Goal: Transaction & Acquisition: Purchase product/service

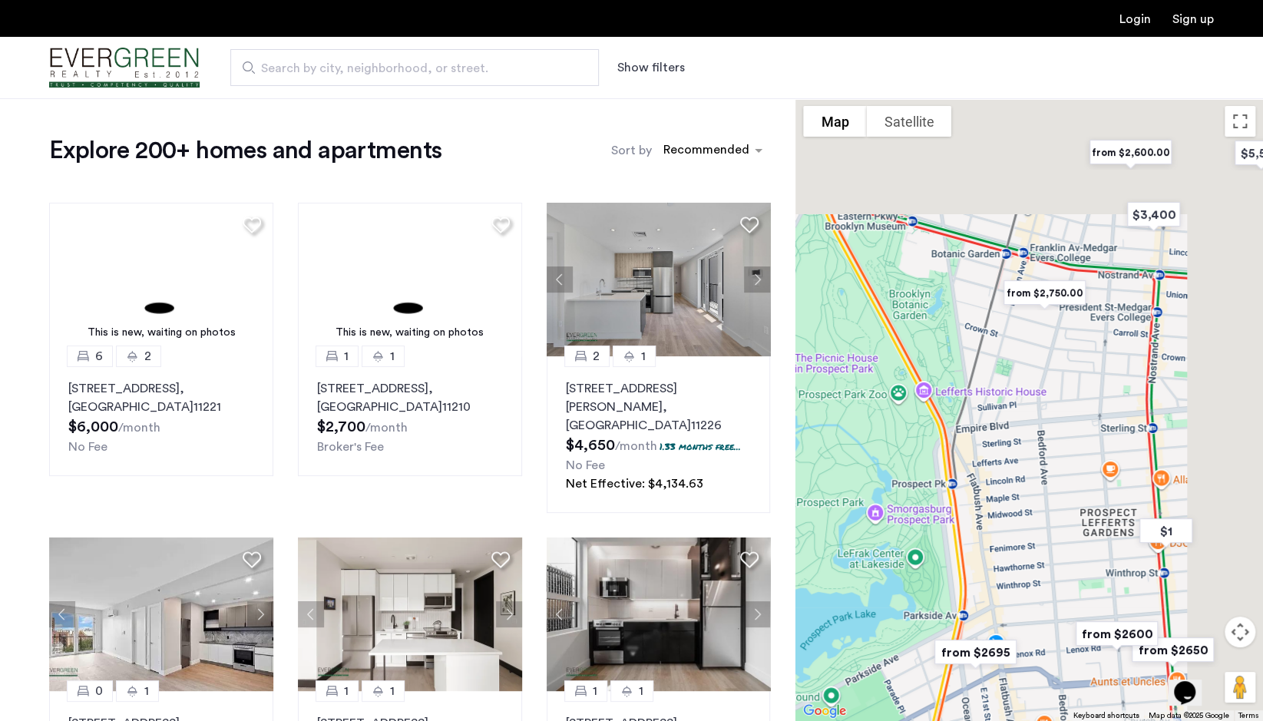
drag, startPoint x: 1167, startPoint y: 188, endPoint x: 858, endPoint y: 552, distance: 477.2
click at [858, 552] on div at bounding box center [1029, 409] width 468 height 623
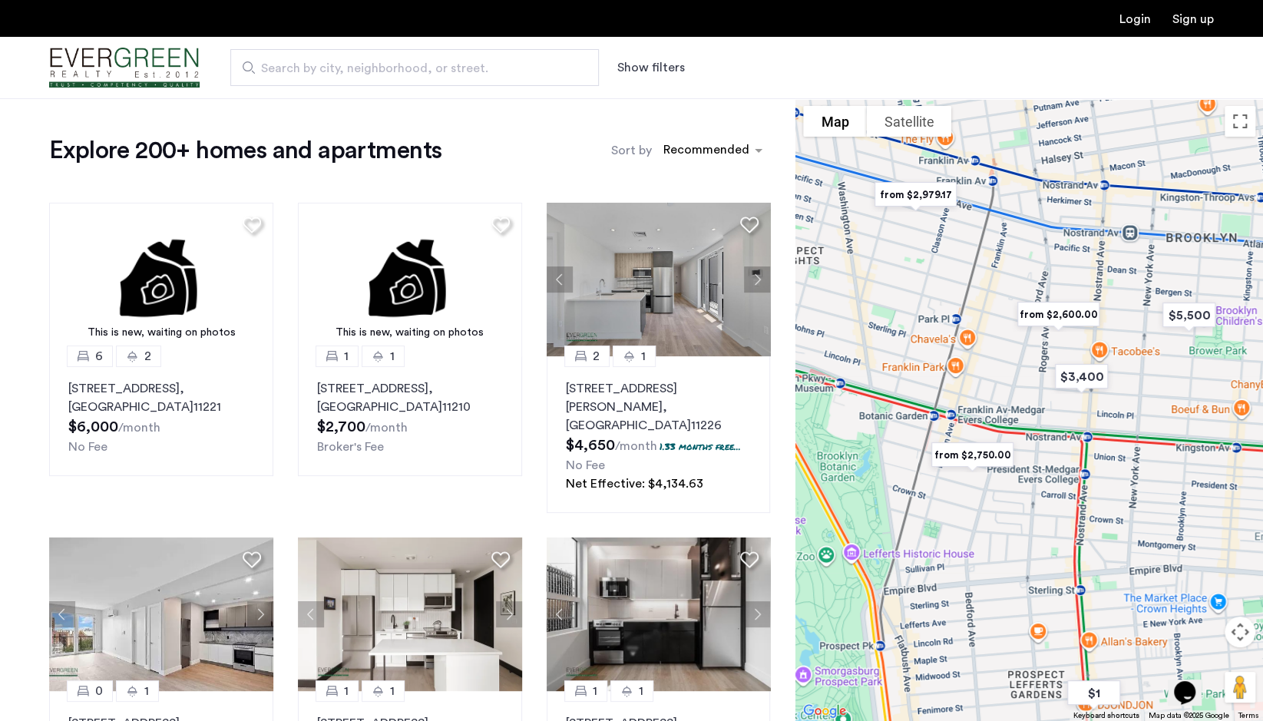
drag, startPoint x: 1018, startPoint y: 360, endPoint x: 945, endPoint y: 524, distance: 179.1
click at [945, 524] on div at bounding box center [1029, 409] width 468 height 623
click at [972, 453] on img "from $2,750.00" at bounding box center [972, 454] width 107 height 47
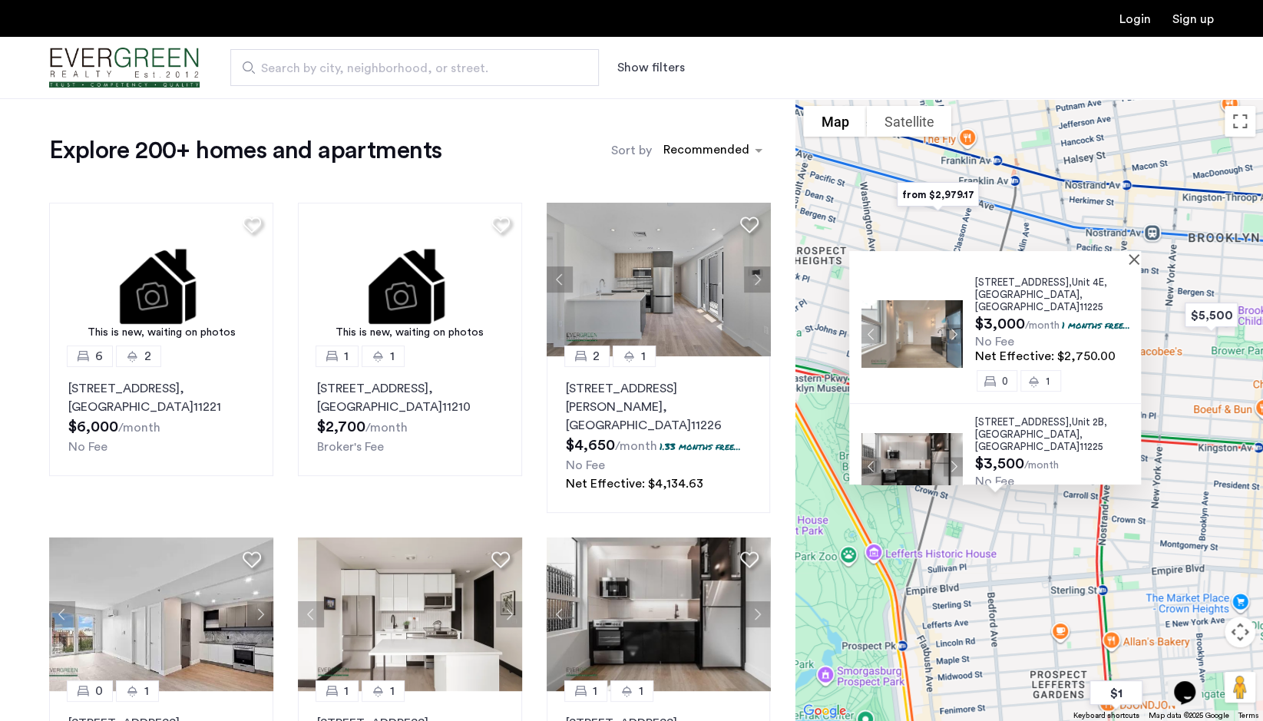
click at [1137, 257] on div at bounding box center [995, 257] width 292 height 13
click at [1141, 259] on button "Close" at bounding box center [1137, 258] width 11 height 11
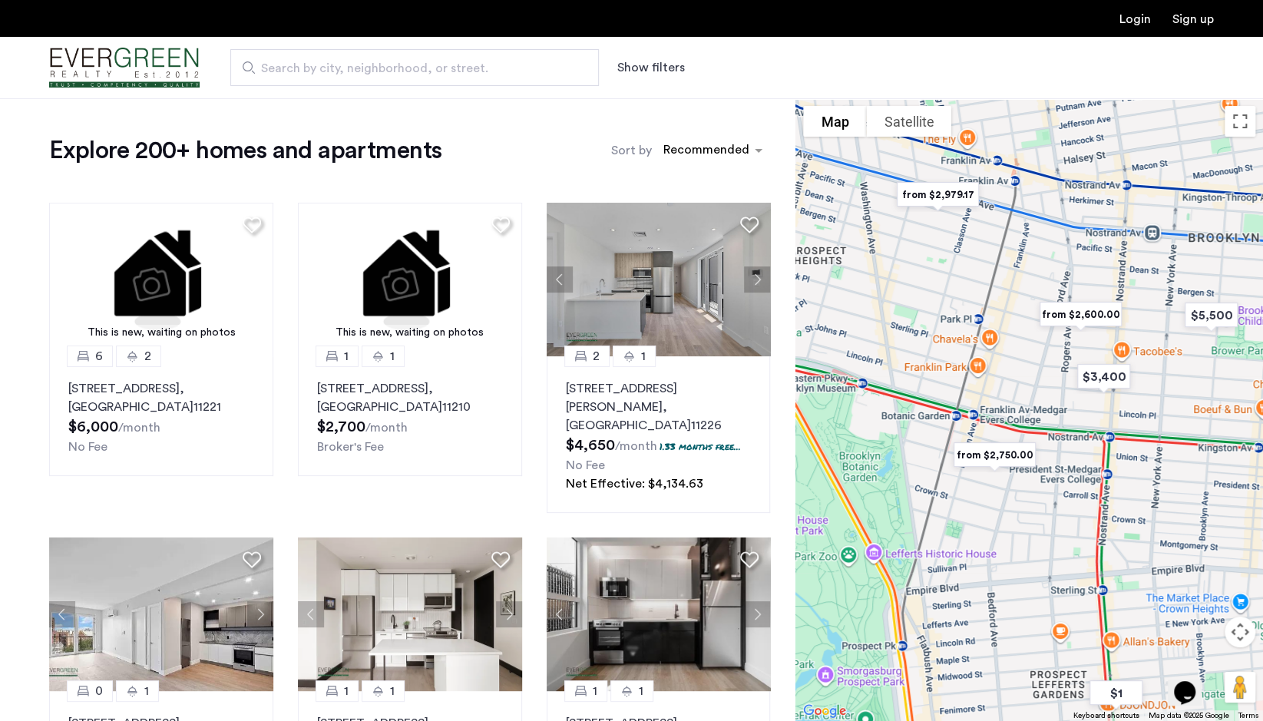
click at [935, 197] on img "from $2,979.17" at bounding box center [937, 194] width 107 height 47
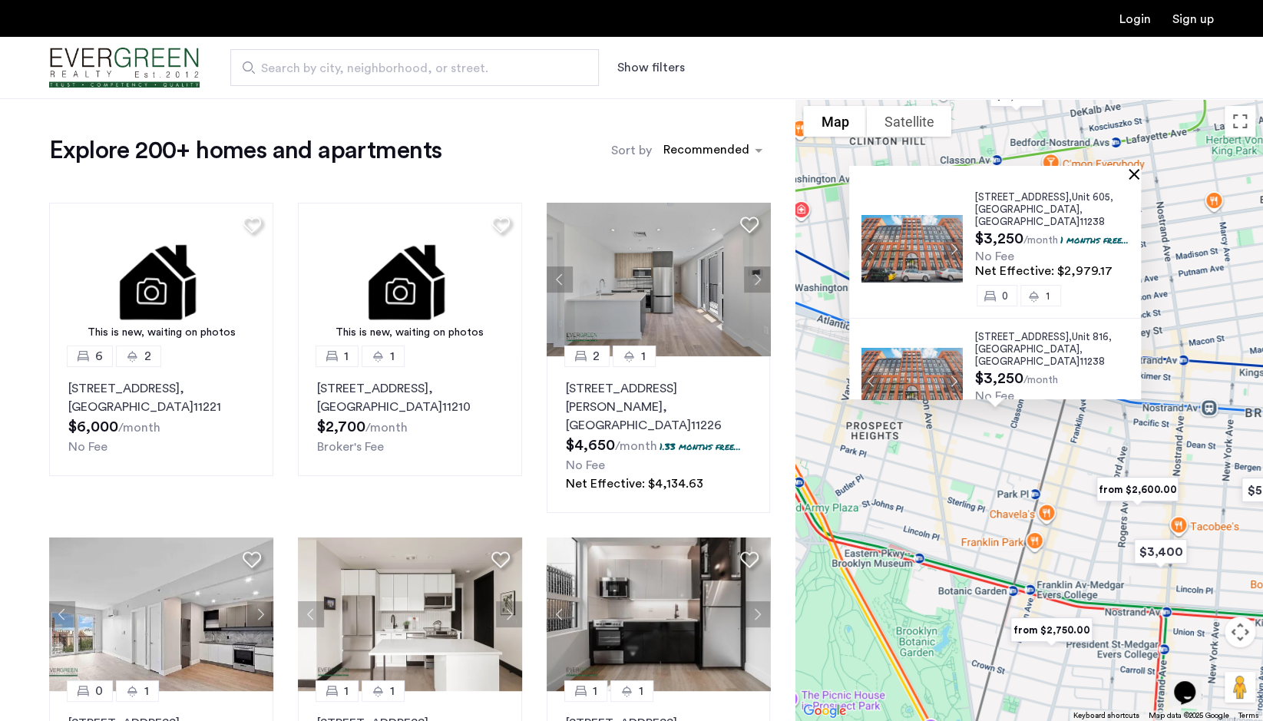
click at [1142, 171] on button "Close" at bounding box center [1137, 173] width 11 height 11
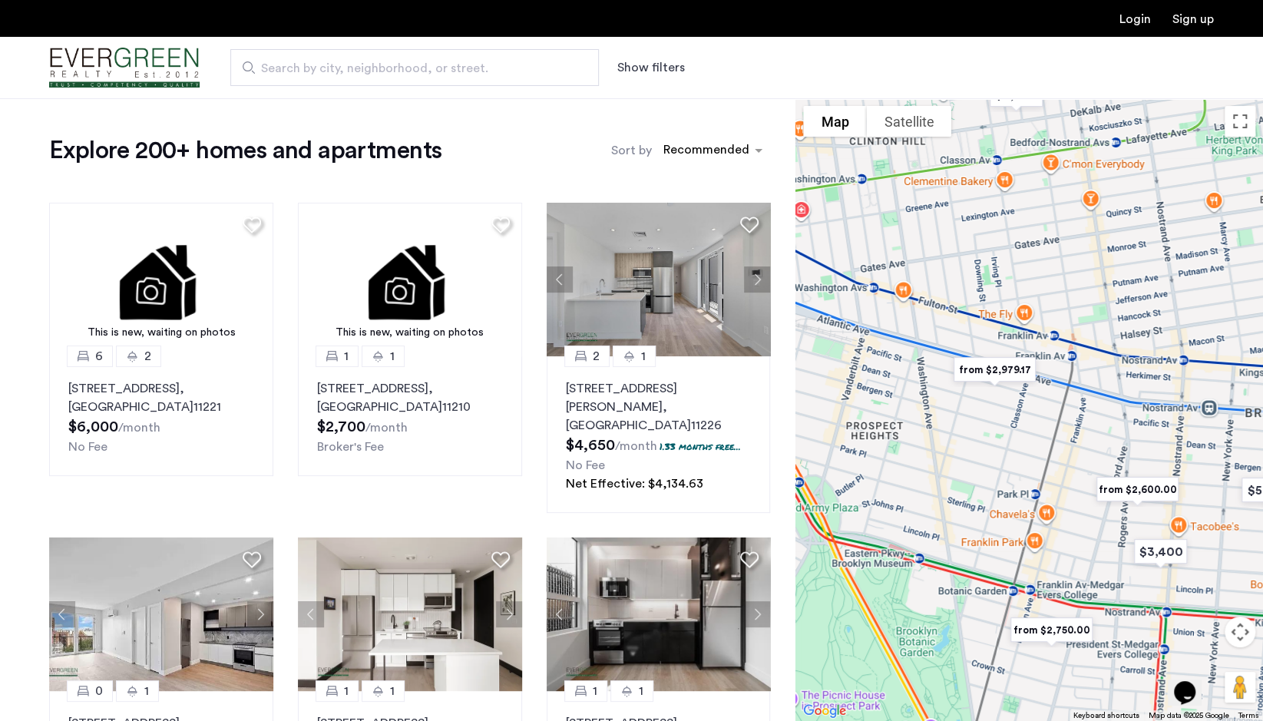
click at [1136, 484] on img "from $2,600.00" at bounding box center [1137, 489] width 107 height 47
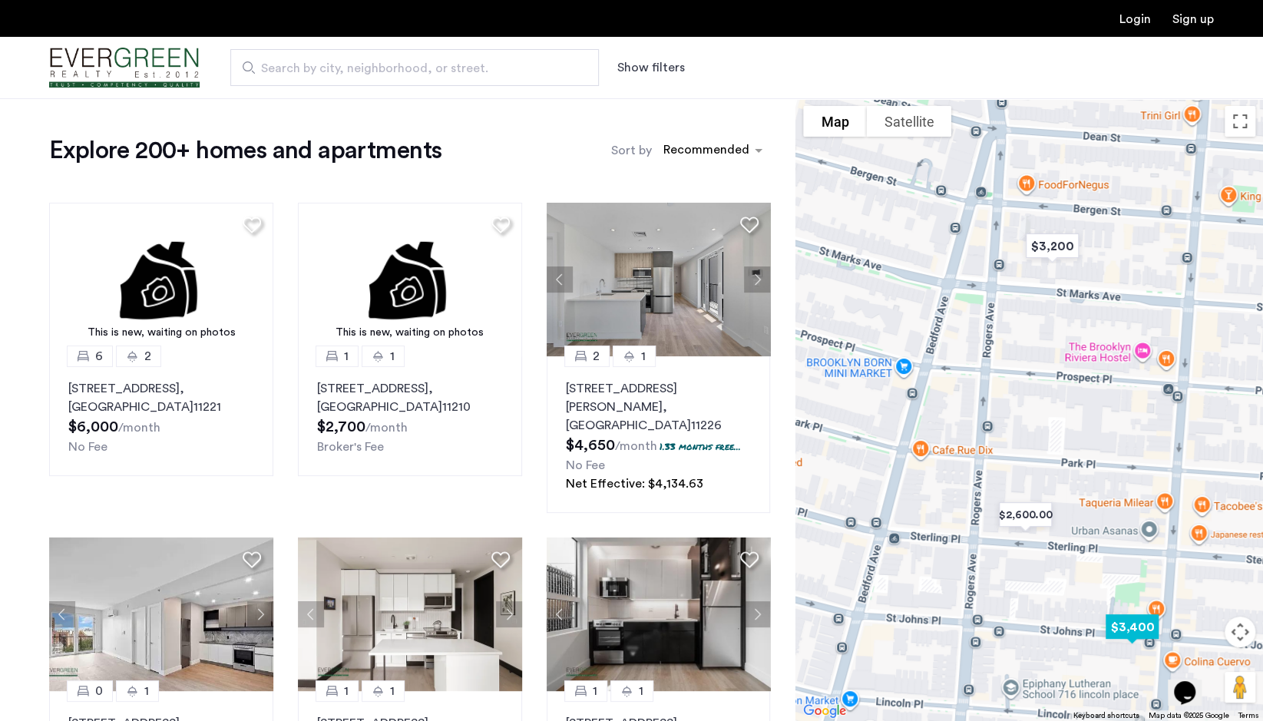
click at [1124, 615] on img "$3,400" at bounding box center [1132, 626] width 78 height 47
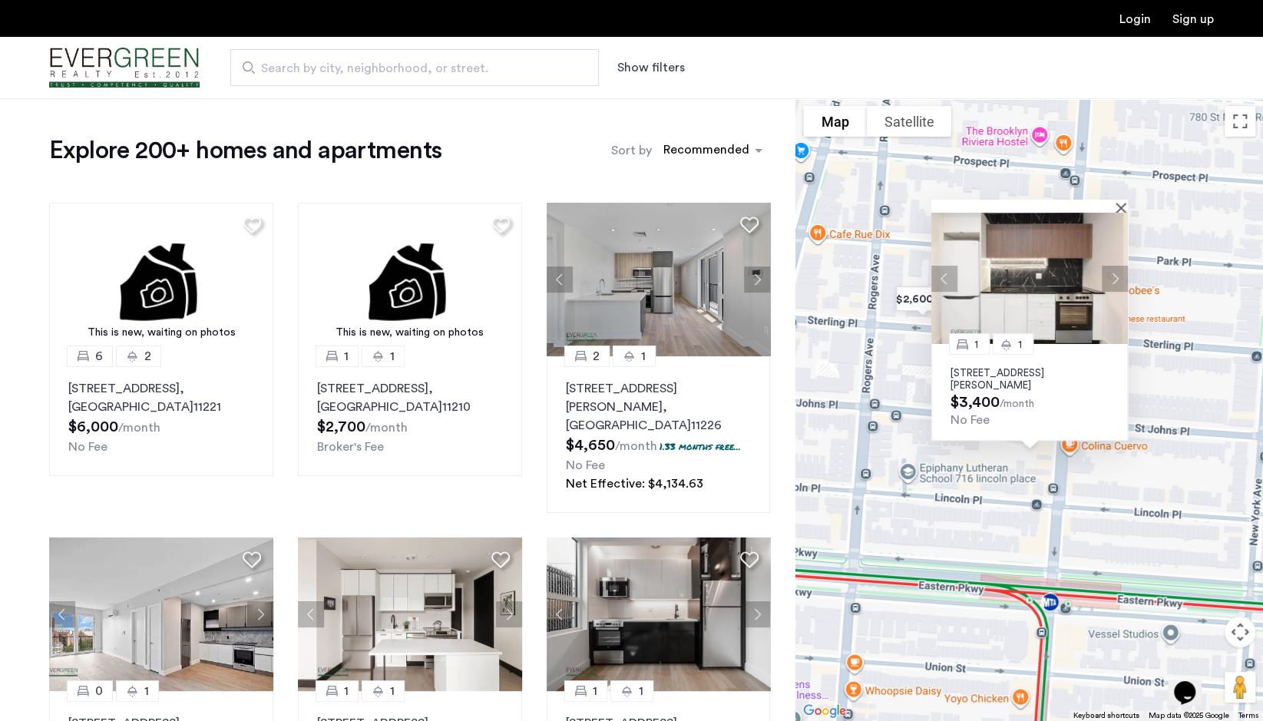
click at [1129, 192] on div "1 1 830 Saint Johns Place, Unit 2B, Brooklyn, NY 11216 $3,400 /month No Fee" at bounding box center [1029, 409] width 468 height 623
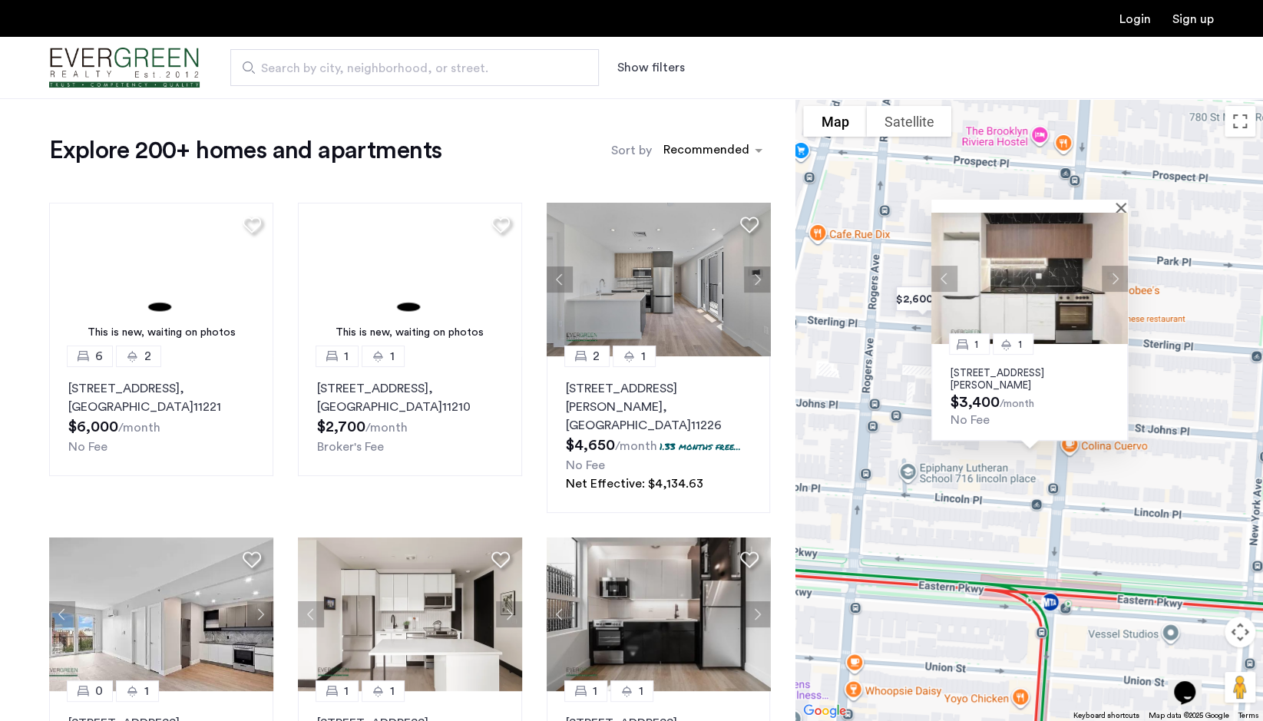
click at [428, 70] on span "Search by city, neighborhood, or street." at bounding box center [408, 68] width 295 height 18
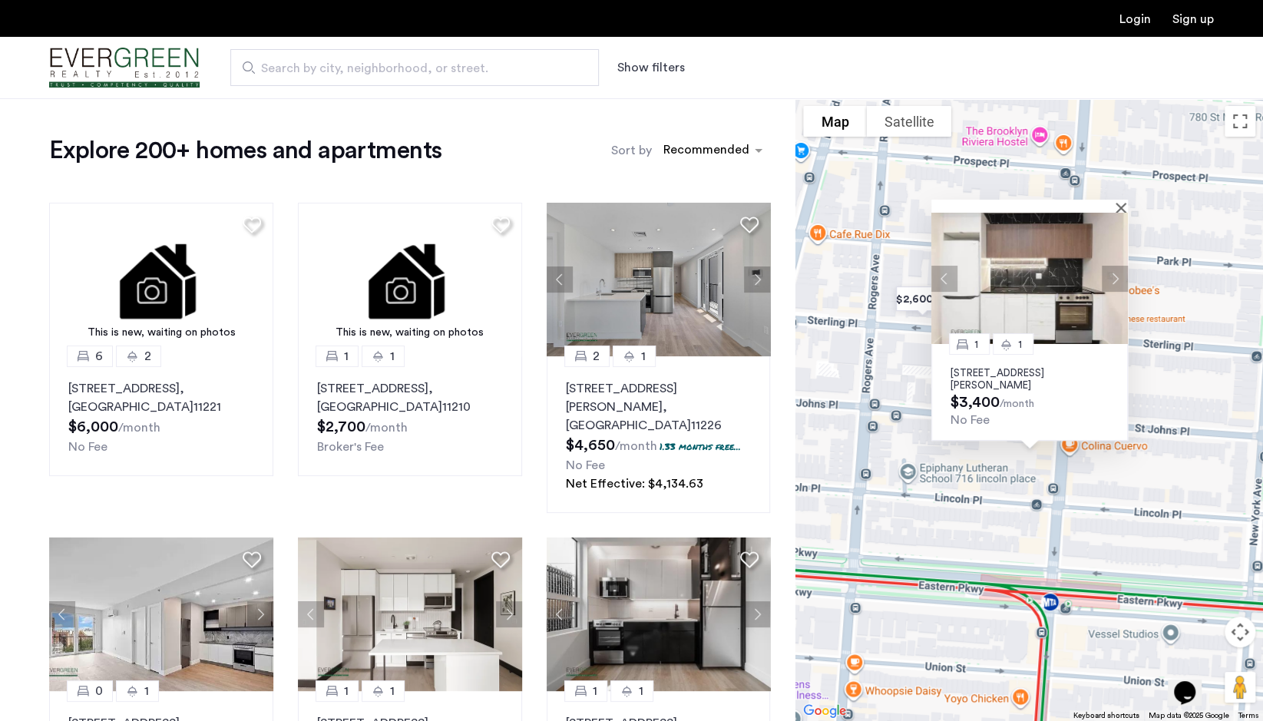
click at [428, 70] on input "Search by city, neighborhood, or street." at bounding box center [414, 67] width 369 height 37
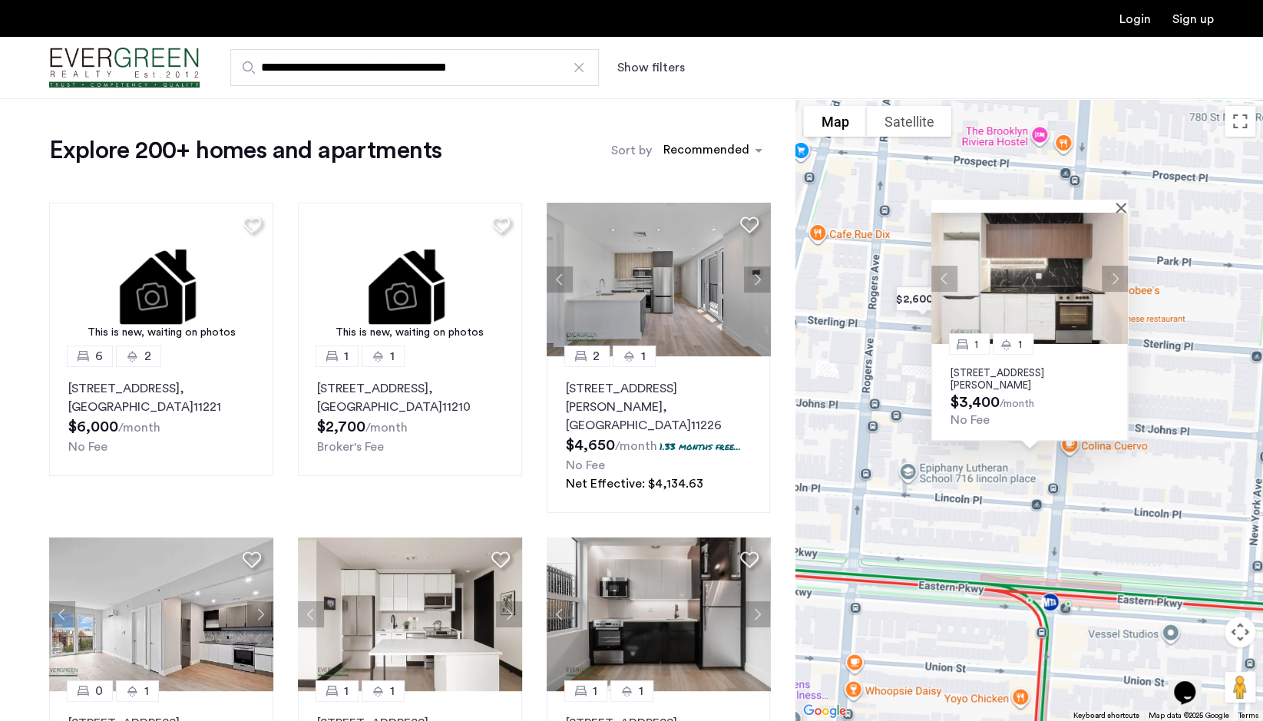
type input "**********"
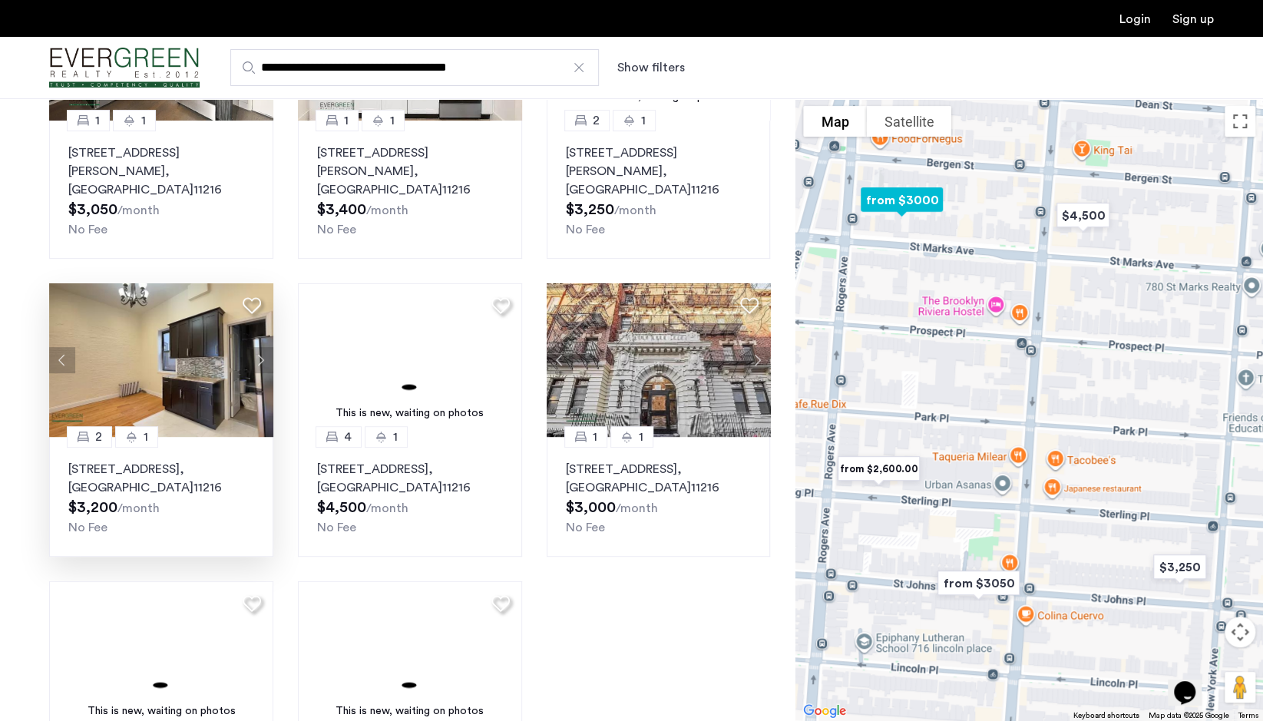
scroll to position [307, 0]
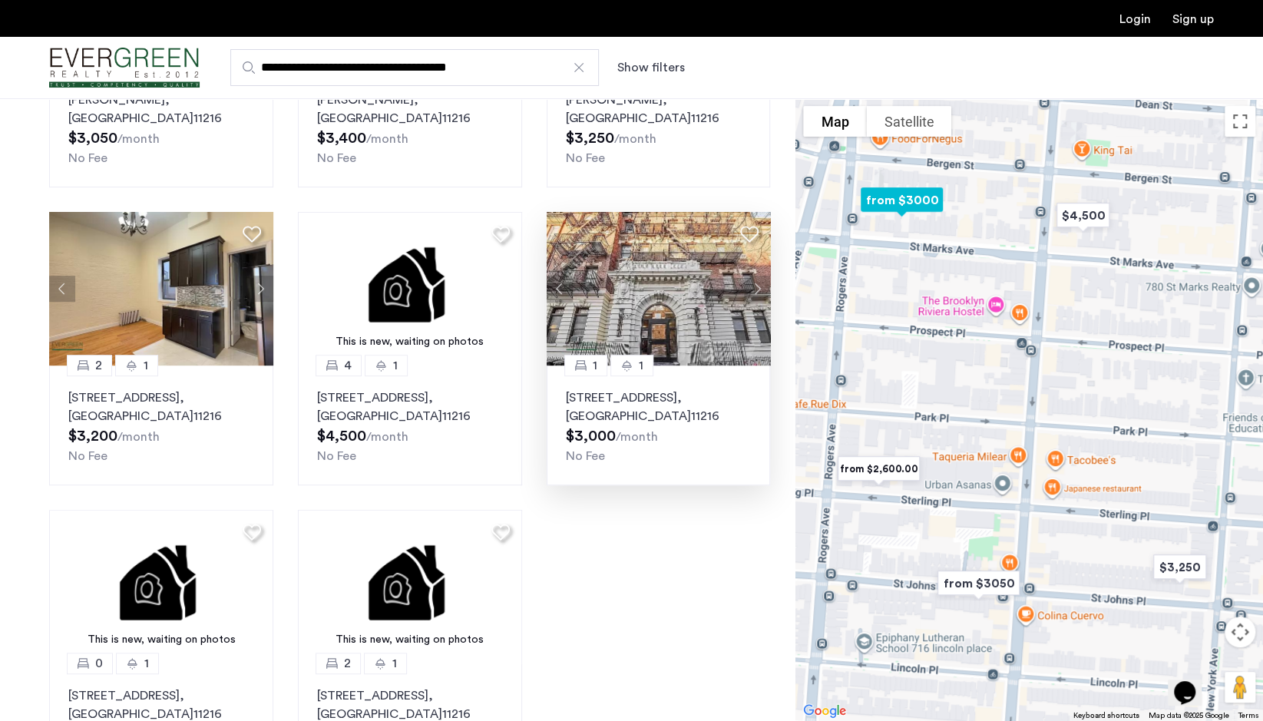
click at [758, 276] on button "Next apartment" at bounding box center [757, 289] width 26 height 26
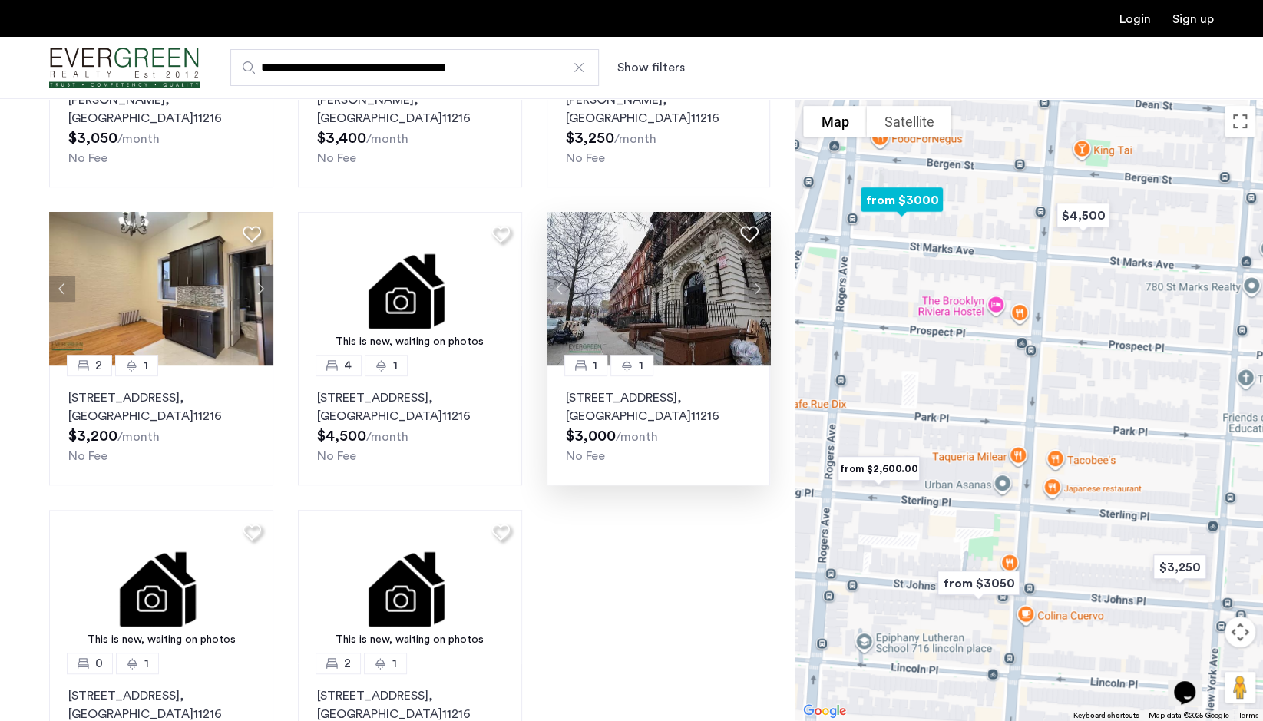
click at [758, 276] on button "Next apartment" at bounding box center [757, 289] width 26 height 26
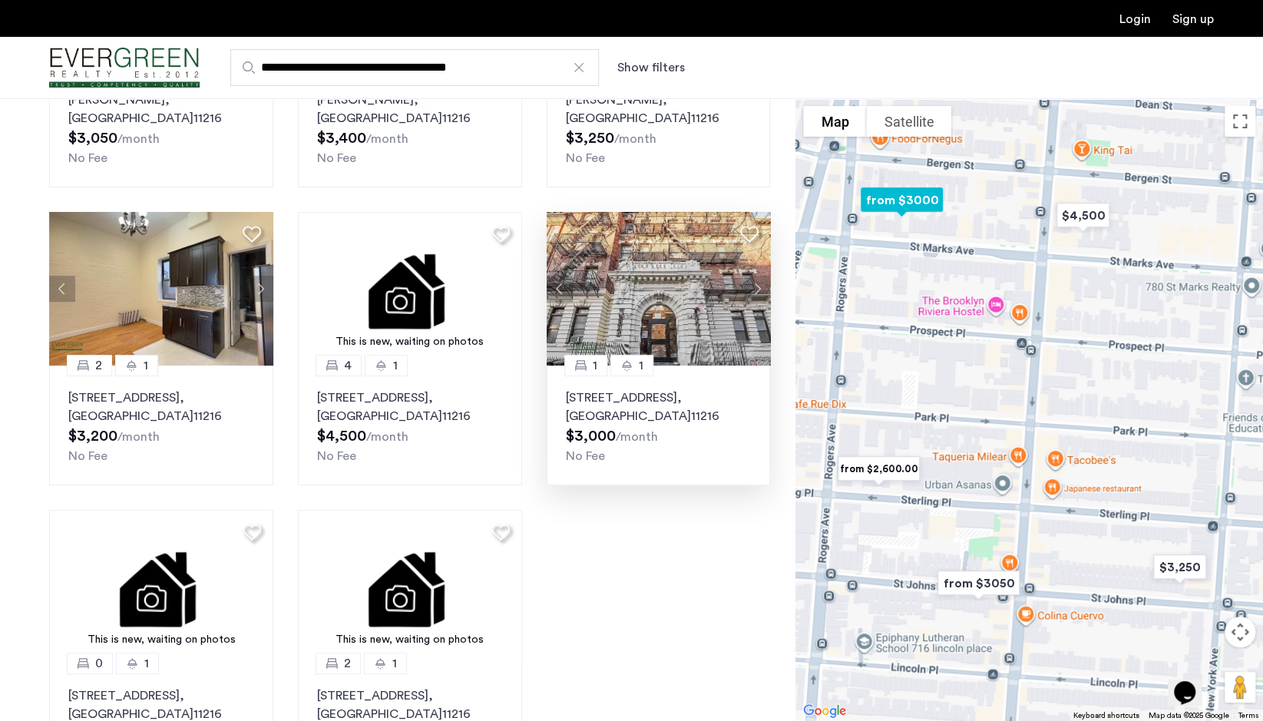
click at [758, 276] on button "Next apartment" at bounding box center [757, 289] width 26 height 26
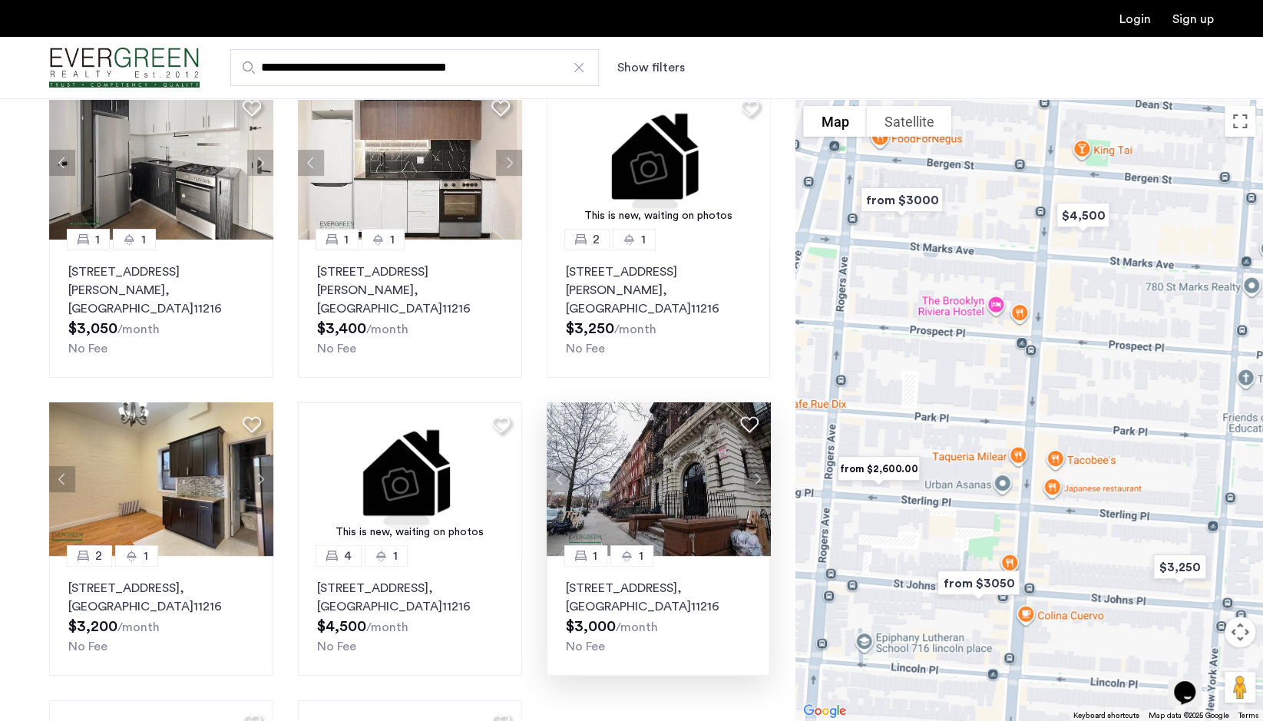
scroll to position [0, 0]
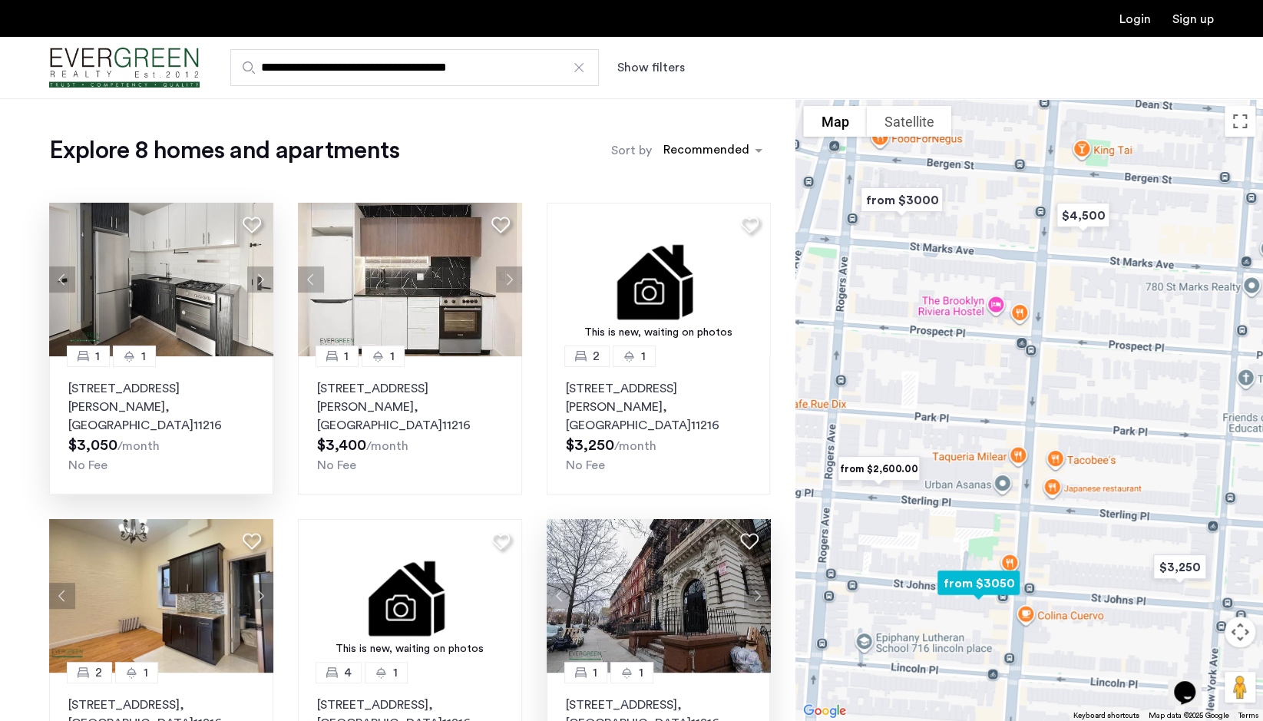
click at [180, 302] on img at bounding box center [161, 280] width 224 height 154
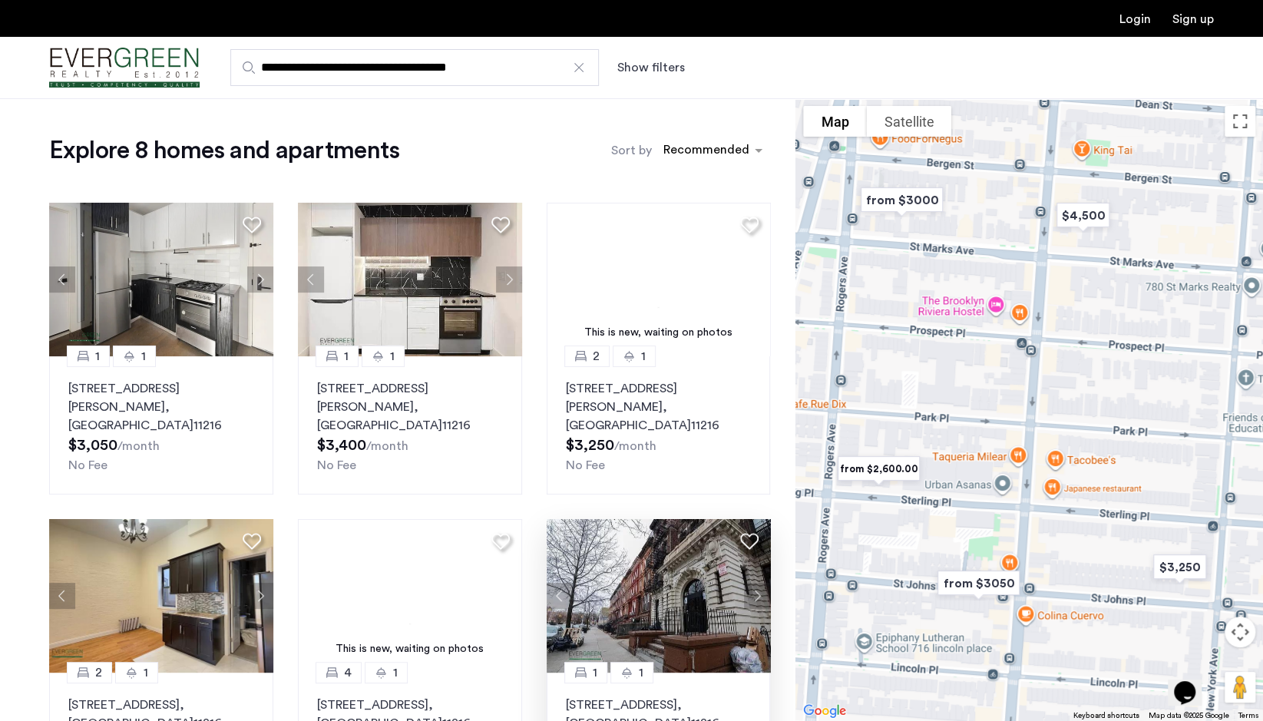
click at [974, 581] on img "from $3050" at bounding box center [978, 583] width 107 height 47
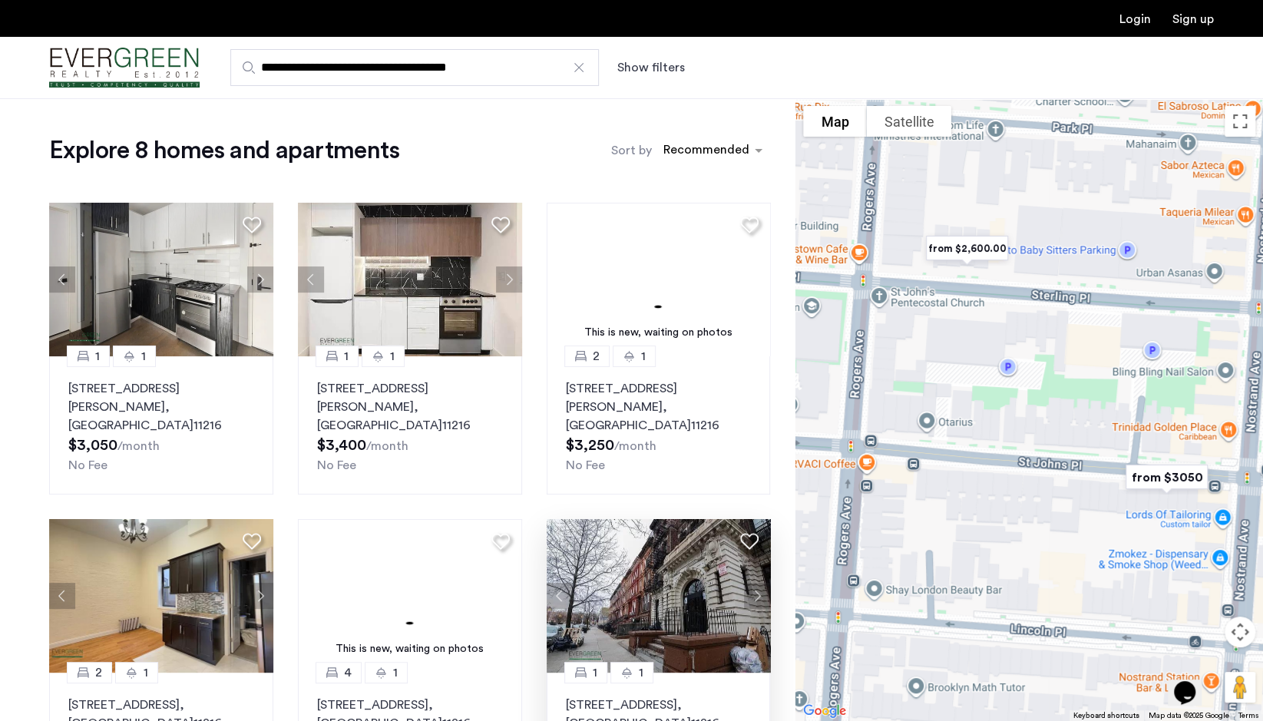
drag, startPoint x: 883, startPoint y: 374, endPoint x: 1185, endPoint y: 565, distance: 357.8
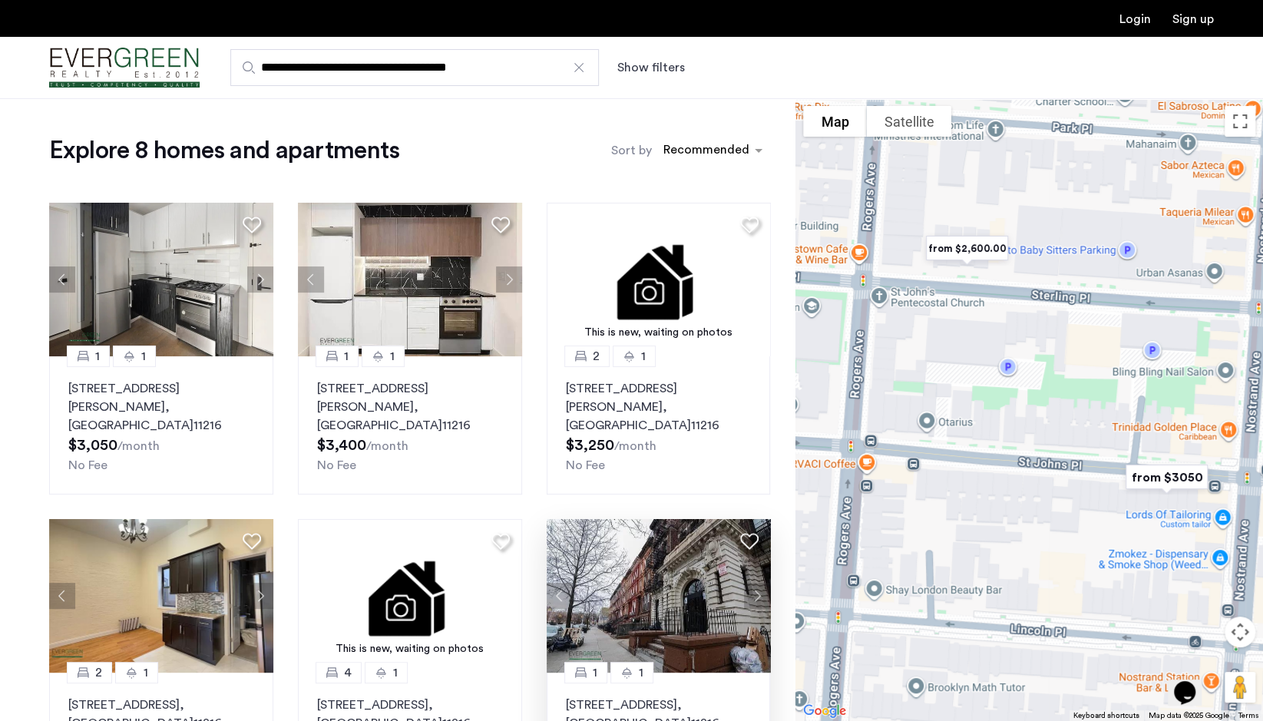
click at [1185, 565] on div "To navigate, press the arrow keys." at bounding box center [1029, 409] width 468 height 623
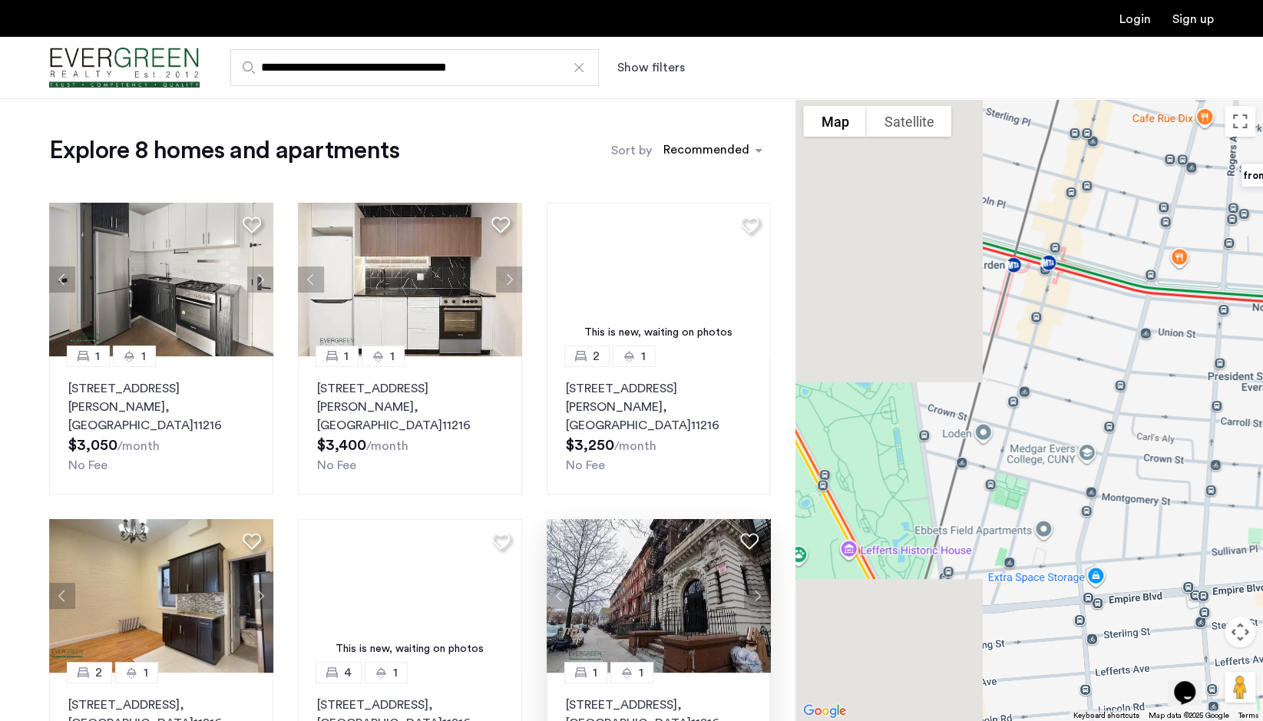
drag, startPoint x: 944, startPoint y: 461, endPoint x: 1150, endPoint y: 273, distance: 278.8
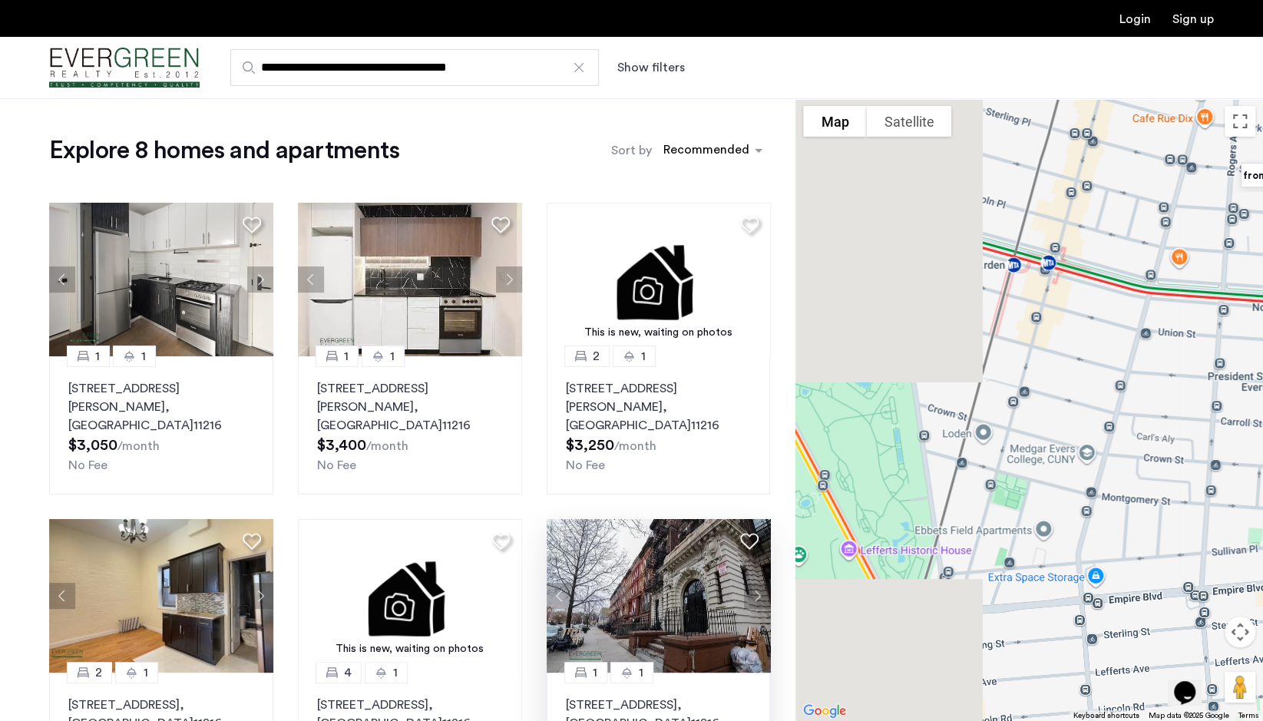
click at [1150, 273] on div "To navigate, press the arrow keys." at bounding box center [1029, 409] width 468 height 623
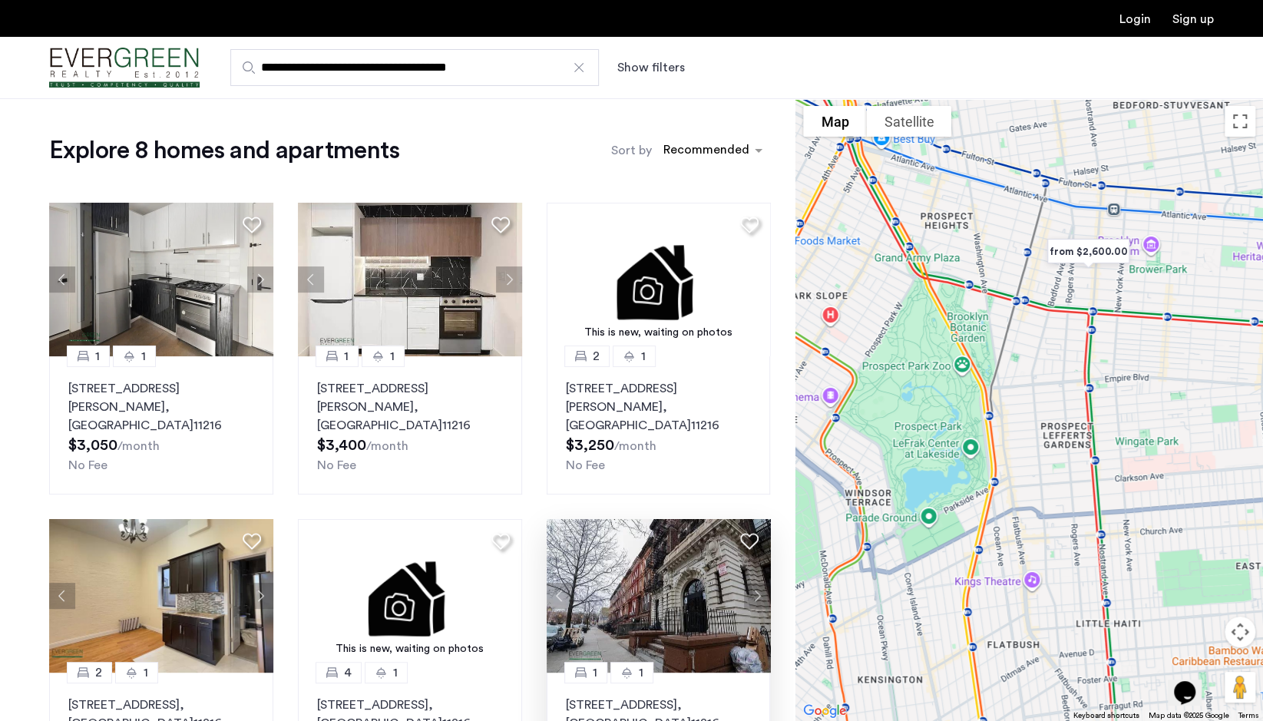
click at [583, 71] on div at bounding box center [578, 67] width 15 height 15
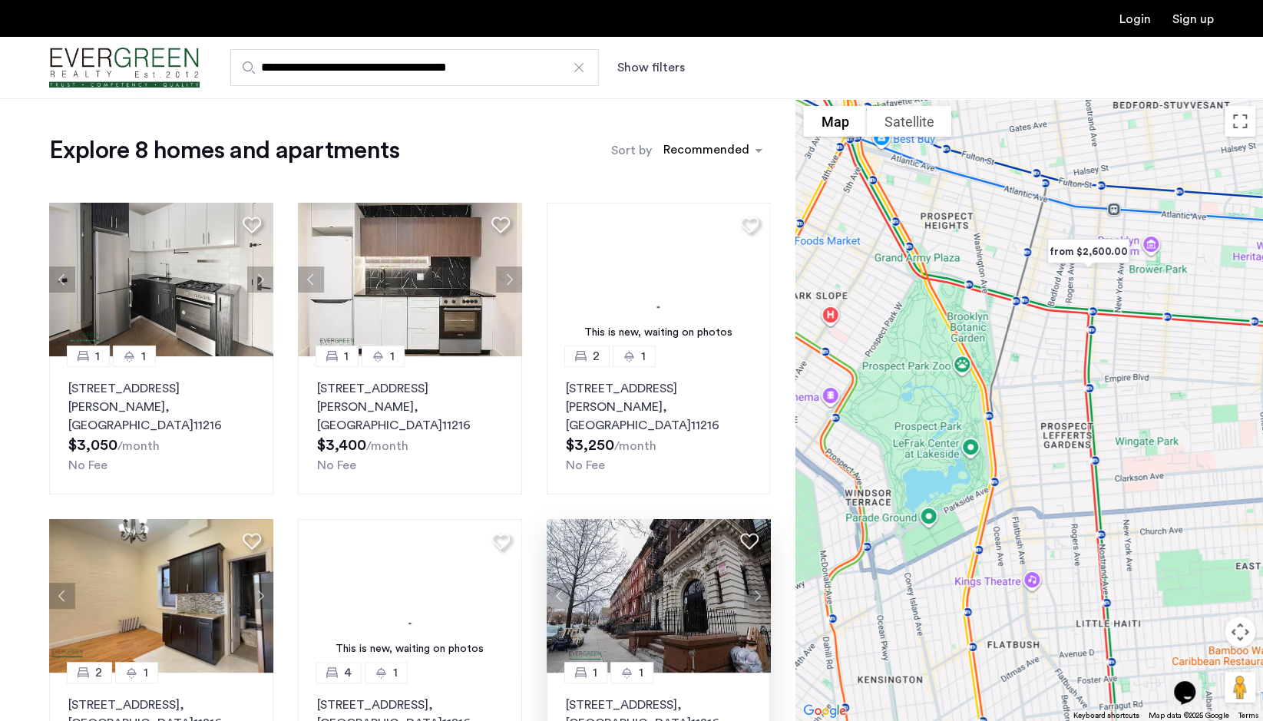
click at [583, 71] on input "**********" at bounding box center [414, 67] width 369 height 37
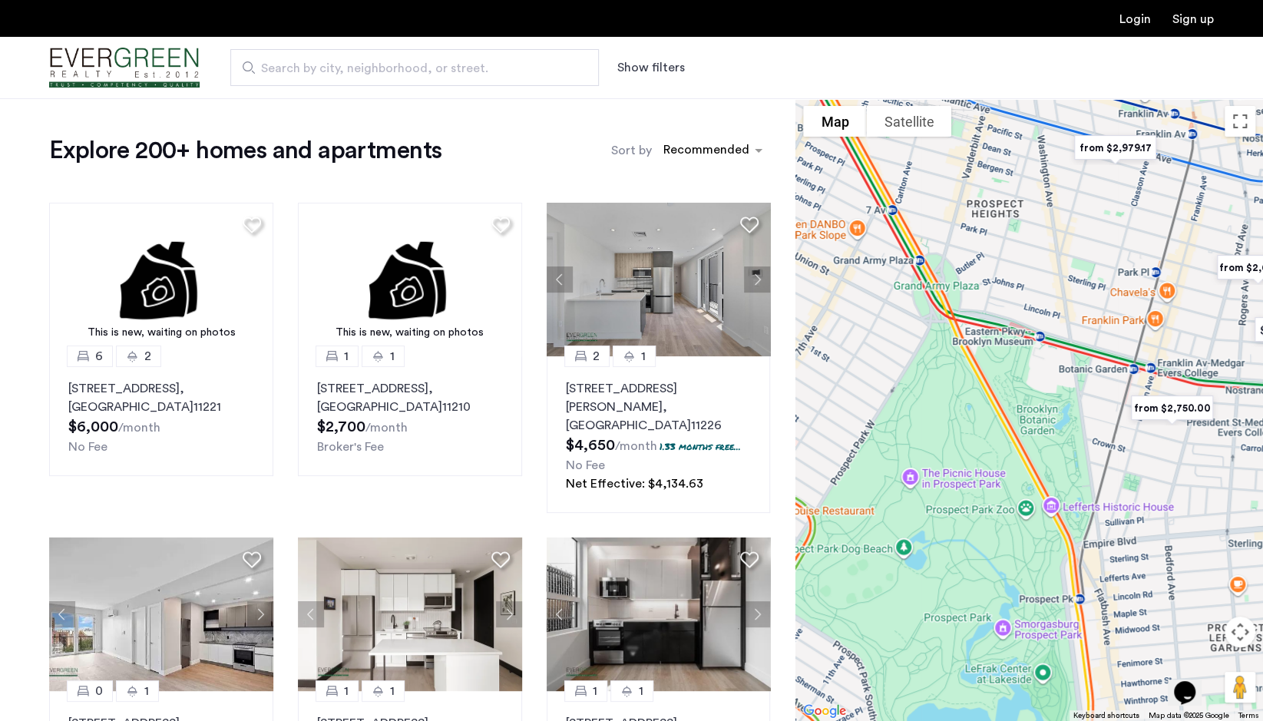
click at [1182, 411] on img "from $2,750.00" at bounding box center [1172, 408] width 107 height 47
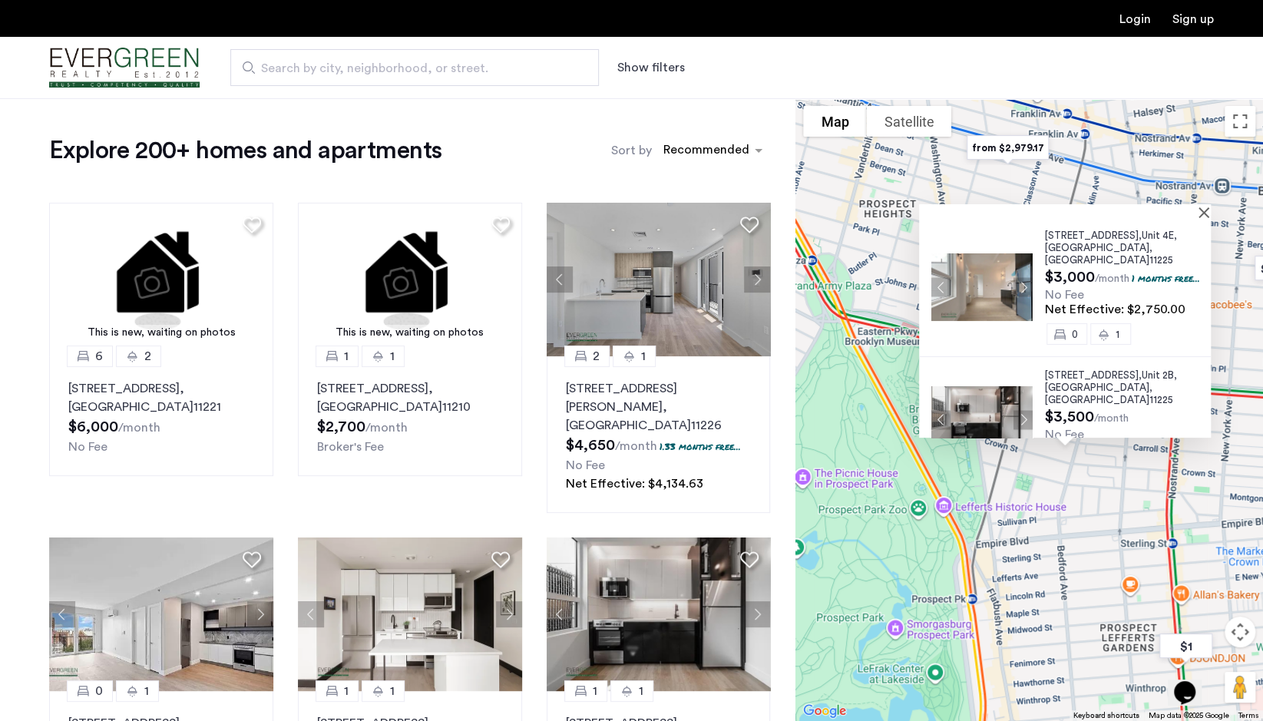
scroll to position [19, 0]
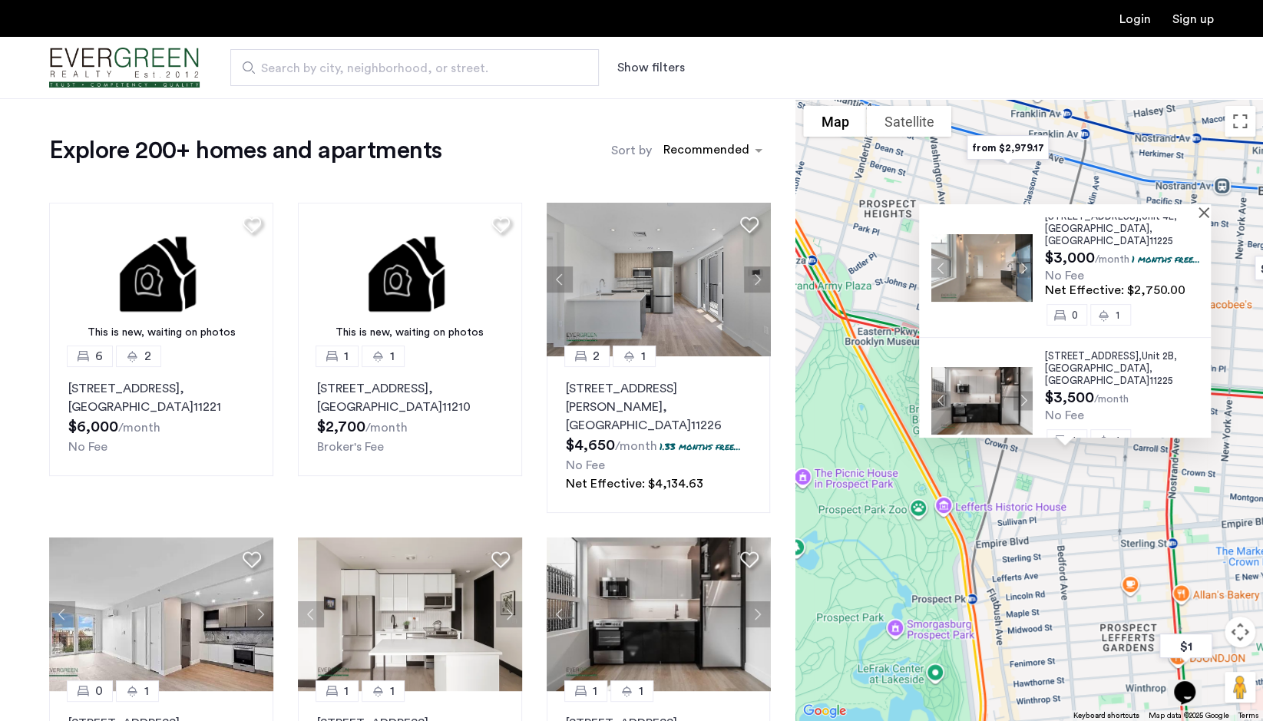
click at [1200, 216] on div at bounding box center [1059, 210] width 281 height 13
click at [1212, 211] on button "Close" at bounding box center [1207, 212] width 11 height 11
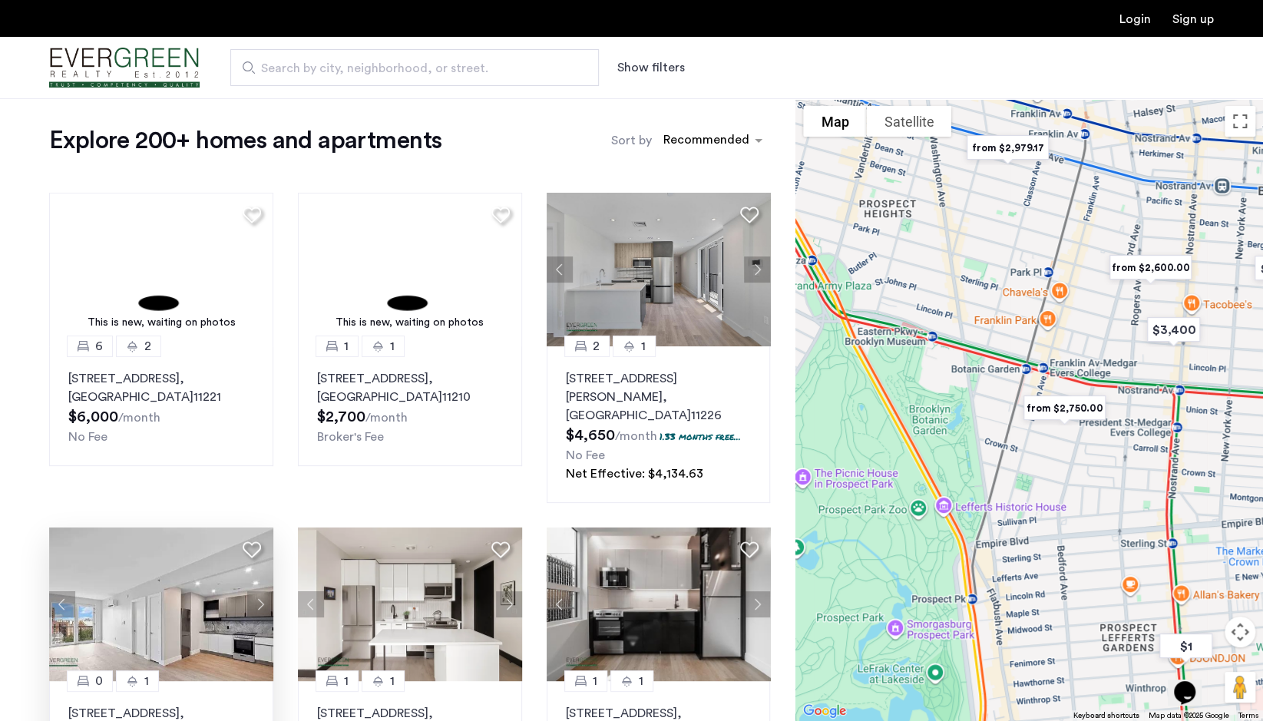
scroll to position [0, 0]
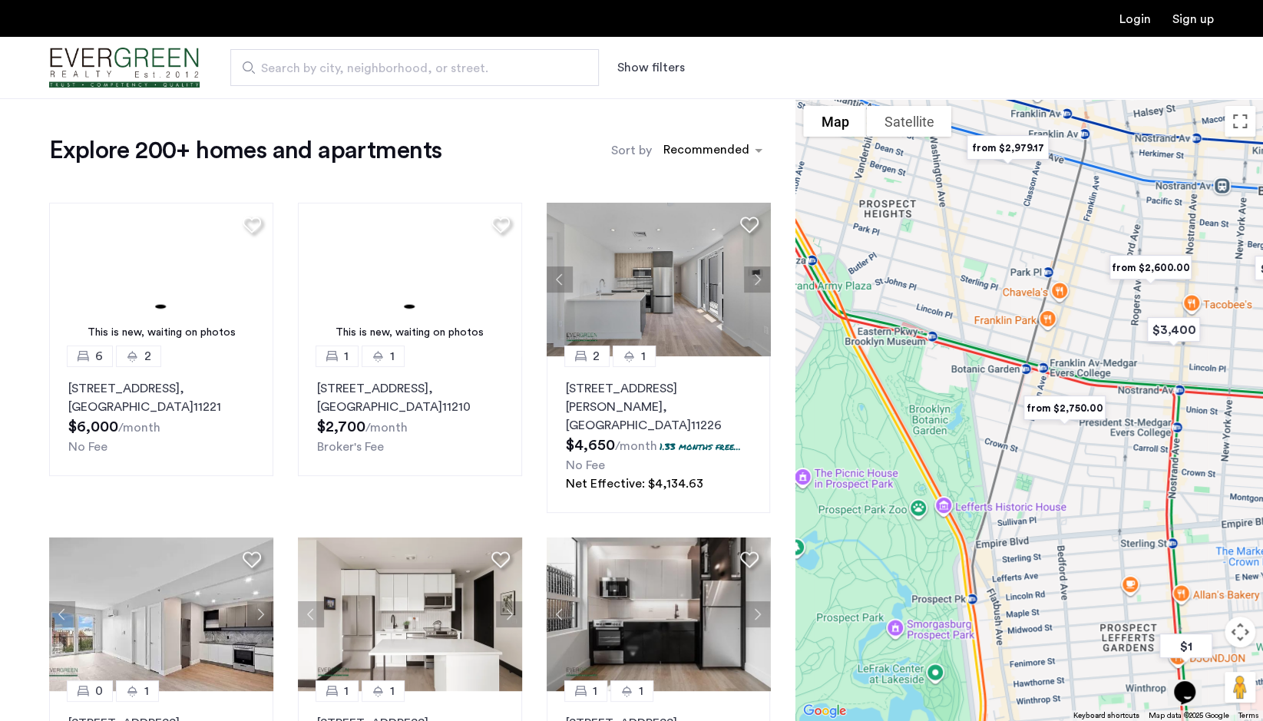
click at [676, 64] on button "Show filters" at bounding box center [651, 67] width 68 height 18
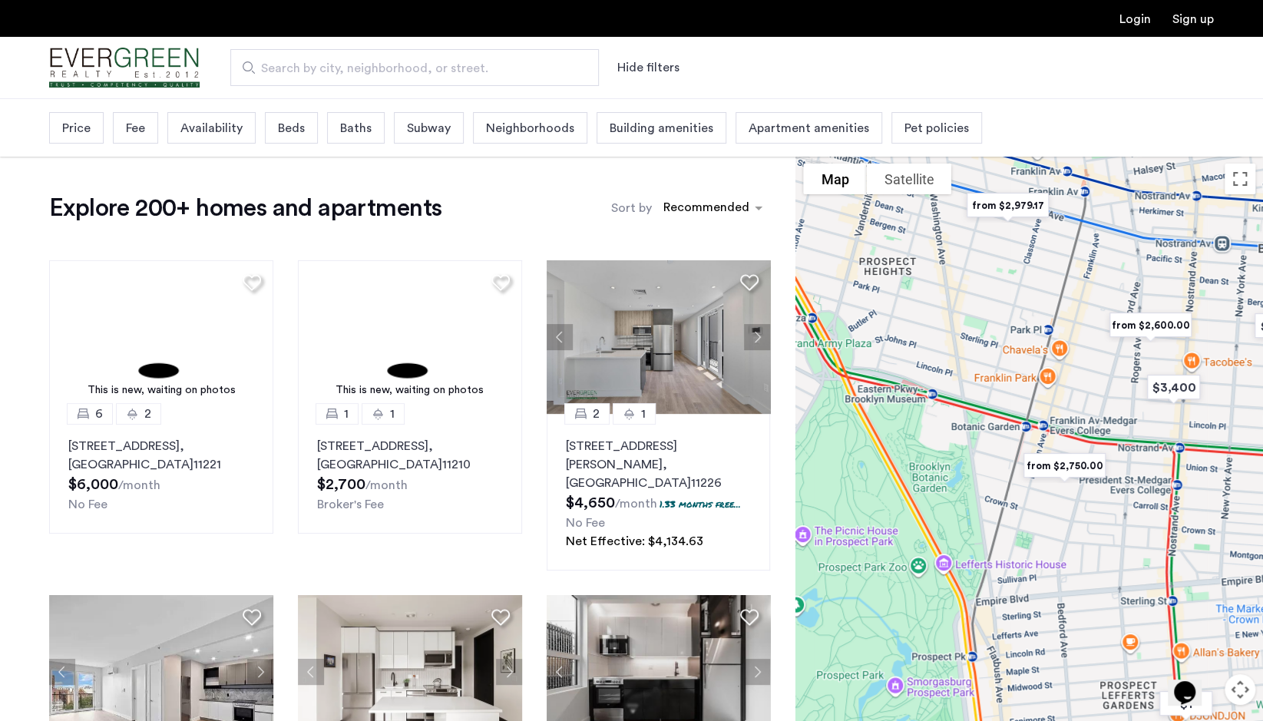
click at [86, 126] on span "Price" at bounding box center [76, 128] width 28 height 18
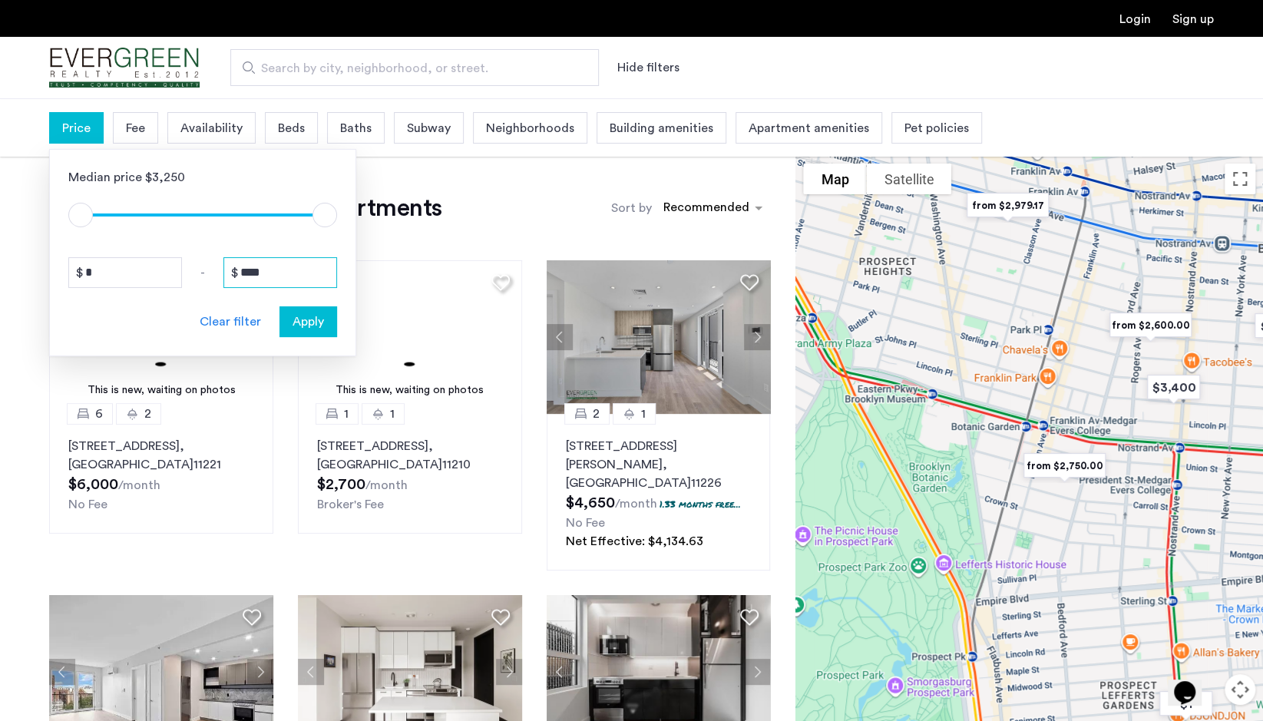
drag, startPoint x: 278, startPoint y: 266, endPoint x: 240, endPoint y: 277, distance: 39.1
click at [240, 277] on input "****" at bounding box center [280, 272] width 114 height 31
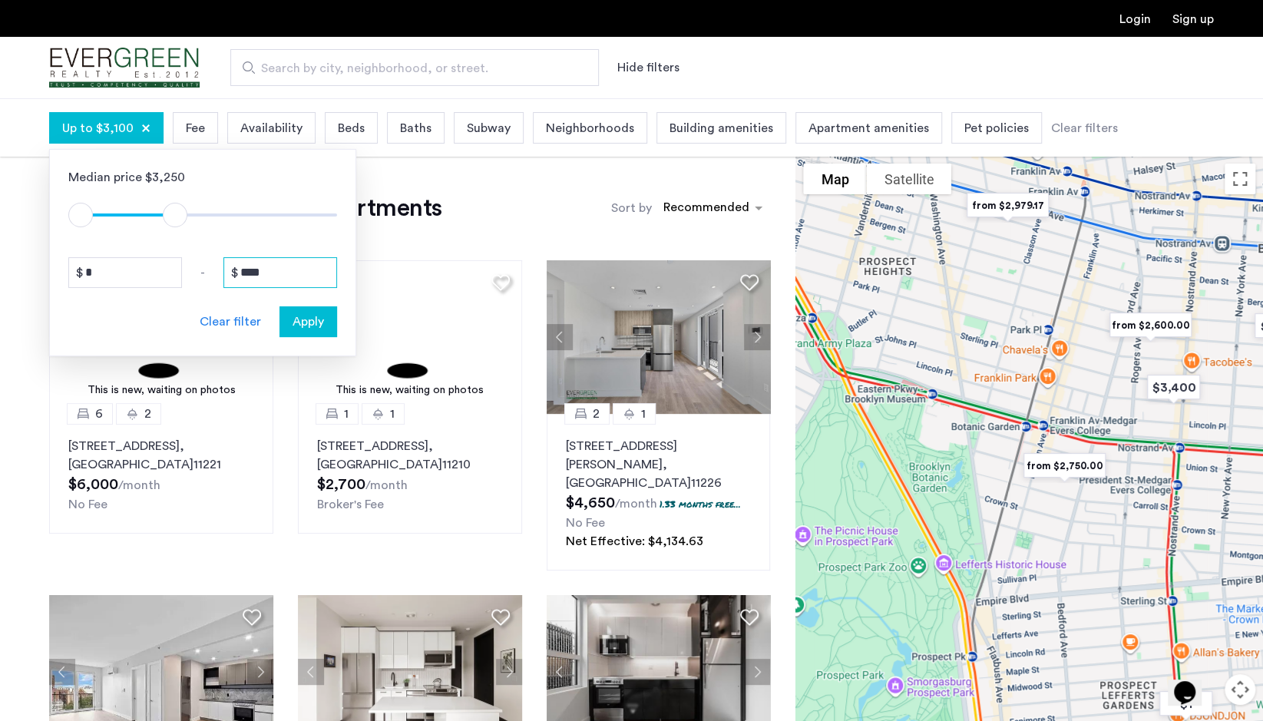
type input "****"
click at [319, 314] on span "Apply" at bounding box center [308, 321] width 31 height 18
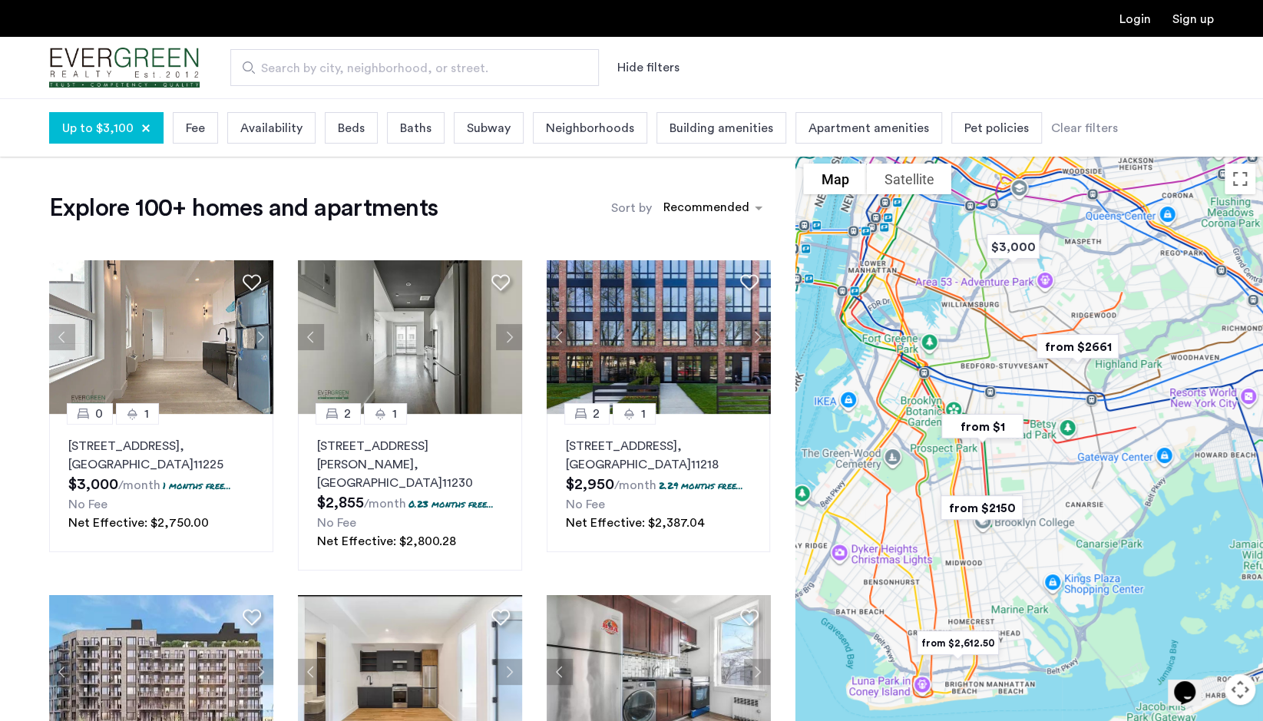
click at [210, 121] on div "Fee" at bounding box center [195, 127] width 45 height 31
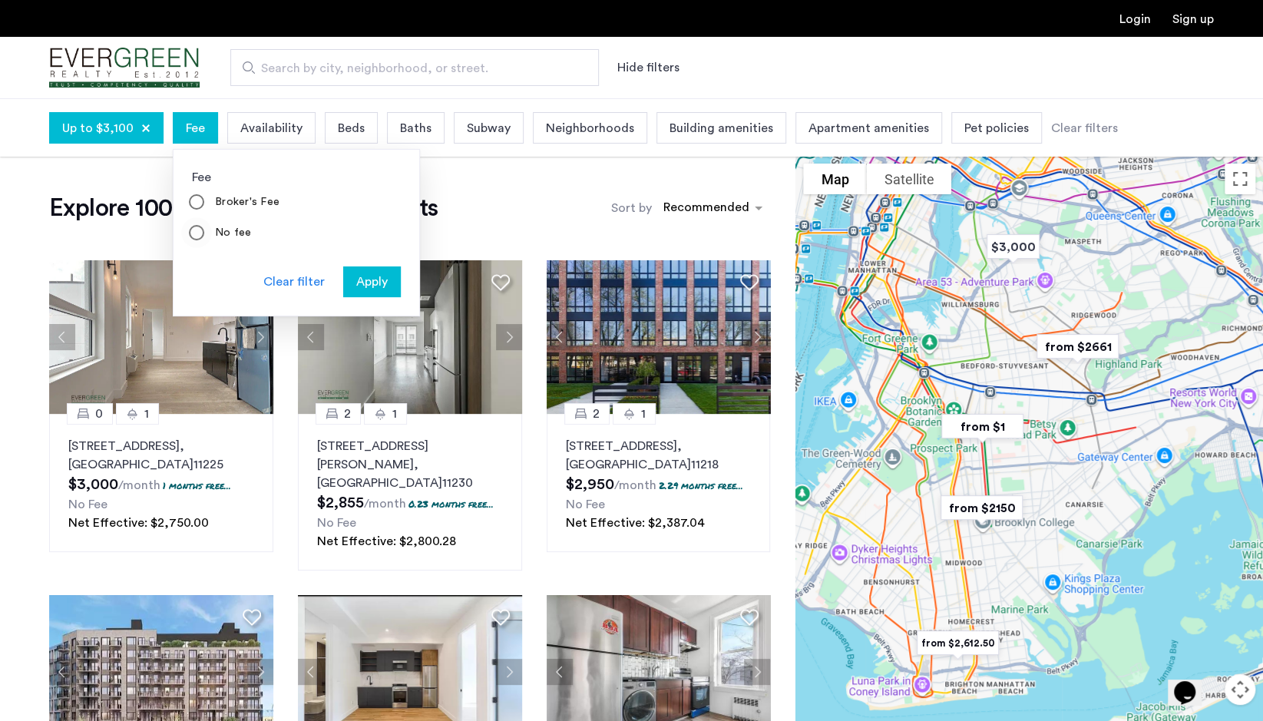
click at [224, 230] on label "No fee" at bounding box center [232, 232] width 40 height 15
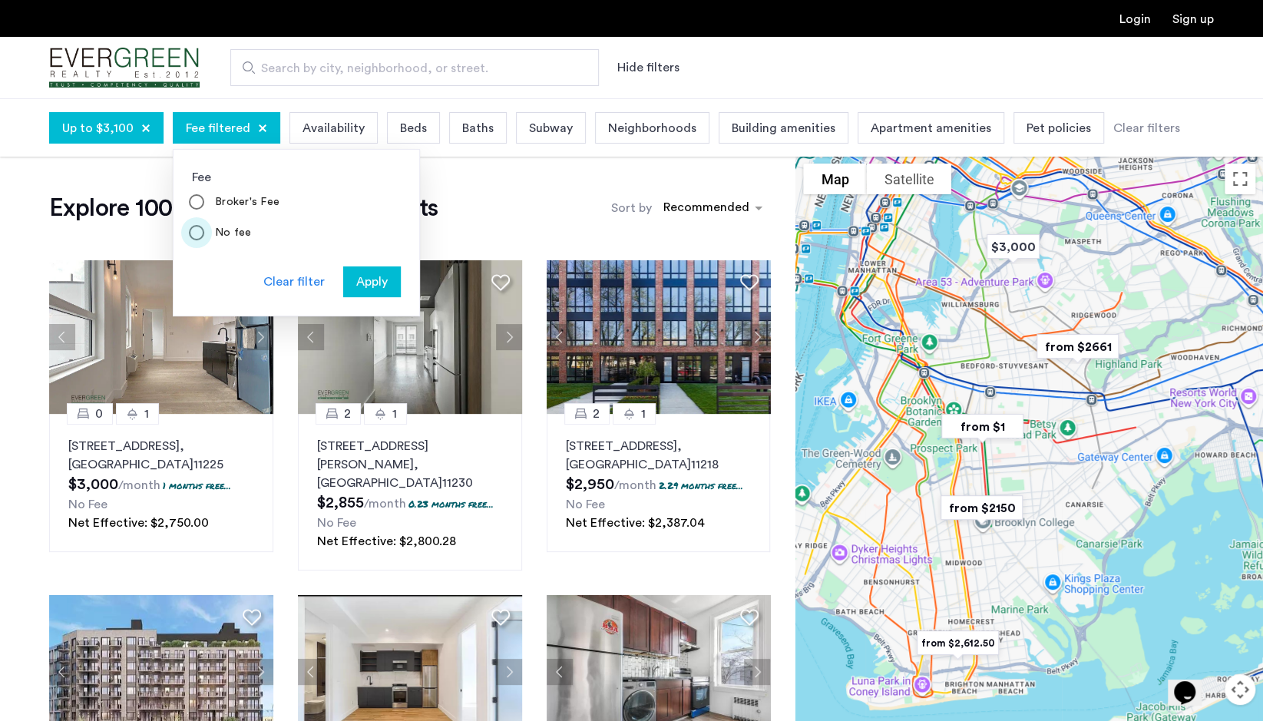
click at [224, 230] on label "No fee" at bounding box center [232, 232] width 40 height 15
click at [337, 133] on span "Availability" at bounding box center [333, 128] width 62 height 18
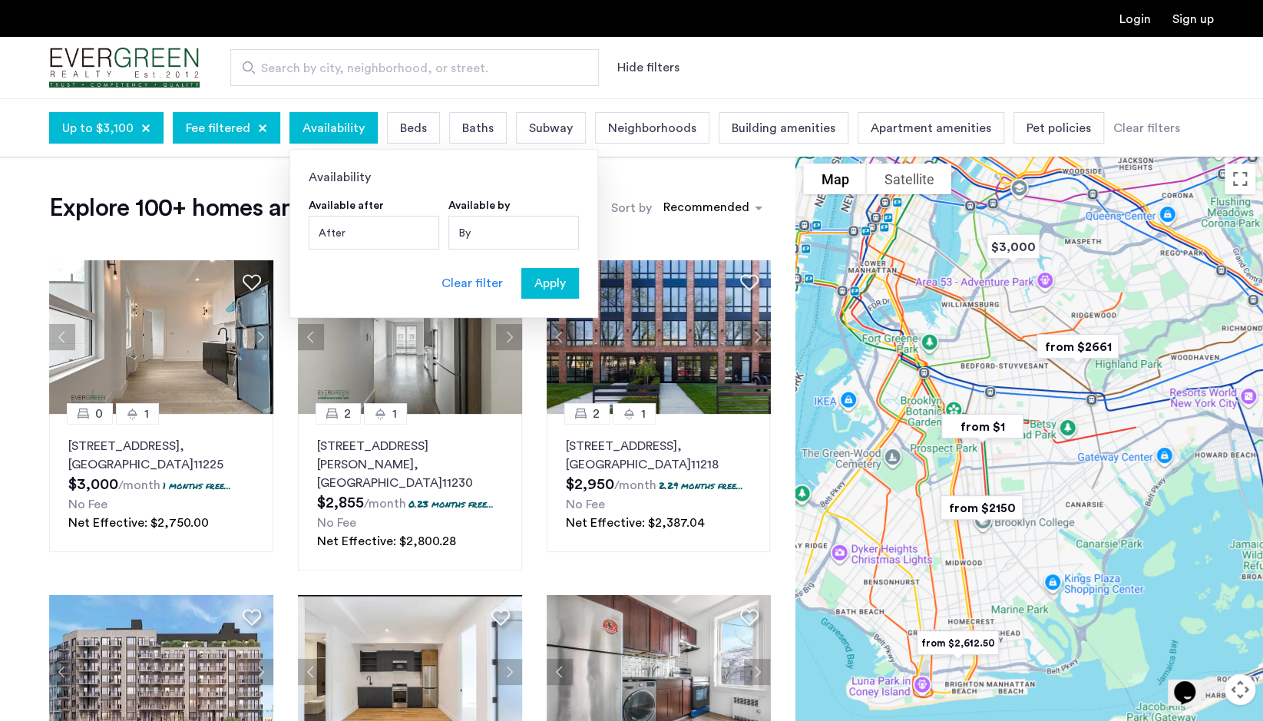
click at [417, 121] on span "Beds" at bounding box center [413, 128] width 27 height 18
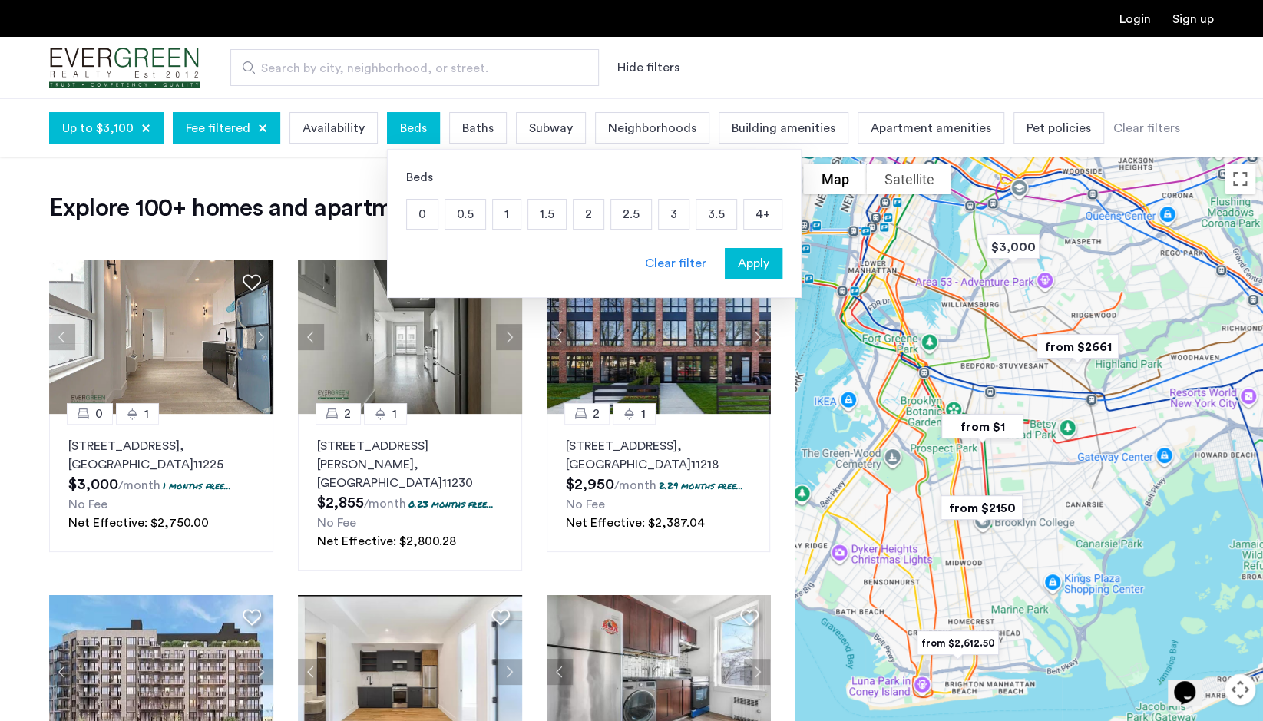
click at [501, 213] on p "1" at bounding box center [507, 214] width 28 height 29
click at [543, 222] on p "1.5" at bounding box center [547, 214] width 38 height 29
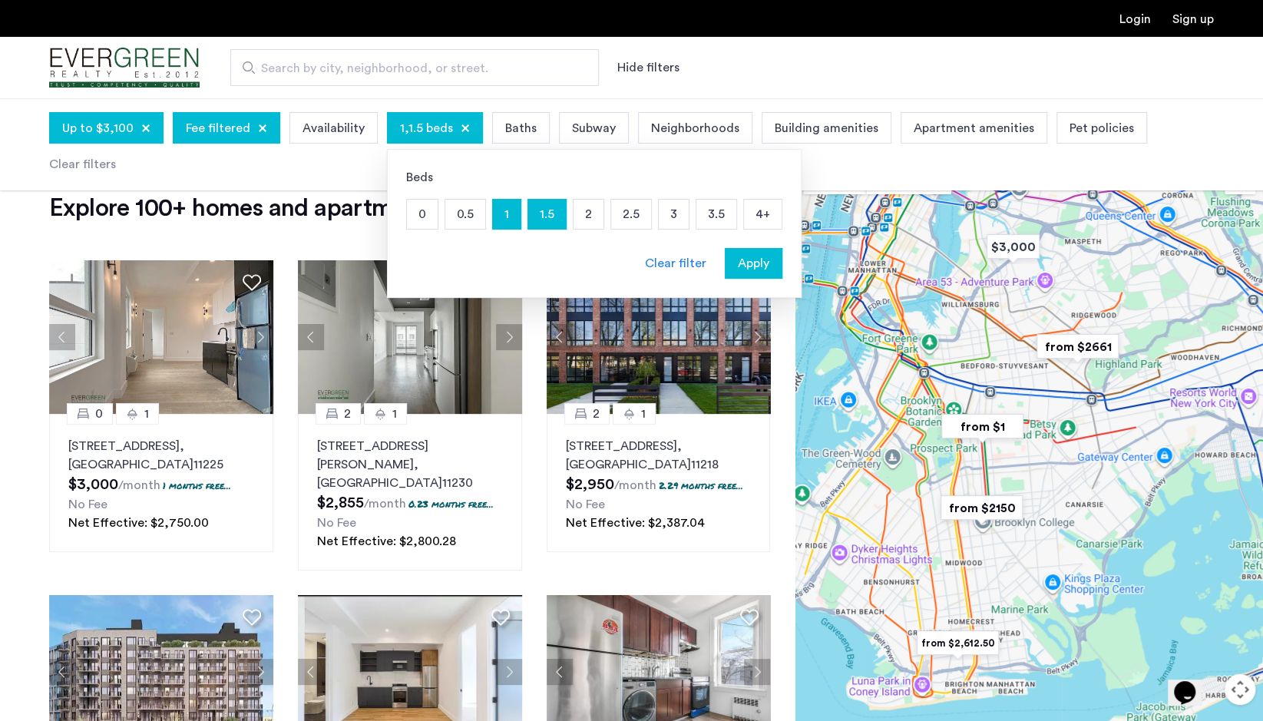
click at [575, 219] on p "2" at bounding box center [589, 214] width 30 height 29
click at [519, 125] on span "Baths" at bounding box center [532, 128] width 31 height 18
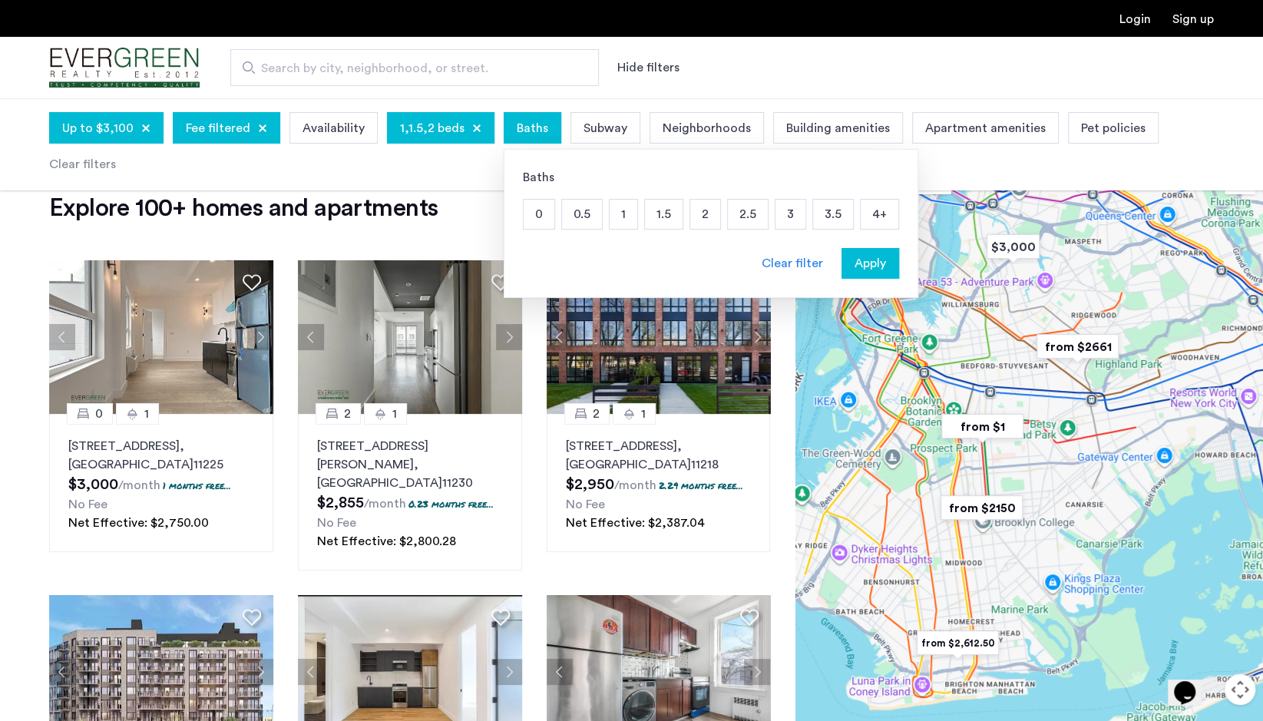
click at [678, 131] on span "Neighborhoods" at bounding box center [707, 128] width 88 height 18
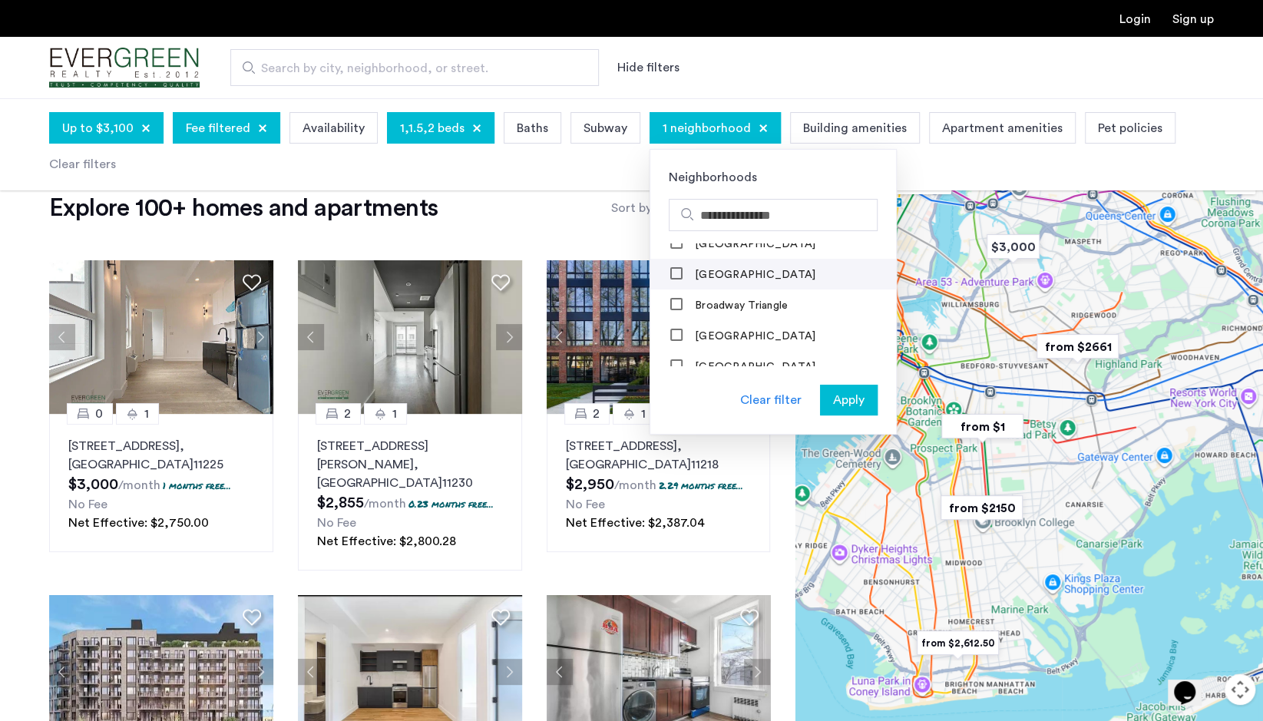
scroll to position [206, 0]
click at [714, 324] on label "Brooklyn Heights" at bounding box center [754, 330] width 124 height 12
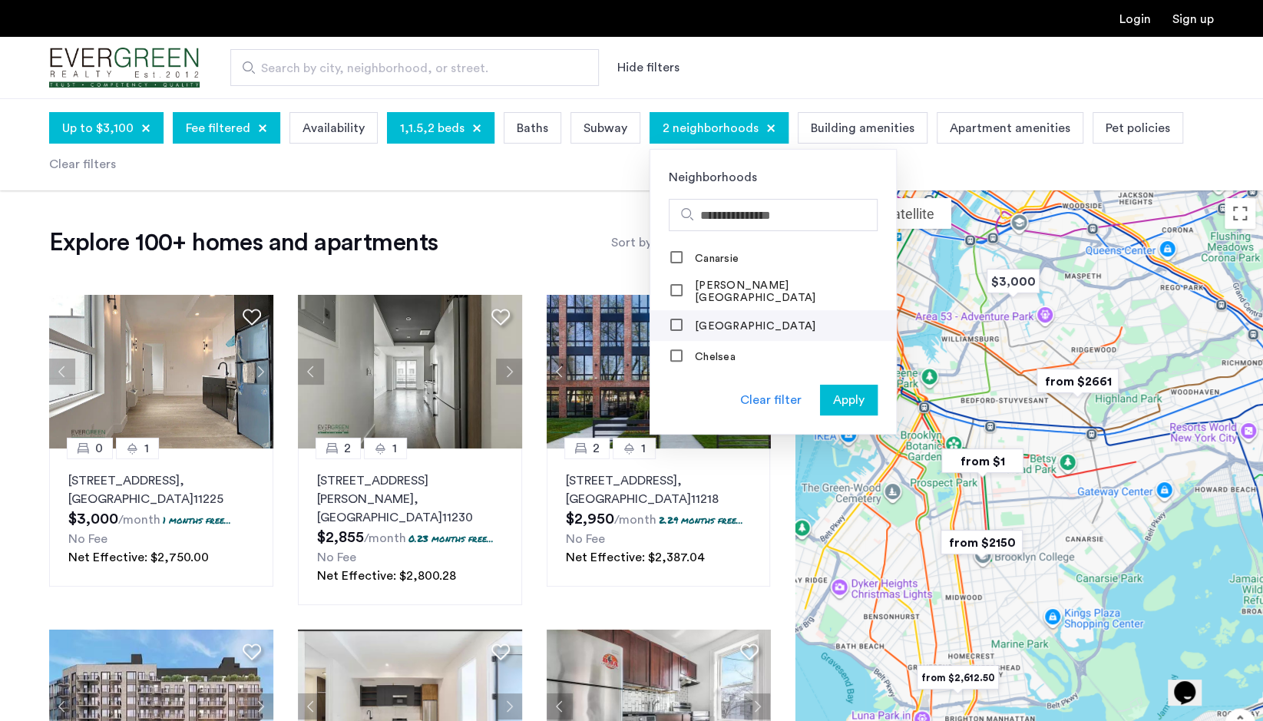
scroll to position [370, 0]
click at [736, 290] on label "Carroll Gardens" at bounding box center [794, 291] width 204 height 25
click at [725, 328] on label "Clinton Hill" at bounding box center [740, 332] width 97 height 12
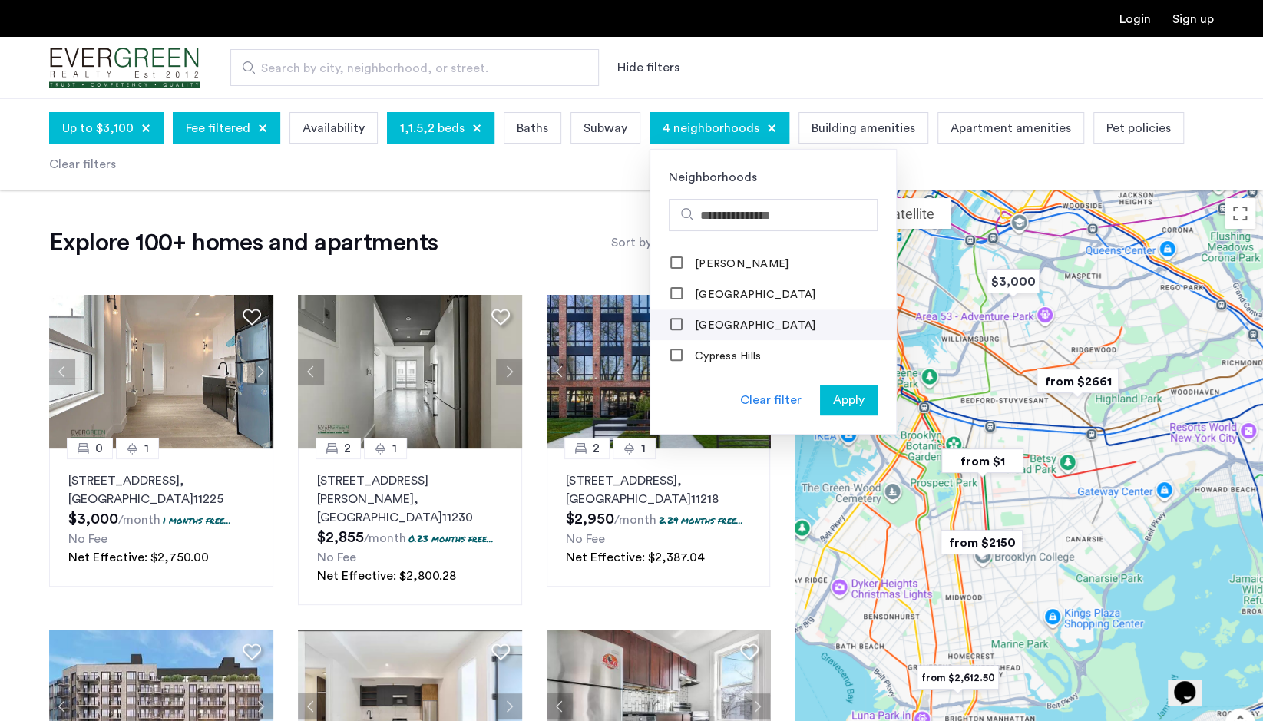
click at [730, 324] on label "Crown Heights" at bounding box center [754, 325] width 124 height 12
click at [718, 312] on div "Gowanus" at bounding box center [706, 319] width 73 height 15
click at [833, 399] on span "Apply" at bounding box center [848, 400] width 31 height 18
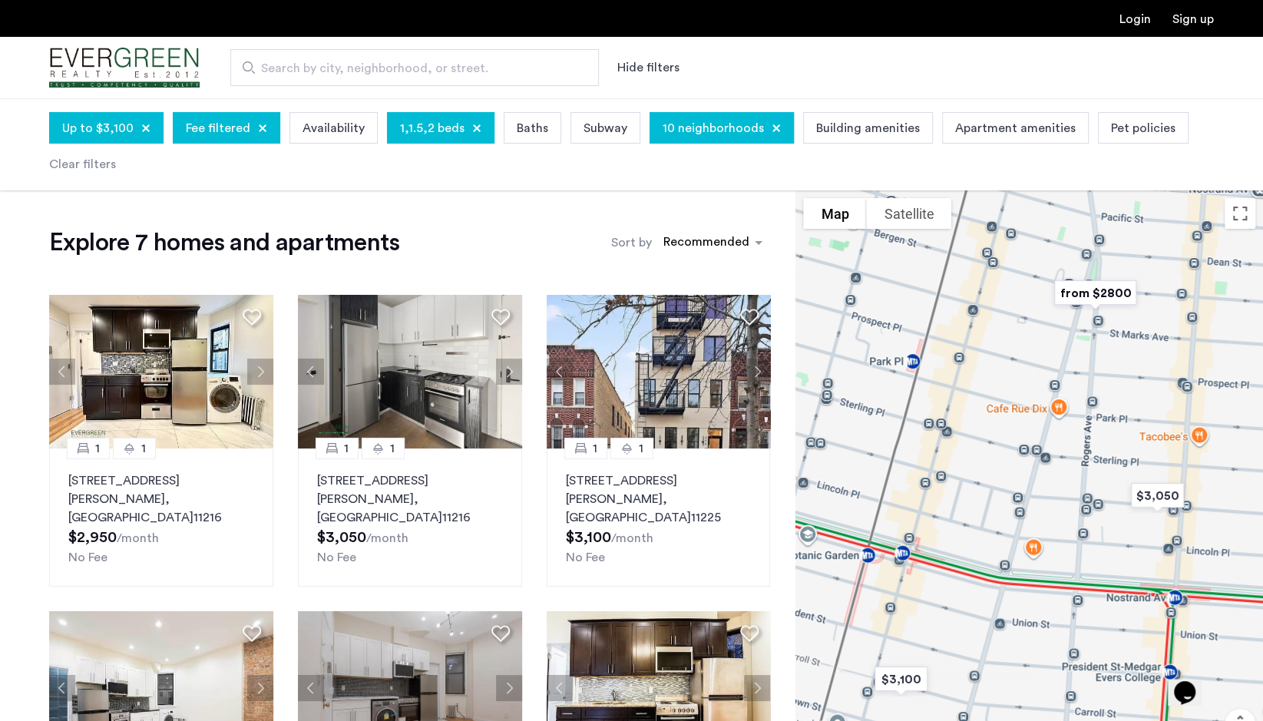
click at [1098, 131] on div "Pet policies" at bounding box center [1143, 127] width 91 height 31
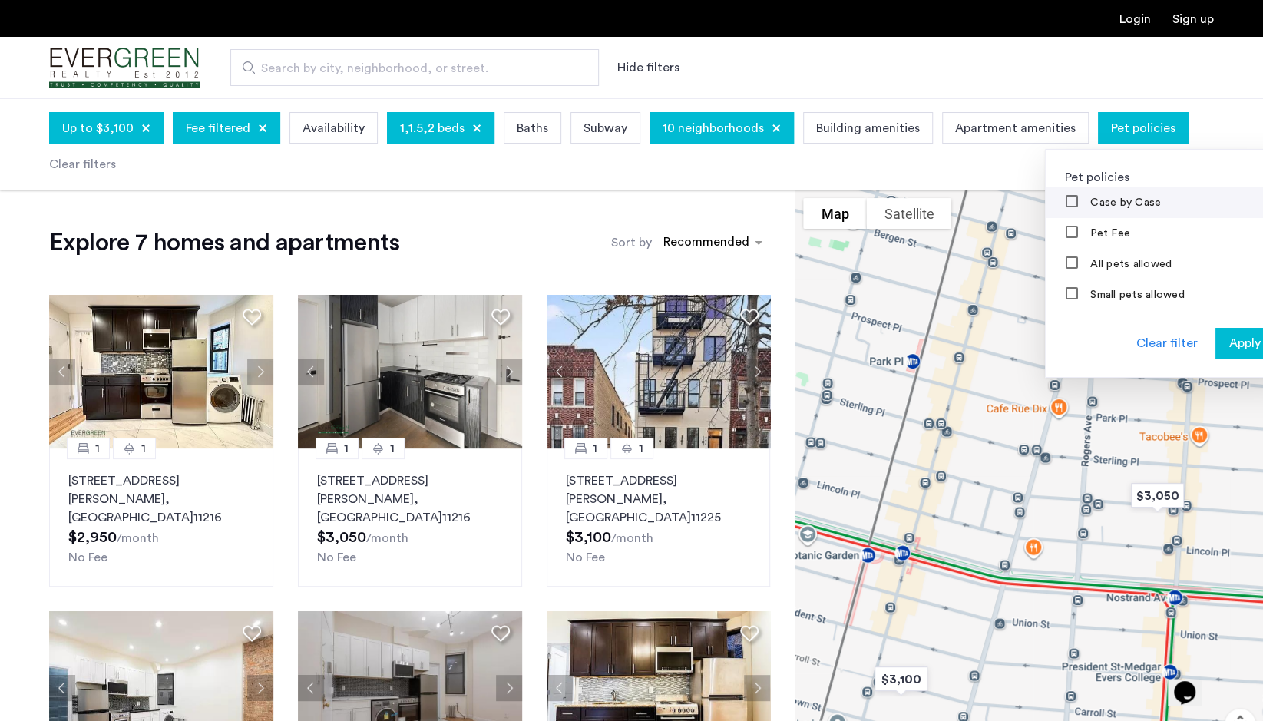
click at [1087, 200] on label "Case by Case" at bounding box center [1124, 203] width 74 height 12
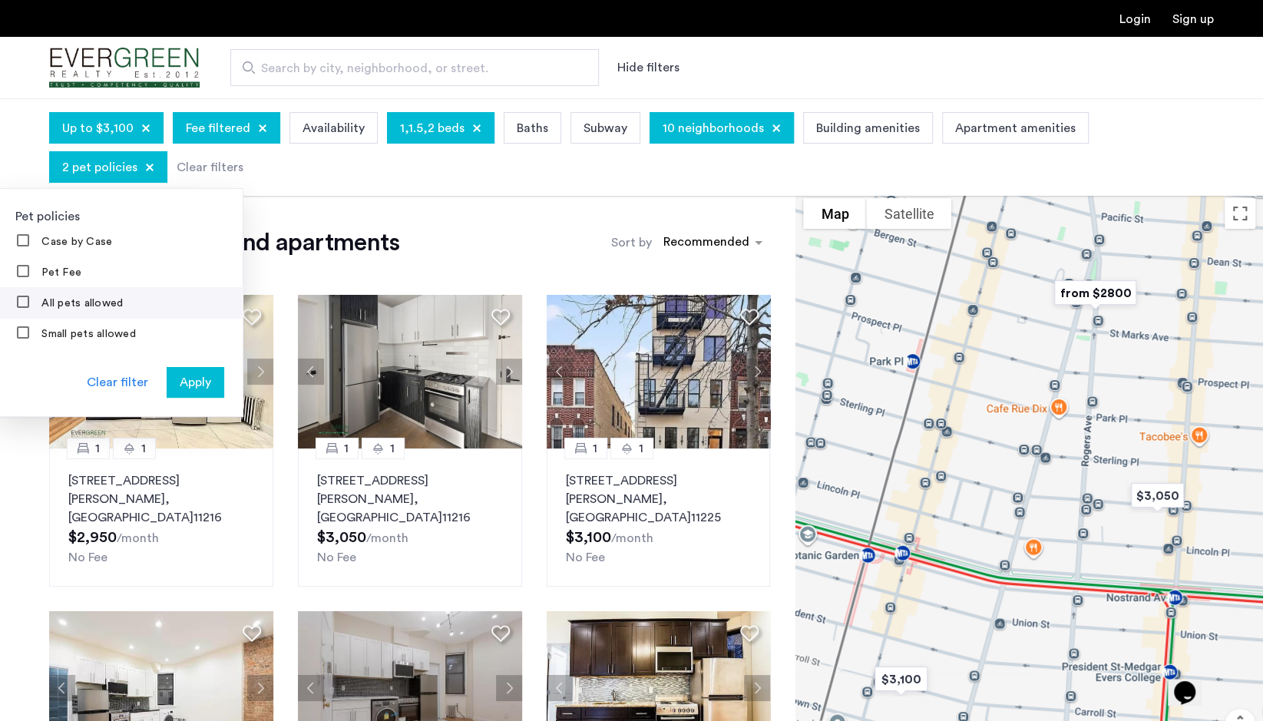
click at [124, 296] on div "All pets allowed" at bounding box center [70, 303] width 107 height 15
click at [211, 373] on span "Apply" at bounding box center [195, 382] width 31 height 18
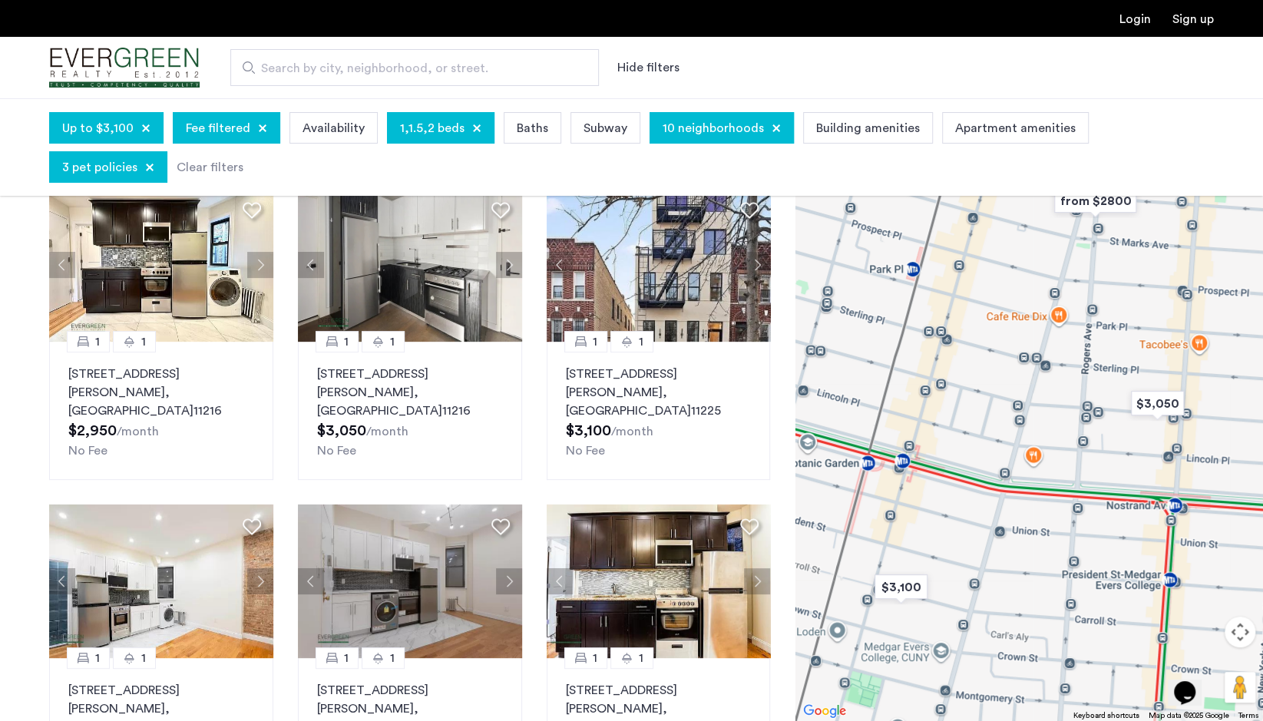
scroll to position [107, 0]
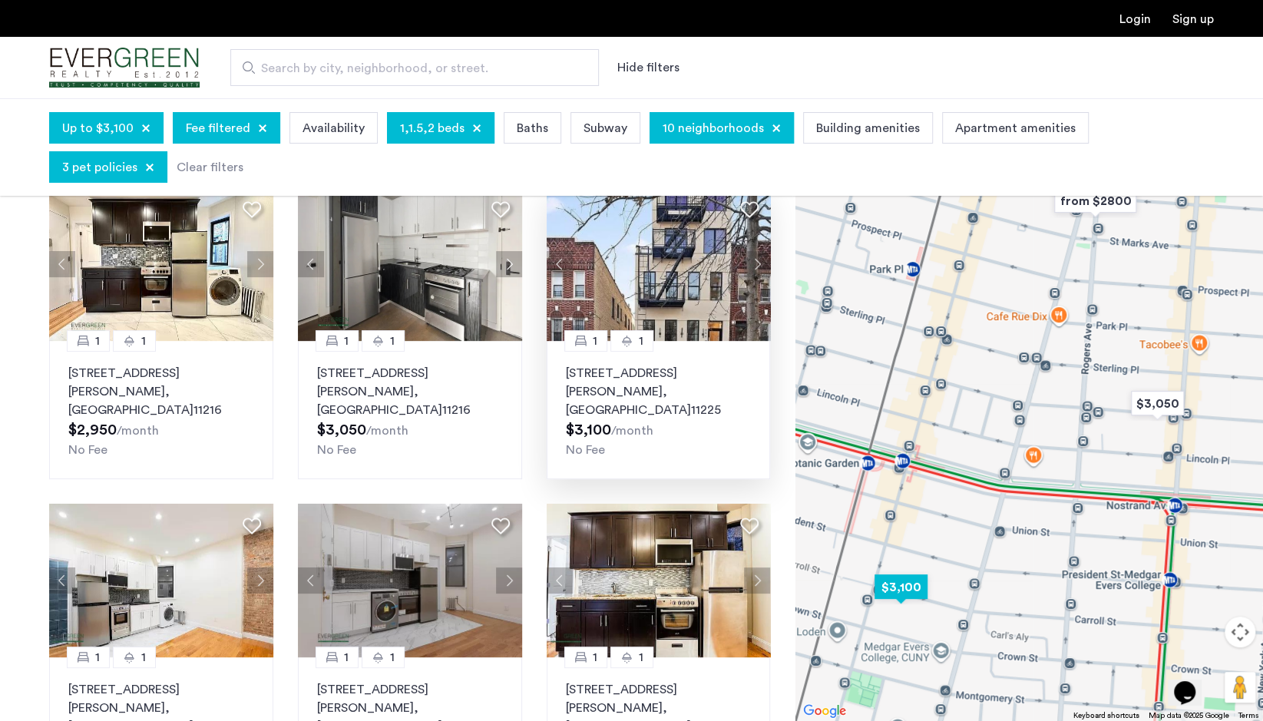
click at [753, 262] on button "Next apartment" at bounding box center [757, 264] width 26 height 26
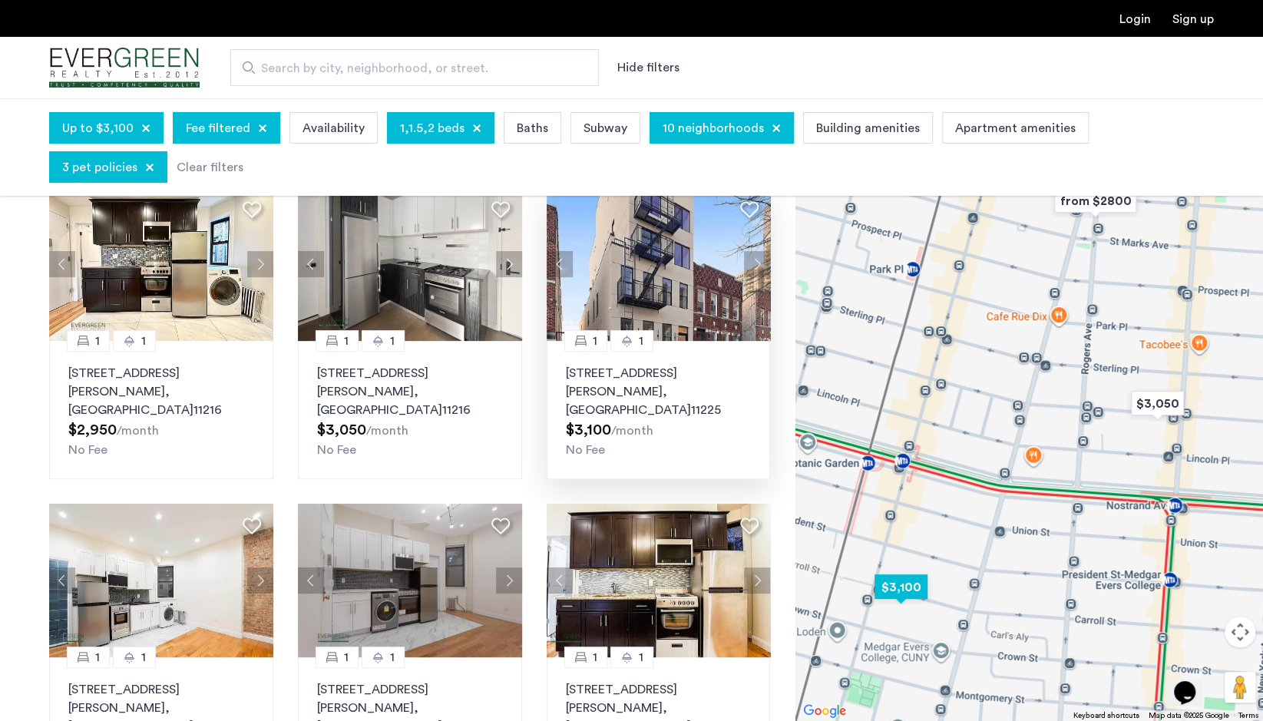
click at [753, 262] on button "Next apartment" at bounding box center [757, 264] width 26 height 26
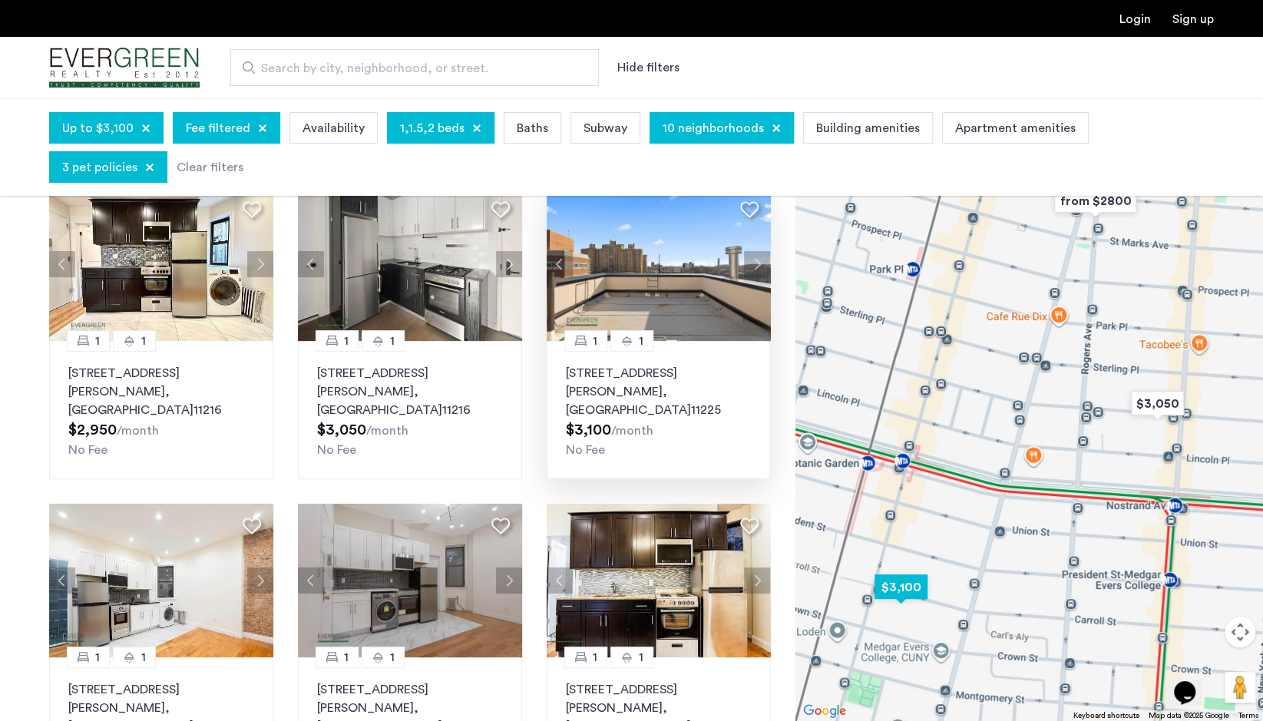
click at [753, 262] on button "Next apartment" at bounding box center [757, 264] width 26 height 26
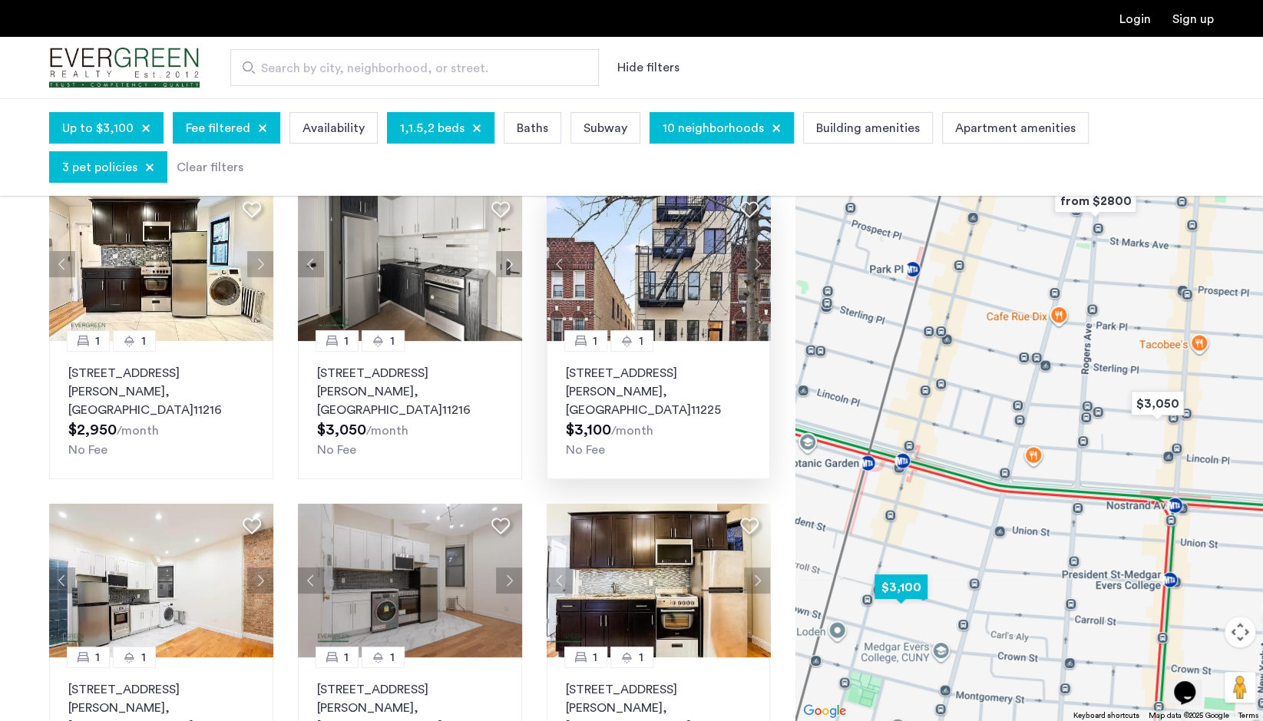
click at [753, 262] on button "Next apartment" at bounding box center [757, 264] width 26 height 26
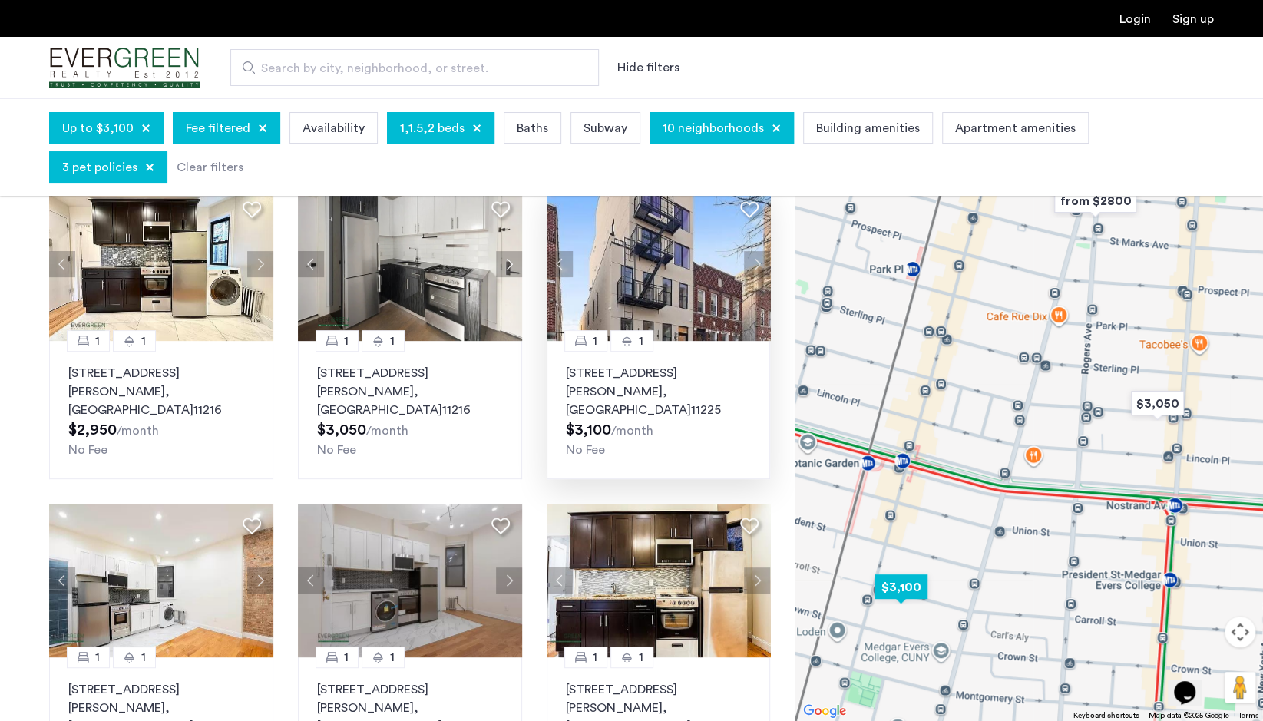
click at [753, 262] on button "Next apartment" at bounding box center [757, 264] width 26 height 26
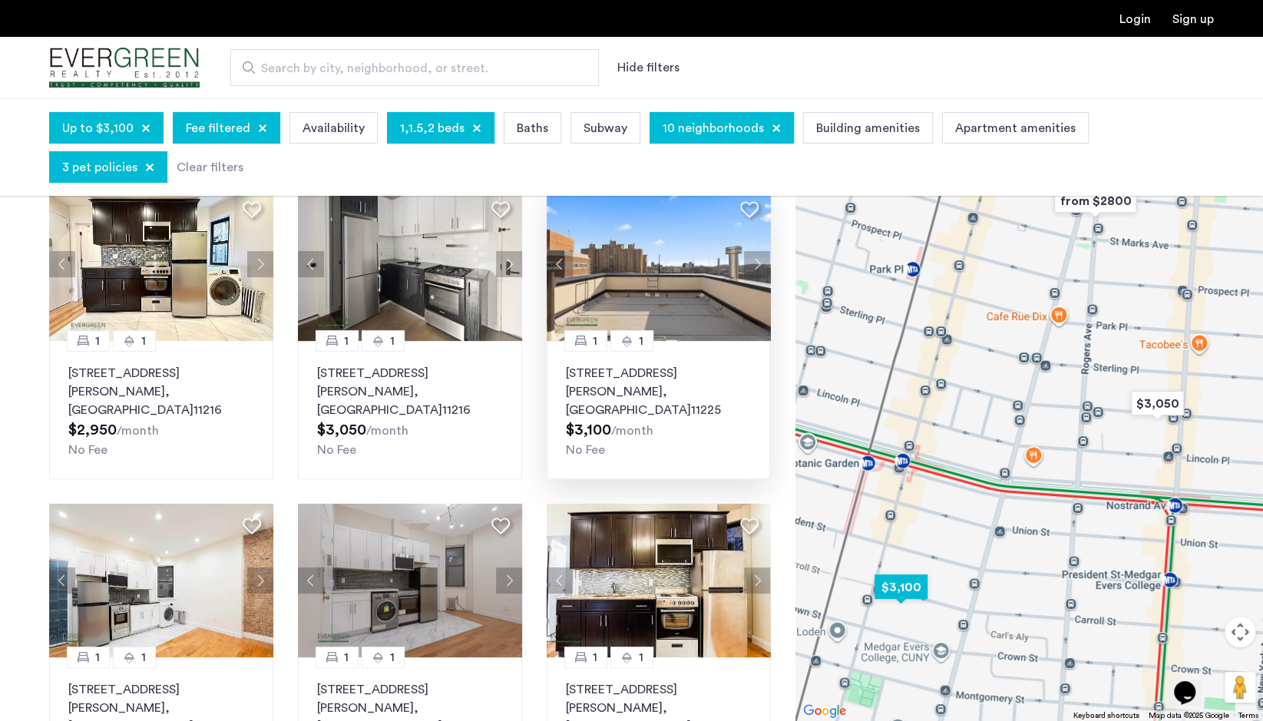
click at [753, 262] on button "Next apartment" at bounding box center [757, 264] width 26 height 26
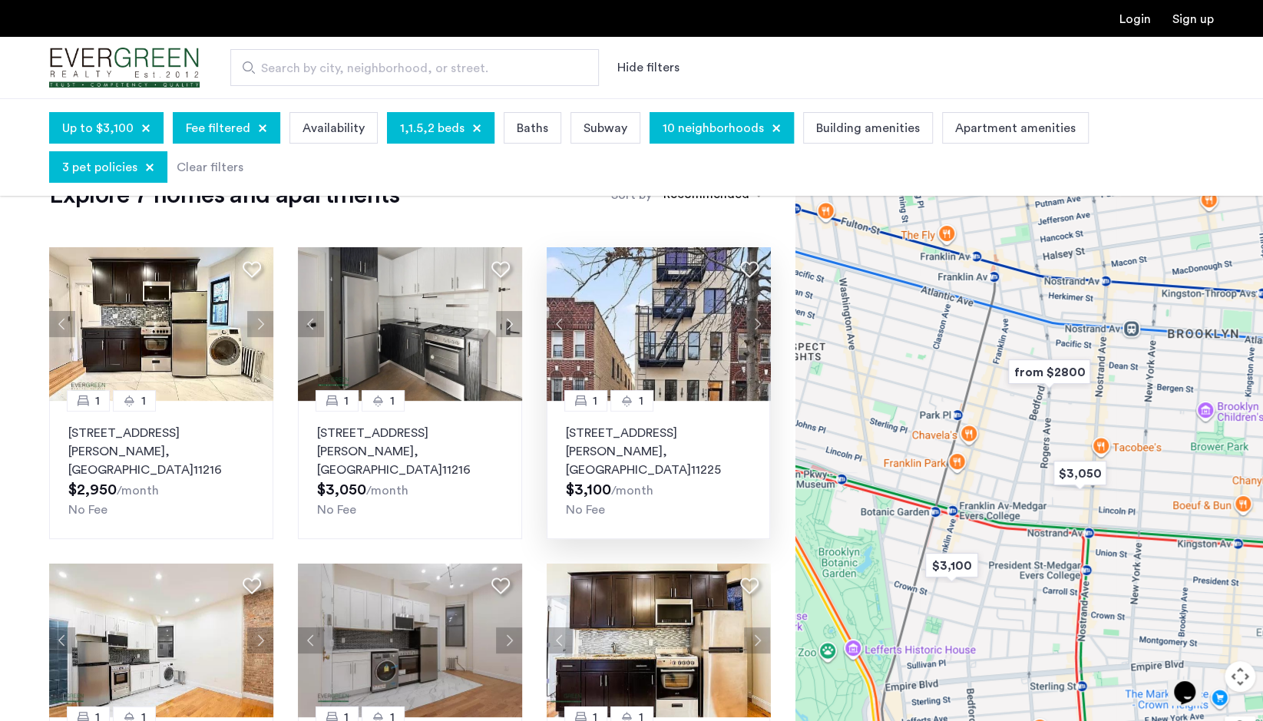
scroll to position [45, 0]
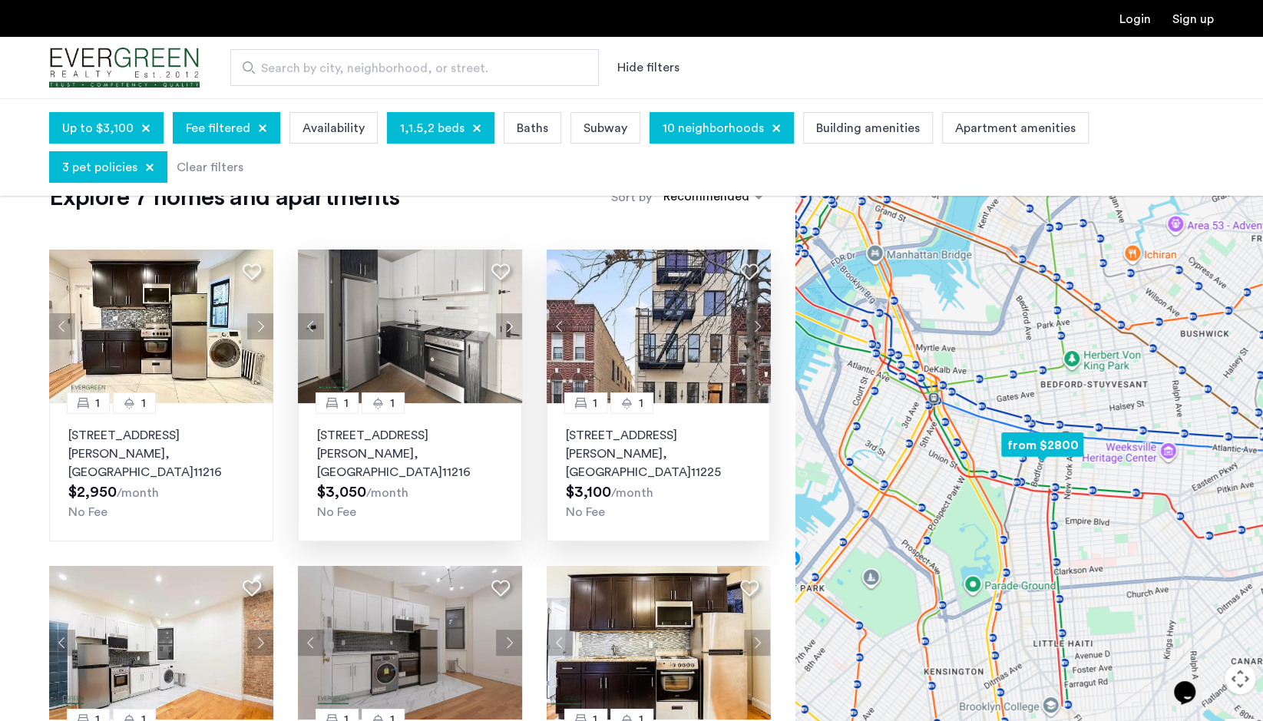
click at [407, 297] on img at bounding box center [410, 327] width 224 height 154
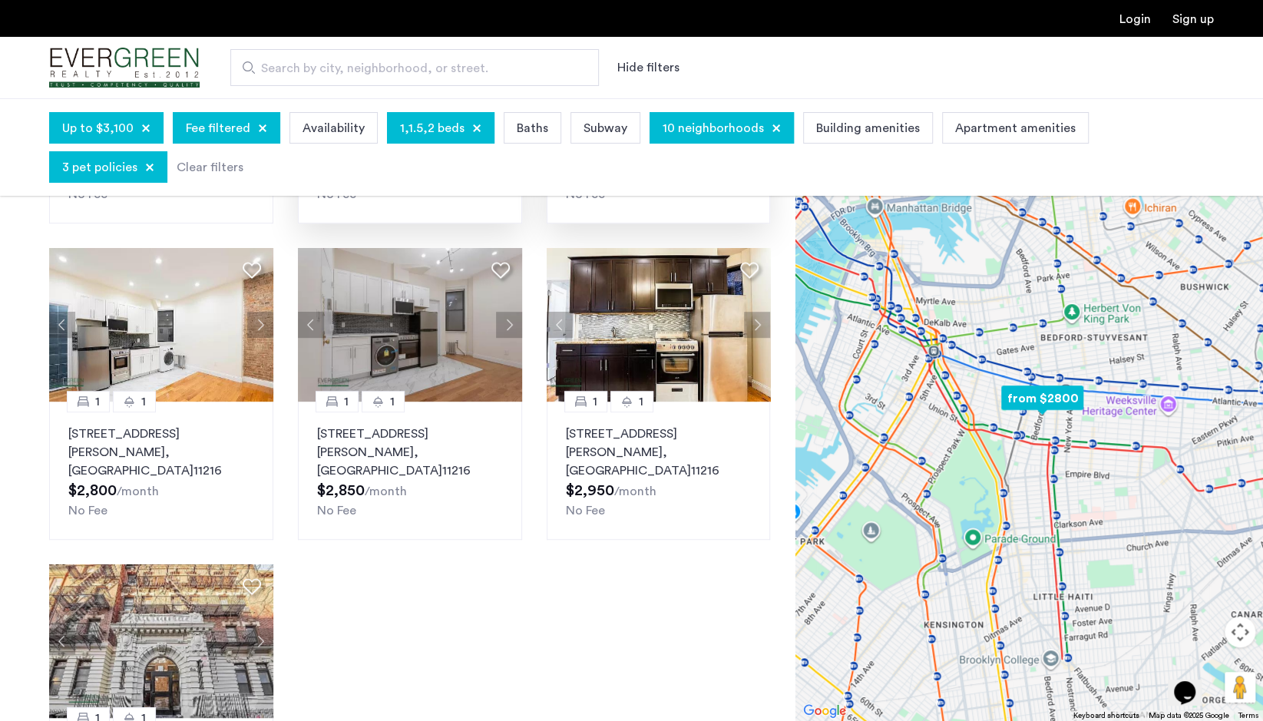
scroll to position [0, 0]
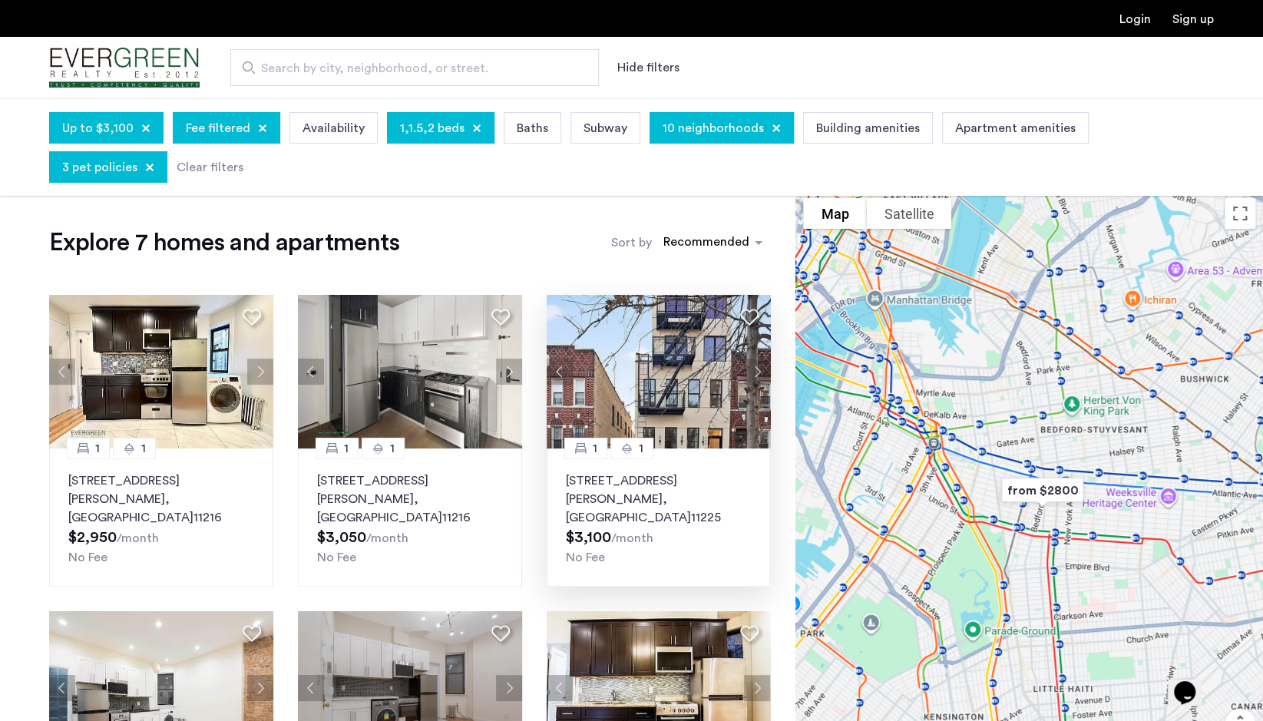
click at [105, 116] on div "Up to $3,100" at bounding box center [106, 127] width 114 height 31
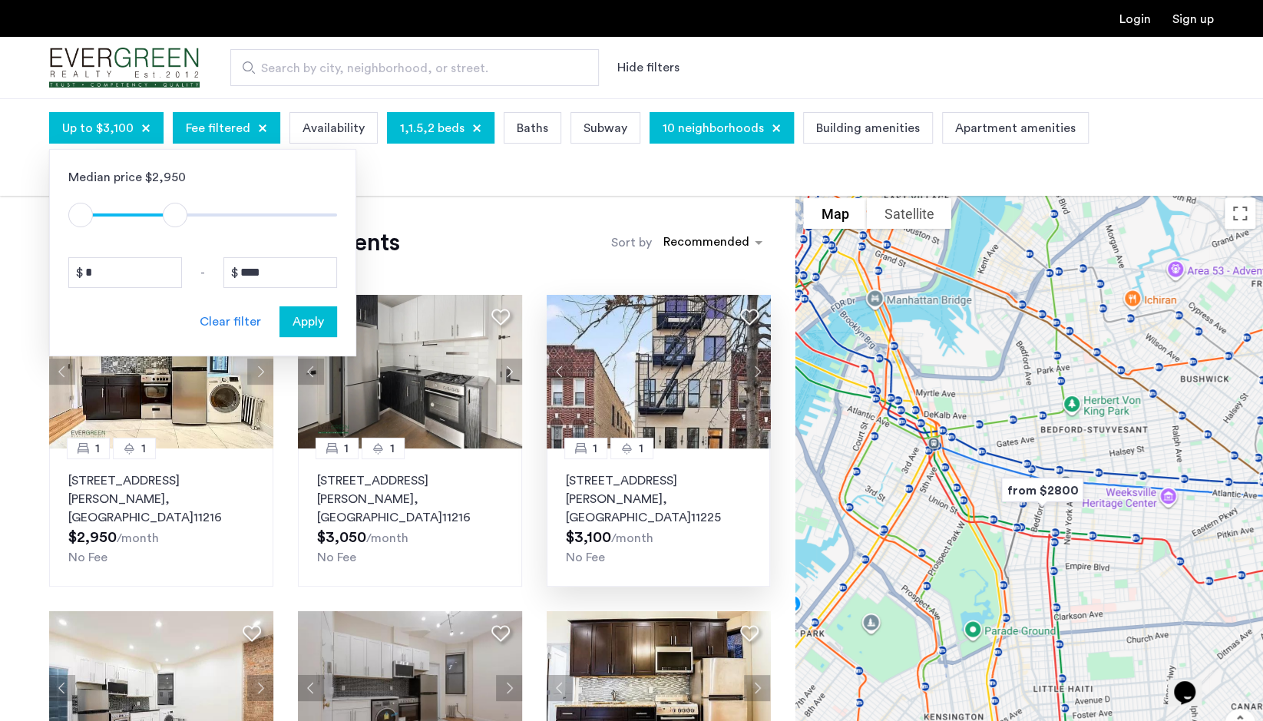
click at [258, 131] on div at bounding box center [262, 128] width 9 height 9
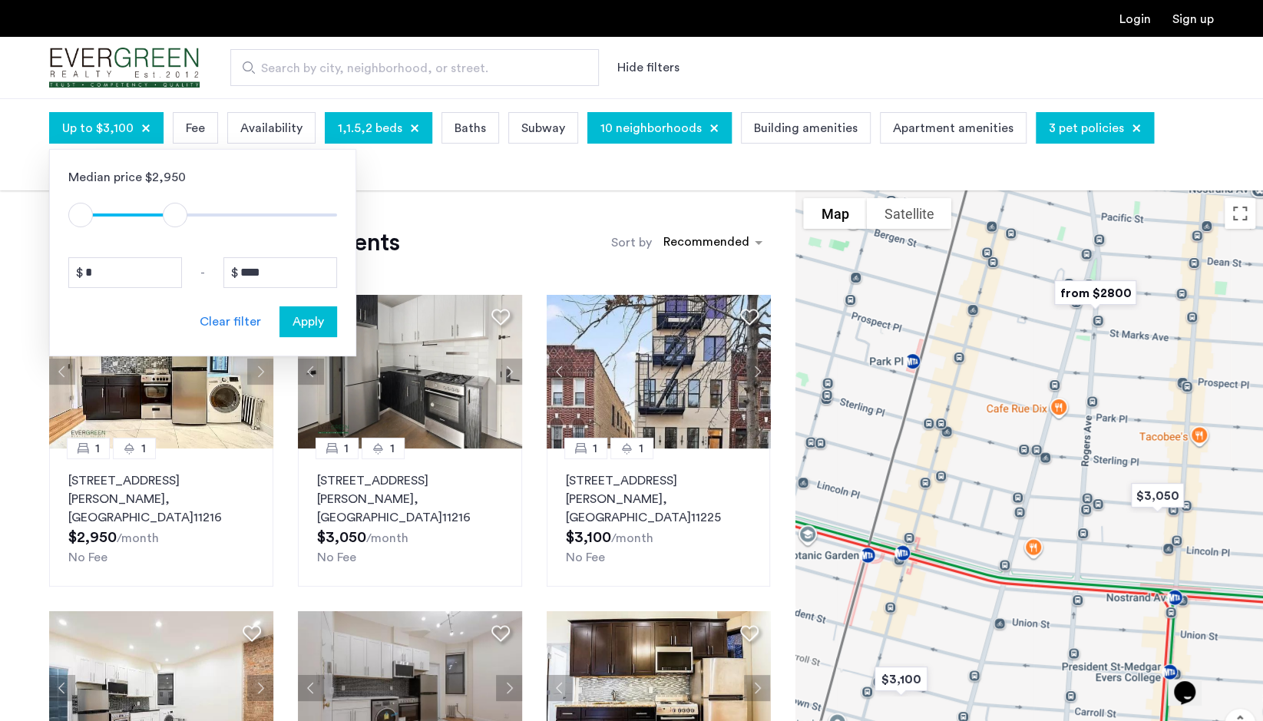
click at [514, 209] on app-root "Login Sign up Search by city, neighborhood, or street. Hide filters Up to $3,10…" at bounding box center [631, 733] width 1263 height 1467
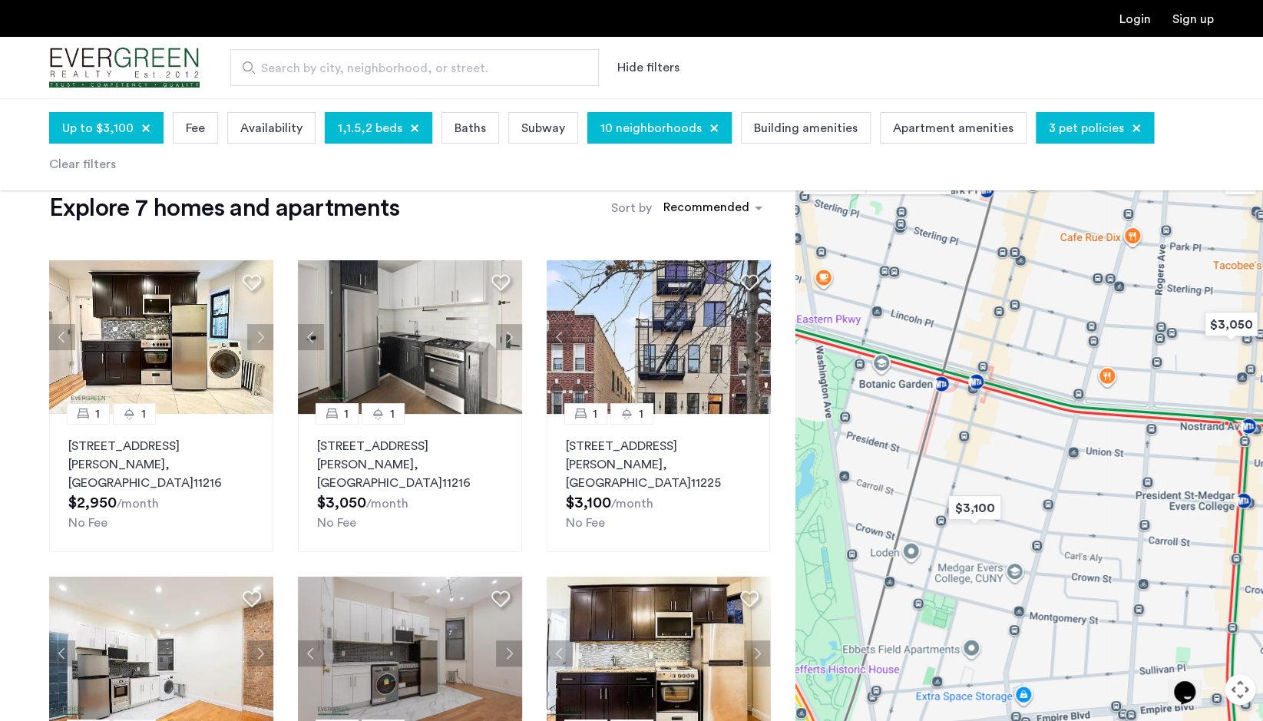
drag, startPoint x: 846, startPoint y: 570, endPoint x: 922, endPoint y: 432, distance: 157.7
click at [922, 432] on div at bounding box center [1029, 467] width 468 height 623
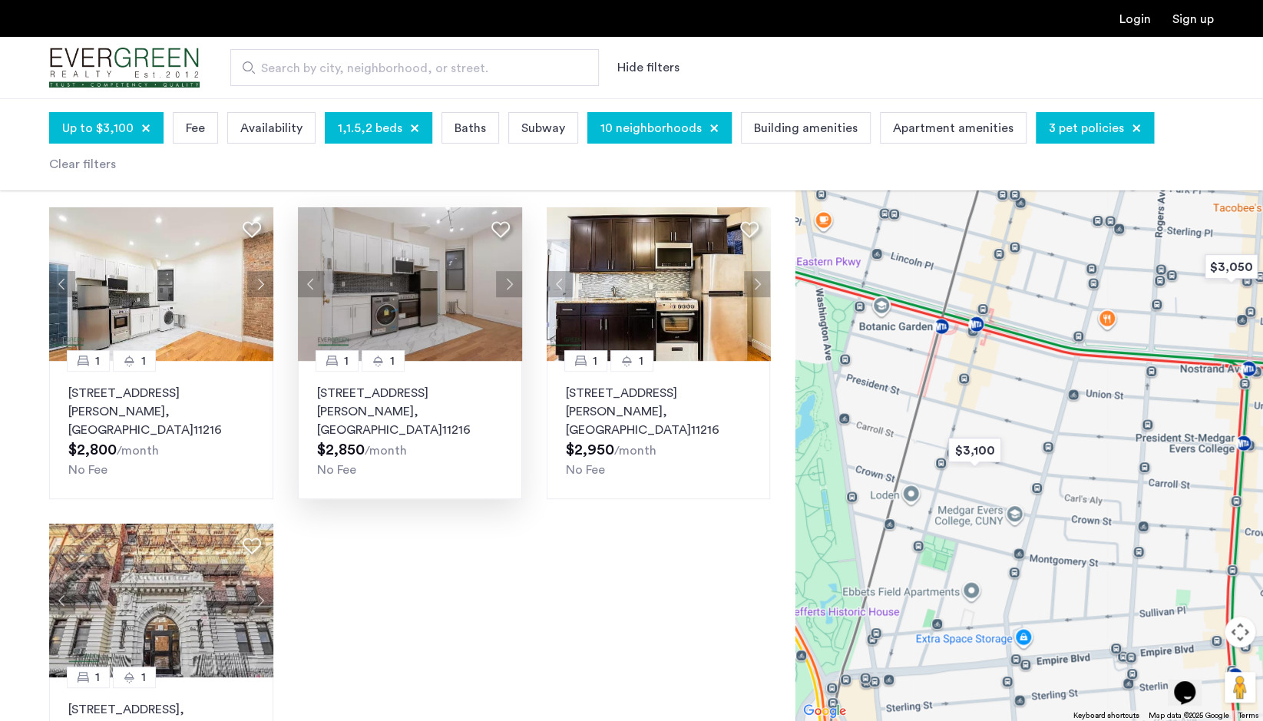
click at [513, 271] on button "Next apartment" at bounding box center [509, 284] width 26 height 26
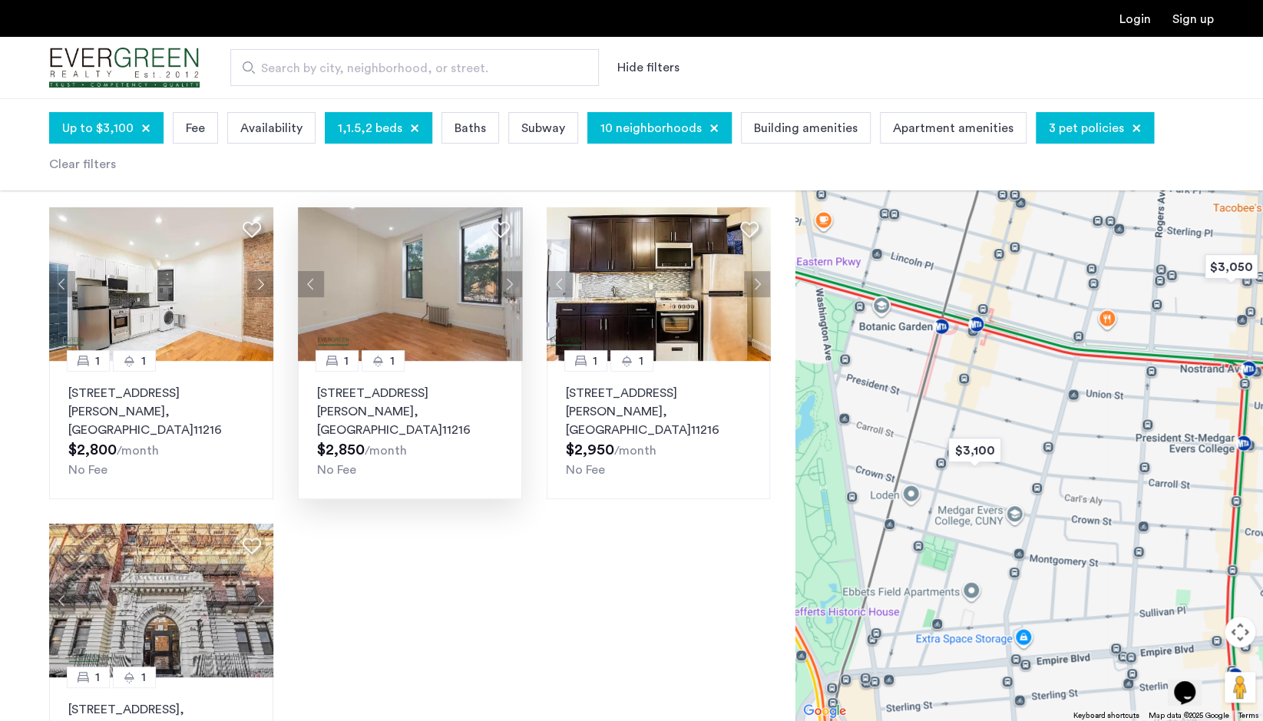
click at [513, 271] on button "Next apartment" at bounding box center [509, 284] width 26 height 26
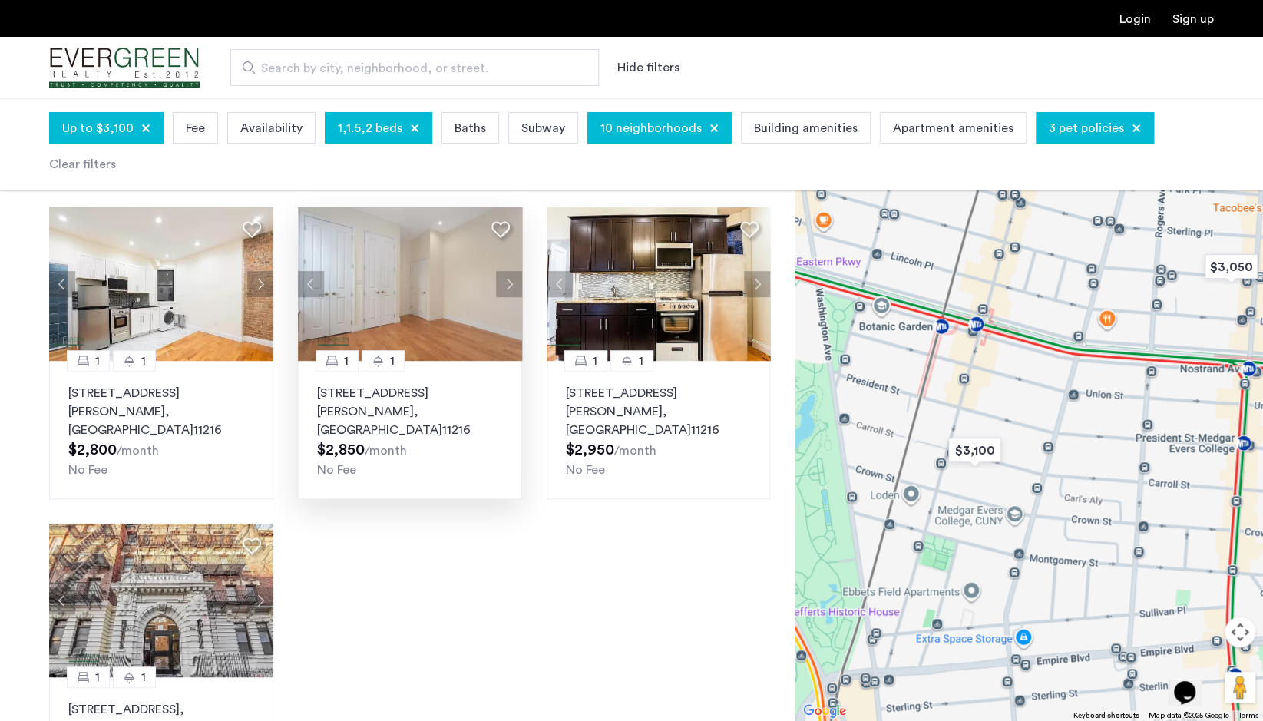
click at [513, 271] on button "Next apartment" at bounding box center [509, 284] width 26 height 26
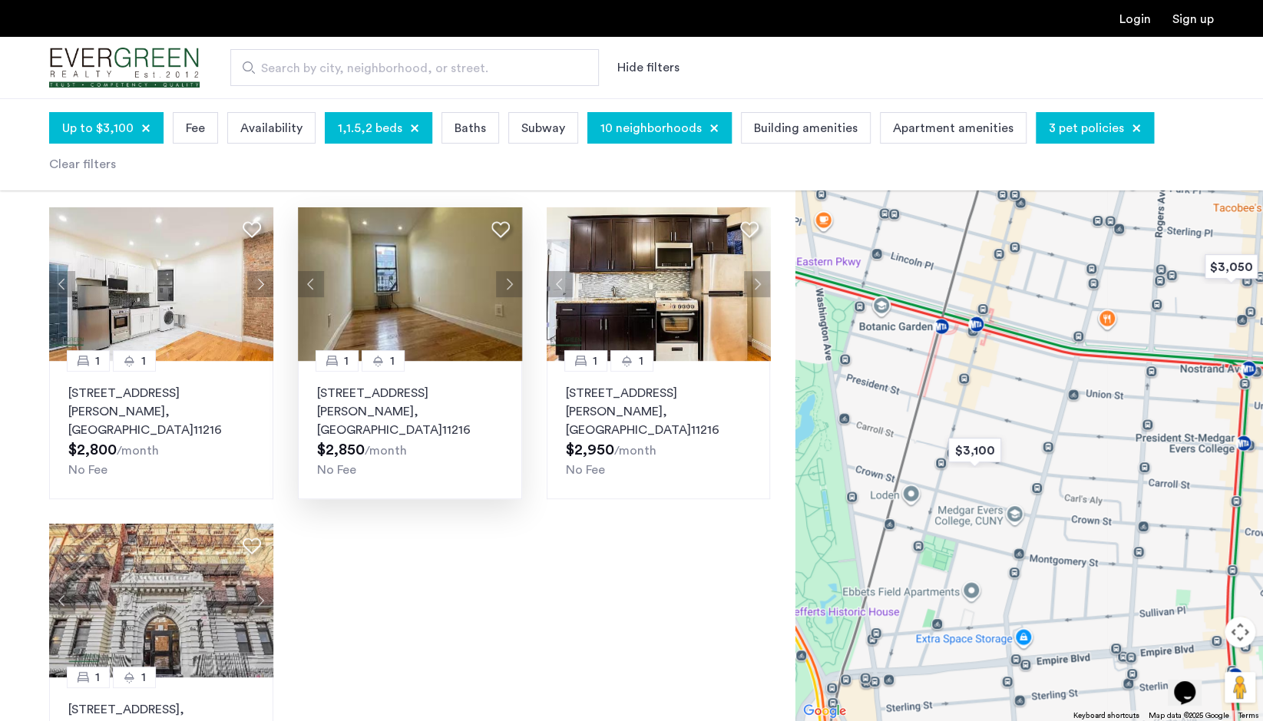
click at [513, 271] on button "Next apartment" at bounding box center [509, 284] width 26 height 26
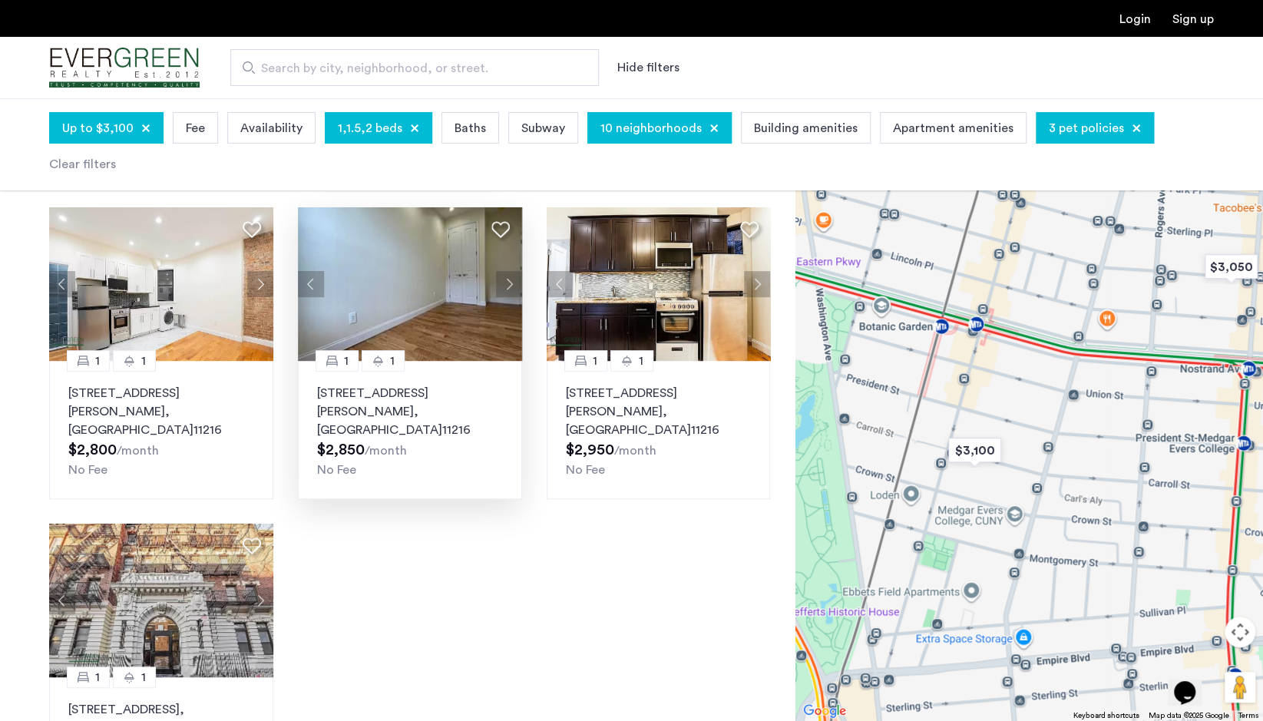
click at [513, 271] on button "Next apartment" at bounding box center [509, 284] width 26 height 26
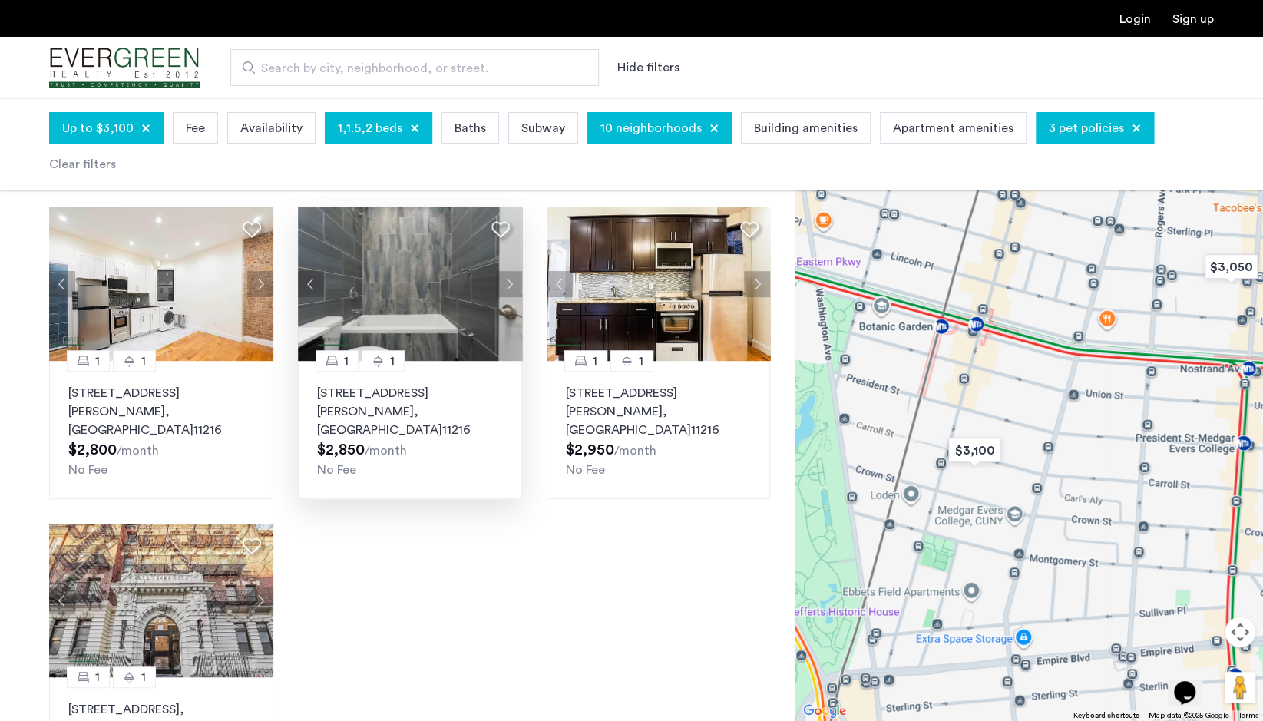
click at [513, 271] on button "Next apartment" at bounding box center [509, 284] width 26 height 26
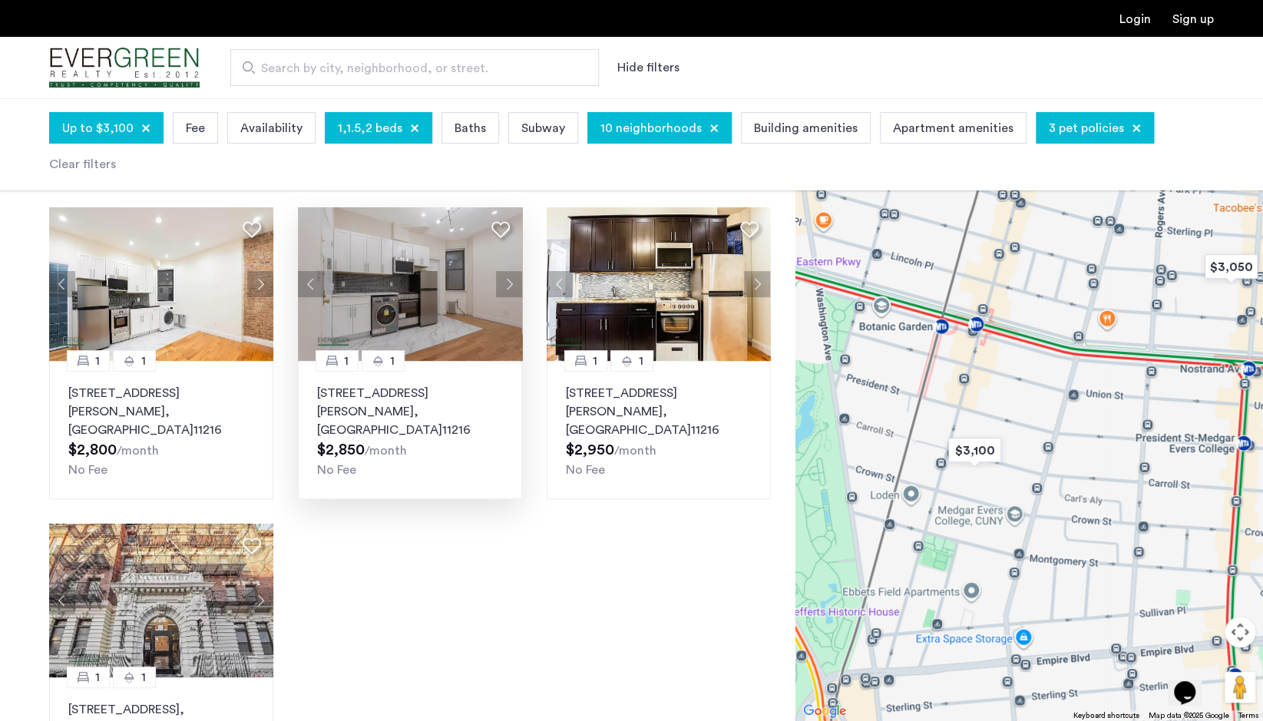
click at [513, 271] on button "Next apartment" at bounding box center [509, 284] width 26 height 26
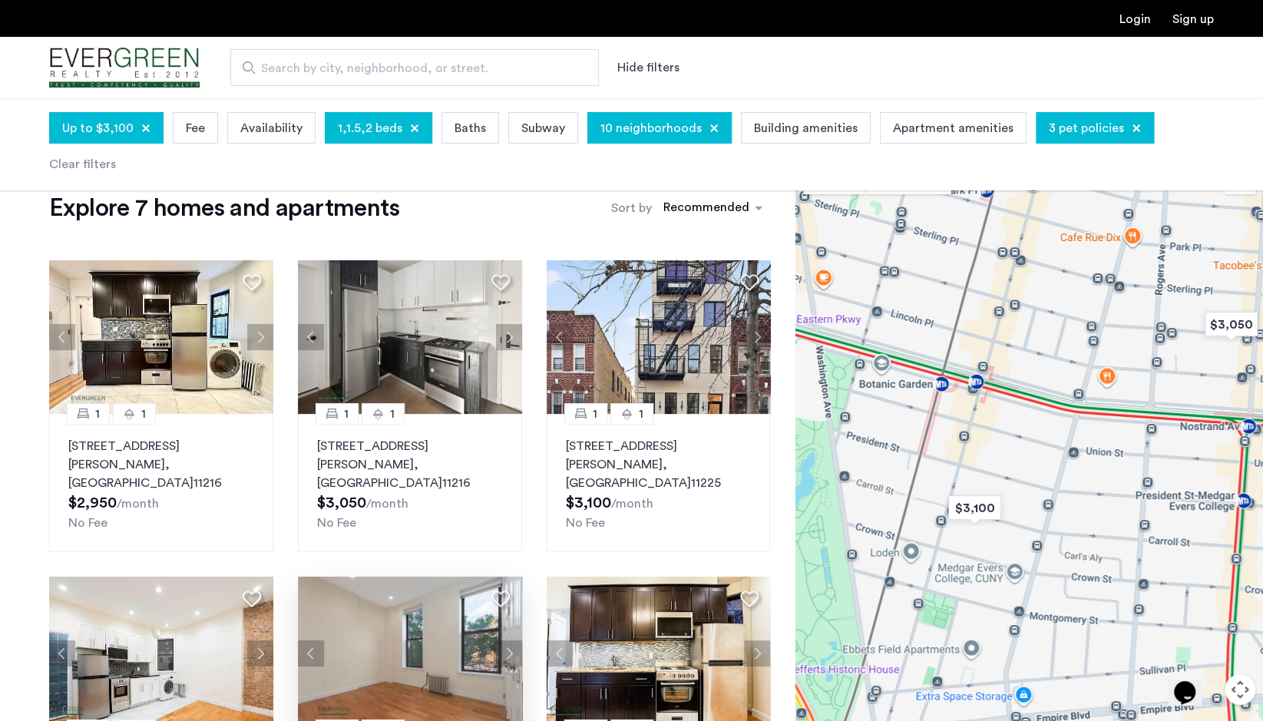
scroll to position [4, 0]
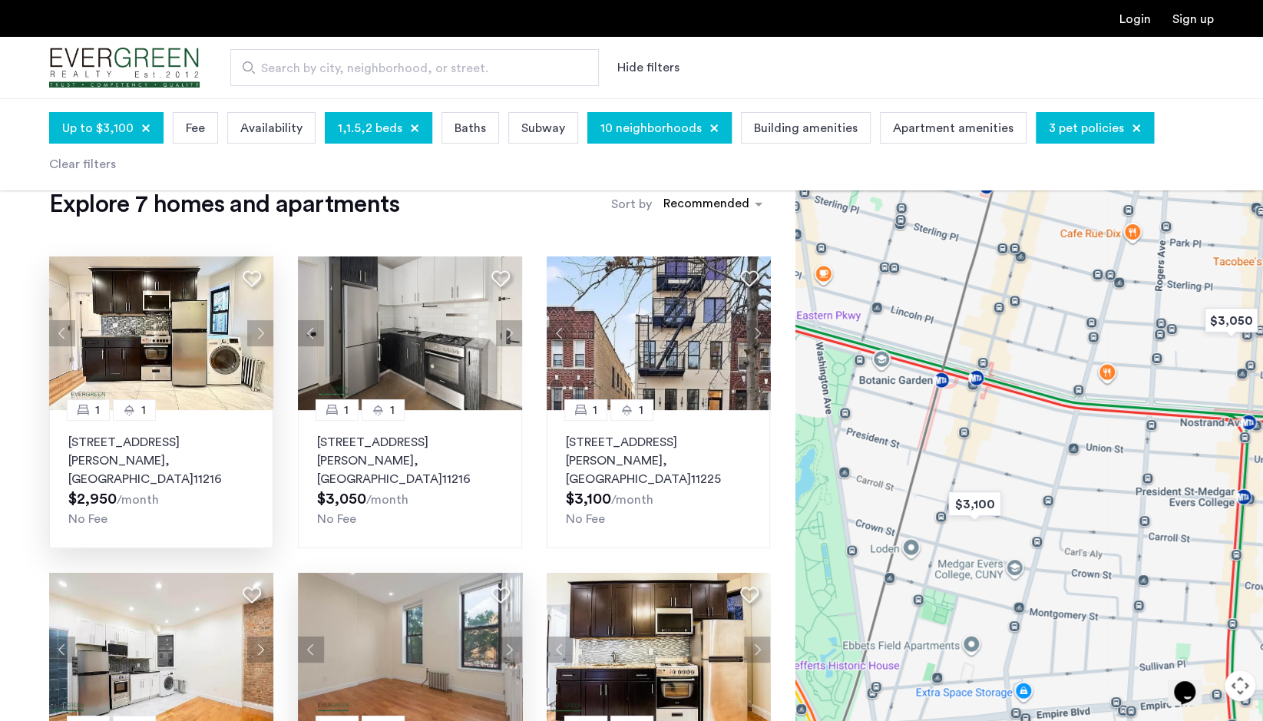
click at [259, 328] on button "Next apartment" at bounding box center [260, 333] width 26 height 26
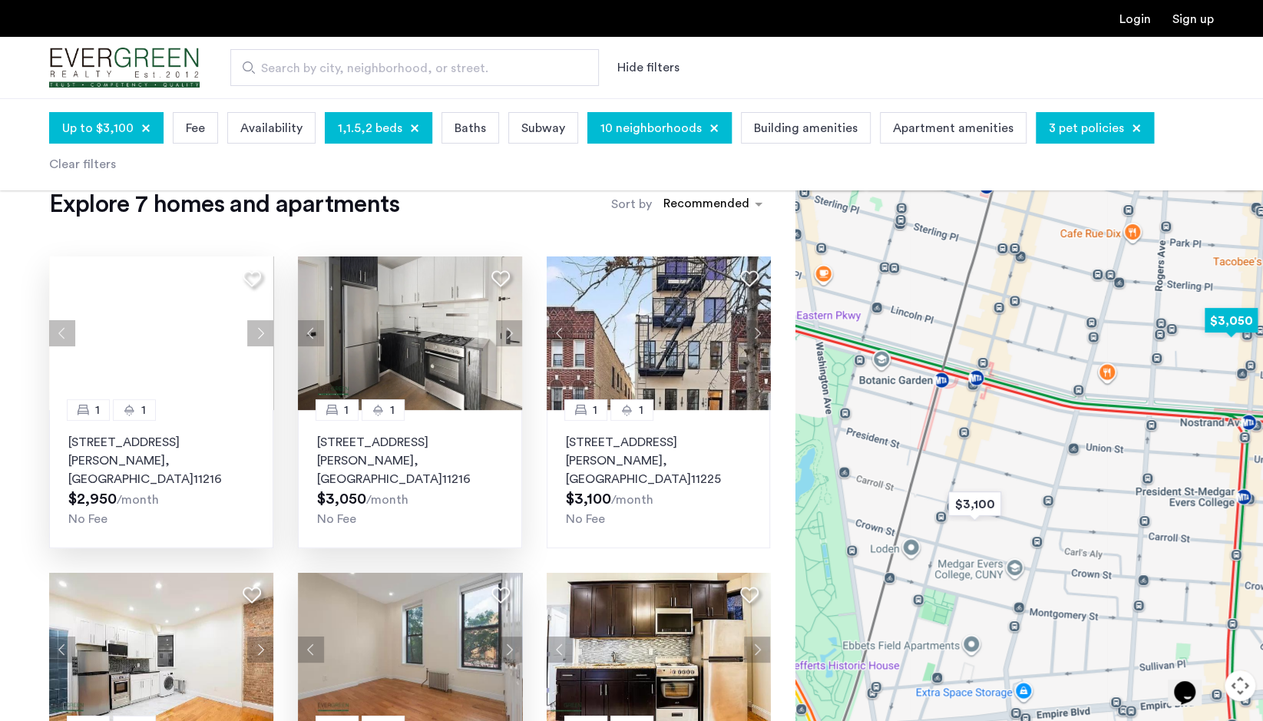
click at [516, 333] on button "Next apartment" at bounding box center [509, 333] width 26 height 26
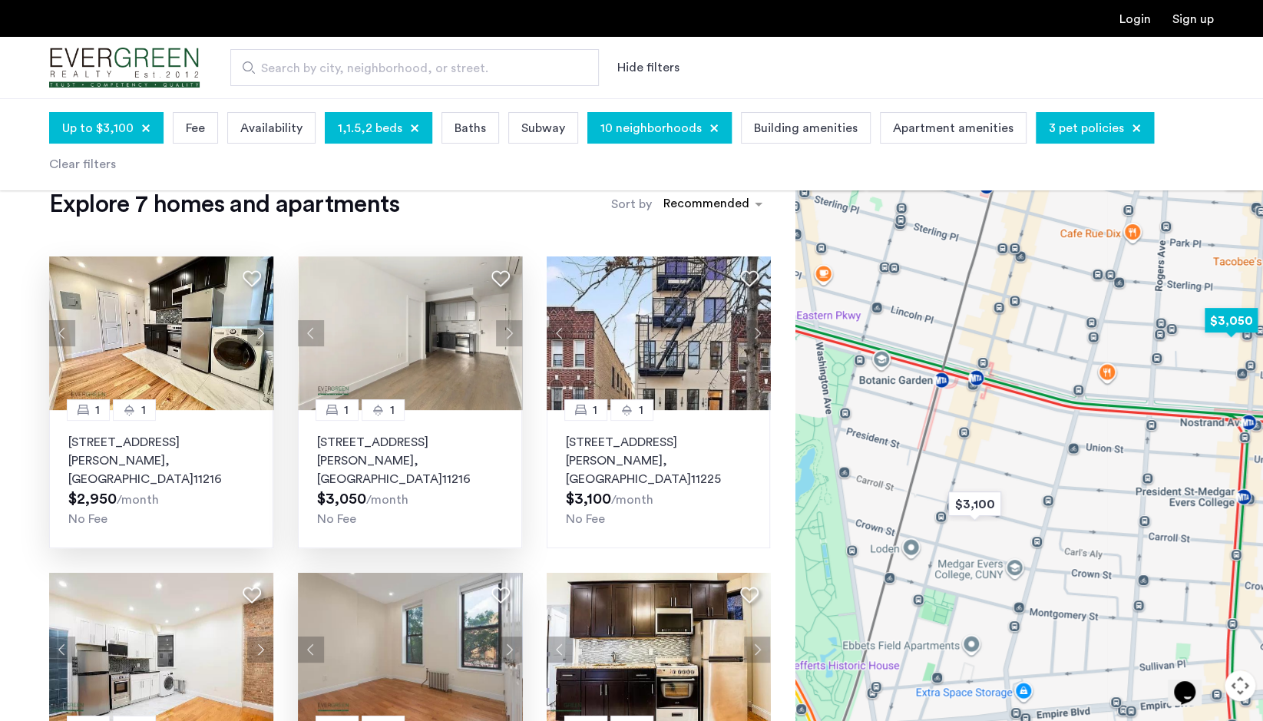
click at [430, 362] on img at bounding box center [410, 333] width 224 height 154
click at [115, 137] on div "Up to $3,100" at bounding box center [106, 127] width 114 height 31
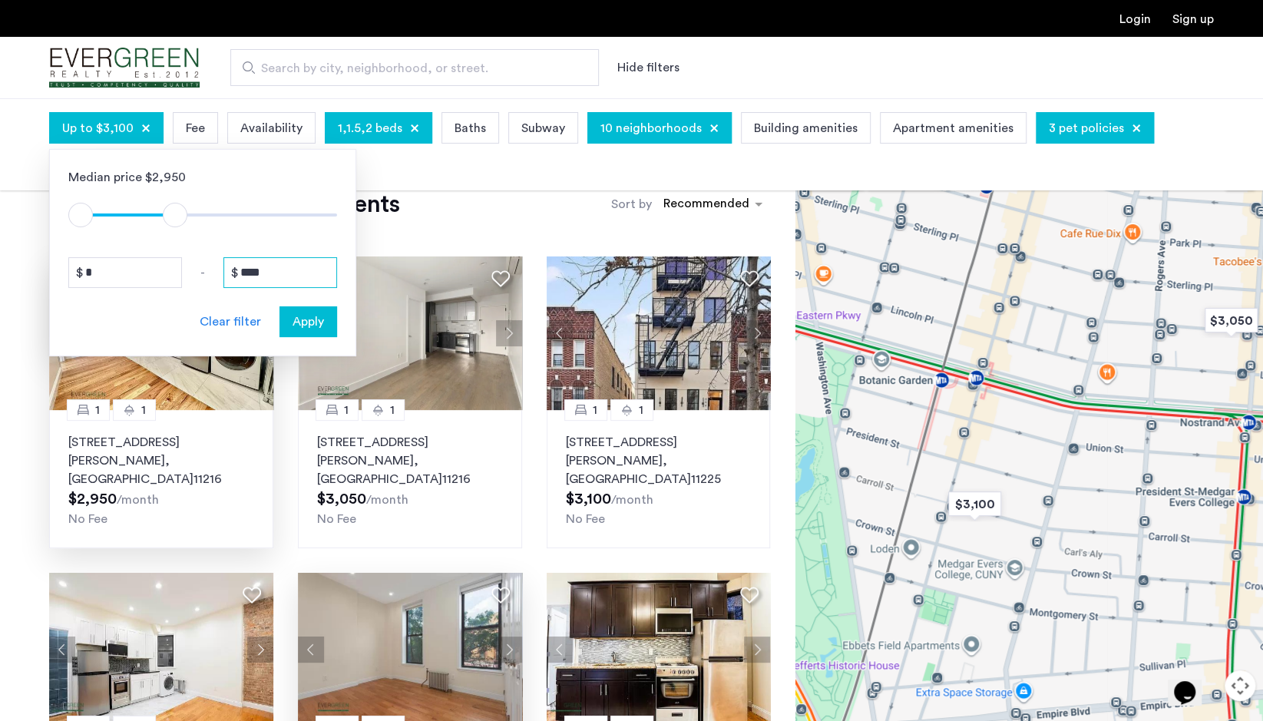
click at [279, 263] on input "****" at bounding box center [280, 272] width 114 height 31
type input "****"
click at [326, 322] on div "Apply" at bounding box center [308, 321] width 48 height 18
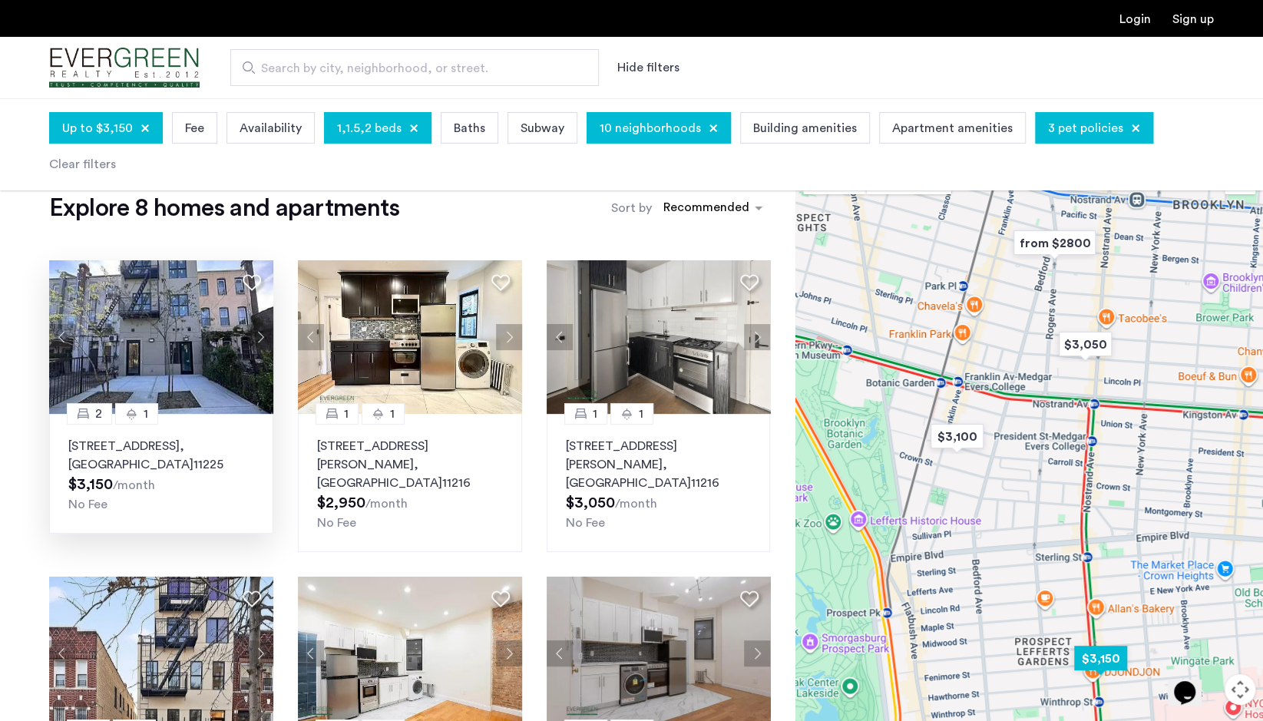
click at [263, 331] on button "Next apartment" at bounding box center [260, 337] width 26 height 26
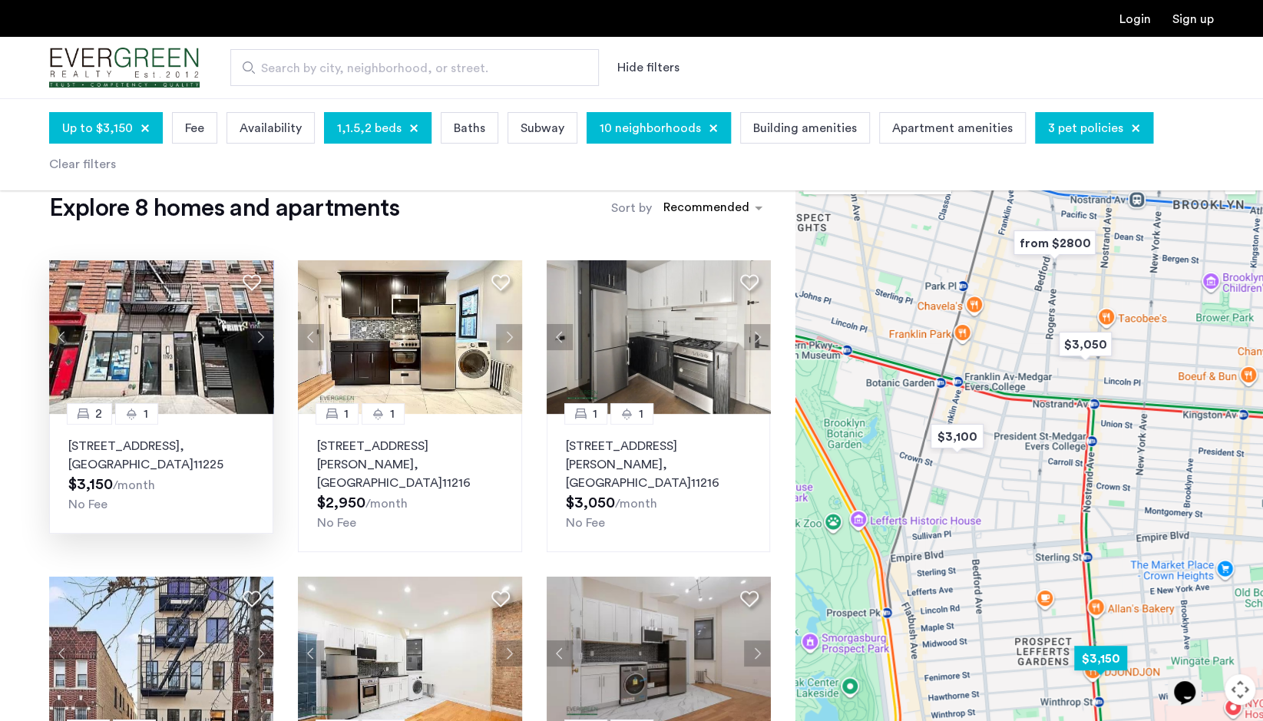
click at [263, 331] on button "Next apartment" at bounding box center [260, 337] width 26 height 26
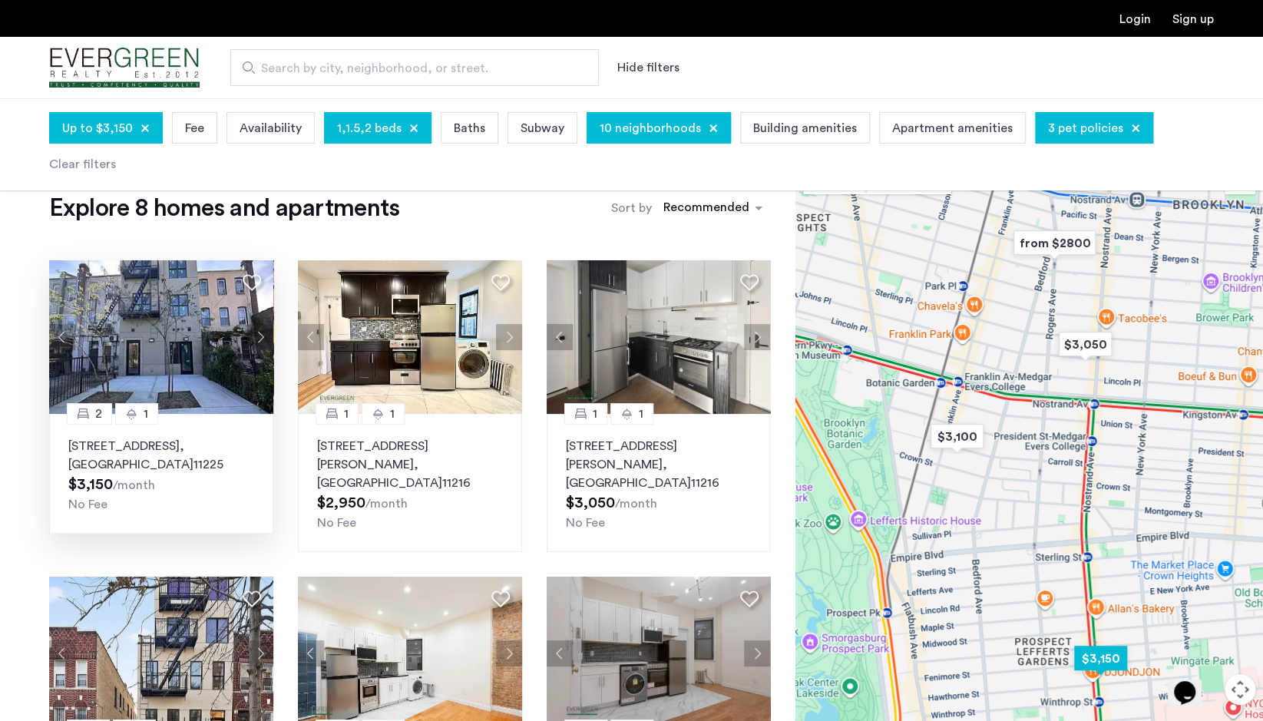
click at [263, 331] on button "Next apartment" at bounding box center [260, 337] width 26 height 26
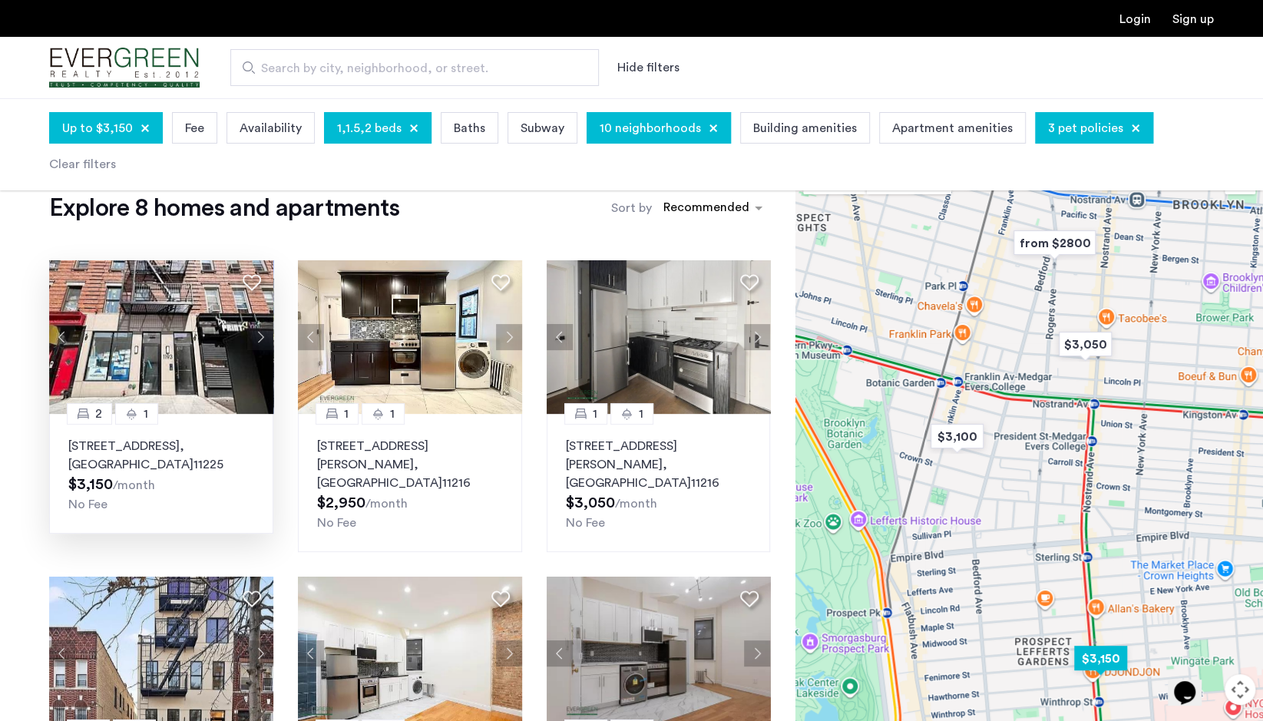
click at [263, 331] on button "Next apartment" at bounding box center [260, 337] width 26 height 26
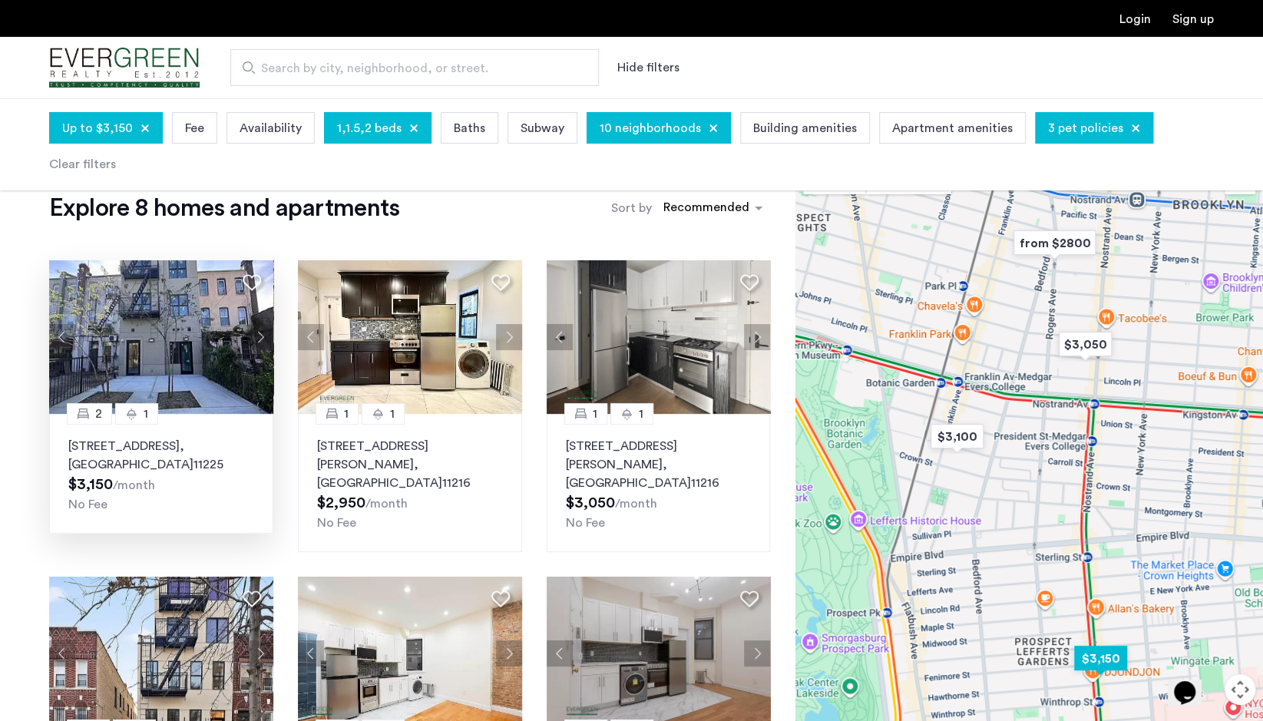
click at [257, 336] on button "Next apartment" at bounding box center [260, 337] width 26 height 26
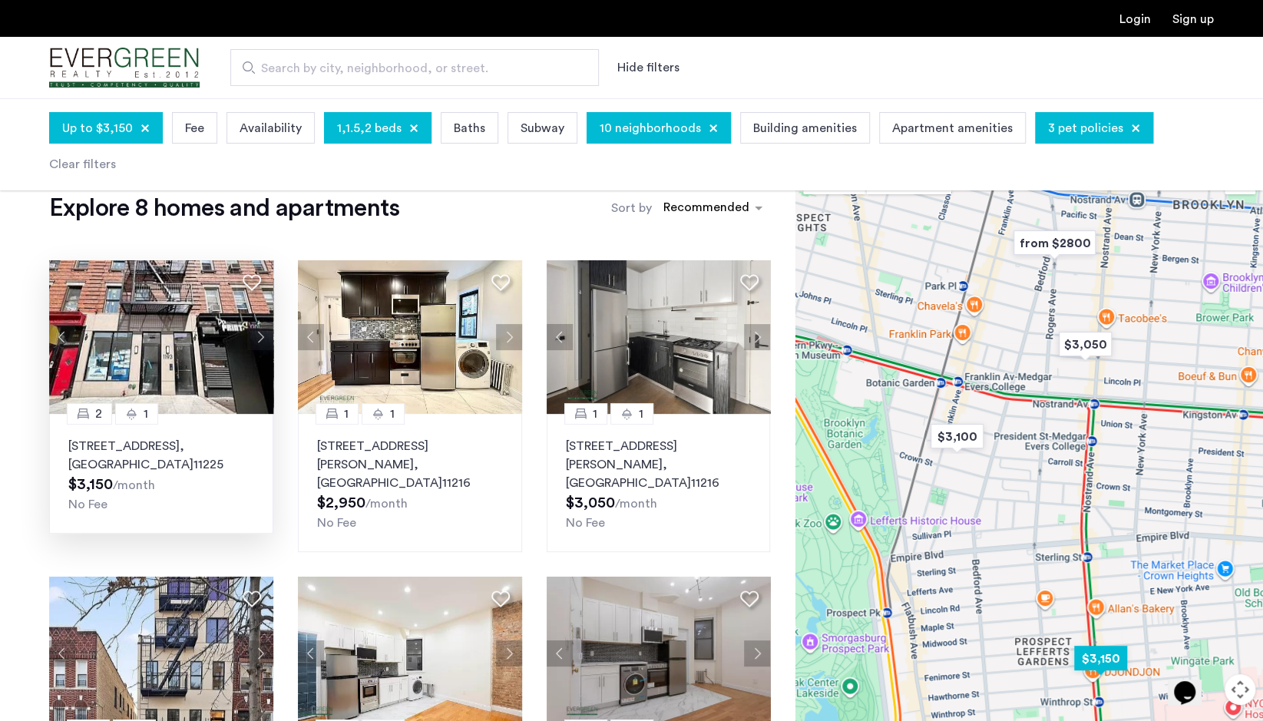
click at [257, 336] on button "Next apartment" at bounding box center [260, 337] width 26 height 26
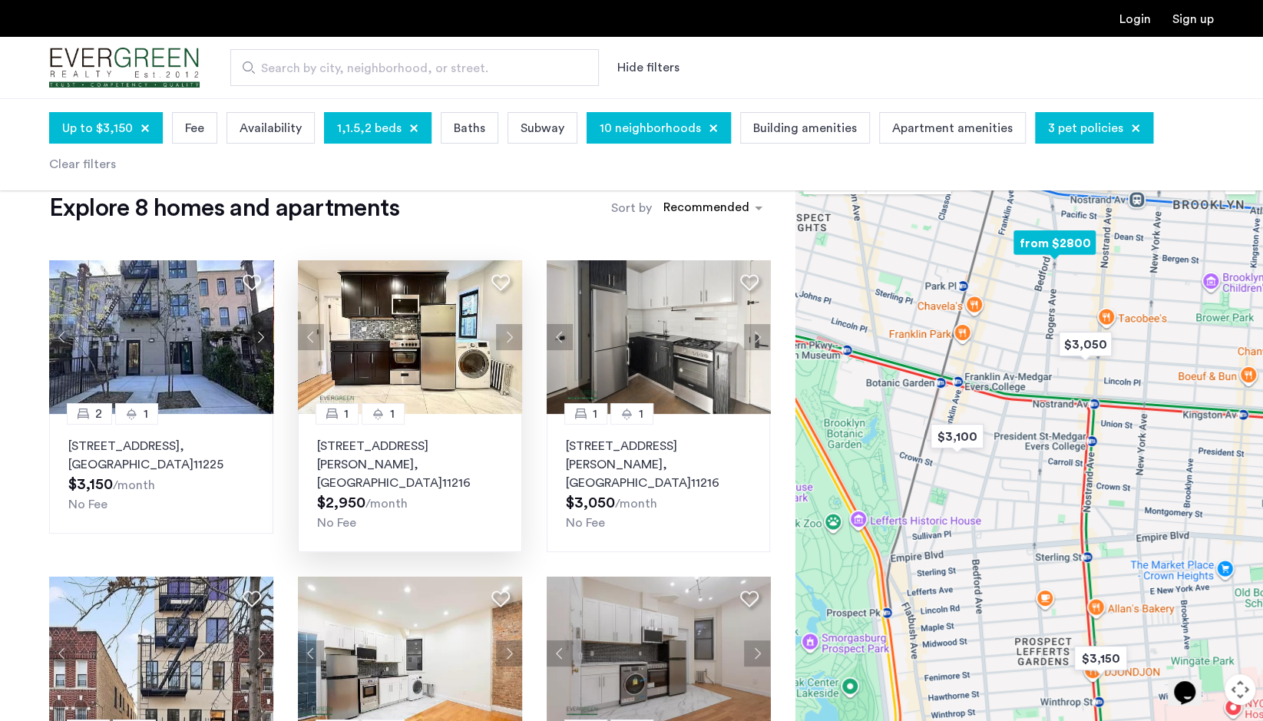
click at [508, 342] on button "Next apartment" at bounding box center [509, 337] width 26 height 26
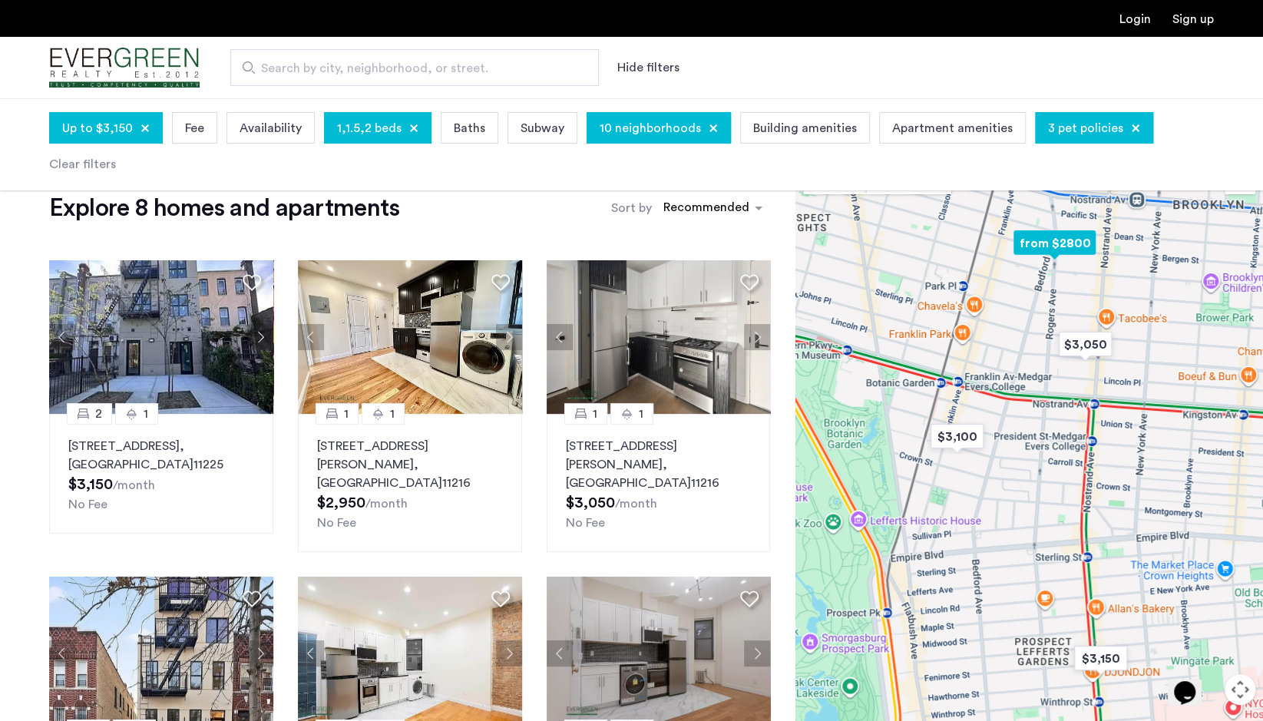
click at [470, 342] on img at bounding box center [410, 337] width 224 height 154
click at [612, 124] on span "10 neighborhoods" at bounding box center [650, 128] width 101 height 18
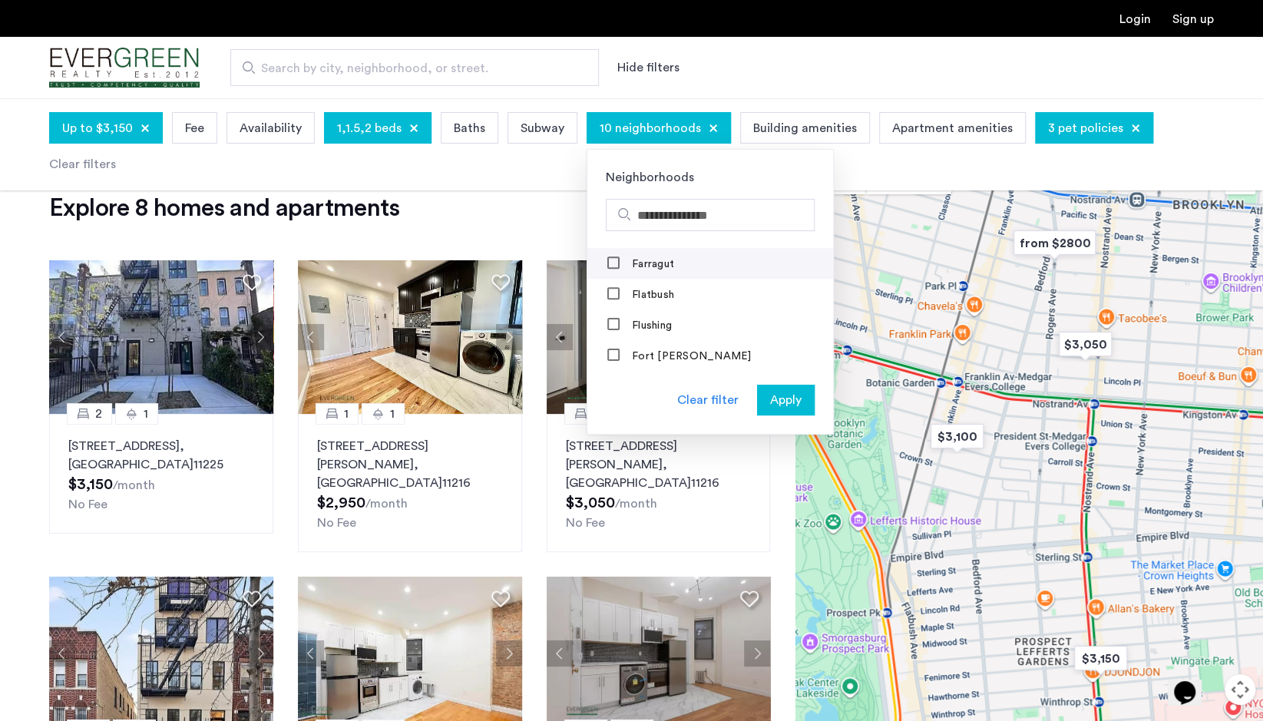
scroll to position [845, 0]
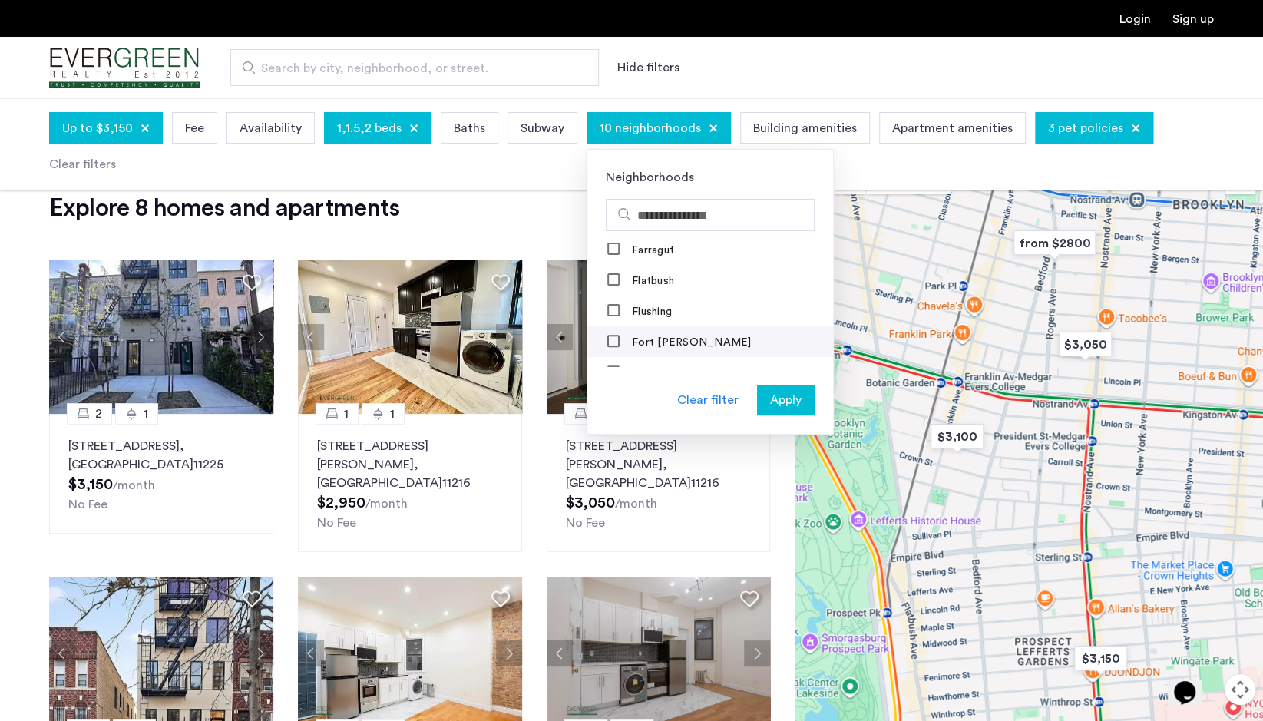
click at [647, 336] on label "Fort Greene" at bounding box center [690, 342] width 123 height 12
click at [785, 399] on span "Apply" at bounding box center [785, 400] width 31 height 18
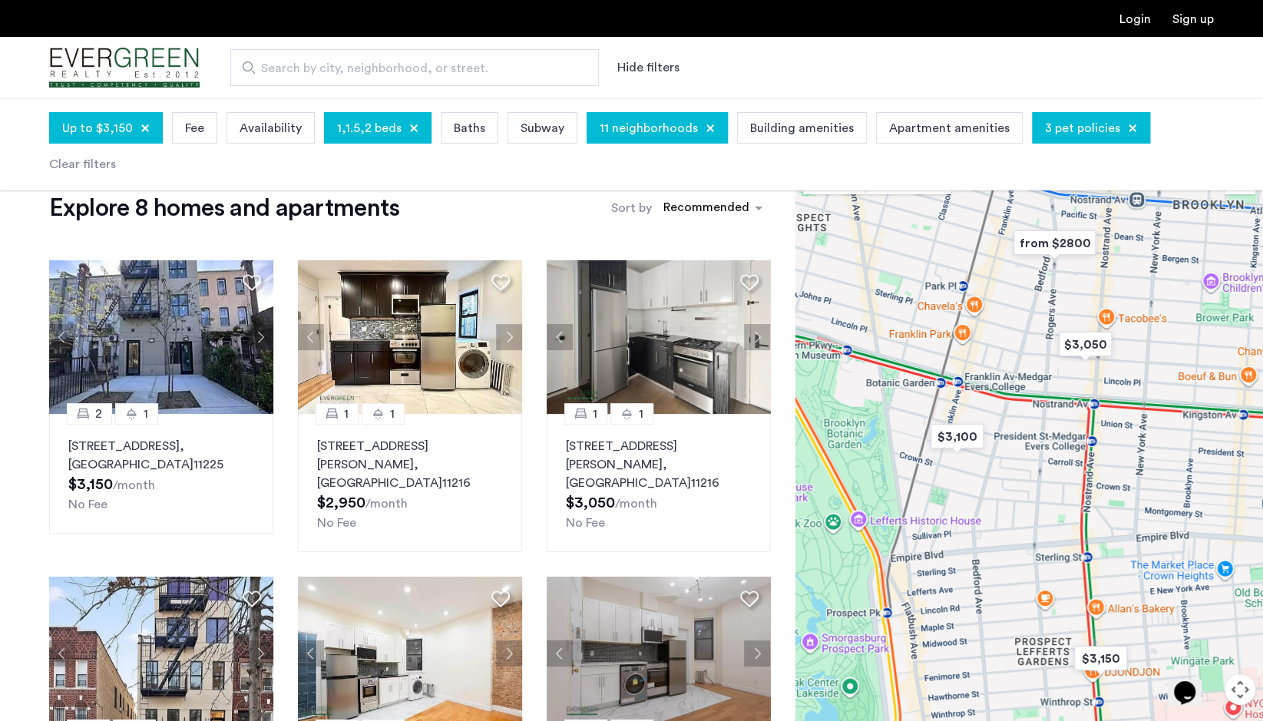
click at [116, 136] on span "Up to $3,150" at bounding box center [97, 128] width 71 height 18
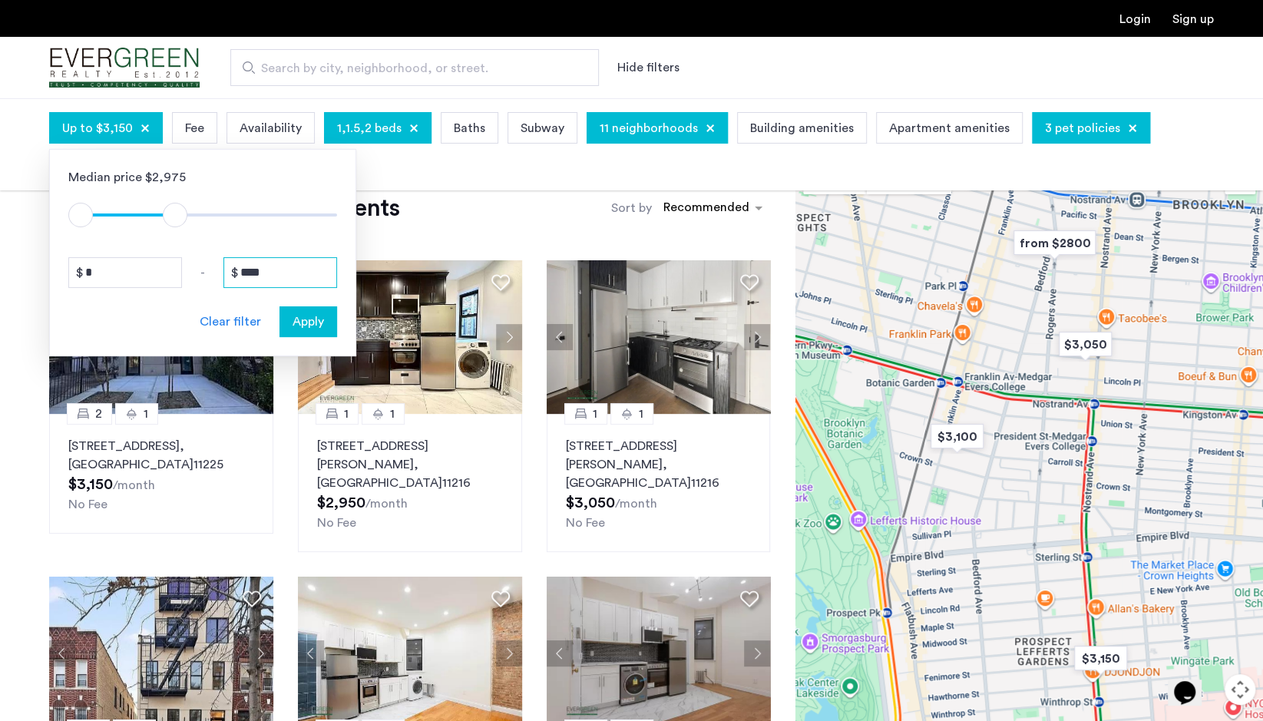
drag, startPoint x: 271, startPoint y: 275, endPoint x: 247, endPoint y: 267, distance: 25.0
click at [247, 267] on input "****" at bounding box center [280, 272] width 114 height 31
type input "****"
click at [307, 322] on span "Apply" at bounding box center [308, 321] width 31 height 18
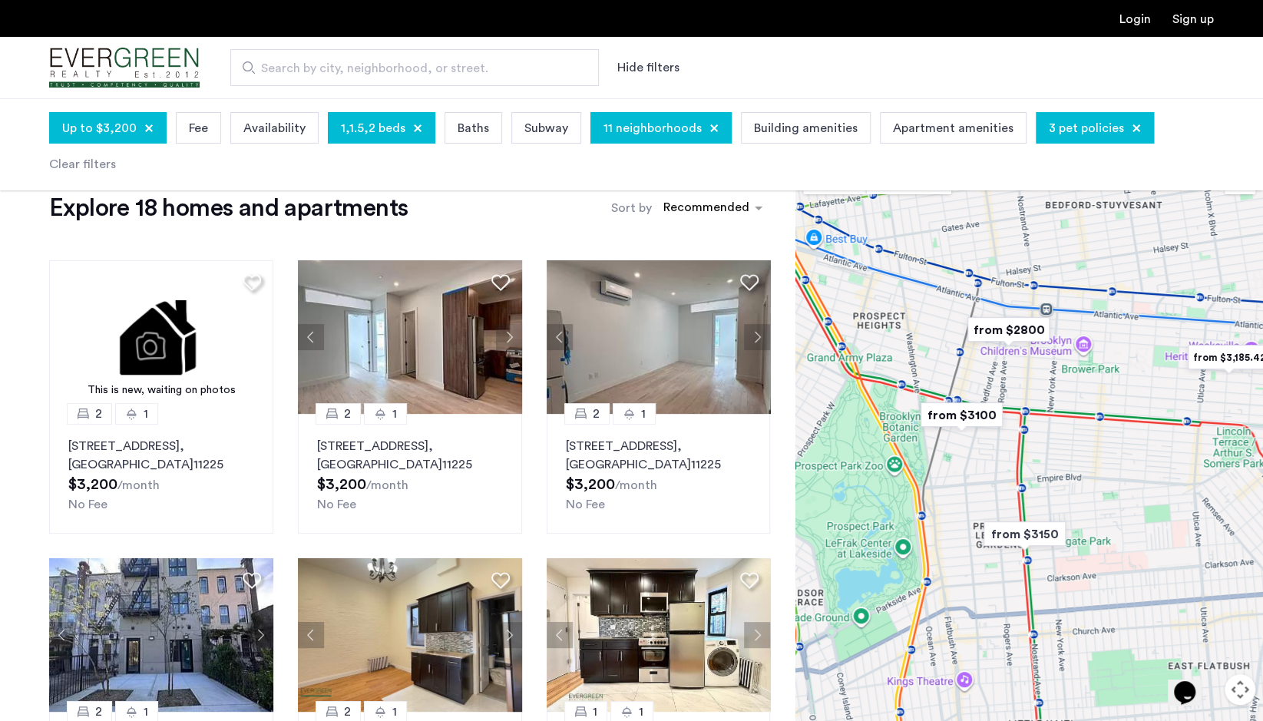
drag, startPoint x: 944, startPoint y: 474, endPoint x: 1010, endPoint y: 455, distance: 69.3
click at [1010, 455] on div at bounding box center [1029, 467] width 468 height 623
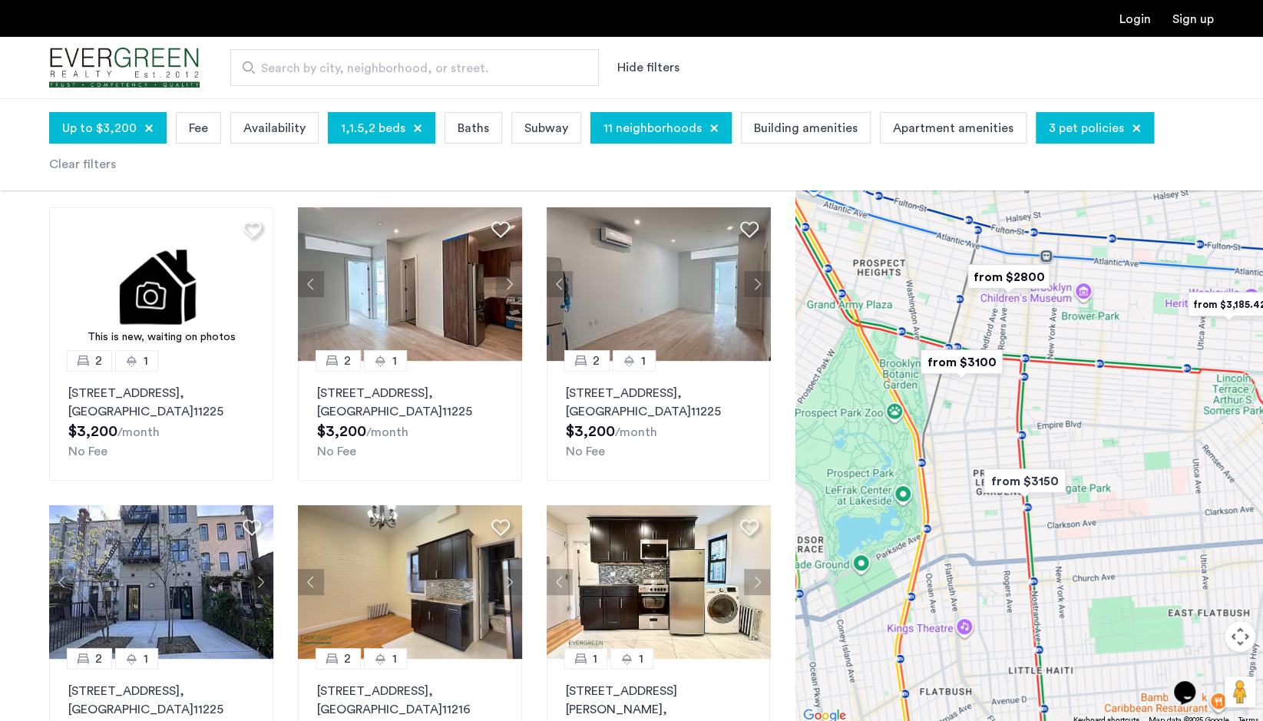
scroll to position [52, 0]
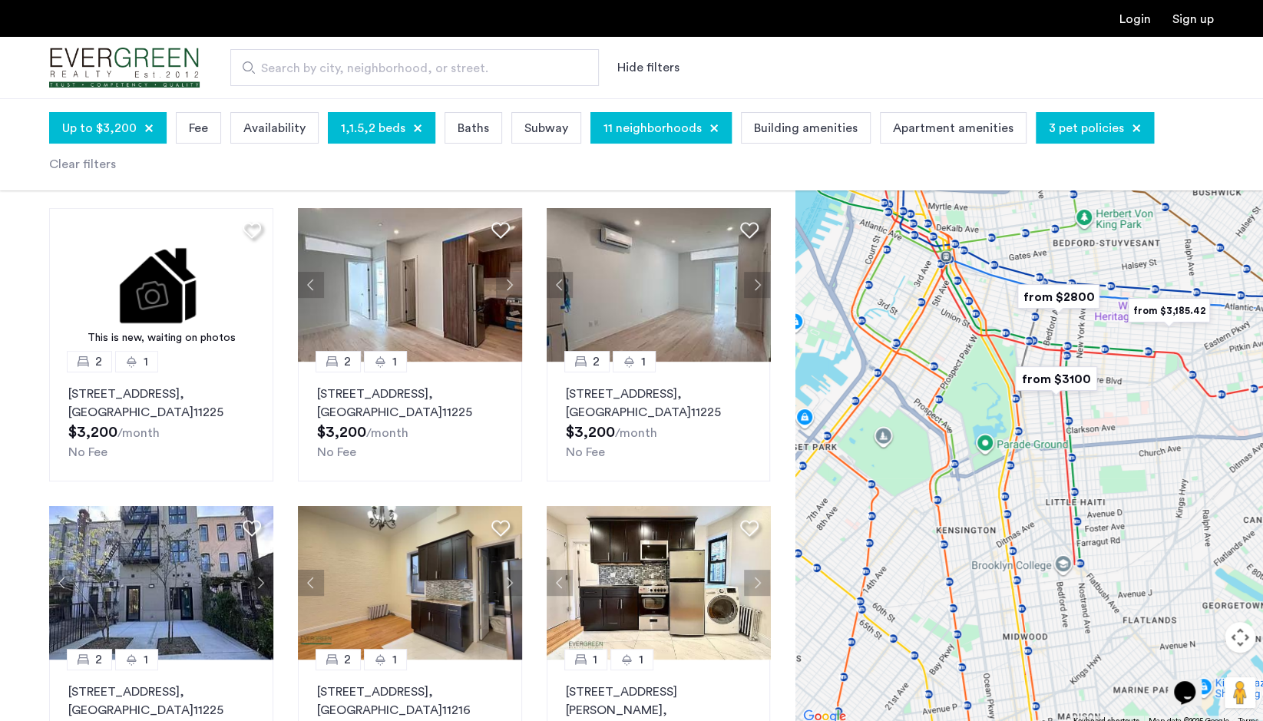
drag, startPoint x: 889, startPoint y: 385, endPoint x: 981, endPoint y: 355, distance: 96.6
click at [981, 355] on div at bounding box center [1029, 415] width 468 height 623
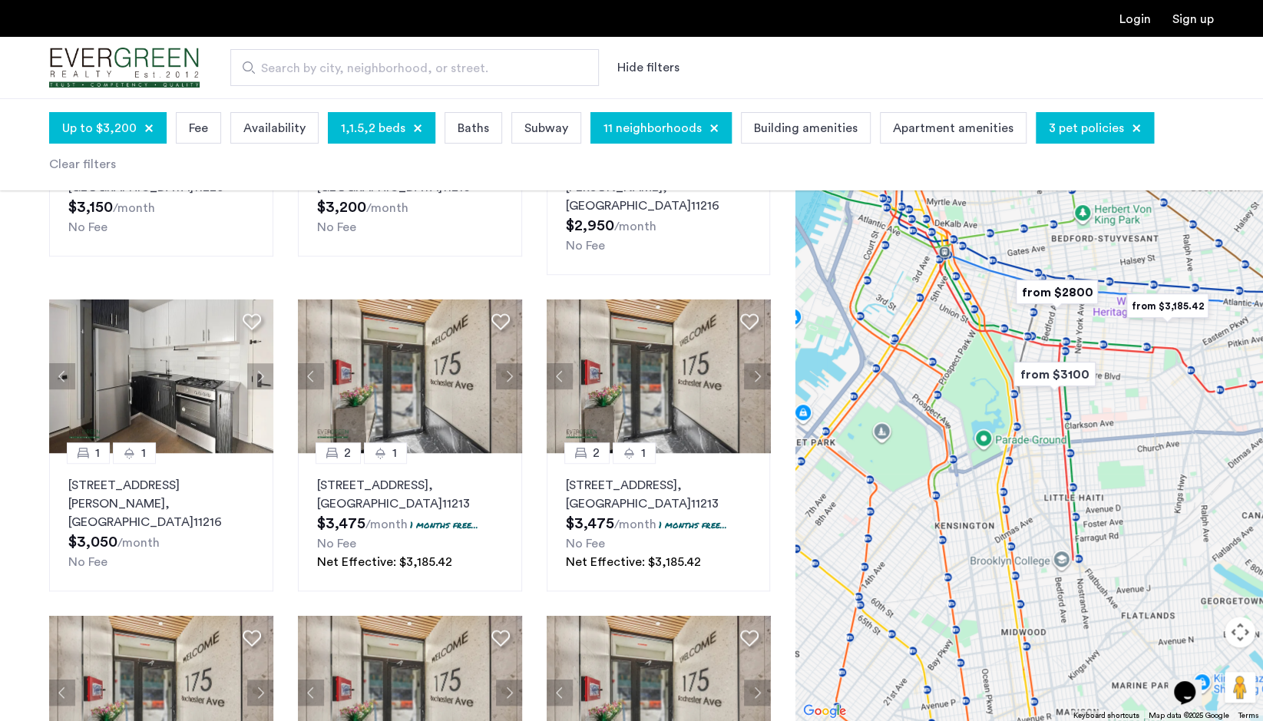
scroll to position [572, 0]
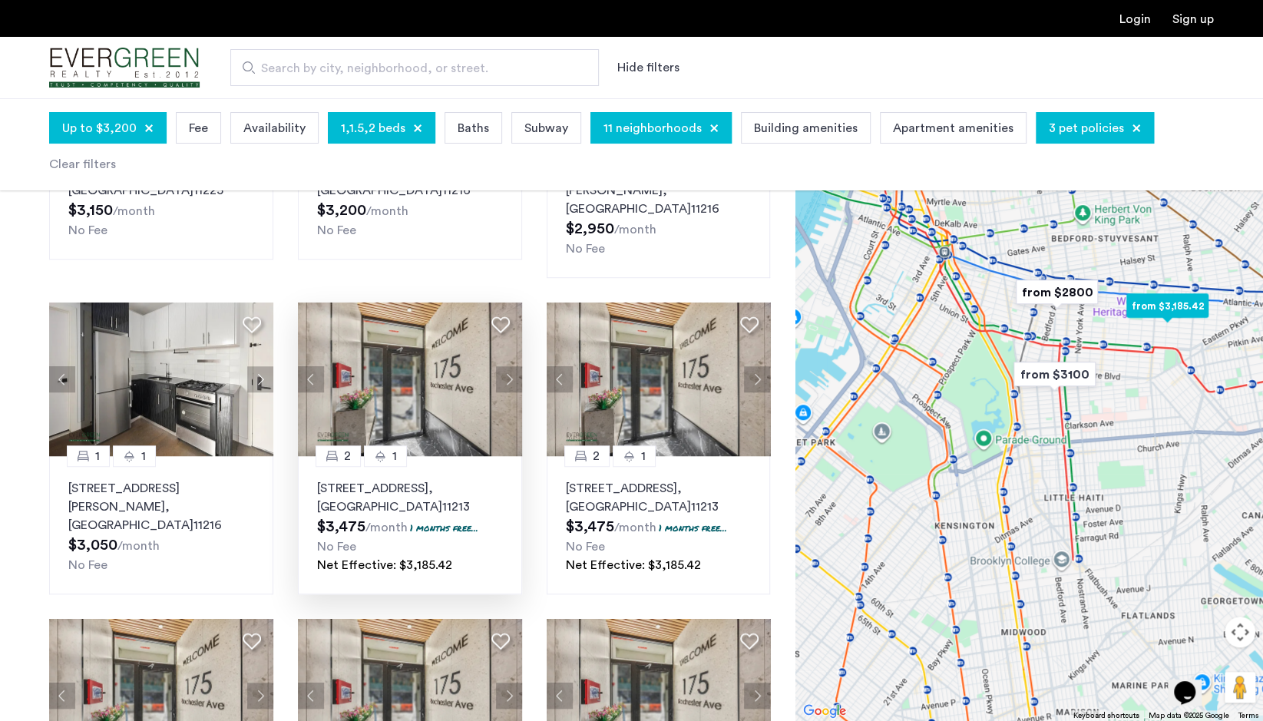
click at [503, 366] on button "Next apartment" at bounding box center [509, 379] width 26 height 26
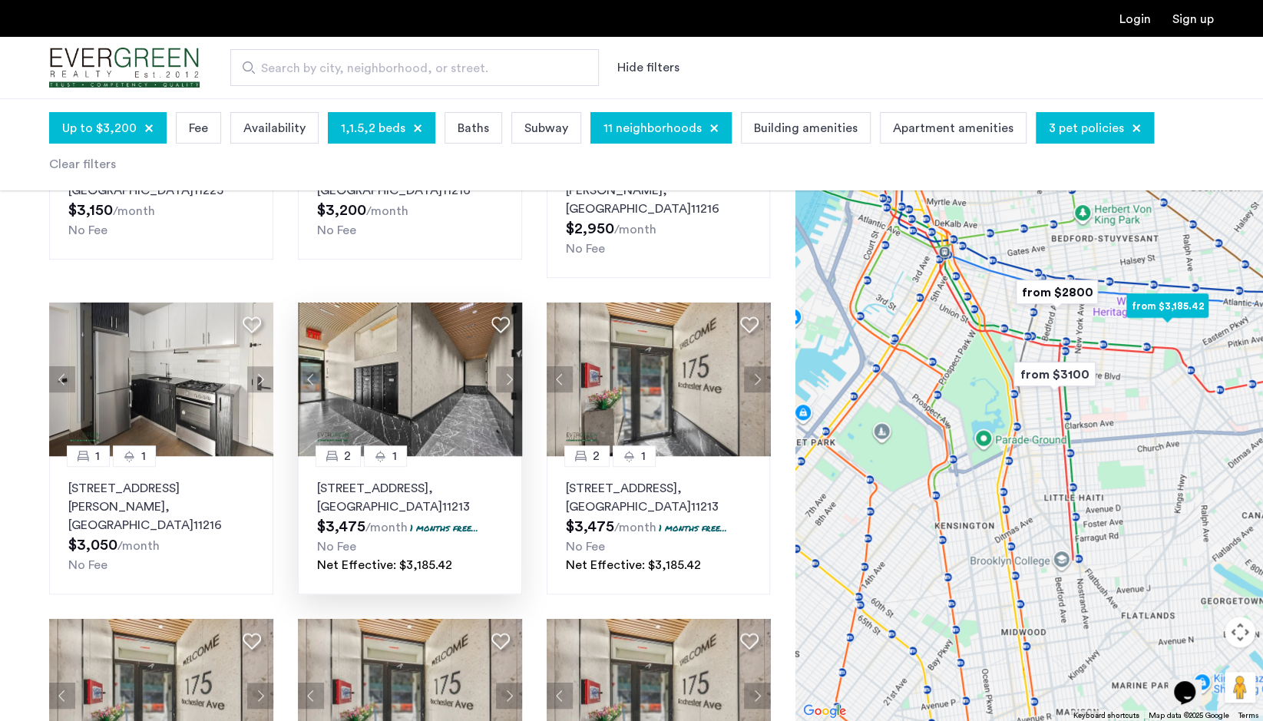
click at [503, 366] on button "Next apartment" at bounding box center [509, 379] width 26 height 26
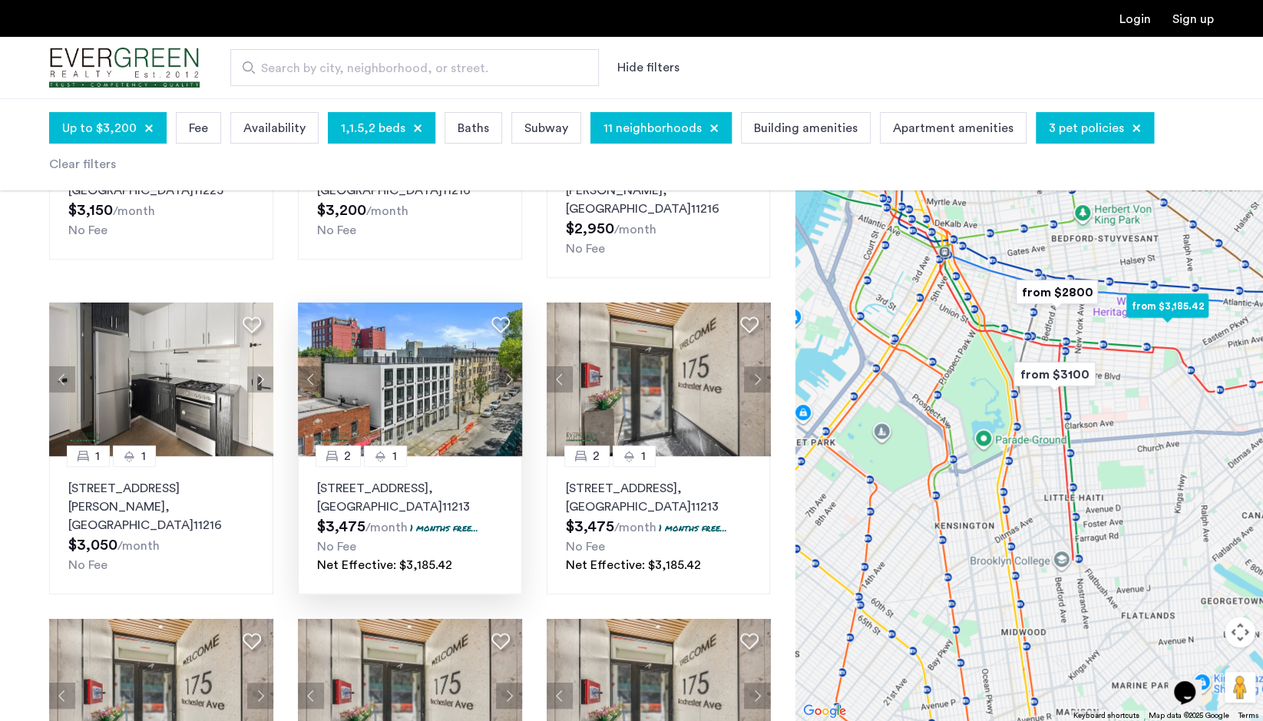
click at [503, 366] on button "Next apartment" at bounding box center [509, 379] width 26 height 26
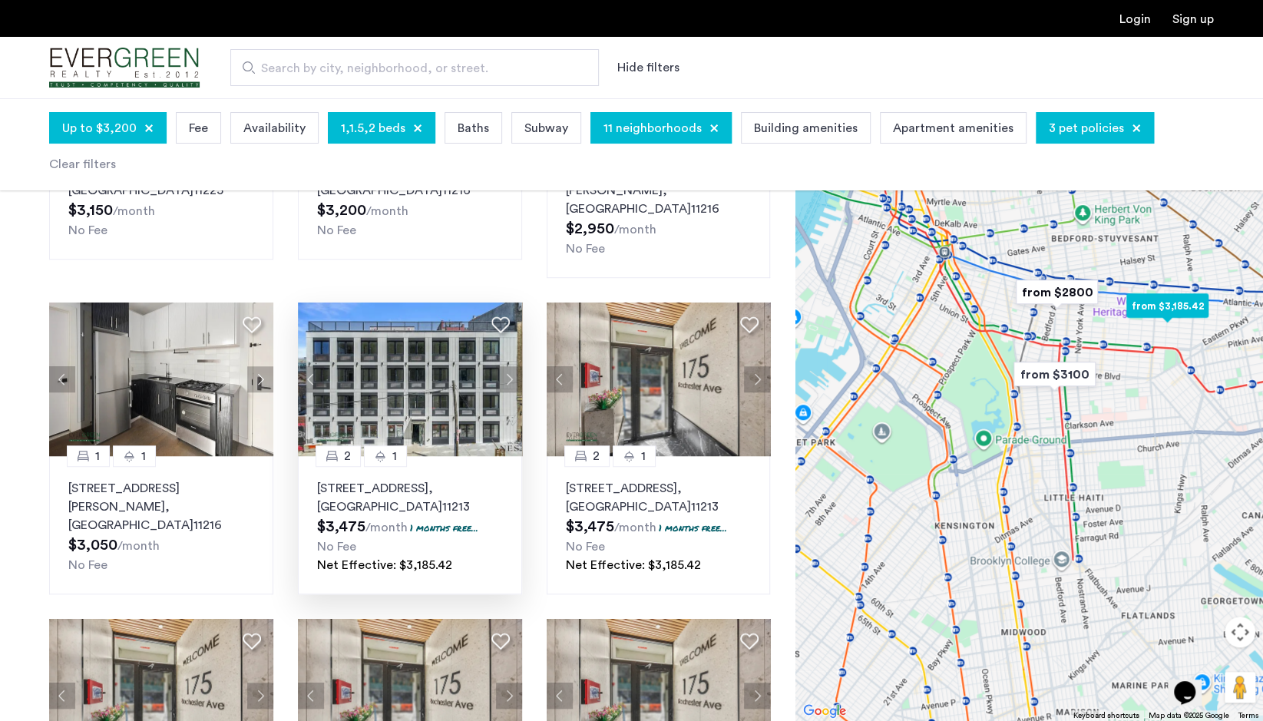
click at [503, 366] on button "Next apartment" at bounding box center [509, 379] width 26 height 26
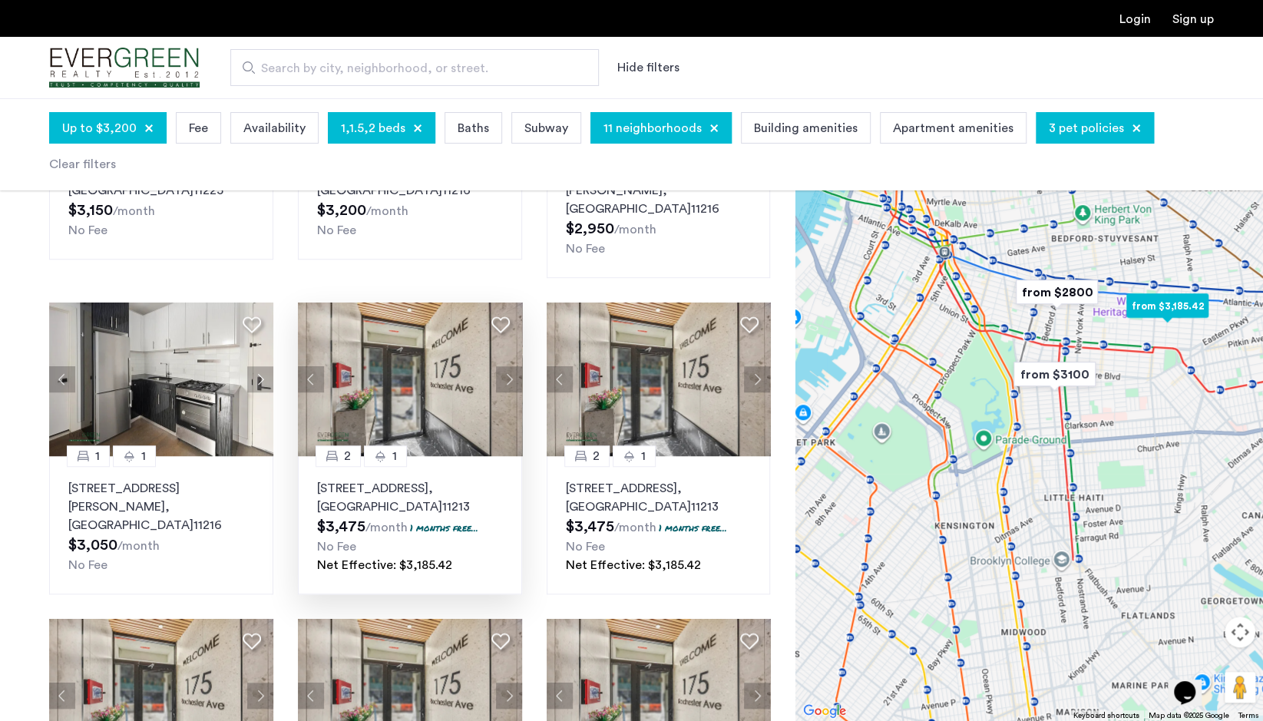
click at [503, 366] on button "Next apartment" at bounding box center [509, 379] width 26 height 26
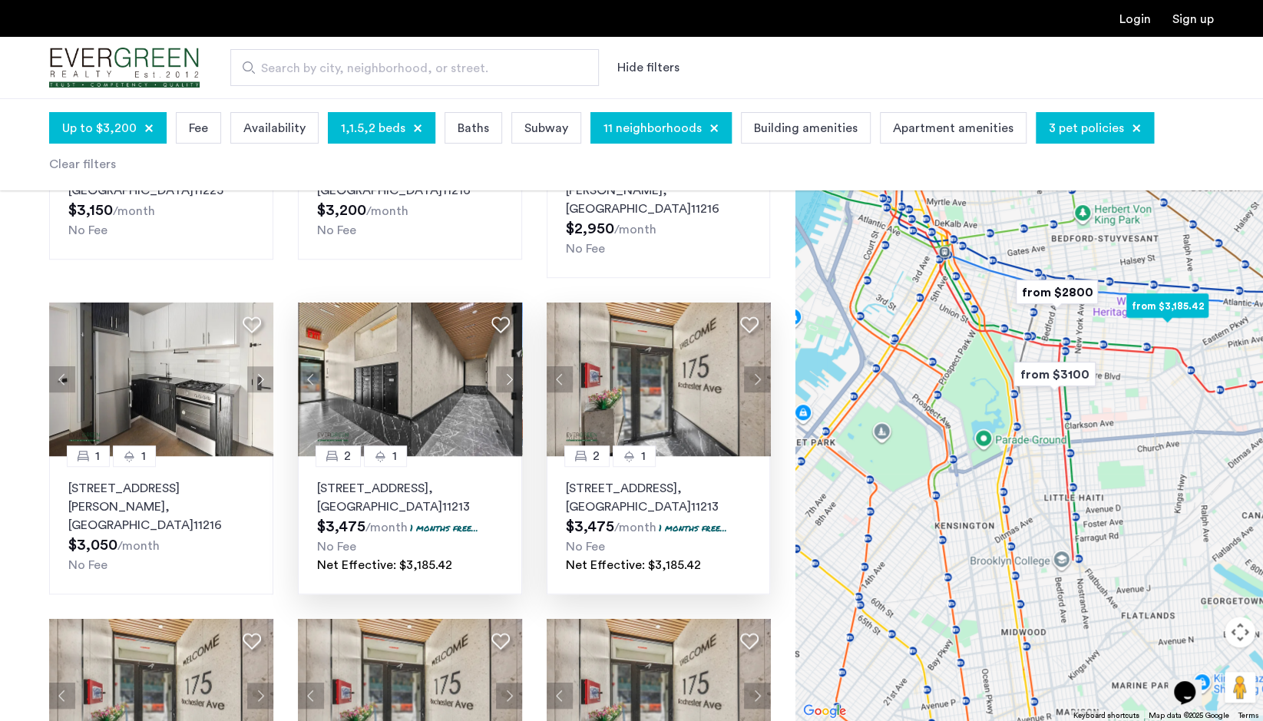
click at [749, 366] on button "Next apartment" at bounding box center [757, 379] width 26 height 26
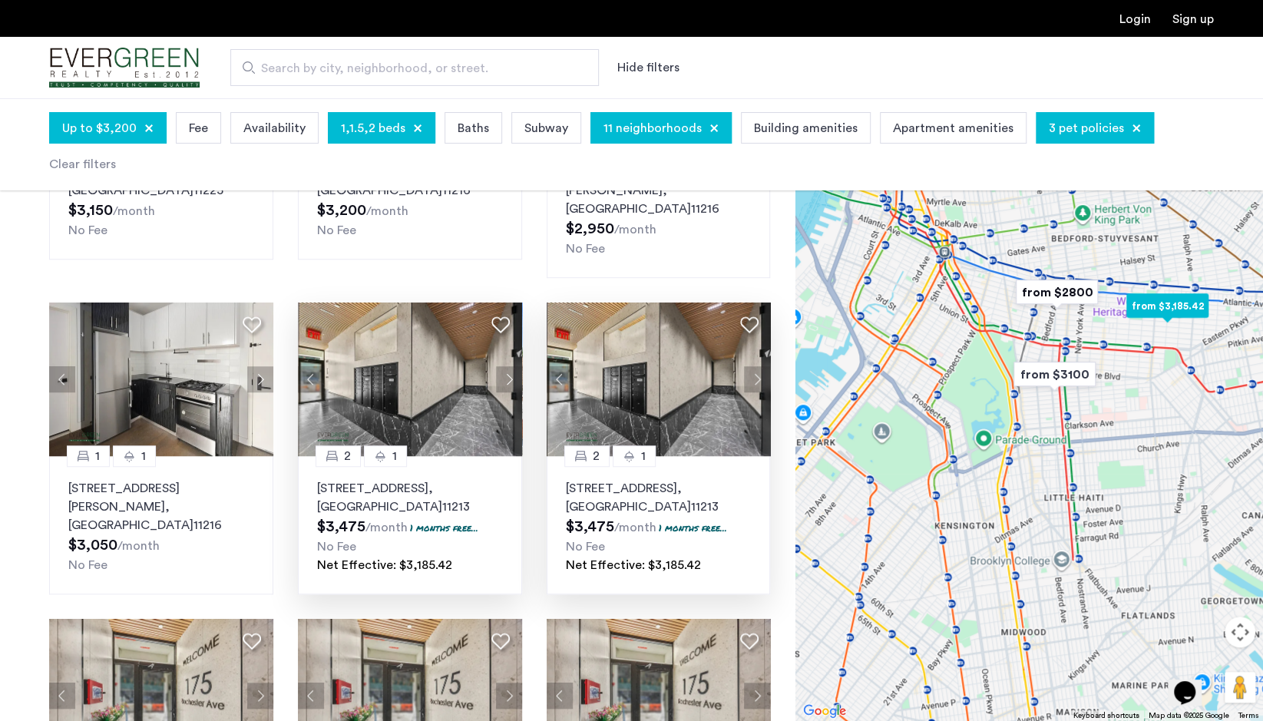
click at [749, 366] on button "Next apartment" at bounding box center [757, 379] width 26 height 26
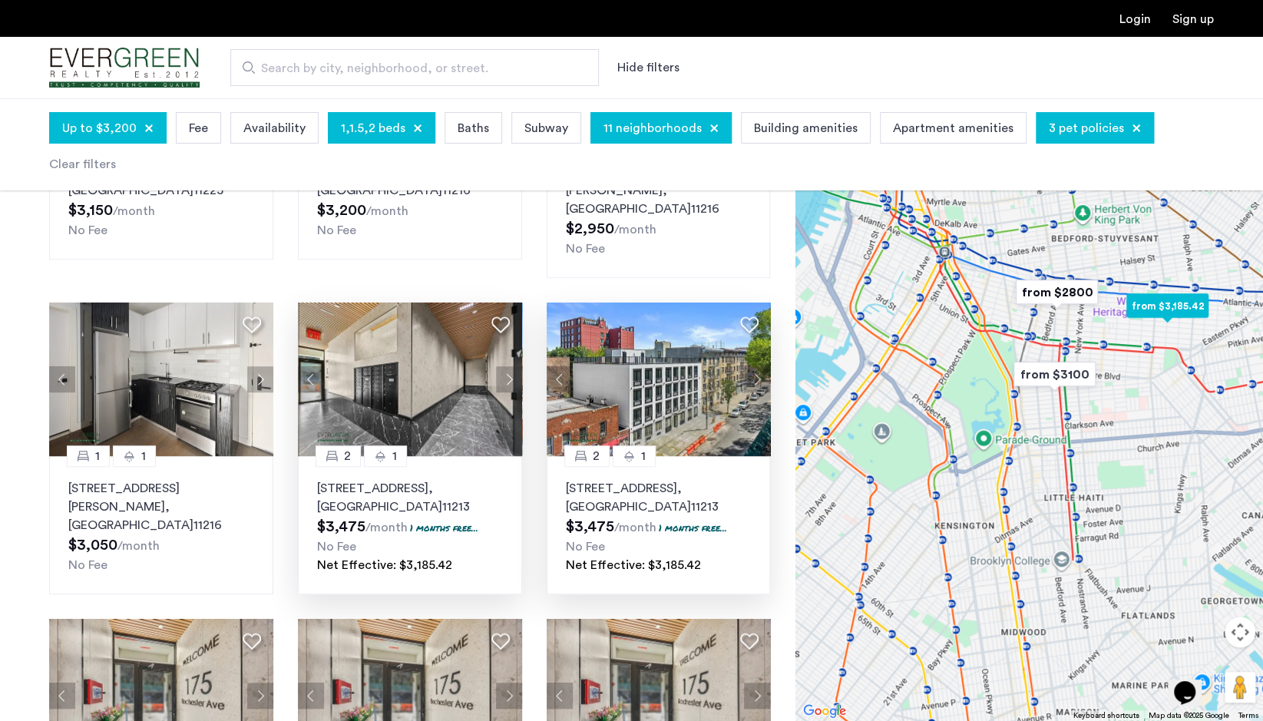
click at [749, 366] on button "Next apartment" at bounding box center [757, 379] width 26 height 26
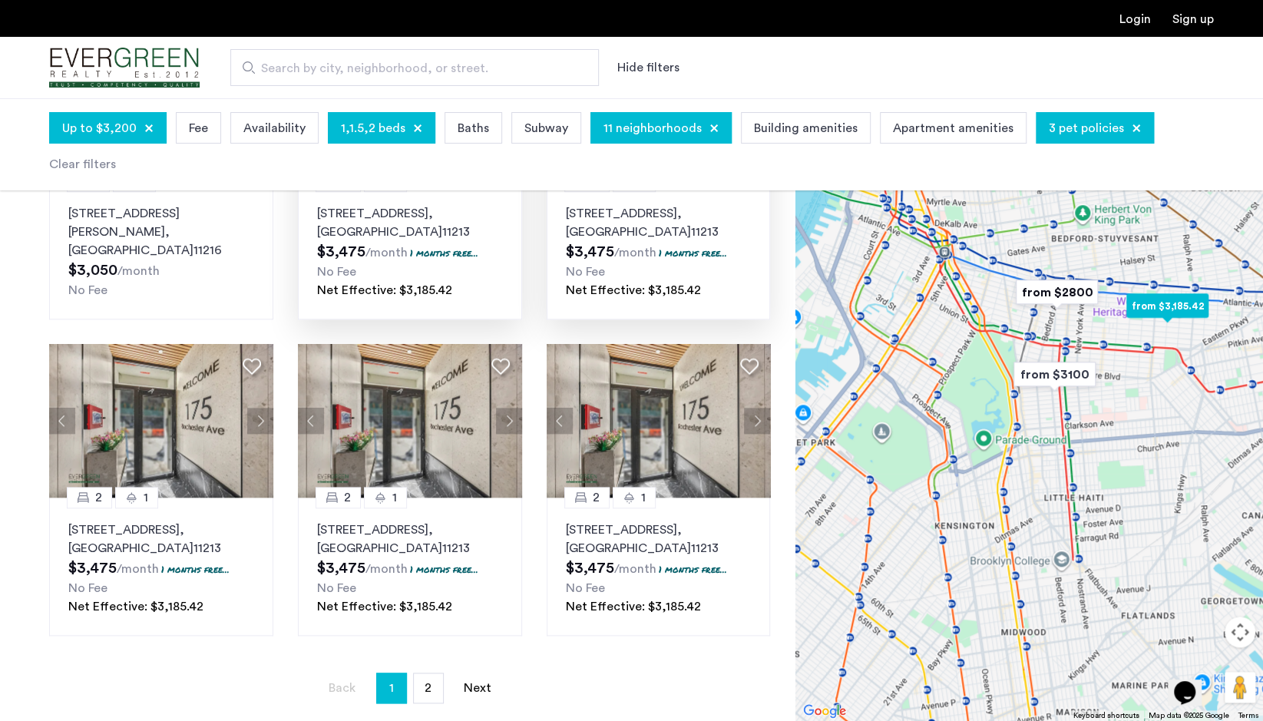
scroll to position [851, 0]
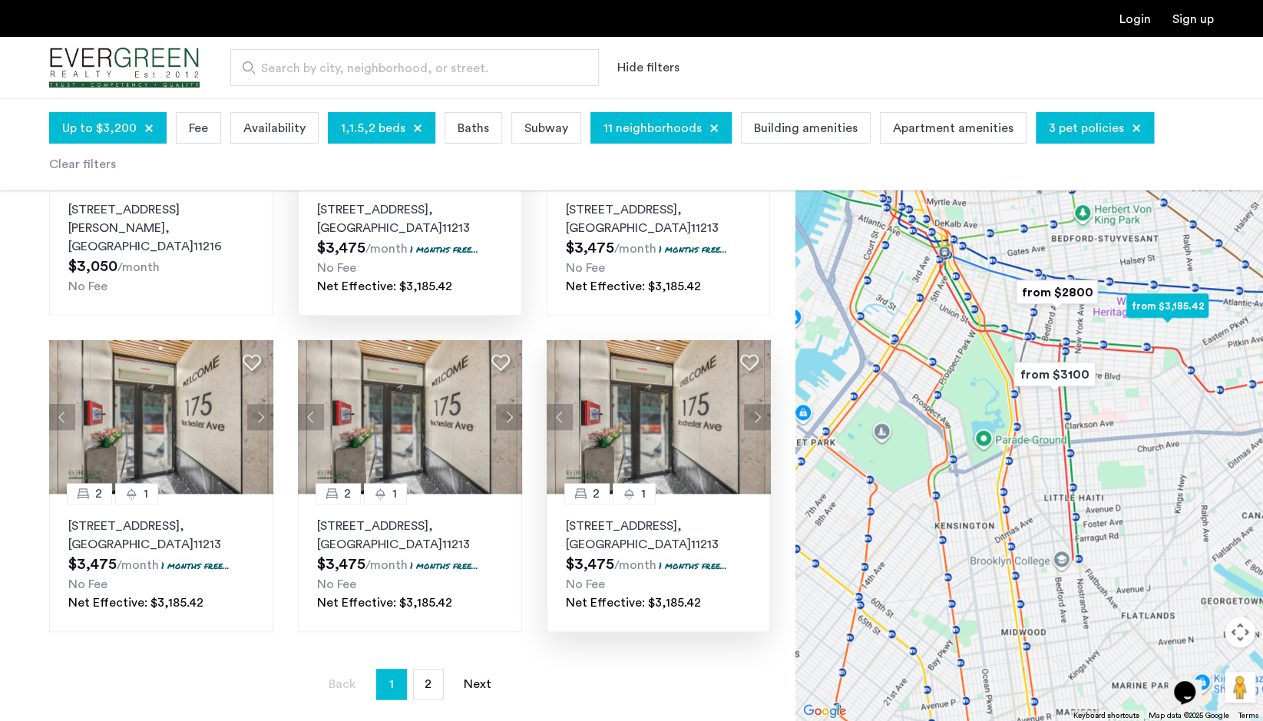
click at [754, 404] on button "Next apartment" at bounding box center [757, 417] width 26 height 26
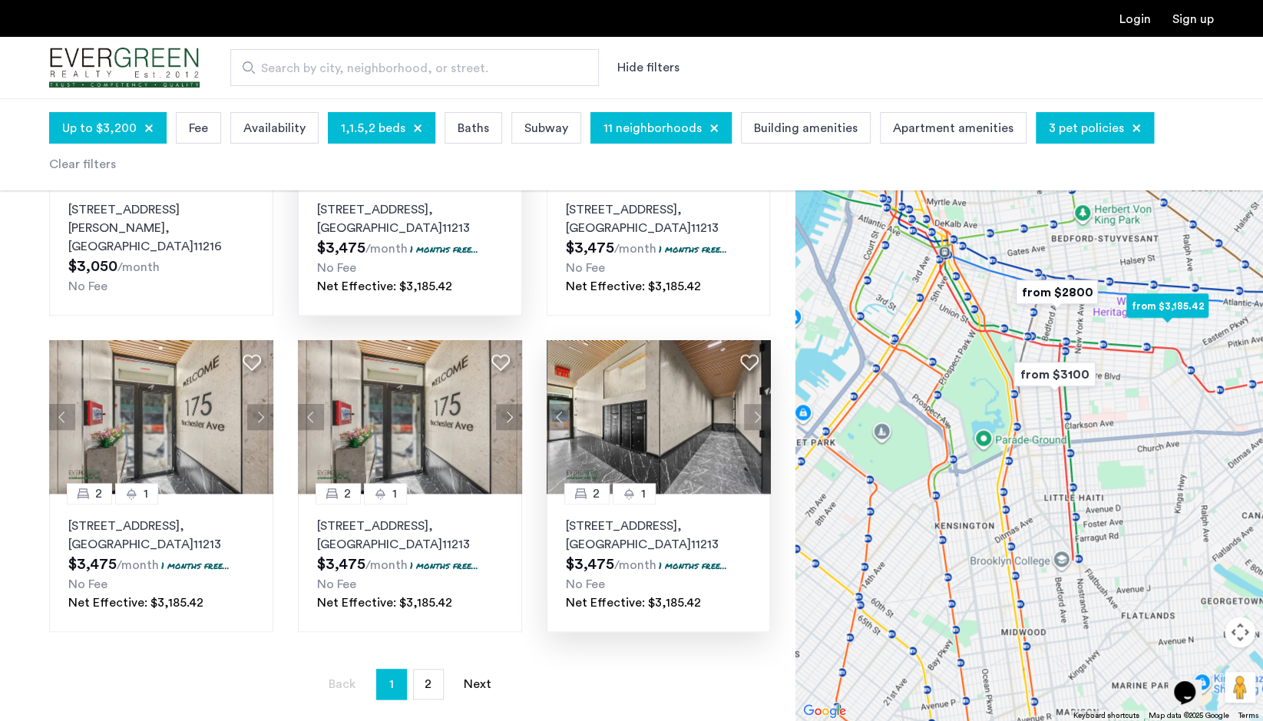
click at [754, 404] on button "Next apartment" at bounding box center [757, 417] width 26 height 26
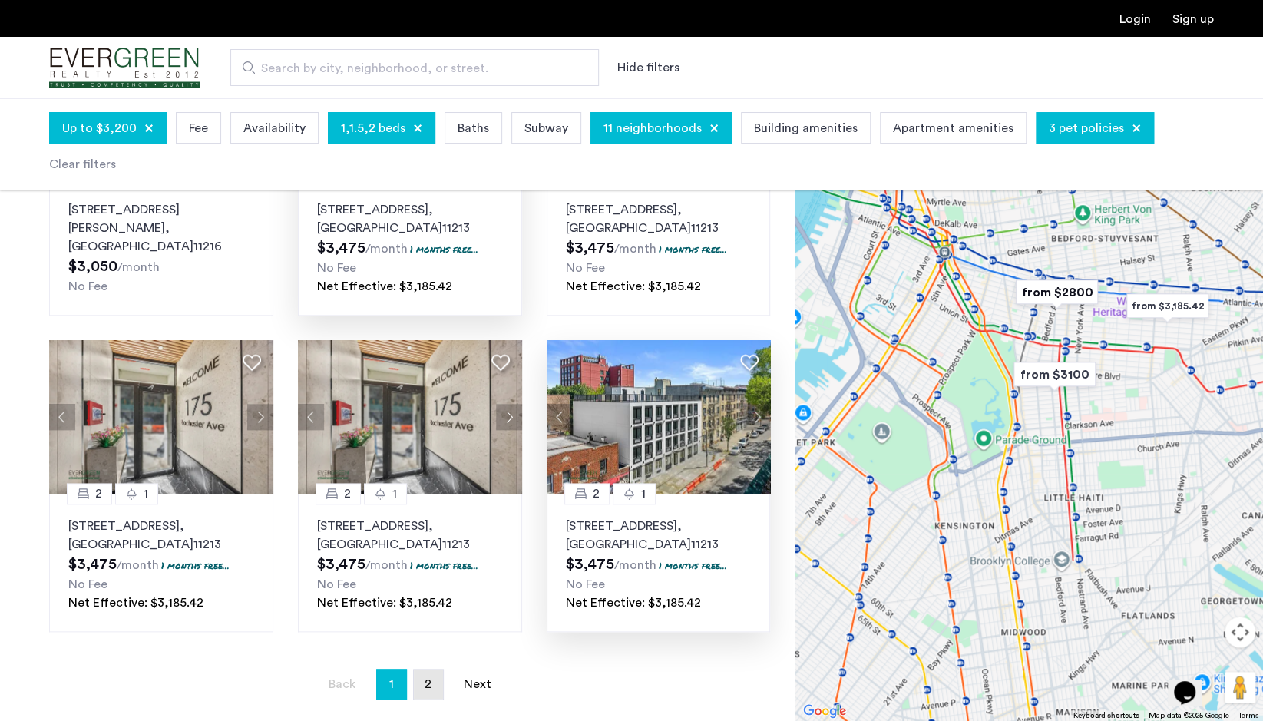
click at [437, 669] on link "page 2" at bounding box center [428, 683] width 29 height 29
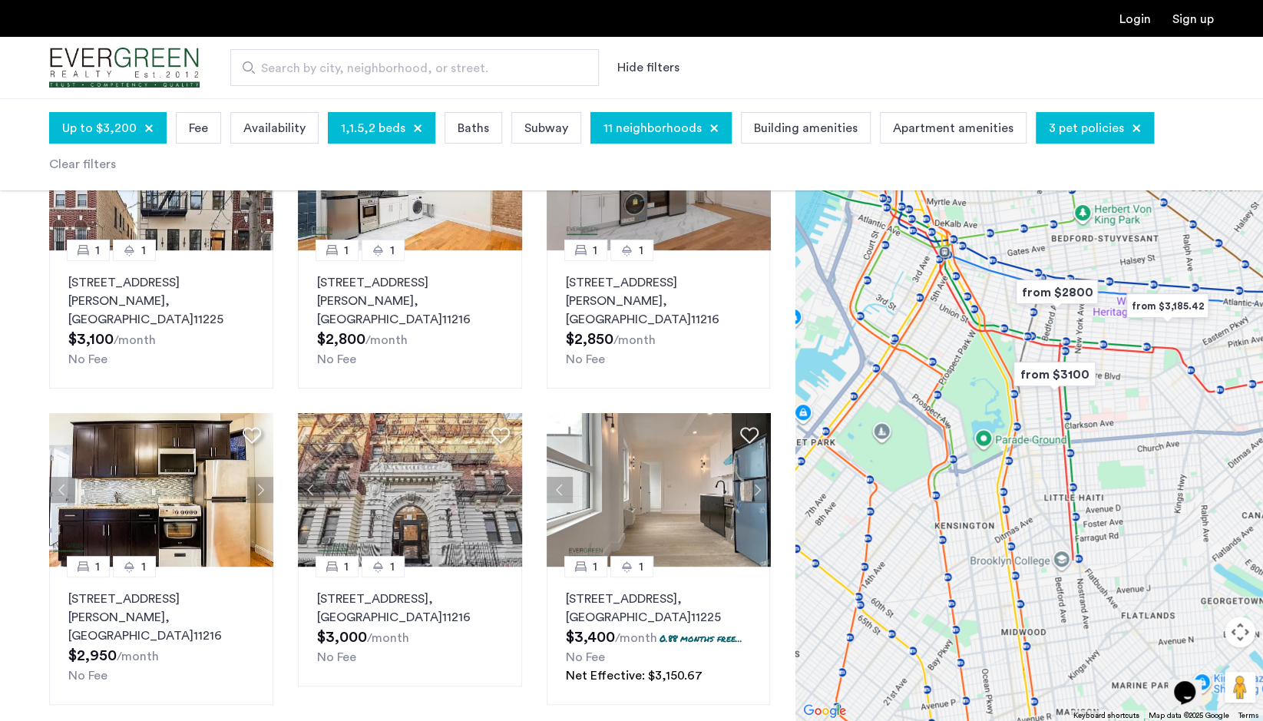
scroll to position [166, 0]
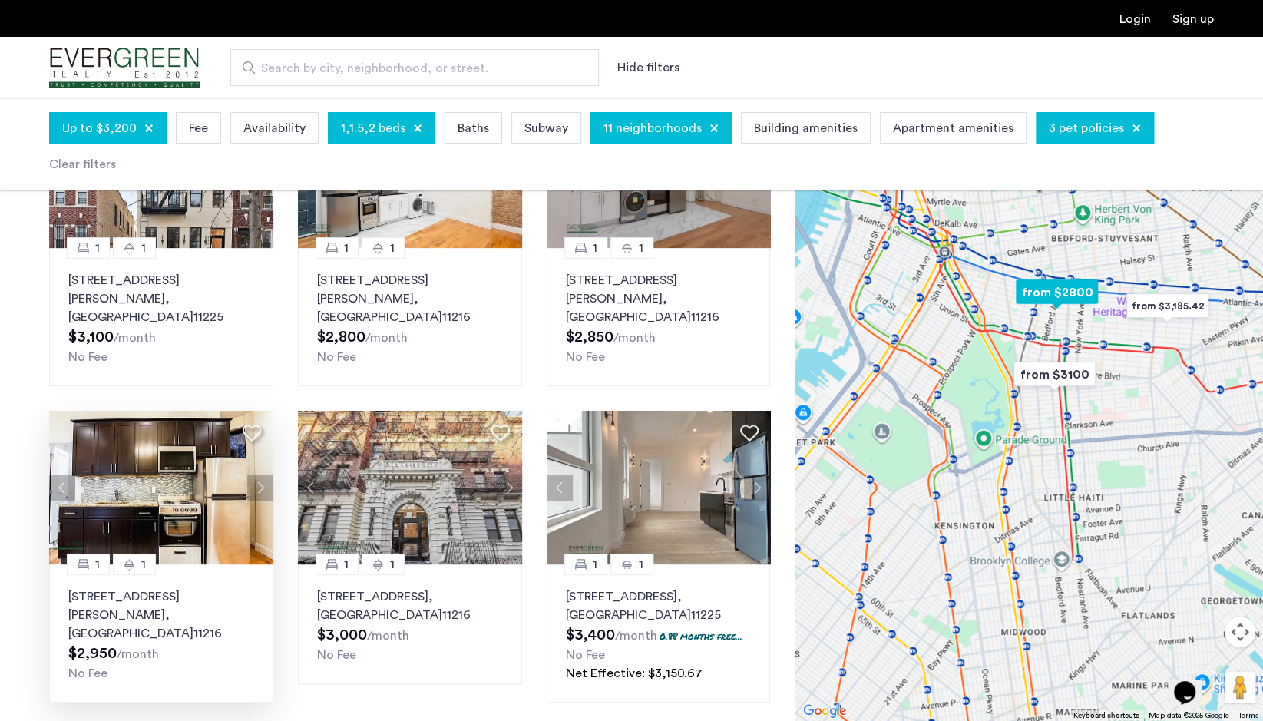
click at [264, 474] on button "Next apartment" at bounding box center [260, 487] width 26 height 26
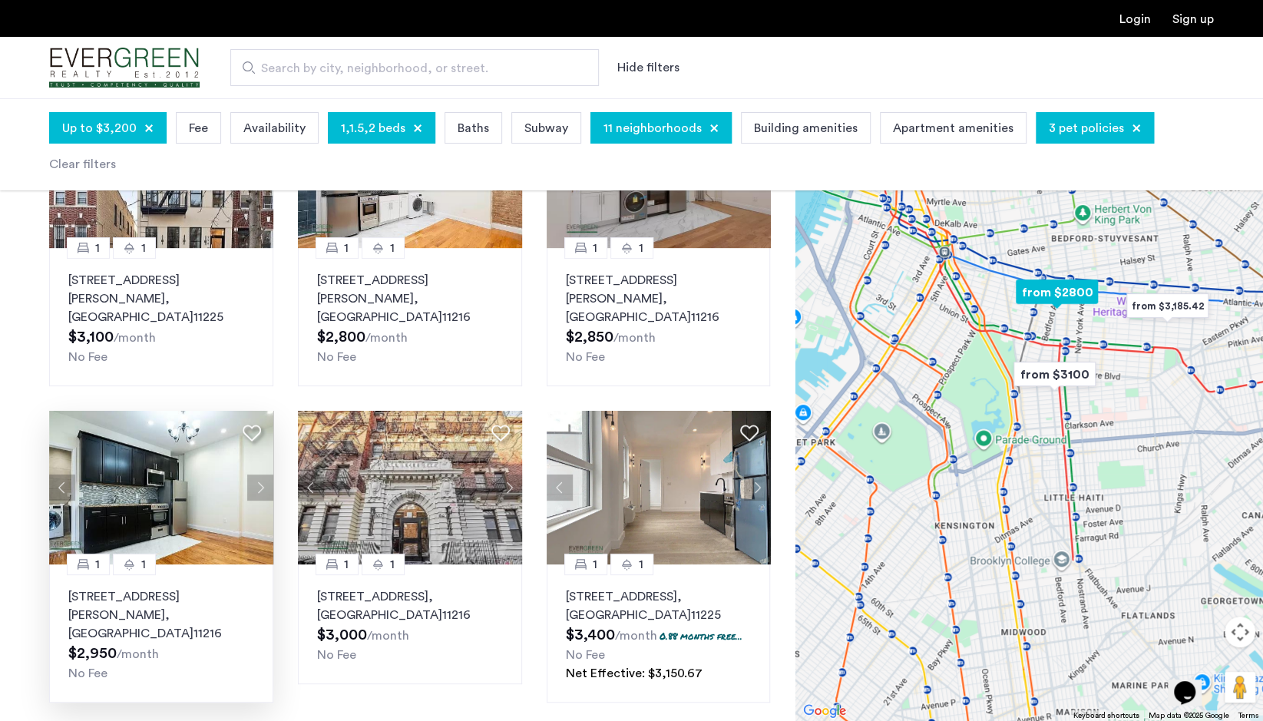
click at [264, 474] on button "Next apartment" at bounding box center [260, 487] width 26 height 26
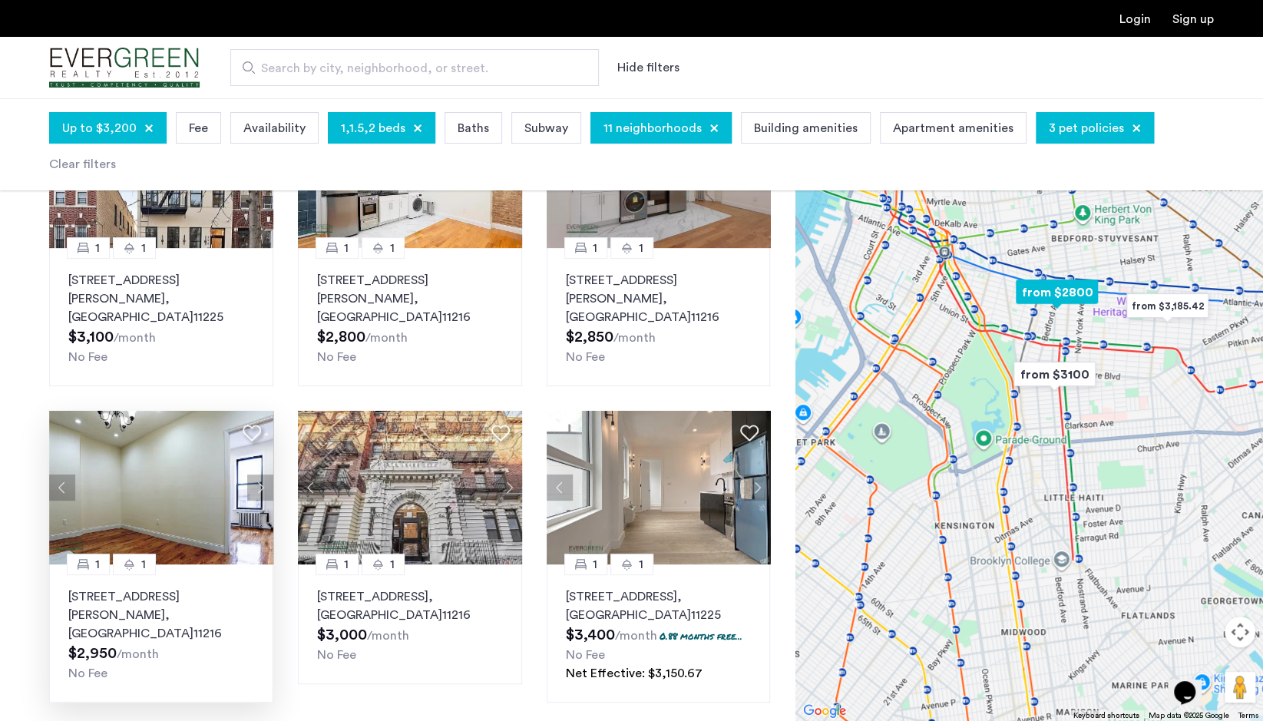
click at [264, 474] on button "Next apartment" at bounding box center [260, 487] width 26 height 26
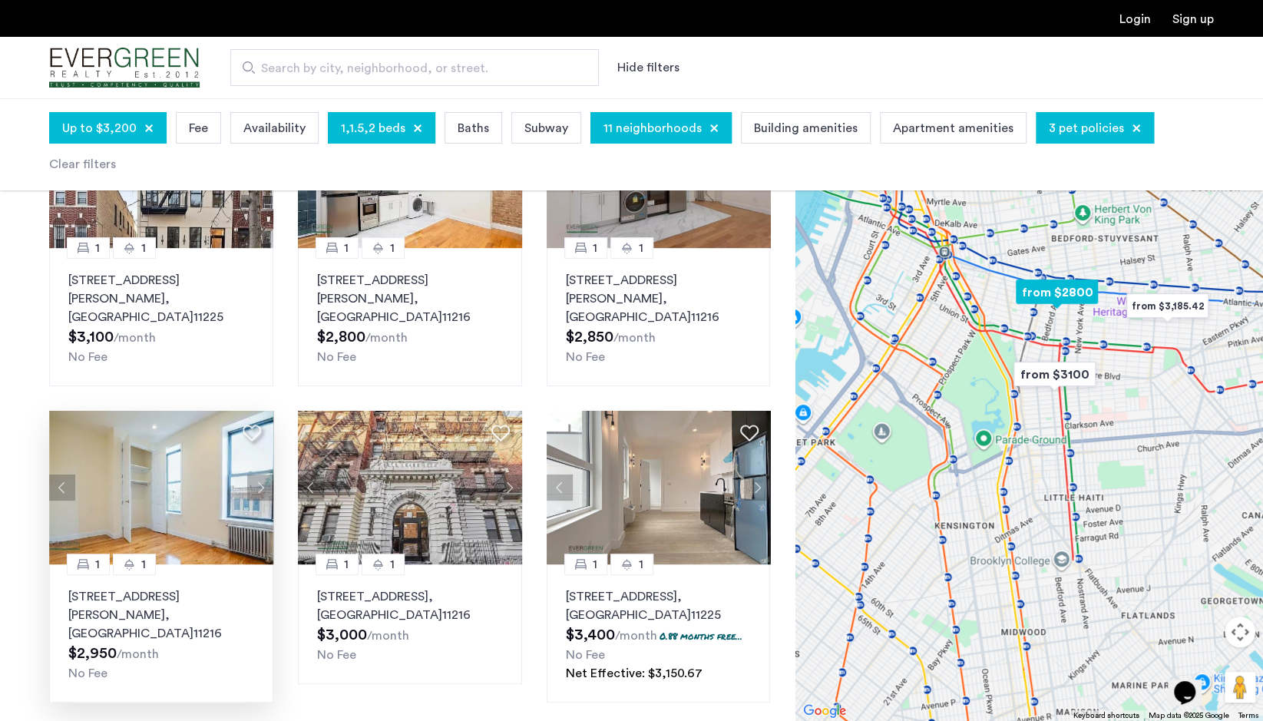
click at [264, 474] on button "Next apartment" at bounding box center [260, 487] width 26 height 26
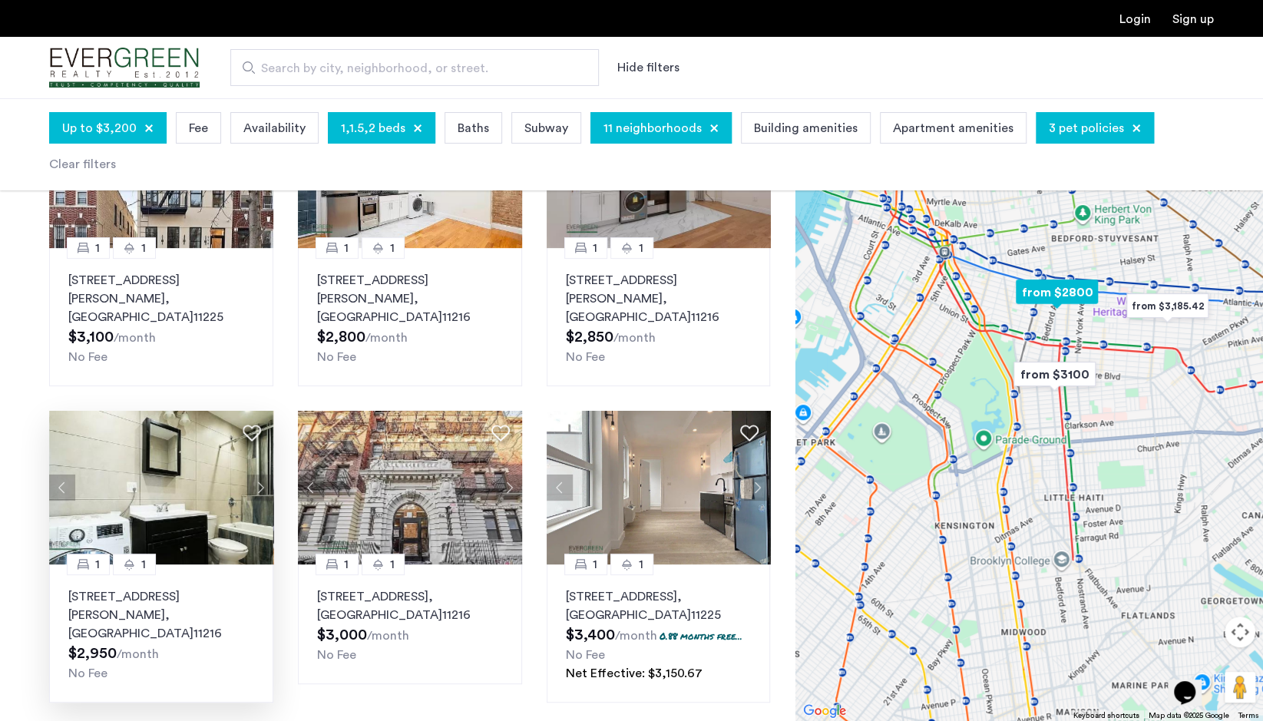
click at [206, 464] on img at bounding box center [161, 488] width 224 height 154
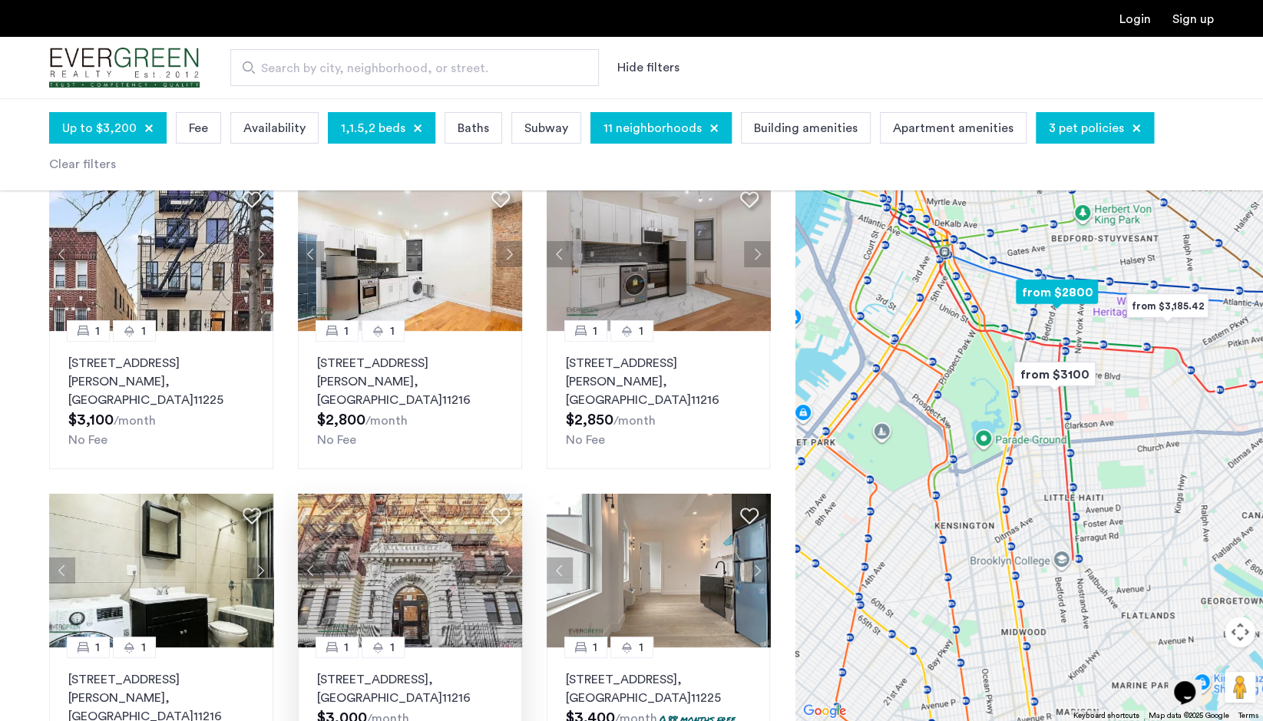
scroll to position [0, 0]
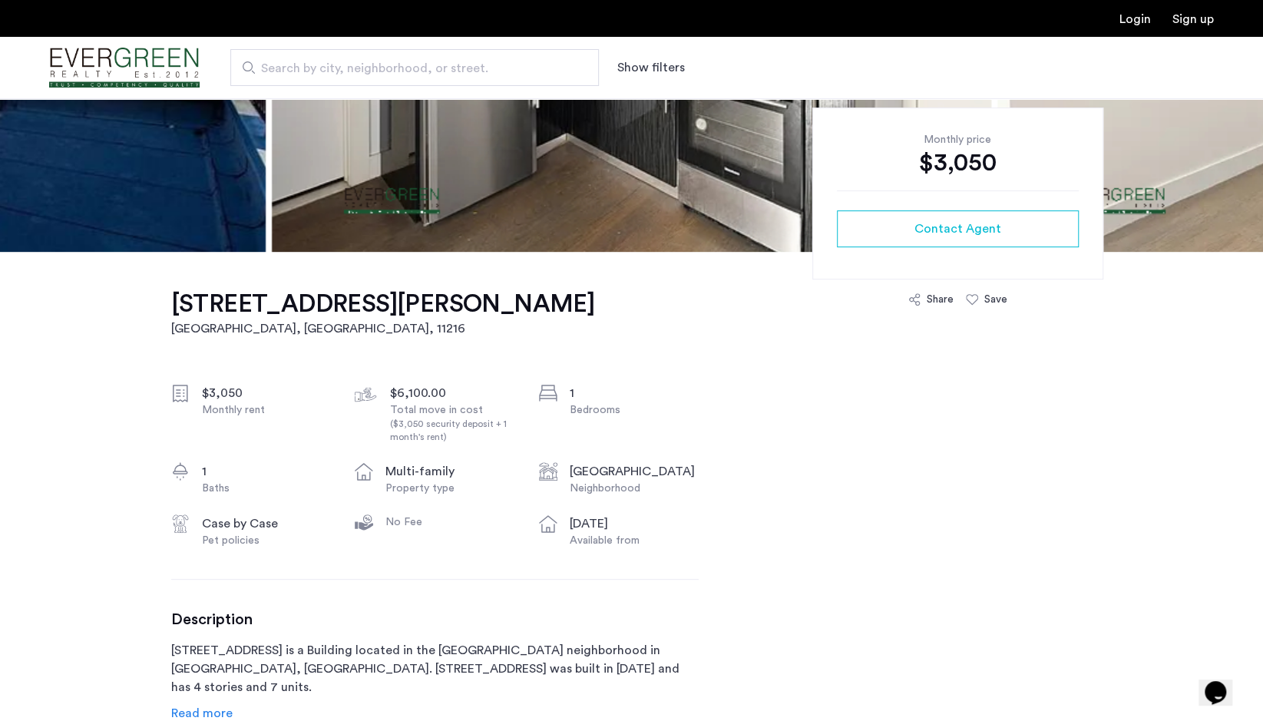
scroll to position [537, 0]
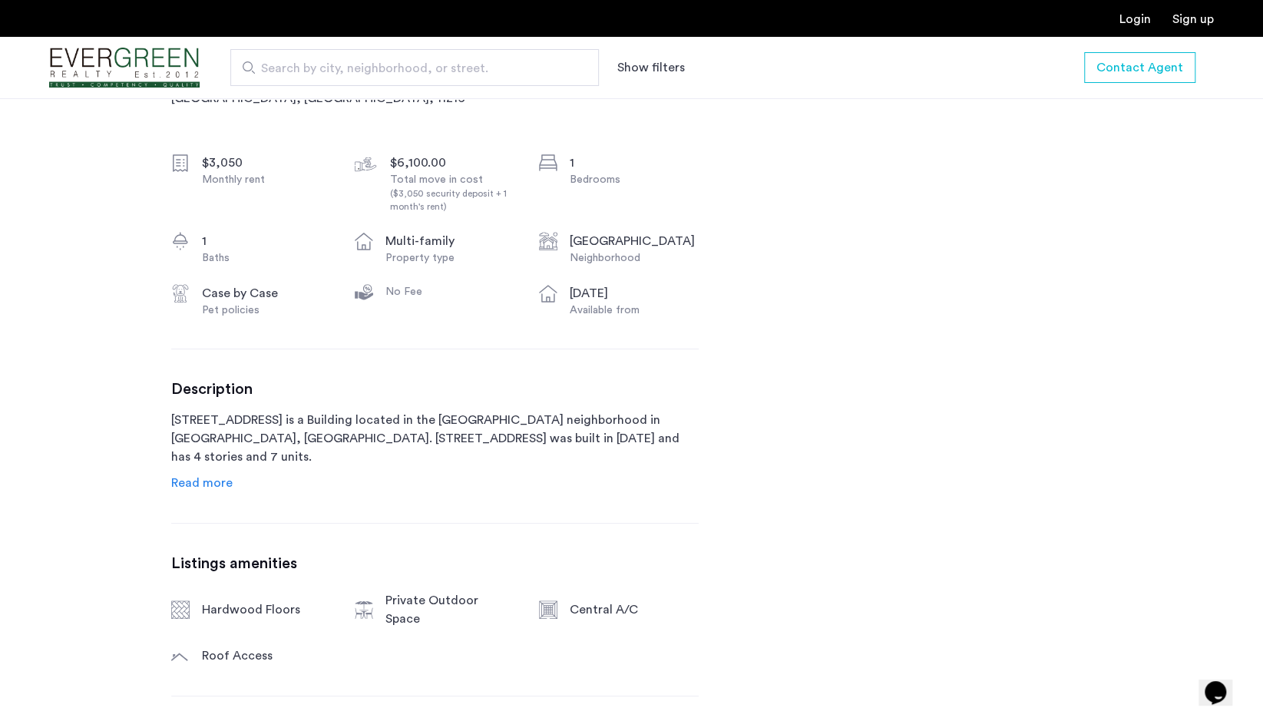
click at [226, 483] on span "Read more" at bounding box center [201, 483] width 61 height 12
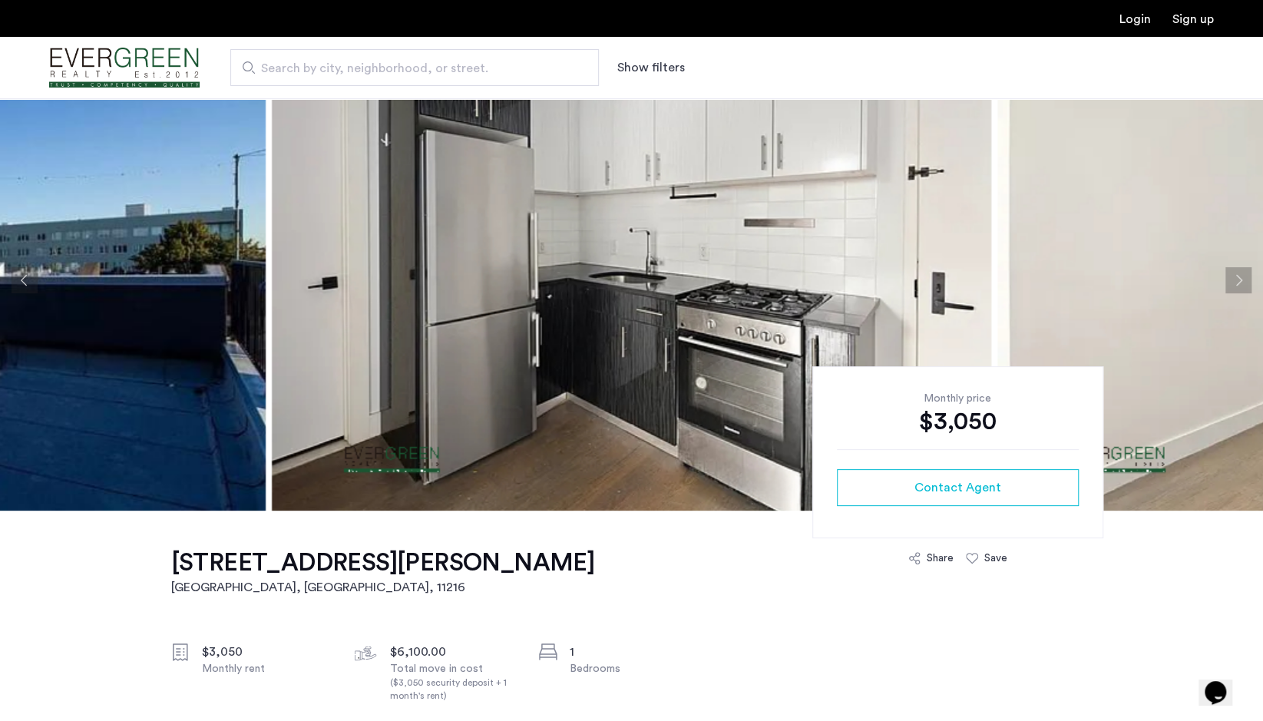
scroll to position [0, 0]
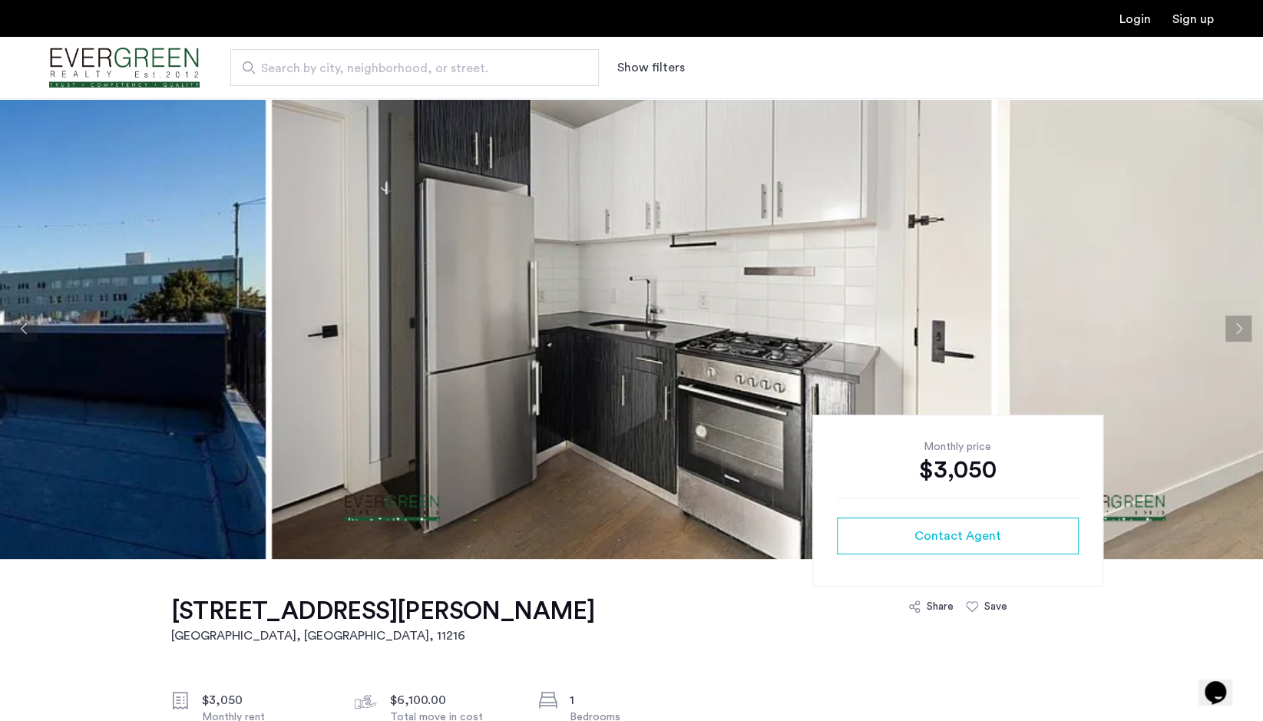
click at [1229, 332] on button "Next apartment" at bounding box center [1238, 329] width 26 height 26
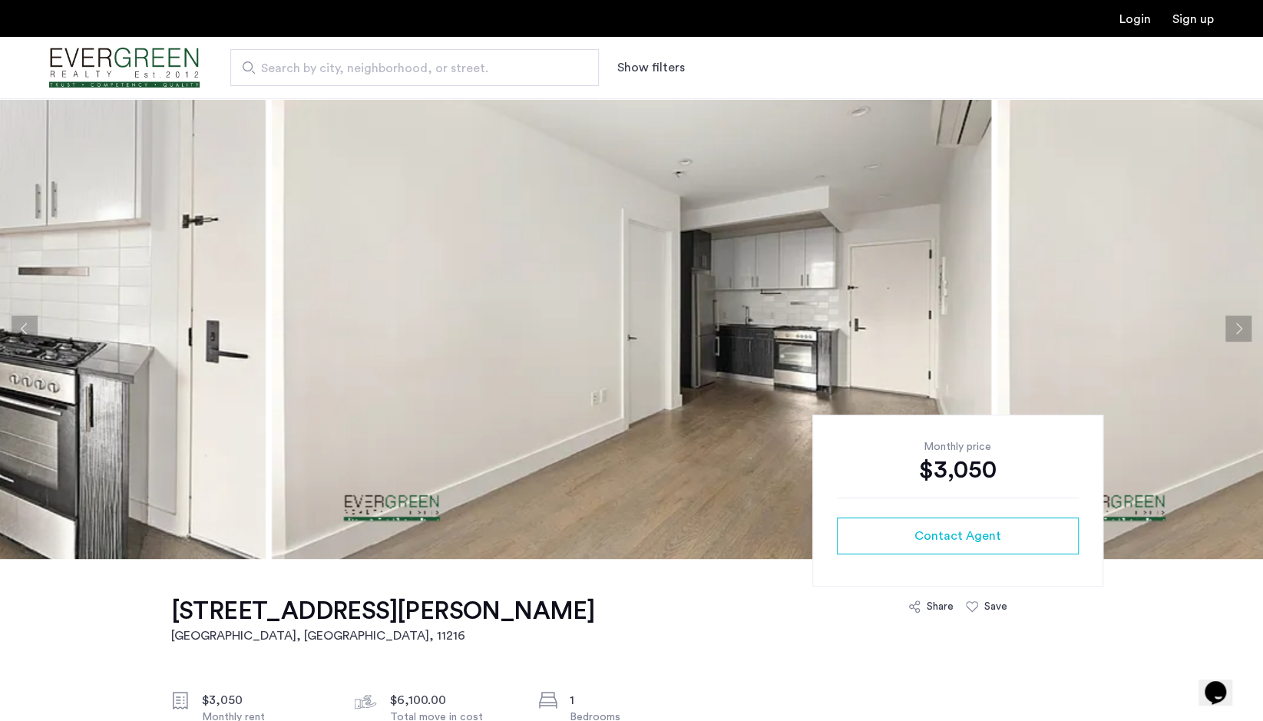
click at [1229, 332] on button "Next apartment" at bounding box center [1238, 329] width 26 height 26
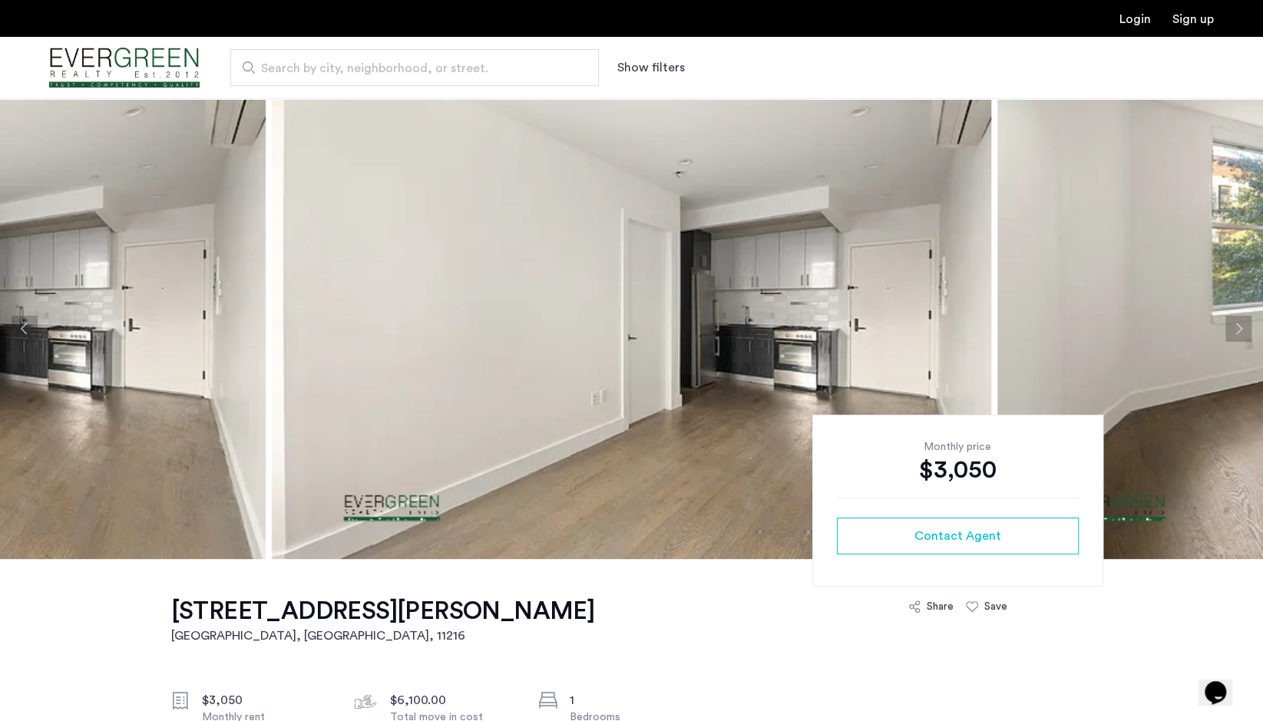
click at [1229, 332] on button "Next apartment" at bounding box center [1238, 329] width 26 height 26
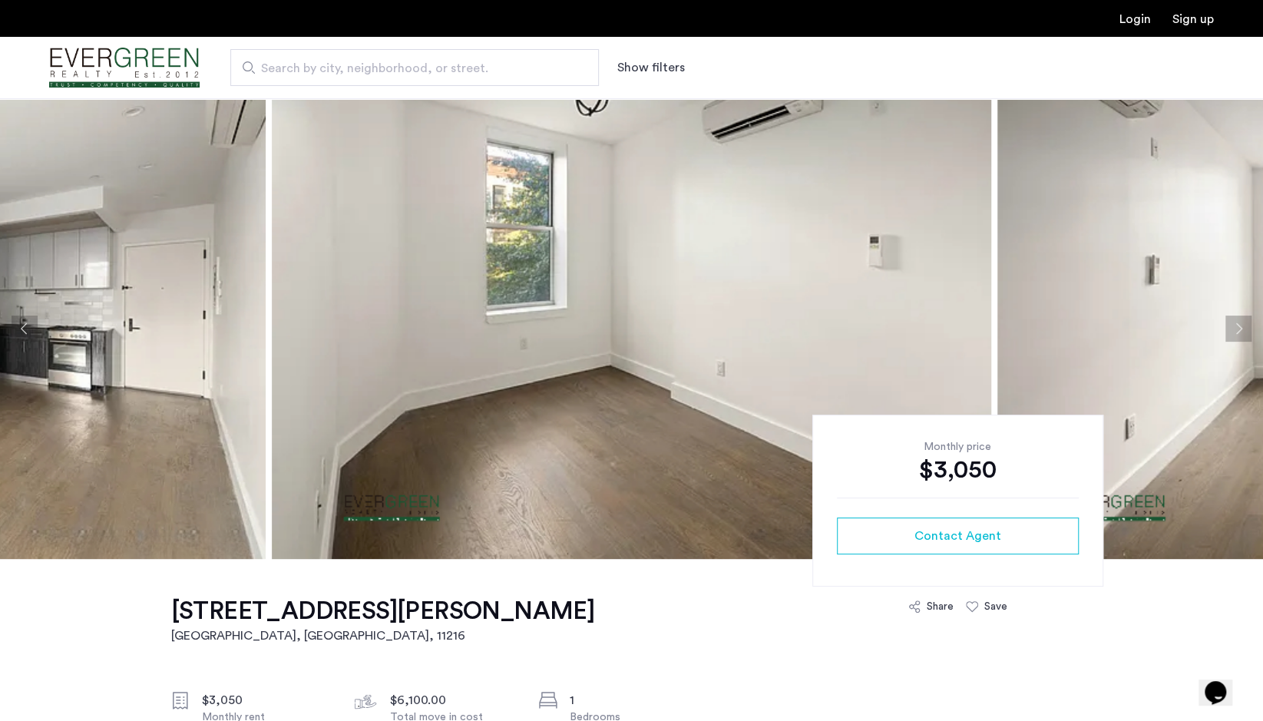
click at [1231, 332] on button "Next apartment" at bounding box center [1238, 329] width 26 height 26
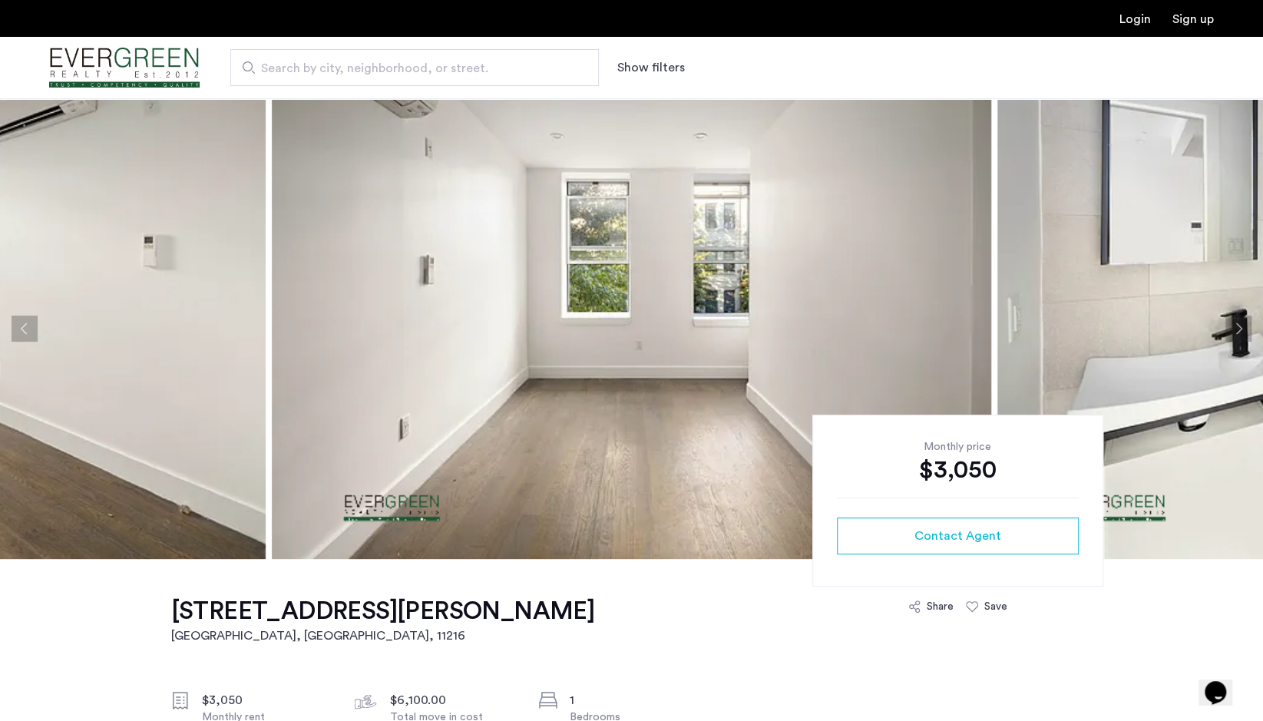
click at [1236, 326] on button "Next apartment" at bounding box center [1238, 329] width 26 height 26
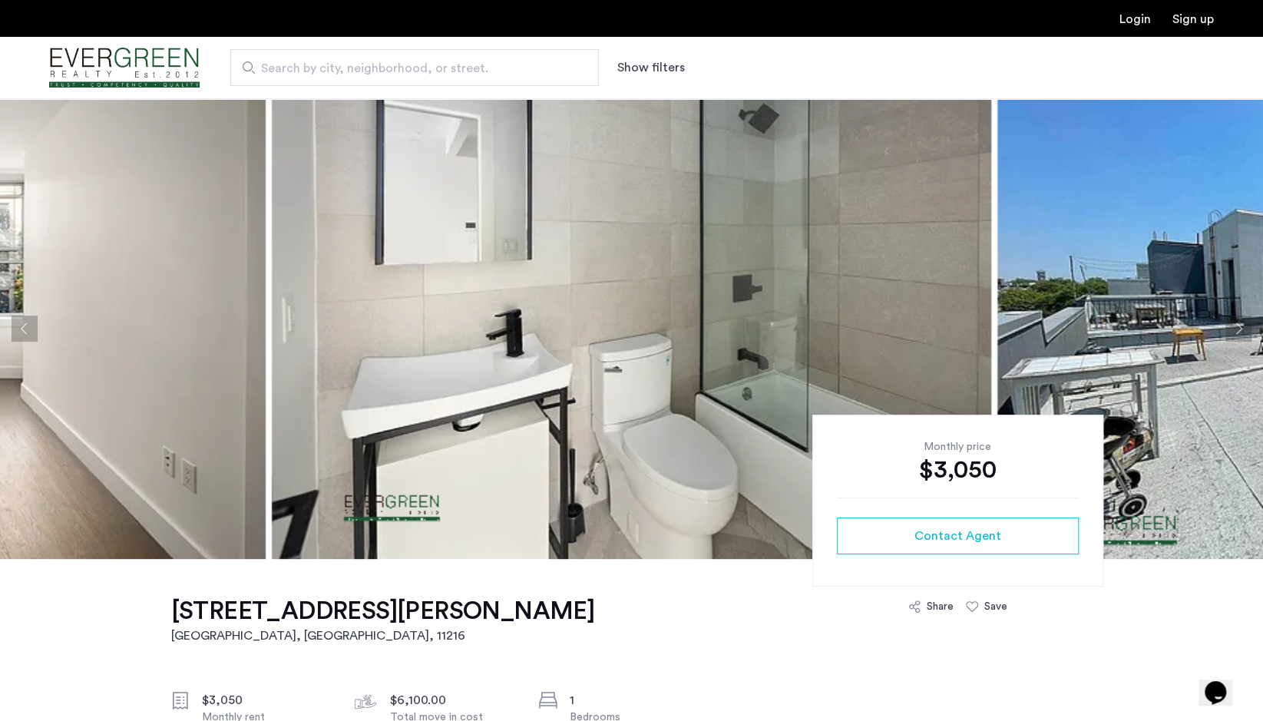
click at [1236, 326] on button "Next apartment" at bounding box center [1238, 329] width 26 height 26
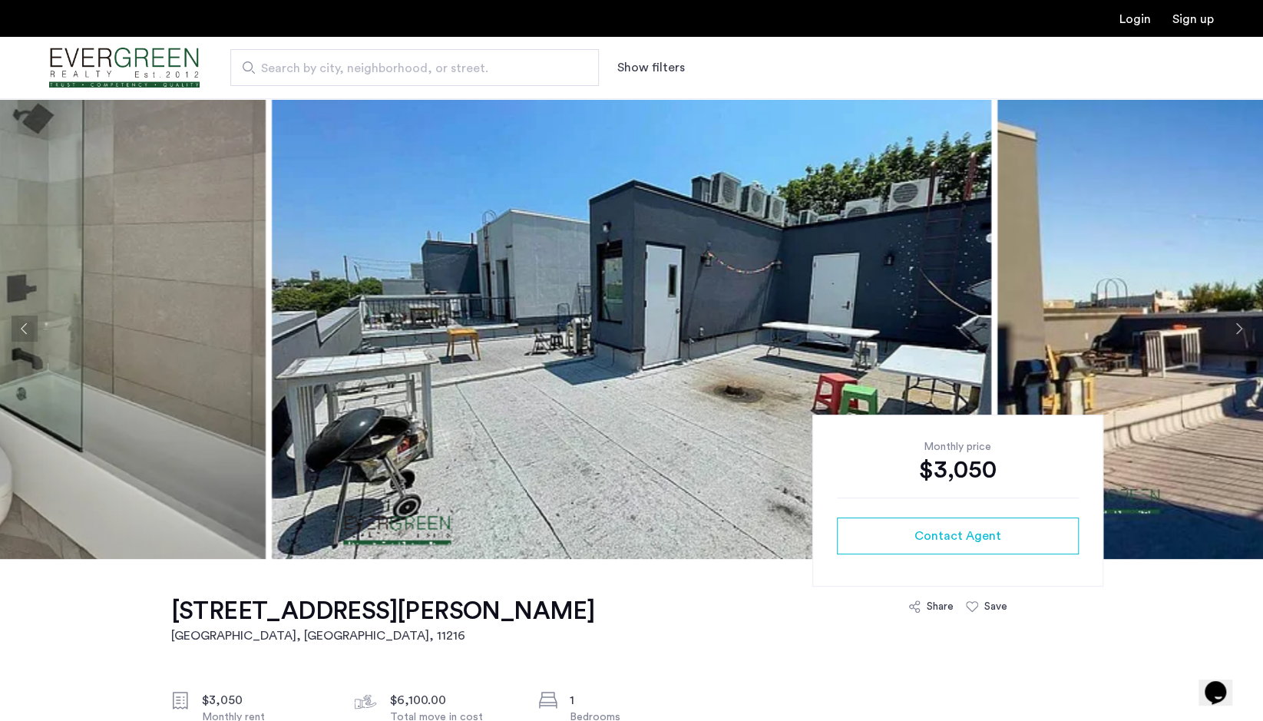
click at [1236, 326] on button "Next apartment" at bounding box center [1238, 329] width 26 height 26
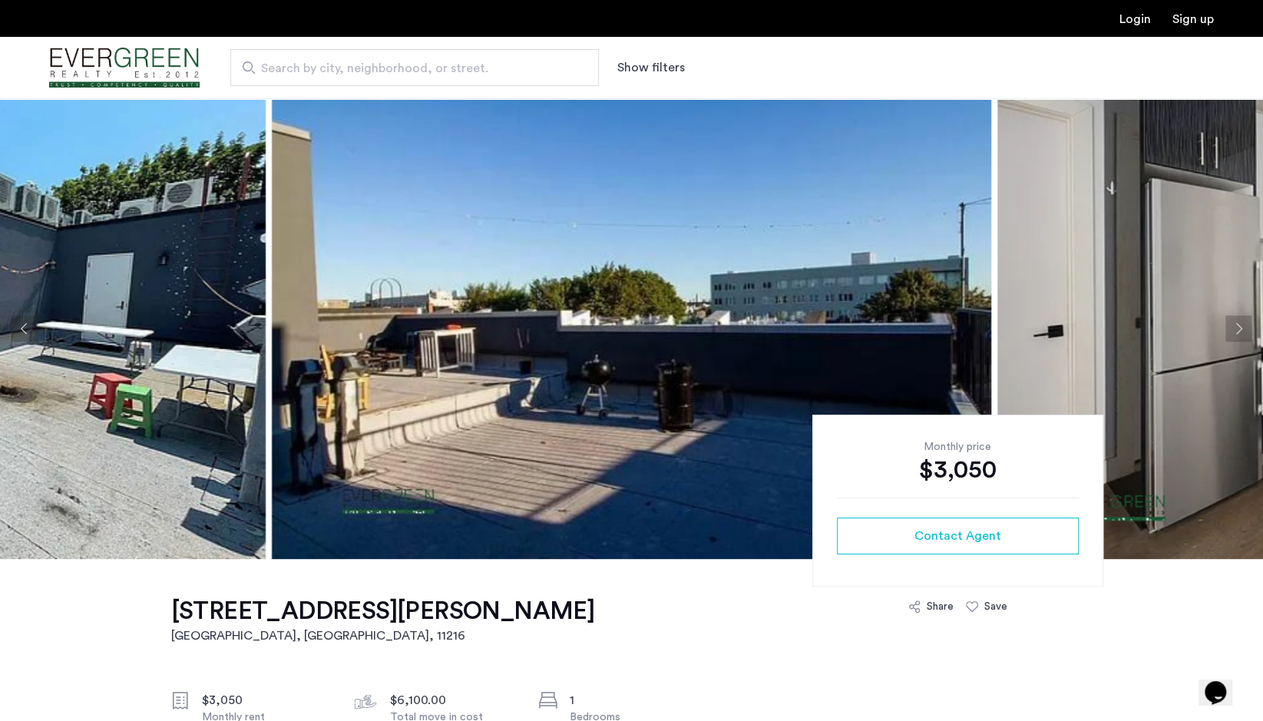
click at [1236, 326] on button "Next apartment" at bounding box center [1238, 329] width 26 height 26
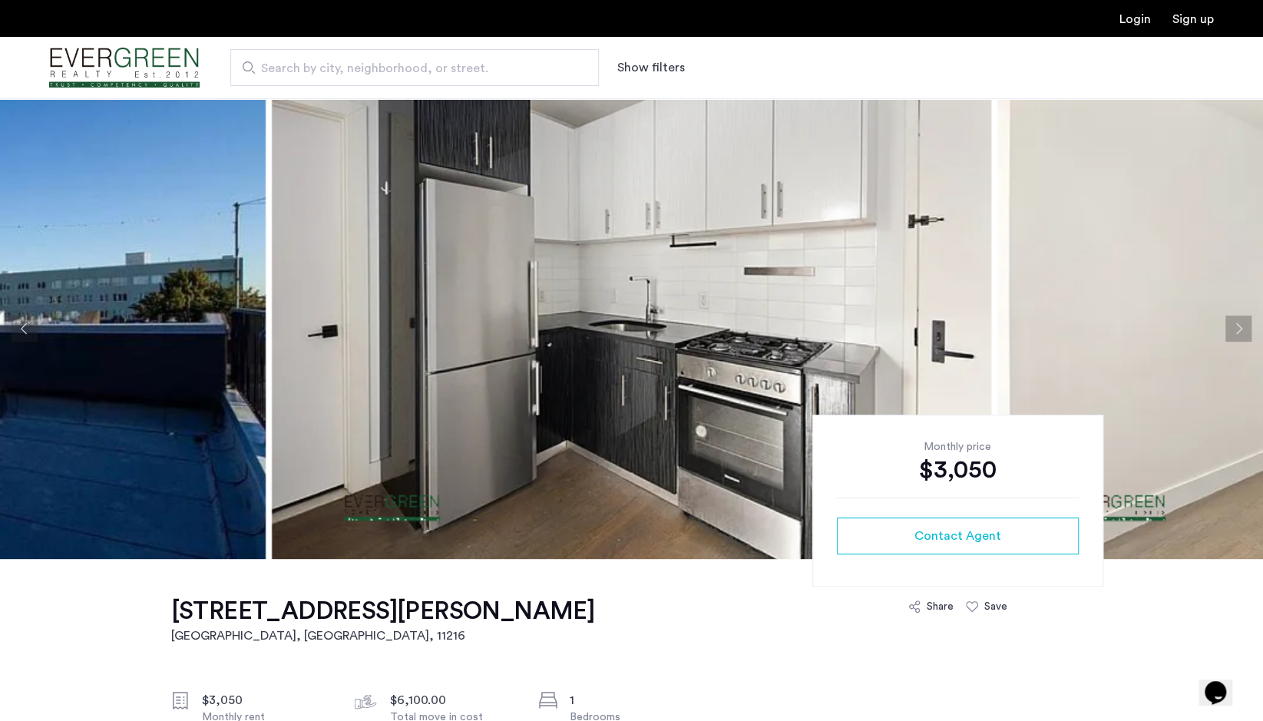
click at [1236, 326] on button "Next apartment" at bounding box center [1238, 329] width 26 height 26
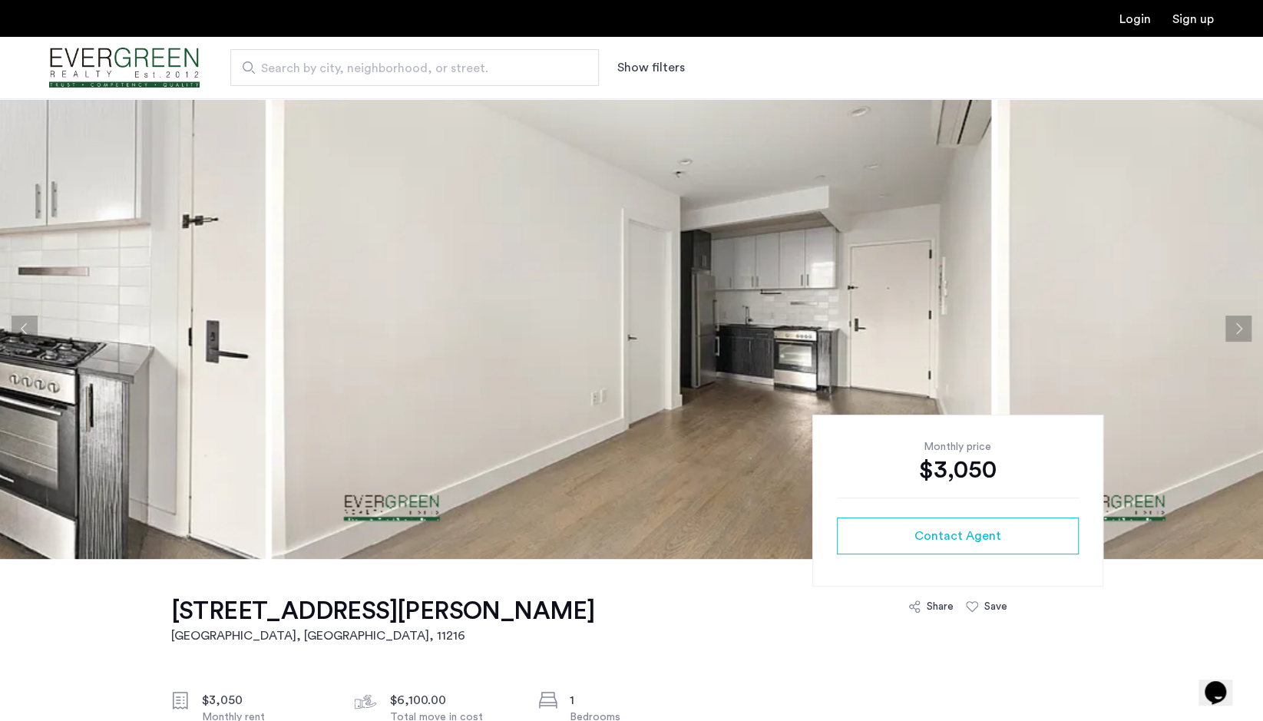
click at [1236, 326] on button "Next apartment" at bounding box center [1238, 329] width 26 height 26
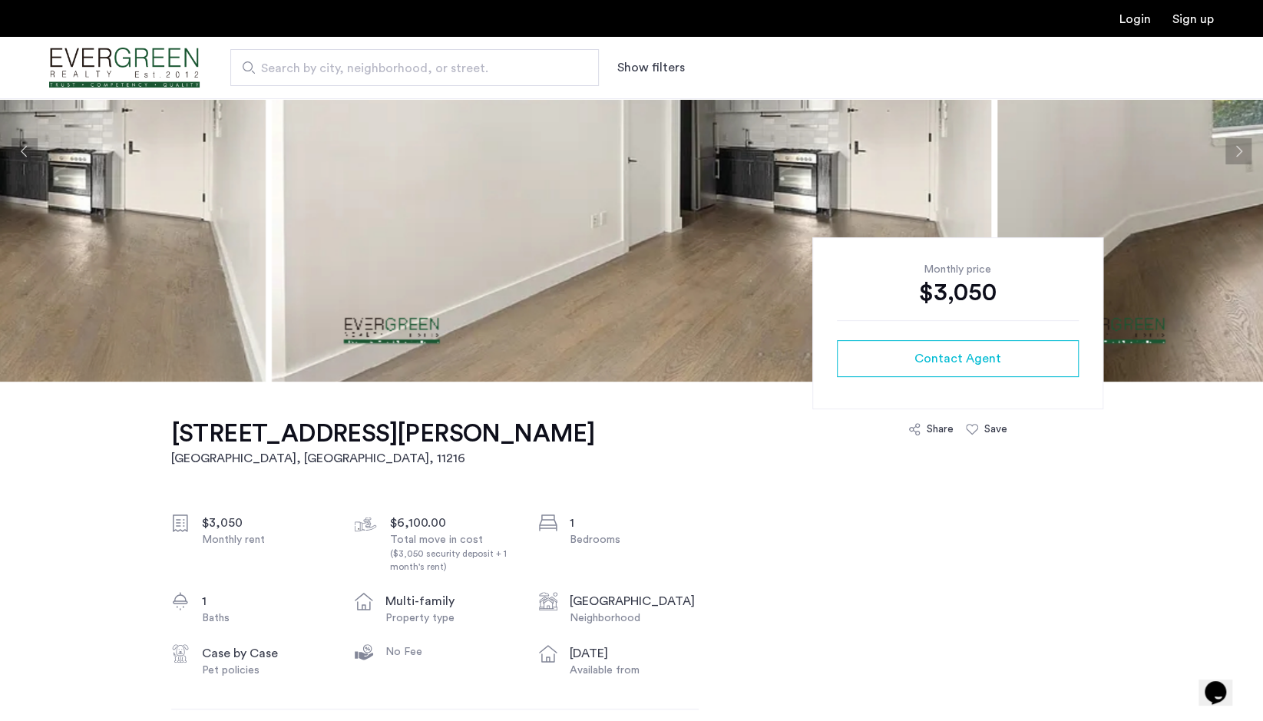
scroll to position [154, 0]
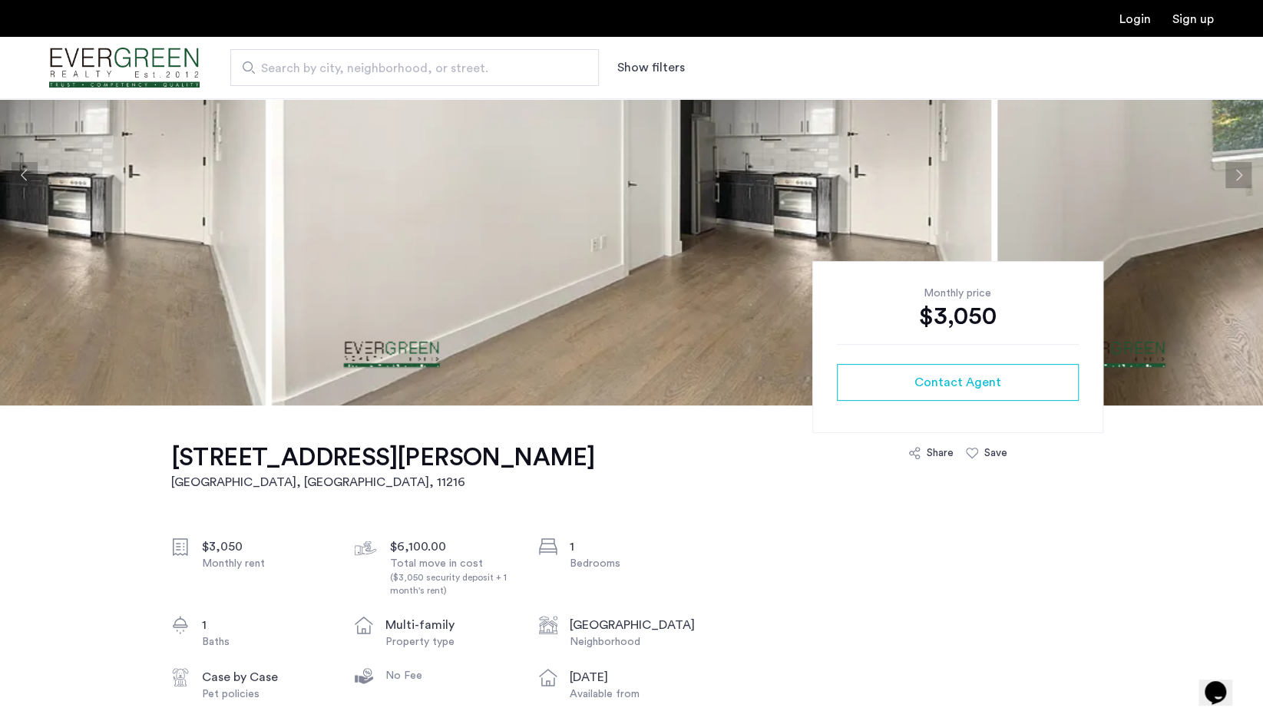
click at [145, 63] on img "Cazamio Logo" at bounding box center [124, 68] width 150 height 58
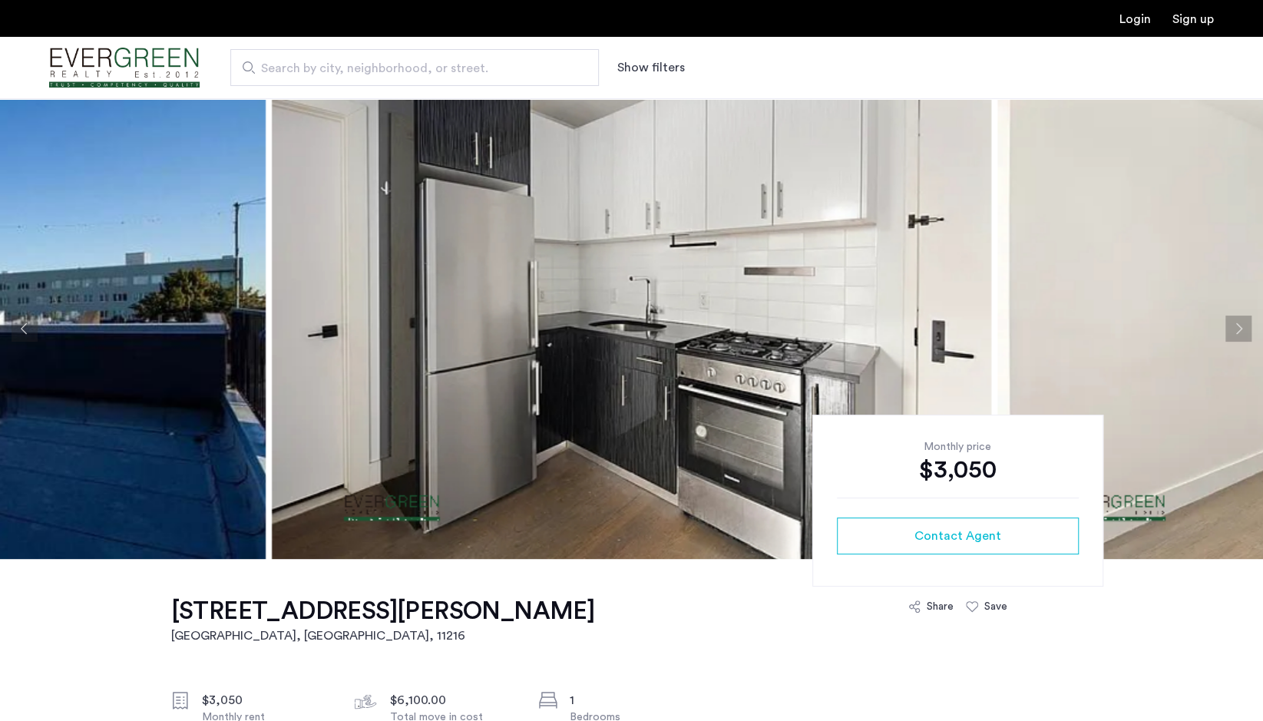
click at [1234, 326] on button "Next apartment" at bounding box center [1238, 329] width 26 height 26
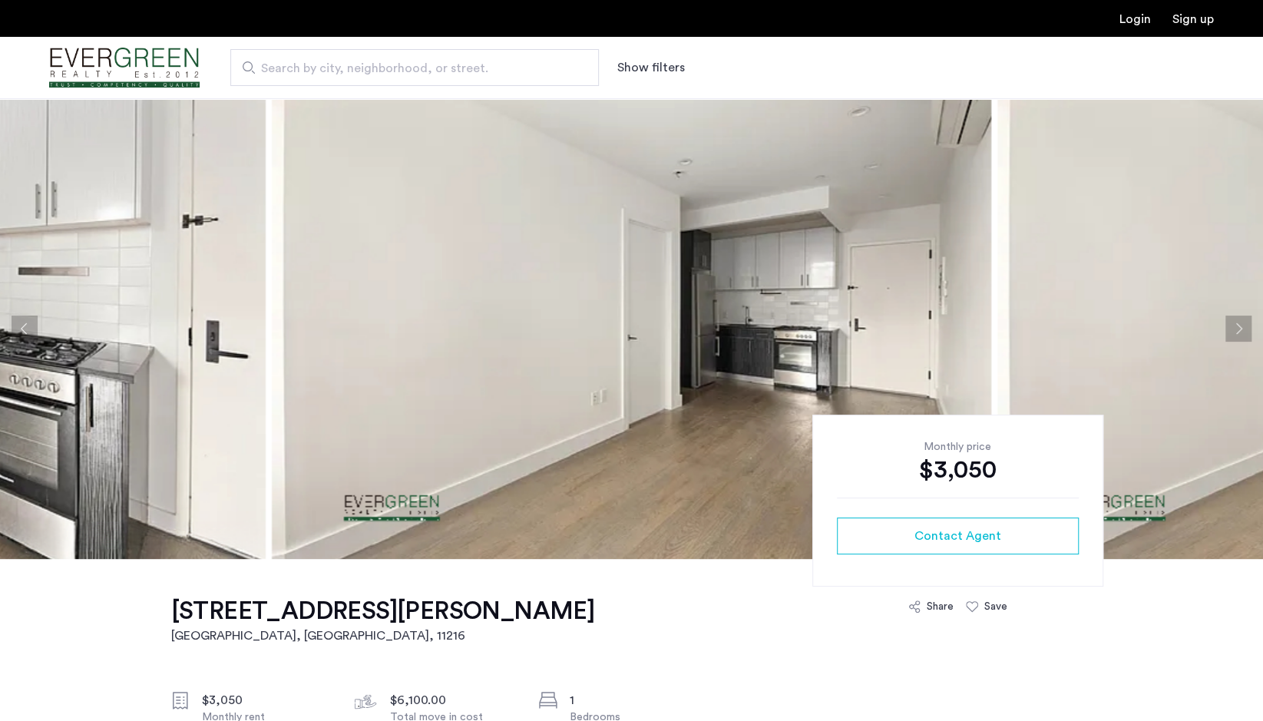
click at [26, 332] on button "Previous apartment" at bounding box center [25, 329] width 26 height 26
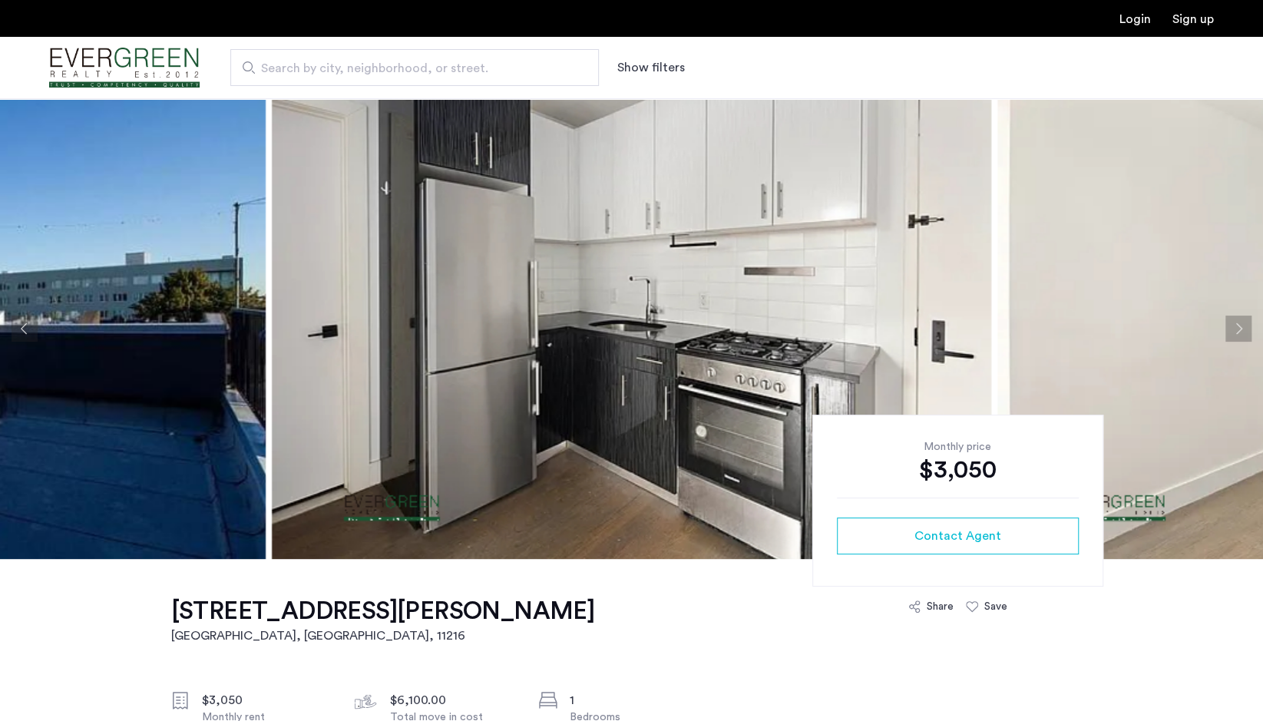
click at [1232, 325] on button "Next apartment" at bounding box center [1238, 329] width 26 height 26
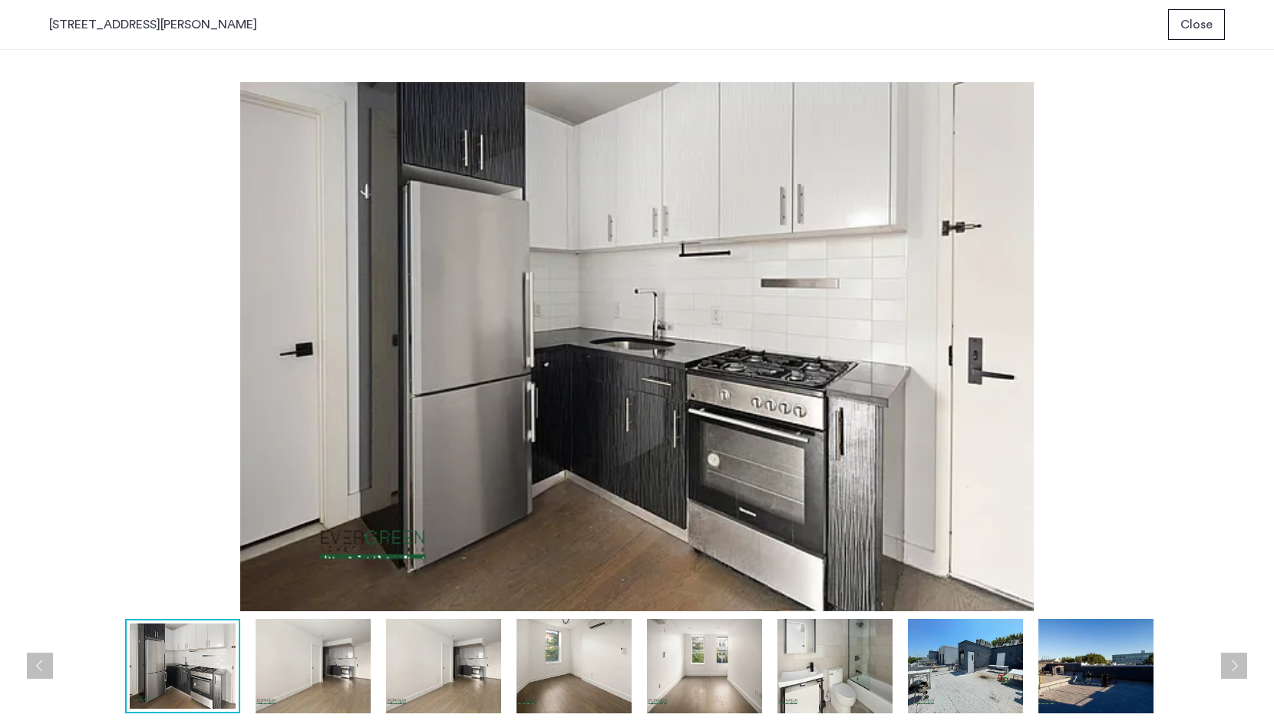
click at [1202, 15] on span "Close" at bounding box center [1197, 24] width 32 height 18
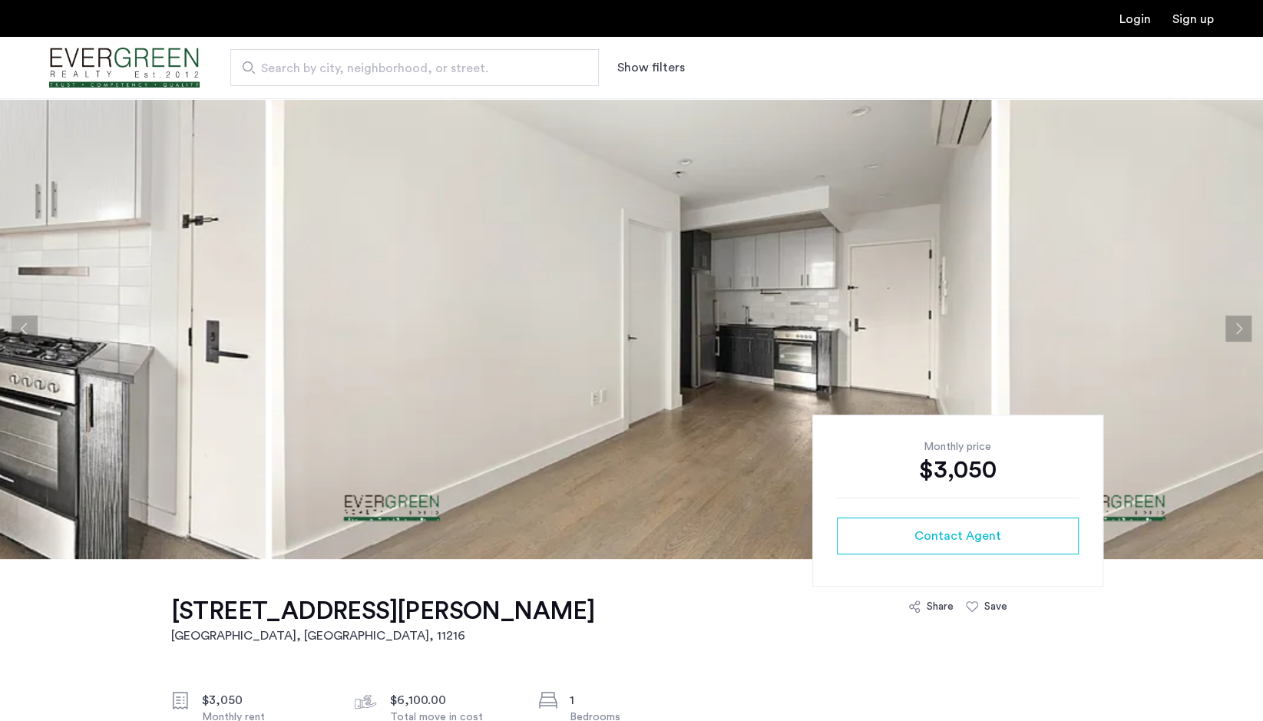
click at [1238, 330] on button "Next apartment" at bounding box center [1238, 329] width 26 height 26
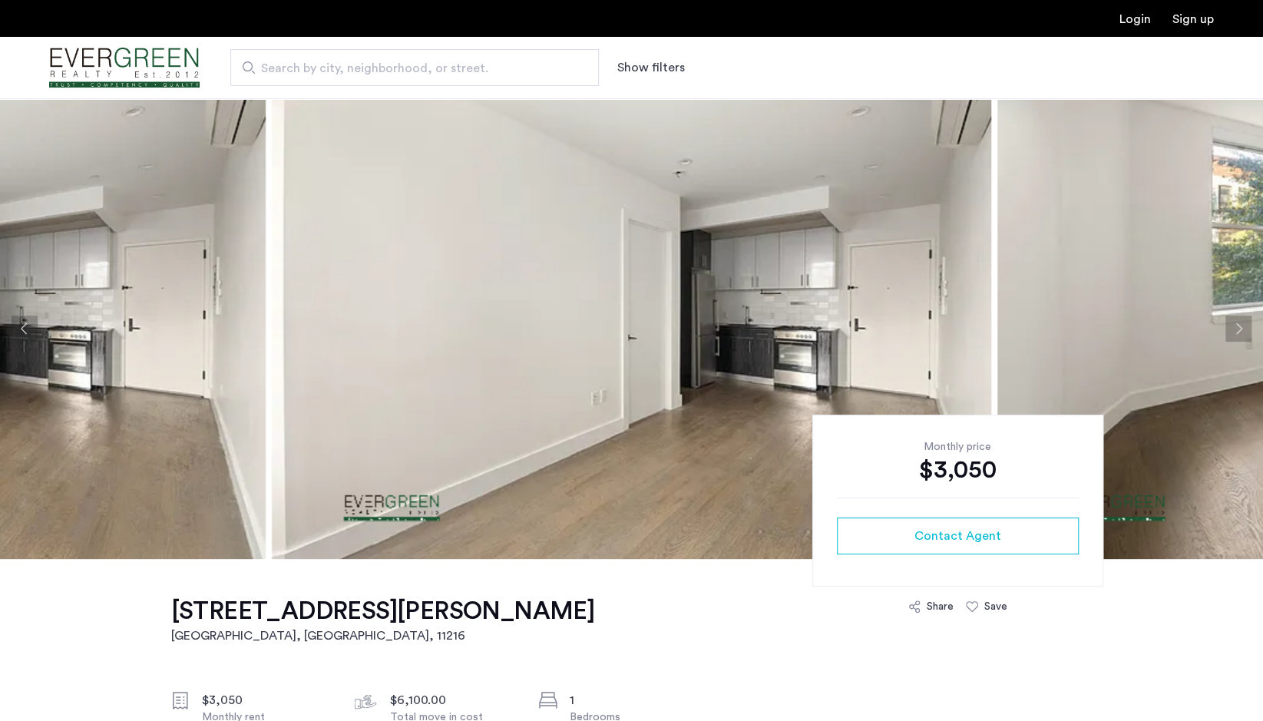
click at [1238, 330] on button "Next apartment" at bounding box center [1238, 329] width 26 height 26
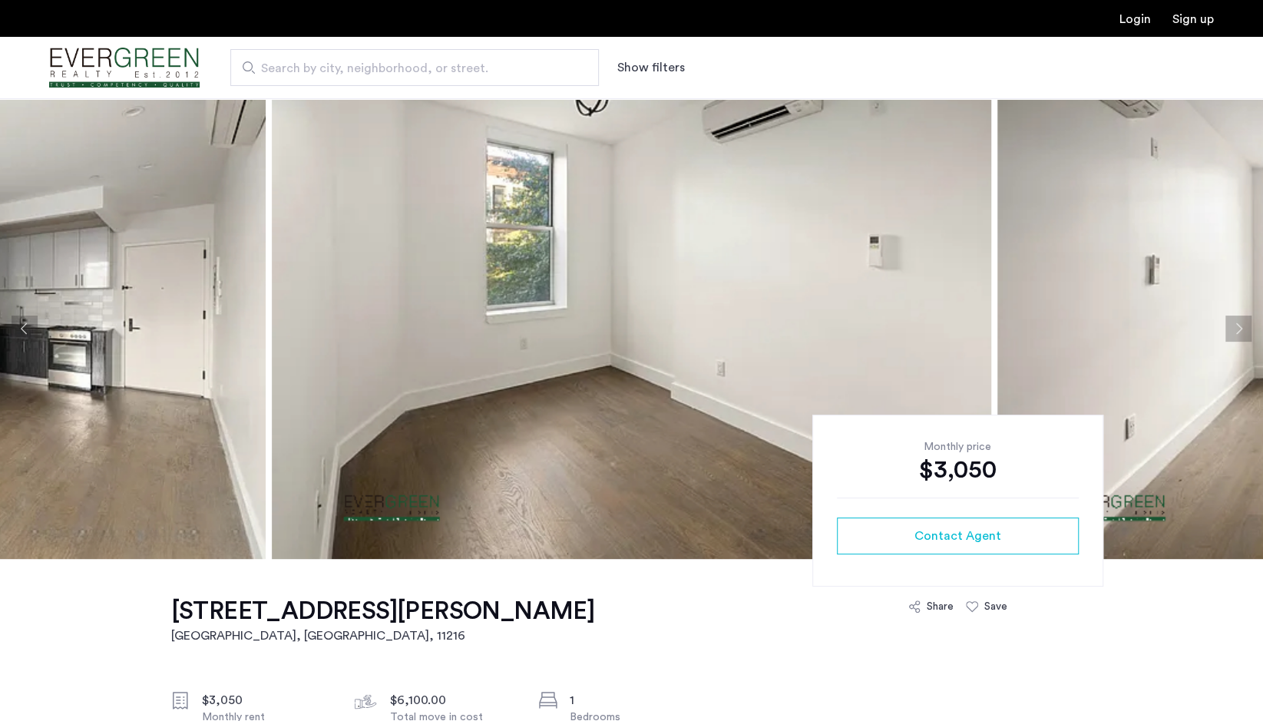
click at [1238, 330] on button "Next apartment" at bounding box center [1238, 329] width 26 height 26
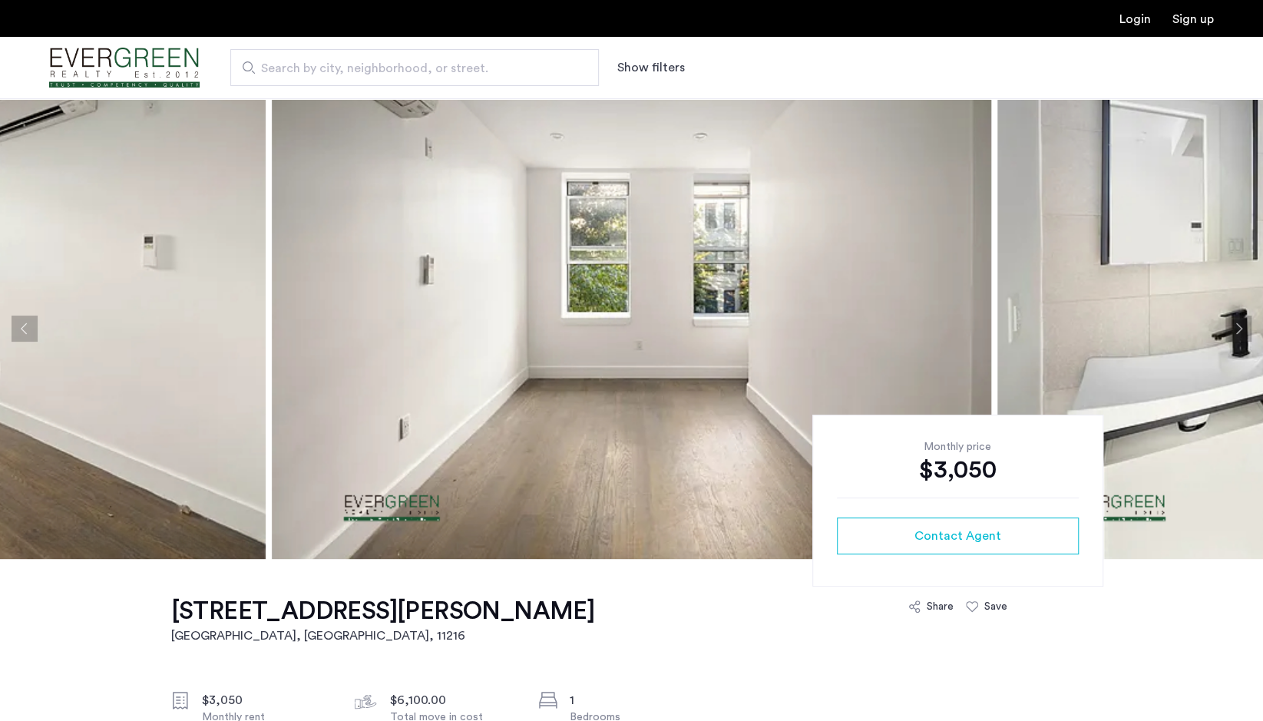
click at [21, 327] on button "Previous apartment" at bounding box center [25, 329] width 26 height 26
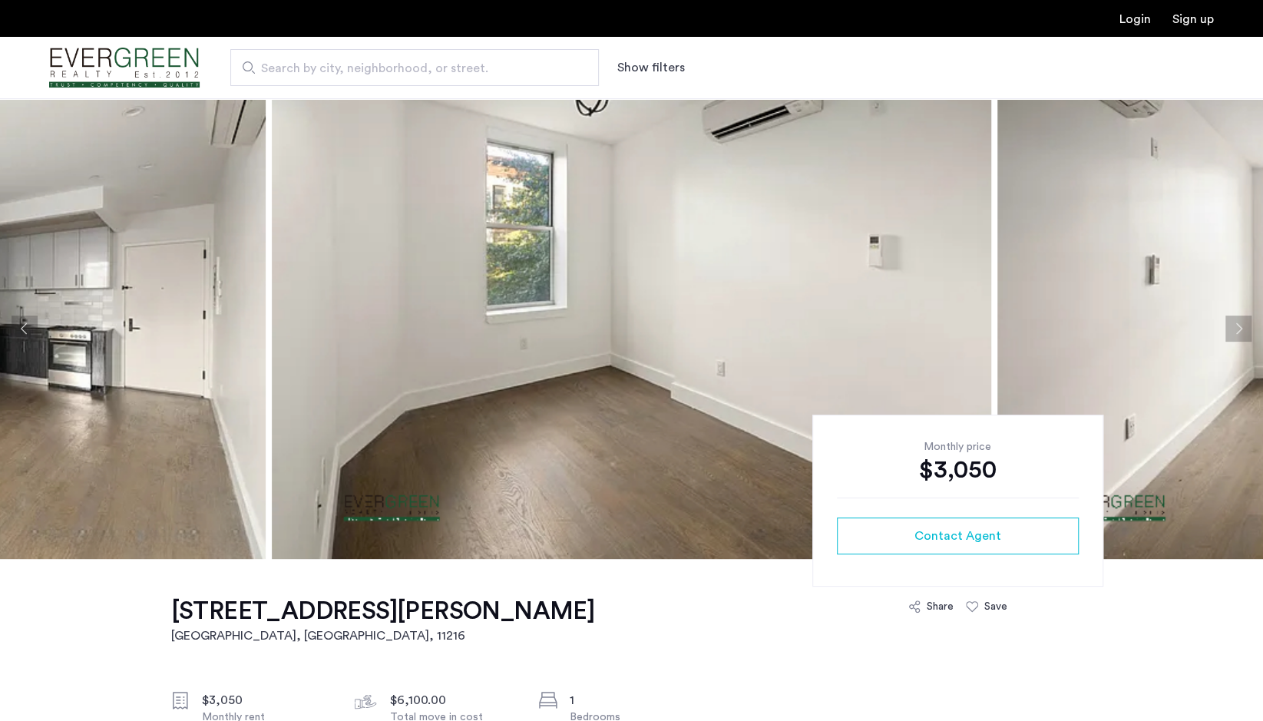
click at [1231, 332] on button "Next apartment" at bounding box center [1238, 329] width 26 height 26
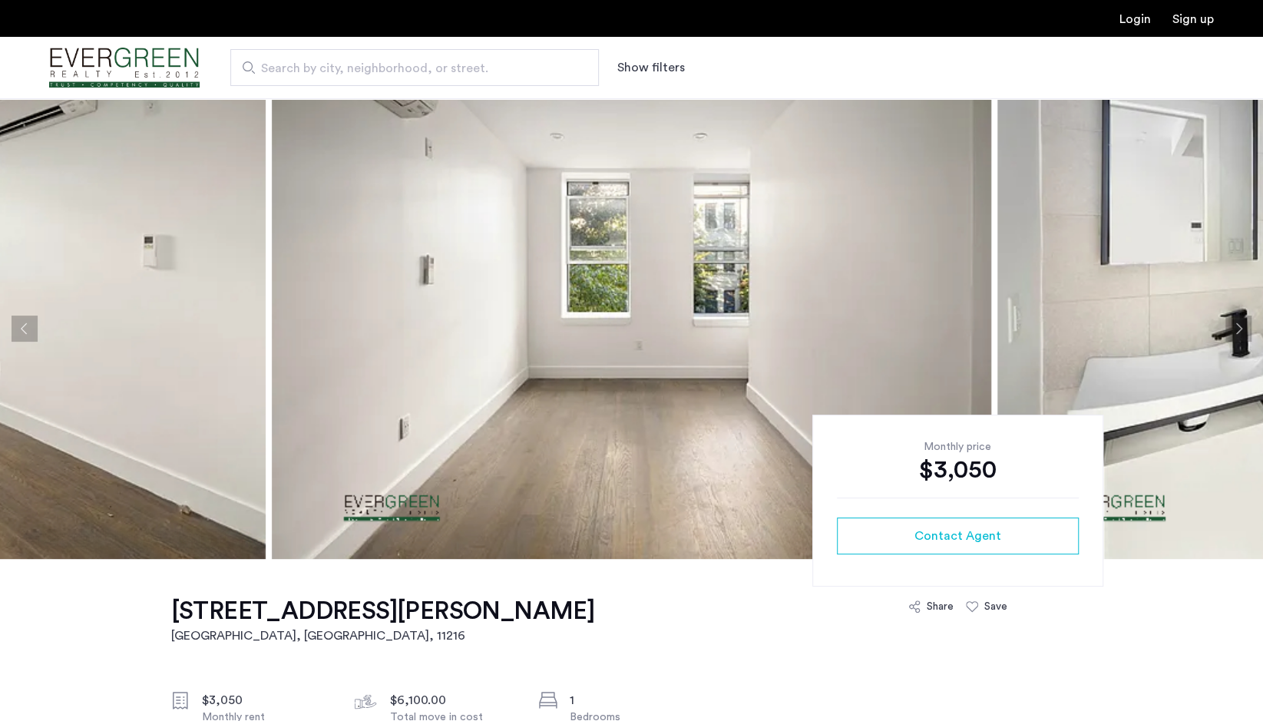
click at [1231, 332] on button "Next apartment" at bounding box center [1238, 329] width 26 height 26
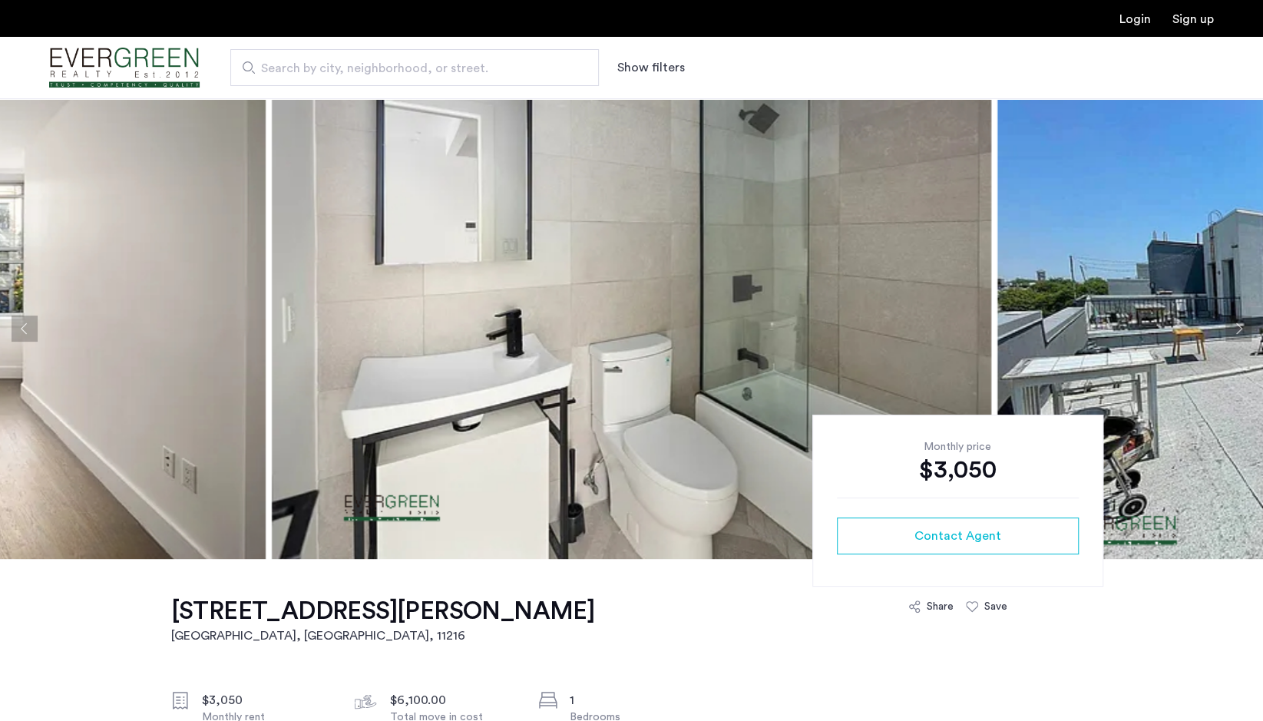
click at [1231, 332] on button "Next apartment" at bounding box center [1238, 329] width 26 height 26
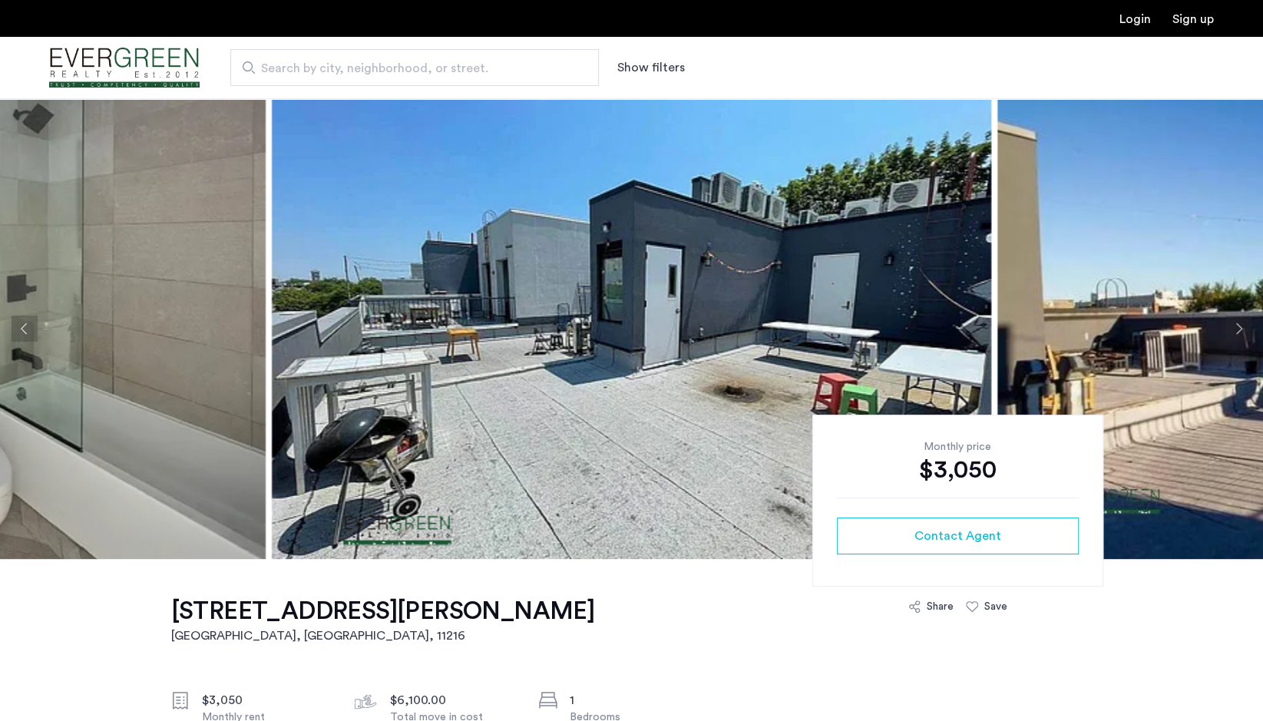
click at [1231, 332] on button "Next apartment" at bounding box center [1238, 329] width 26 height 26
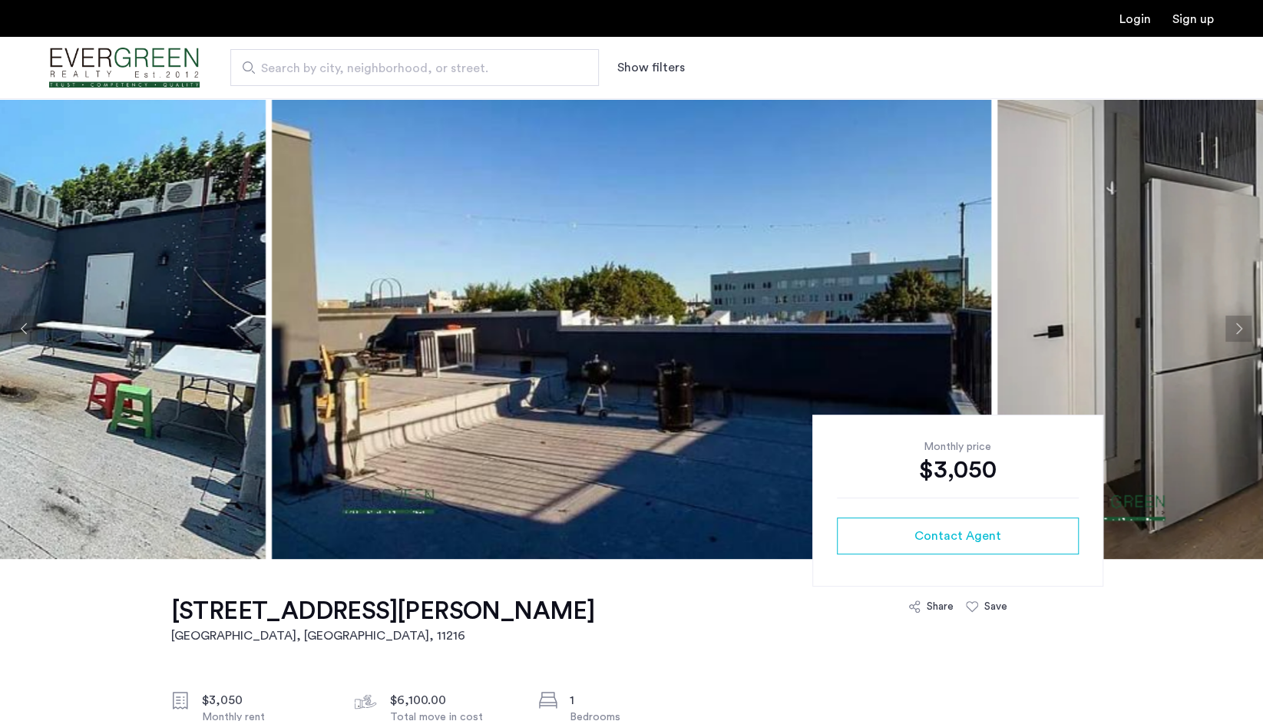
click at [1231, 332] on button "Next apartment" at bounding box center [1238, 329] width 26 height 26
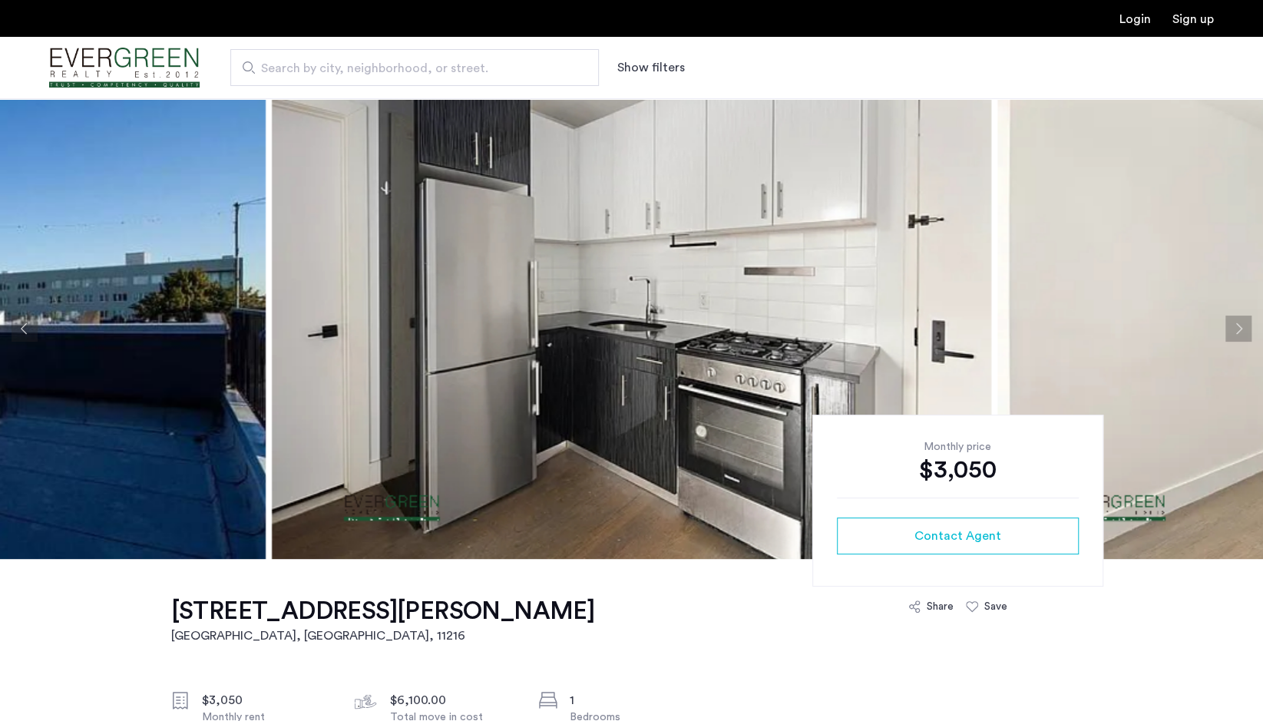
click at [1231, 332] on button "Next apartment" at bounding box center [1238, 329] width 26 height 26
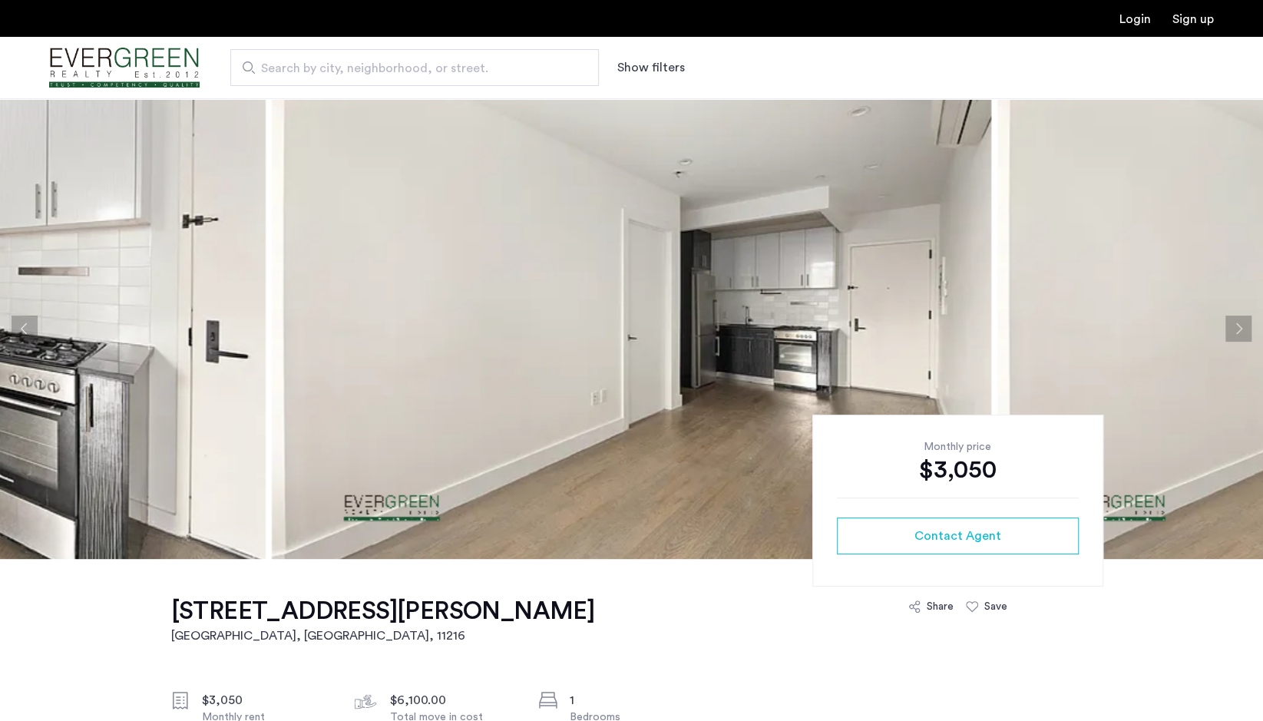
click at [1231, 332] on button "Next apartment" at bounding box center [1238, 329] width 26 height 26
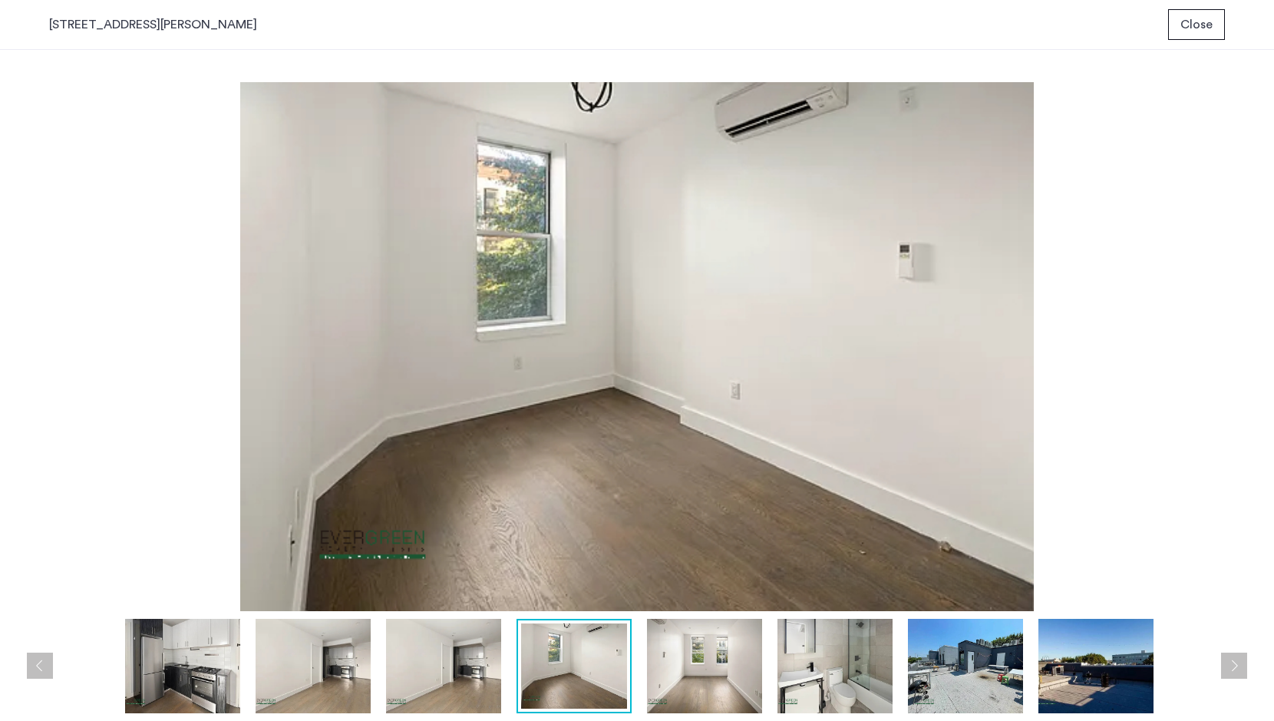
click at [264, 640] on img at bounding box center [313, 666] width 115 height 94
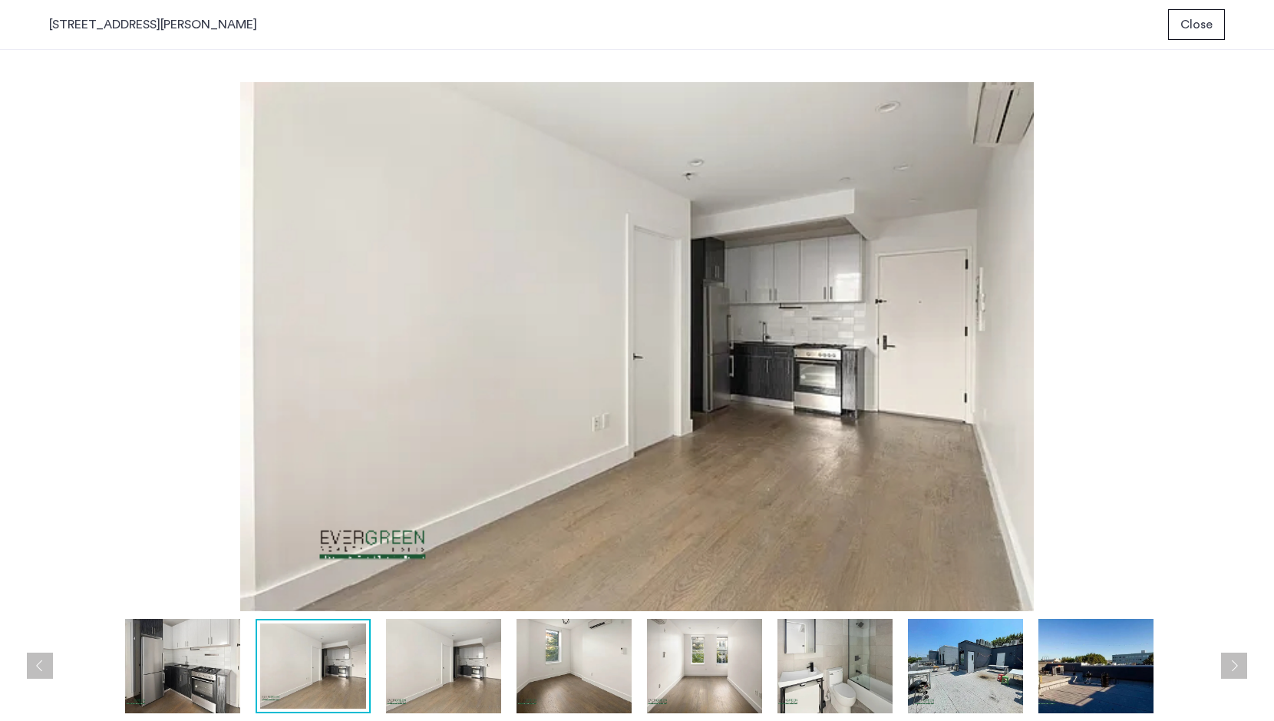
click at [451, 653] on img at bounding box center [443, 666] width 115 height 94
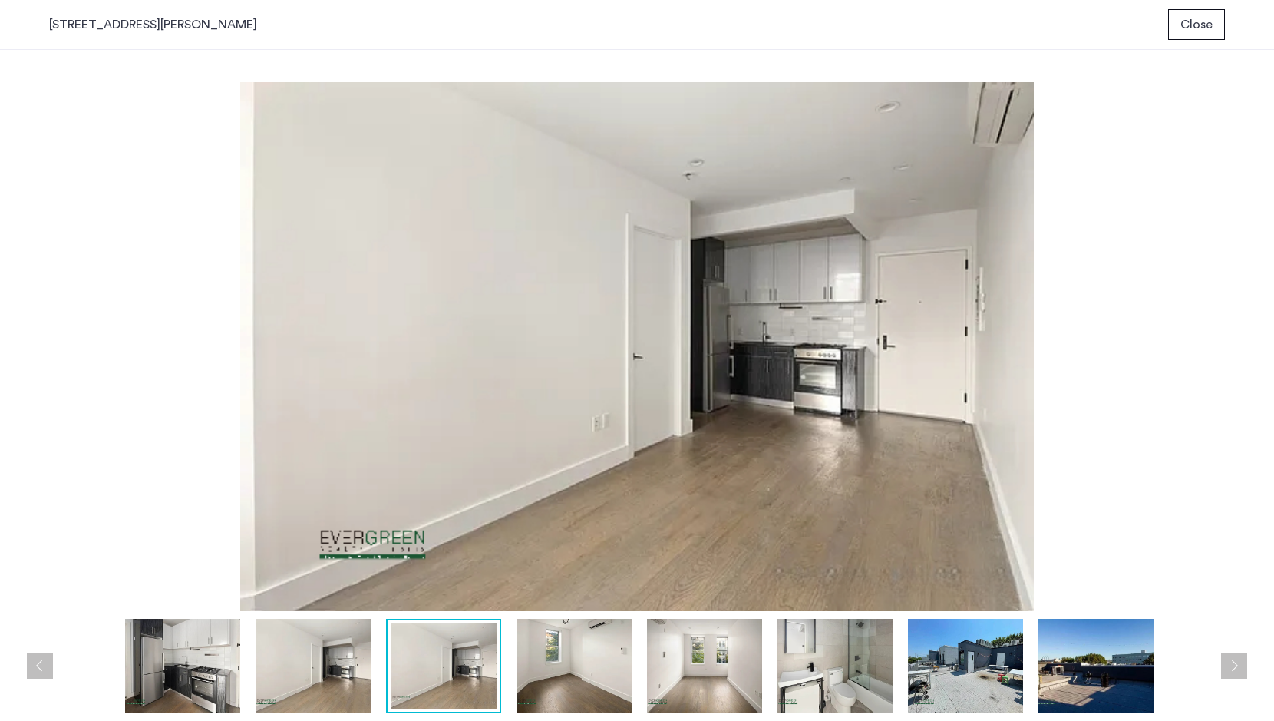
click at [484, 696] on img at bounding box center [444, 665] width 106 height 85
click at [565, 676] on img at bounding box center [574, 666] width 115 height 94
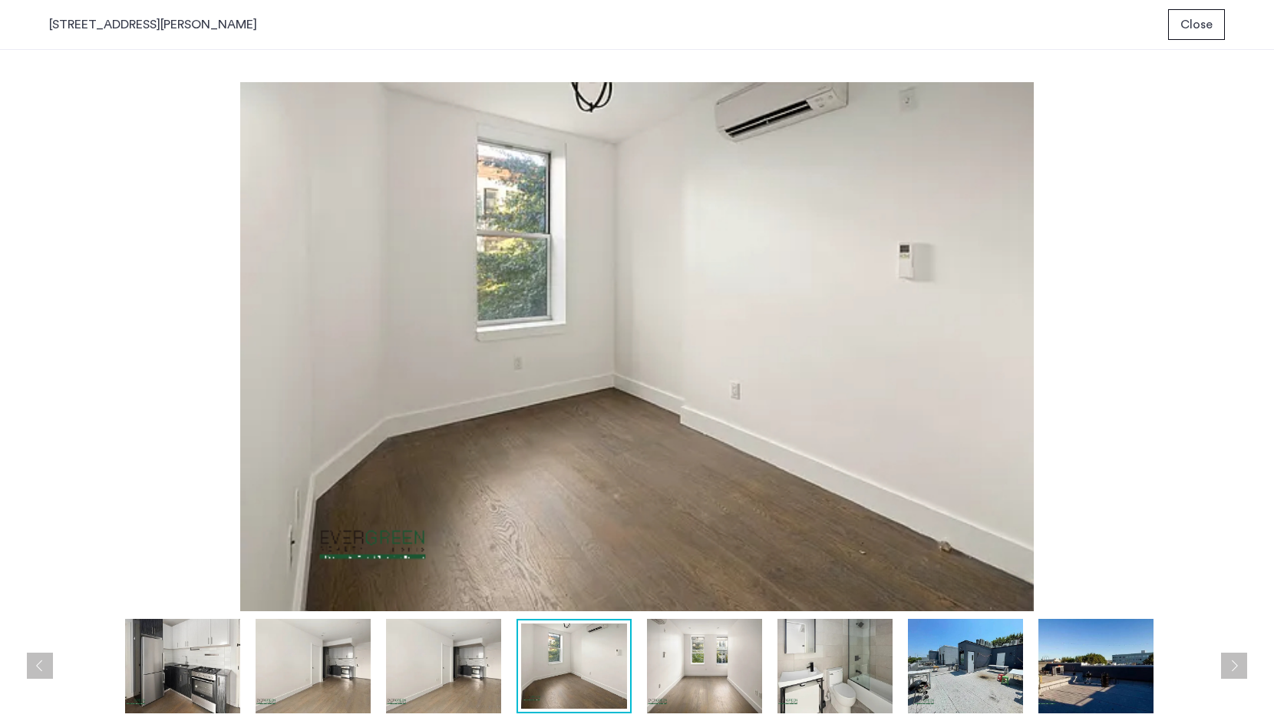
click at [674, 671] on img at bounding box center [704, 666] width 115 height 94
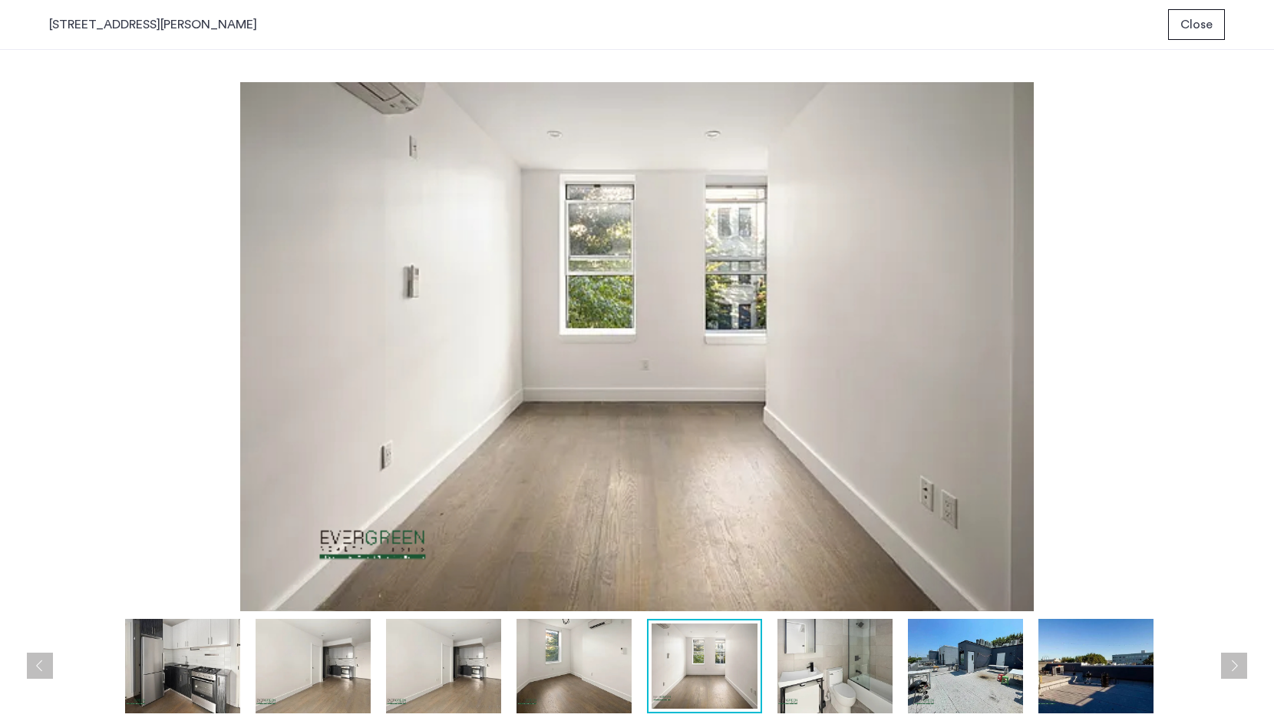
click at [782, 673] on img at bounding box center [835, 666] width 115 height 94
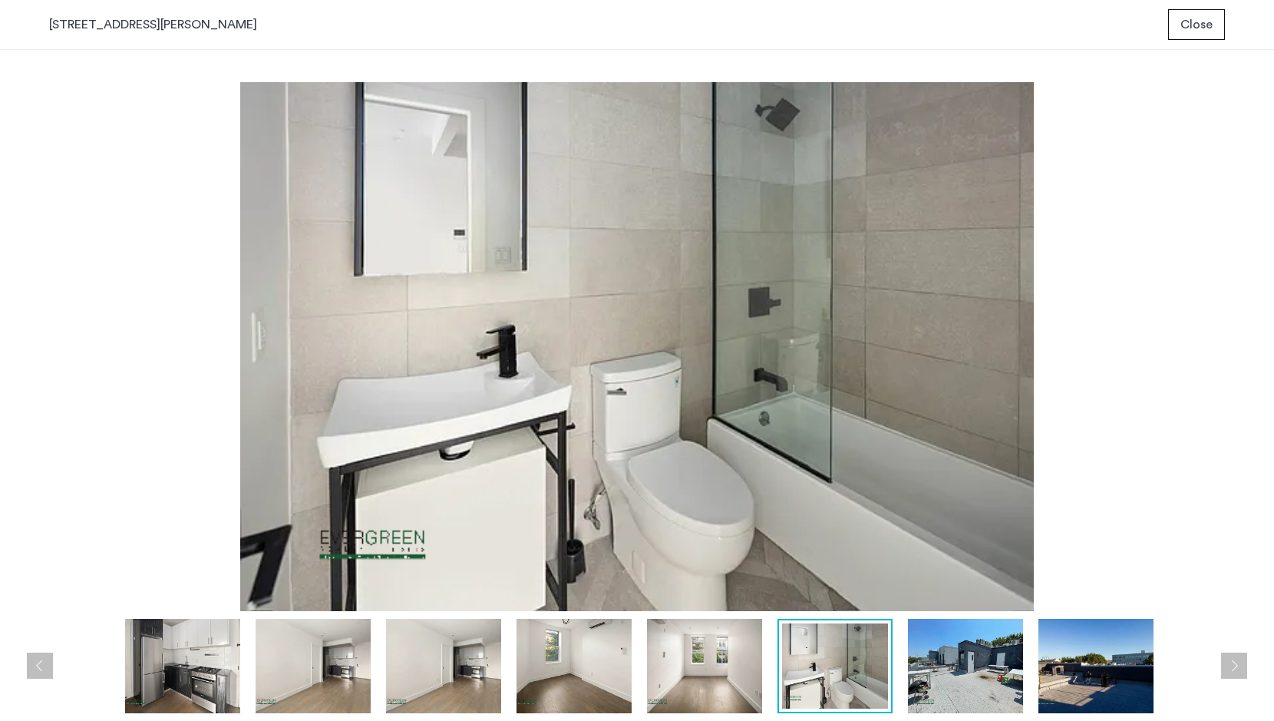
click at [914, 654] on img at bounding box center [965, 666] width 115 height 94
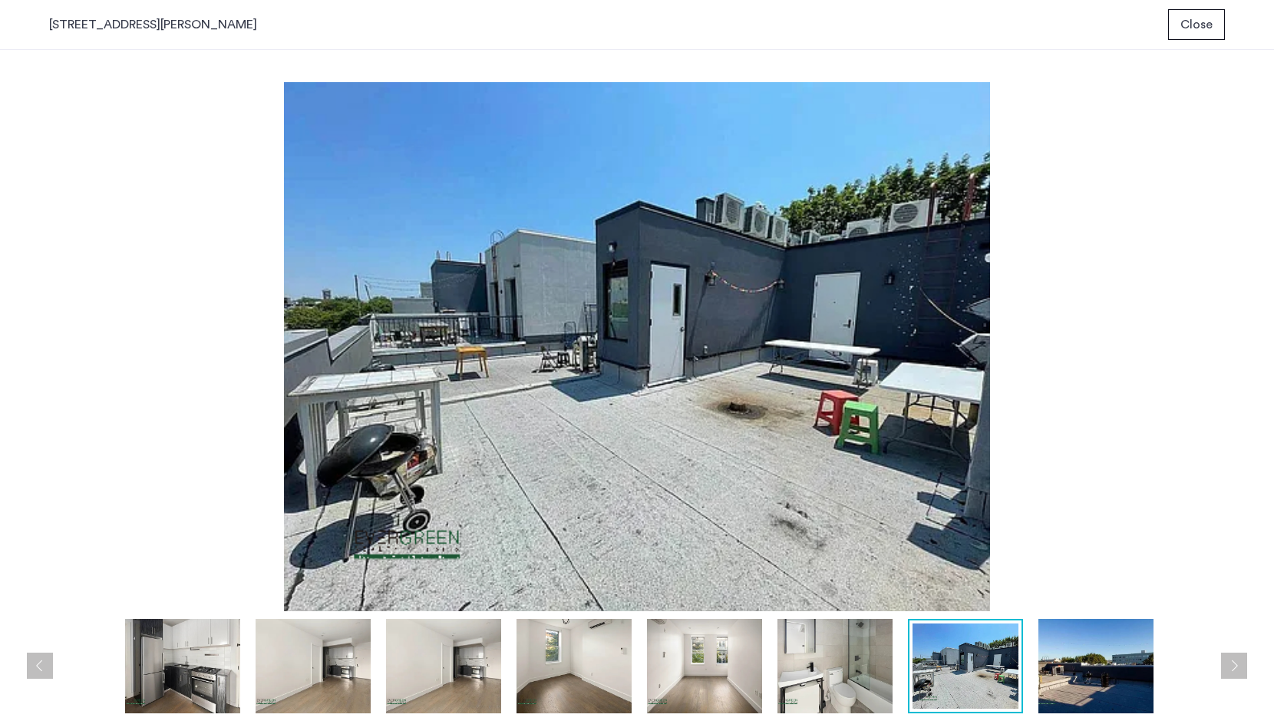
click at [1120, 661] on img at bounding box center [1096, 666] width 115 height 94
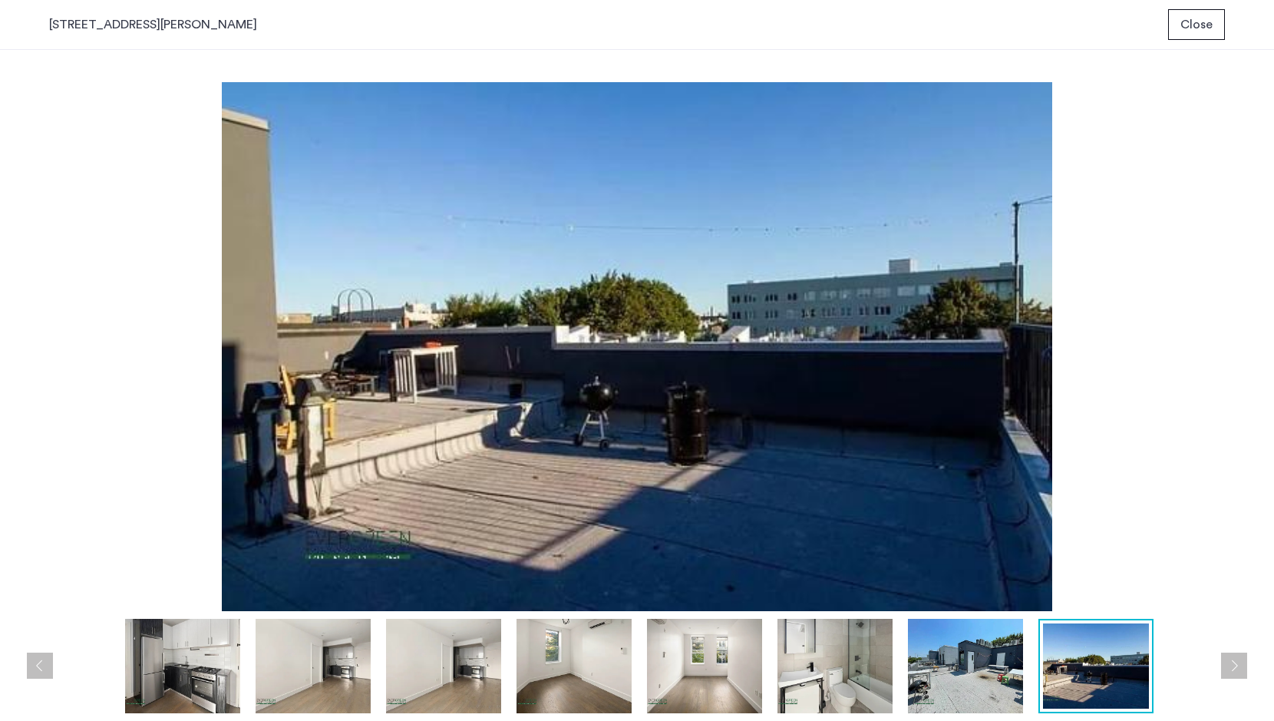
click at [1202, 41] on div "824 Saint Johns Place, Unit 4F Close" at bounding box center [637, 25] width 1274 height 50
click at [1221, 23] on button "Close" at bounding box center [1197, 24] width 57 height 31
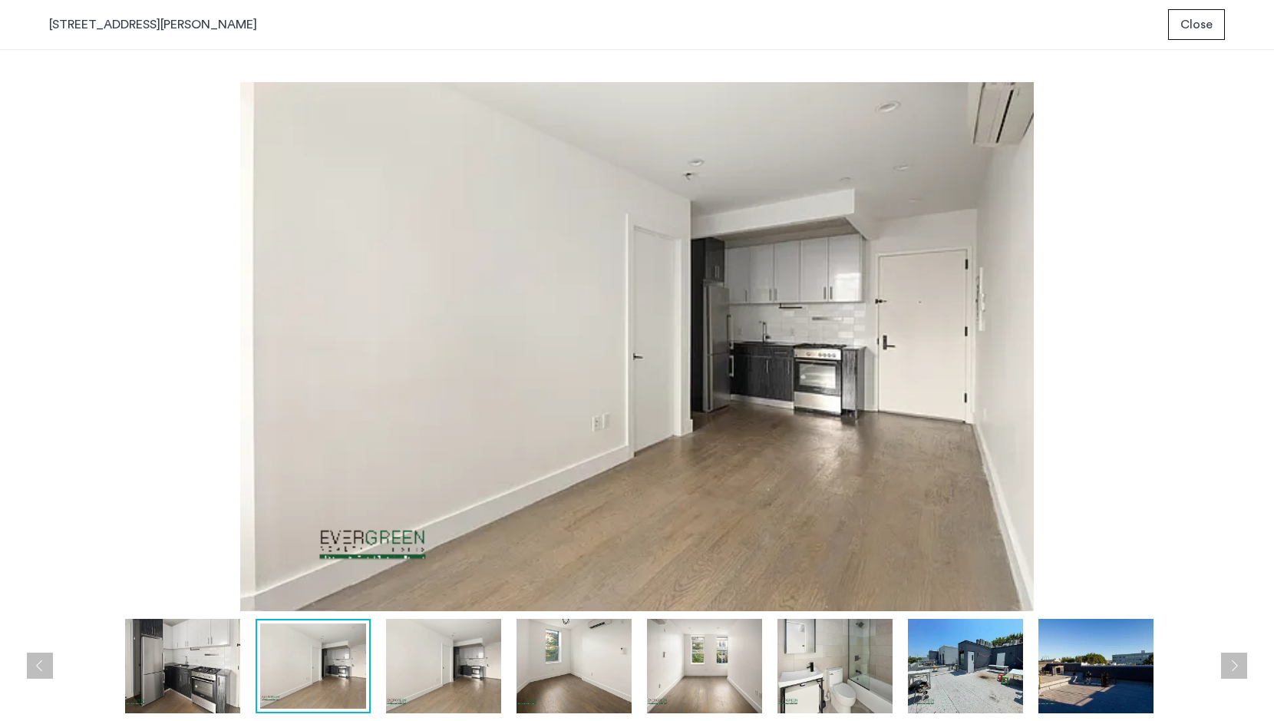
click at [728, 661] on img at bounding box center [704, 666] width 115 height 94
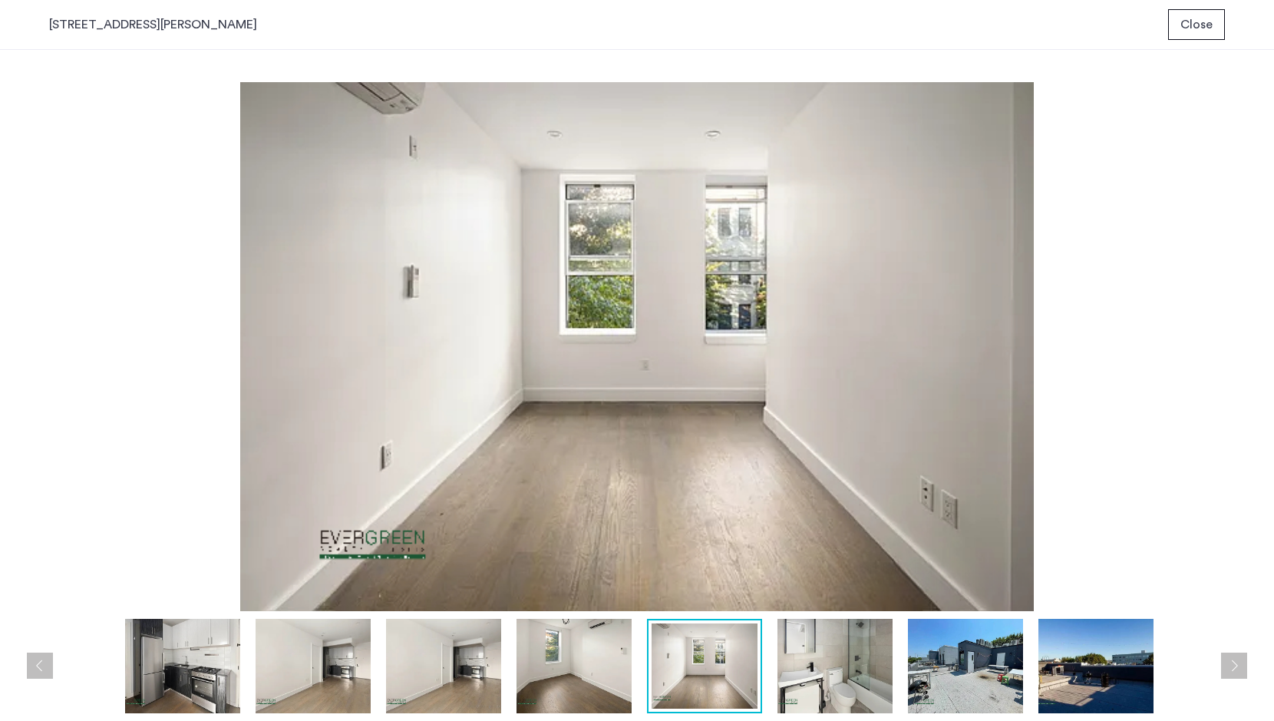
click at [557, 683] on img at bounding box center [574, 666] width 115 height 94
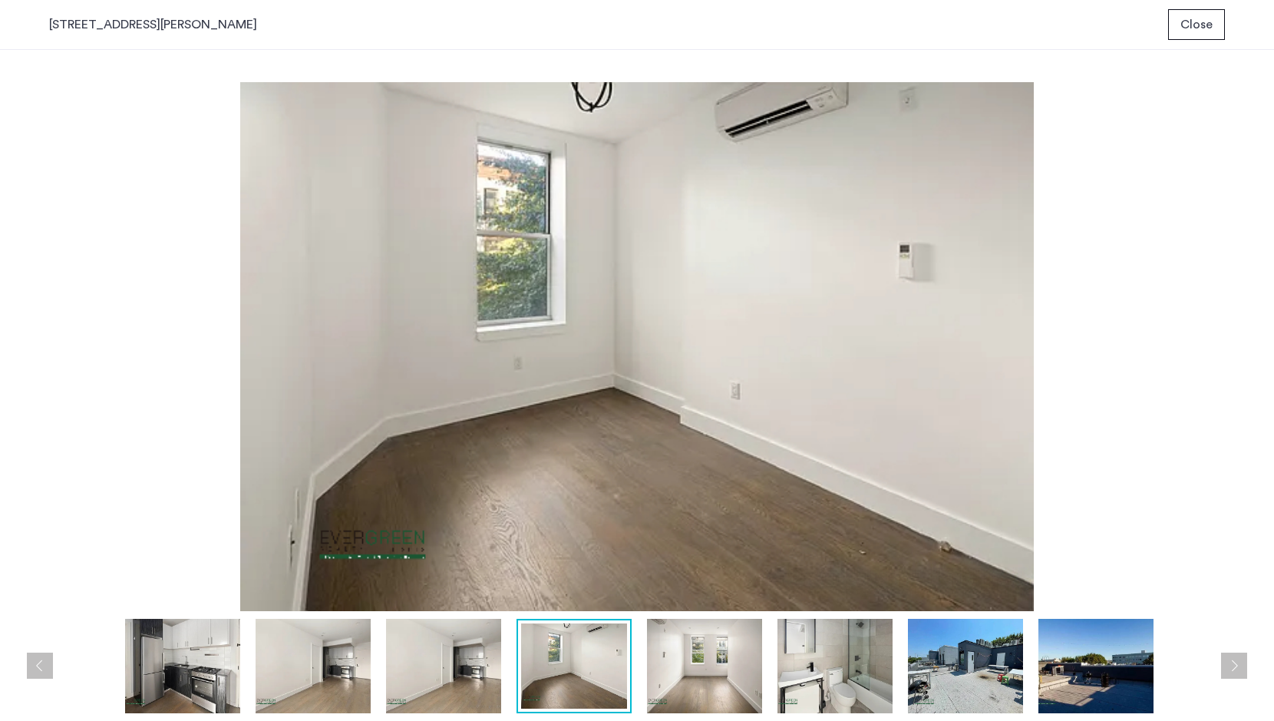
click at [473, 667] on img at bounding box center [443, 666] width 115 height 94
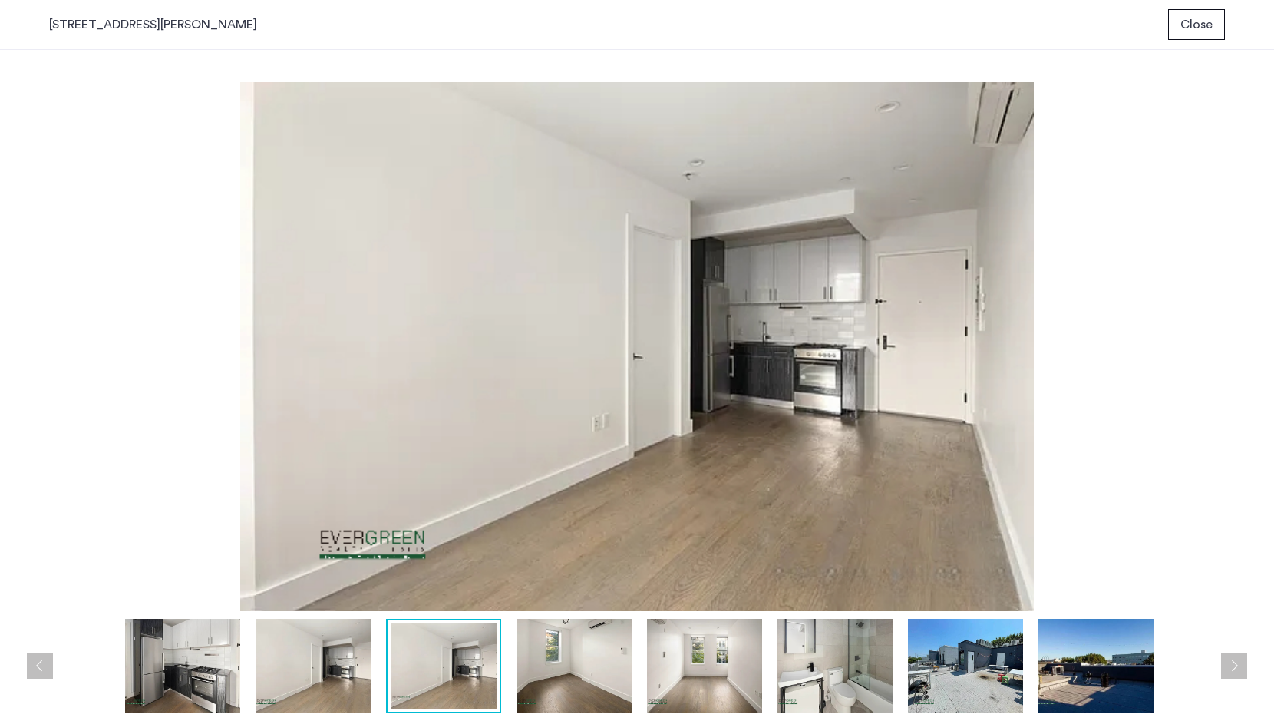
click at [324, 663] on img at bounding box center [313, 666] width 115 height 94
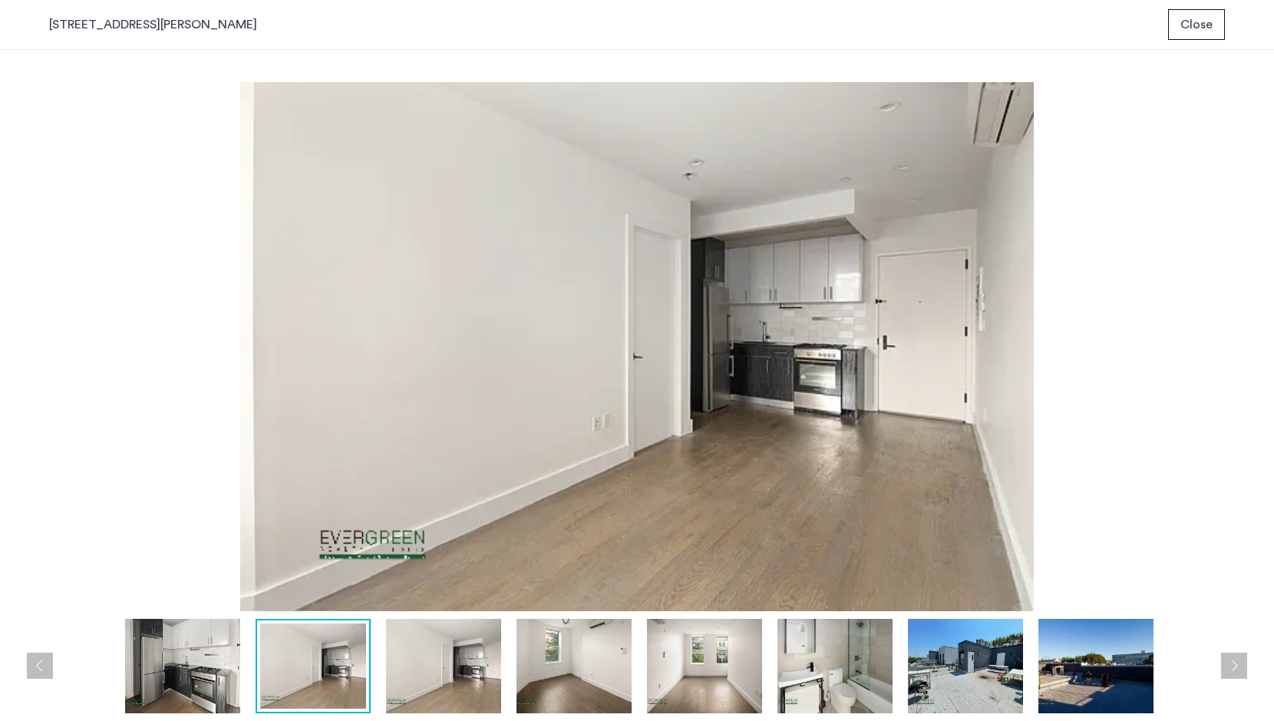
click at [711, 661] on img at bounding box center [704, 666] width 115 height 94
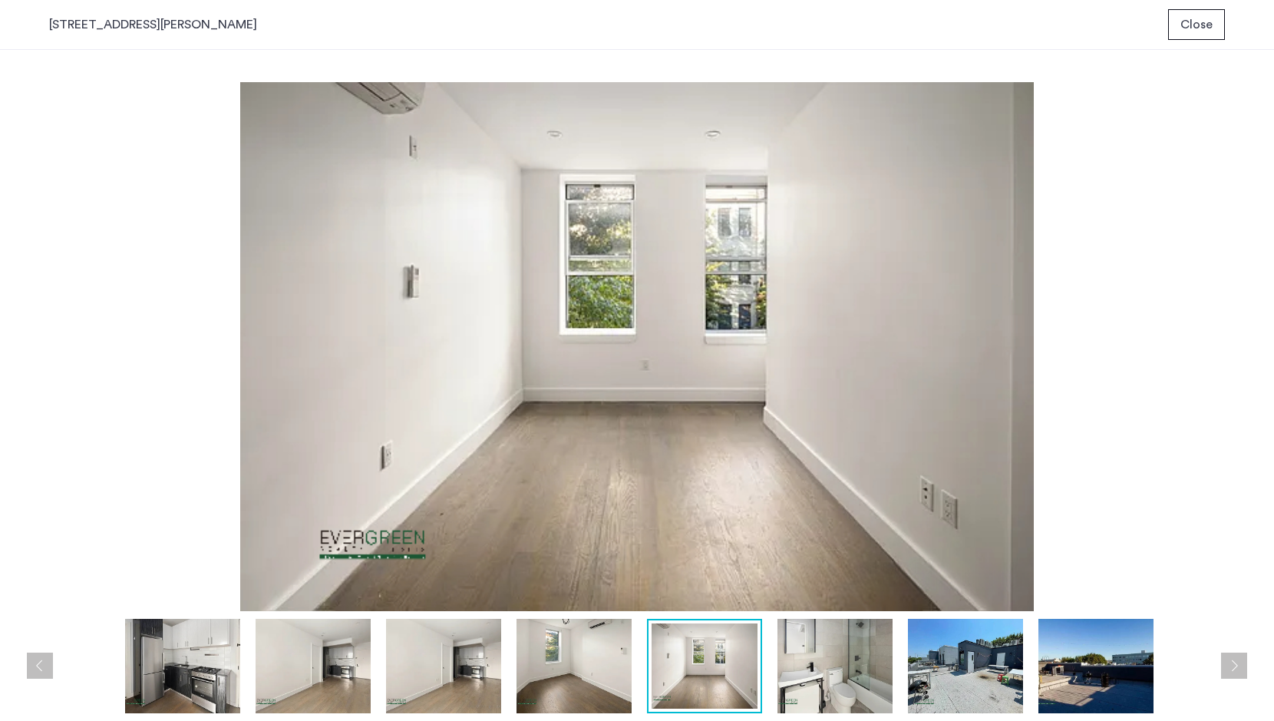
click at [789, 652] on img at bounding box center [835, 666] width 115 height 94
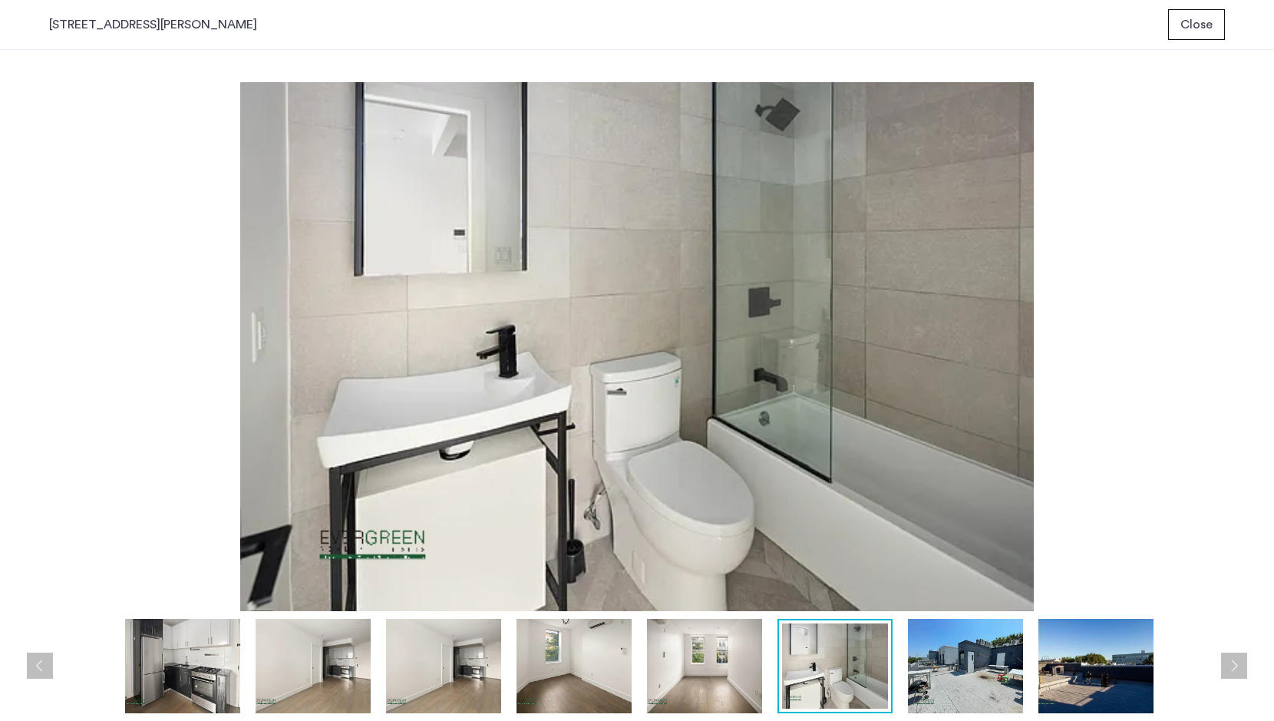
click at [883, 646] on img at bounding box center [835, 665] width 106 height 85
click at [992, 666] on img at bounding box center [965, 666] width 115 height 94
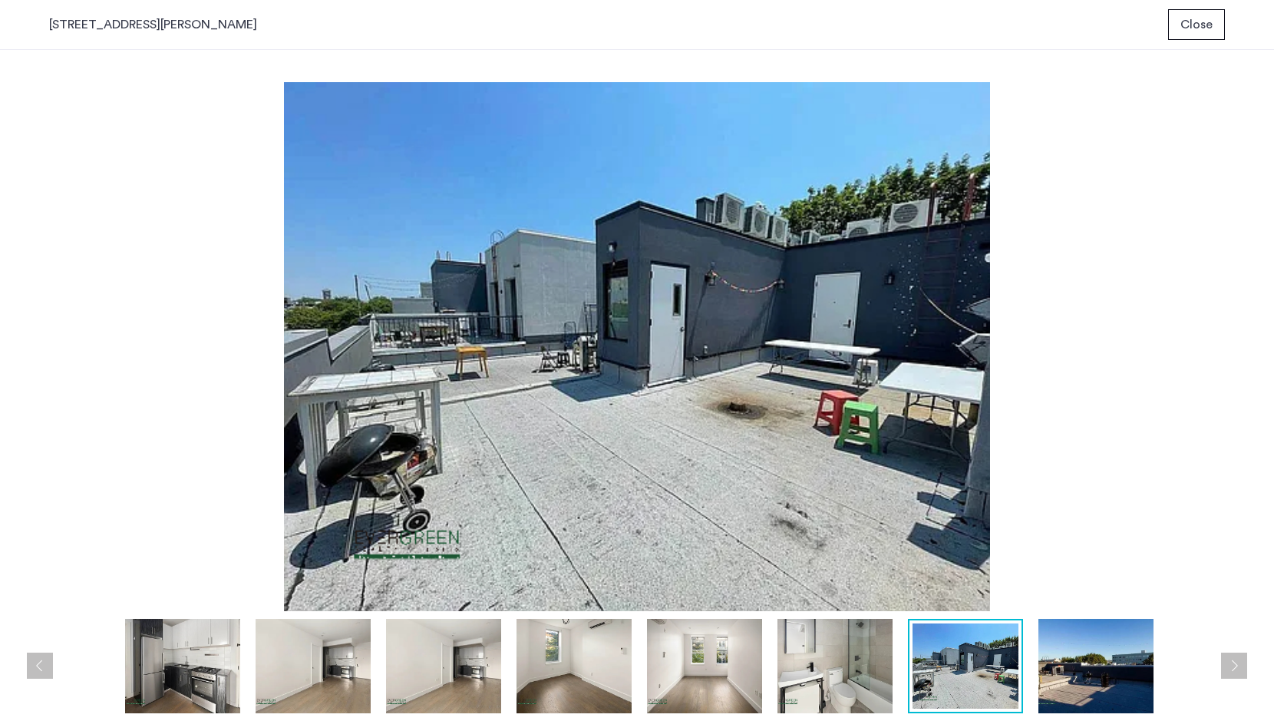
click at [1041, 663] on img at bounding box center [1096, 666] width 115 height 94
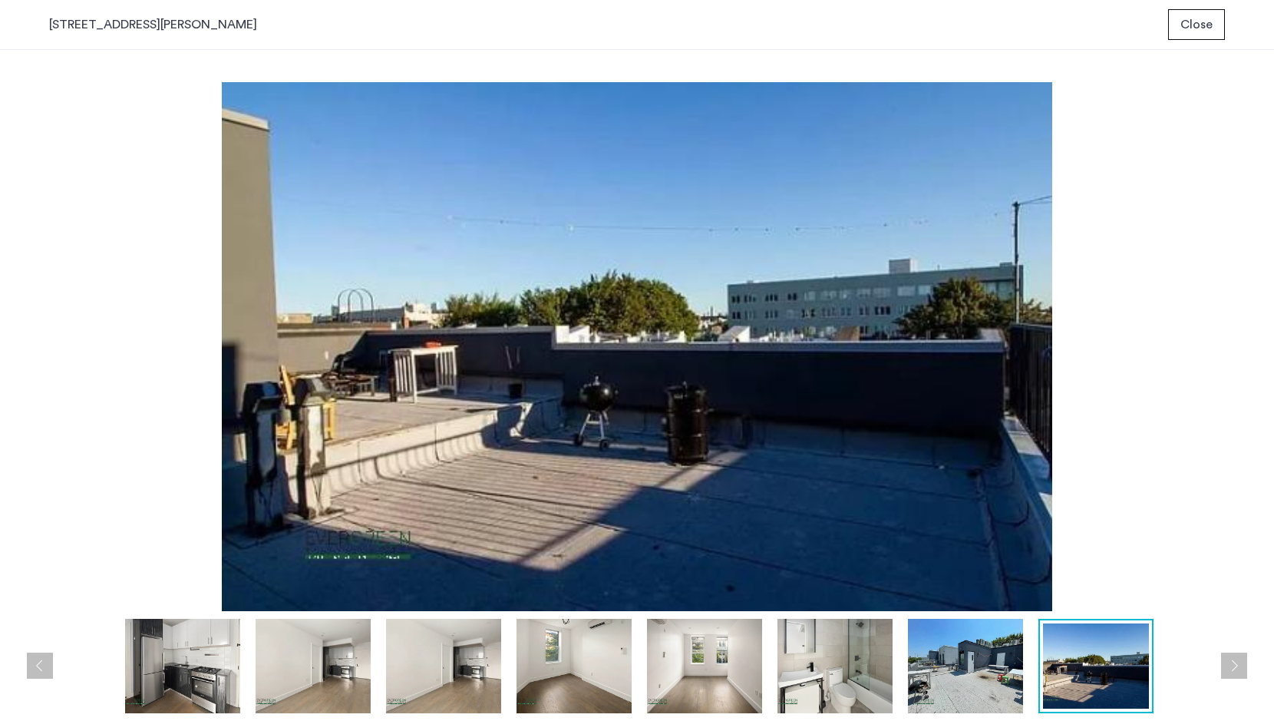
click at [43, 663] on button "Previous apartment" at bounding box center [40, 666] width 26 height 26
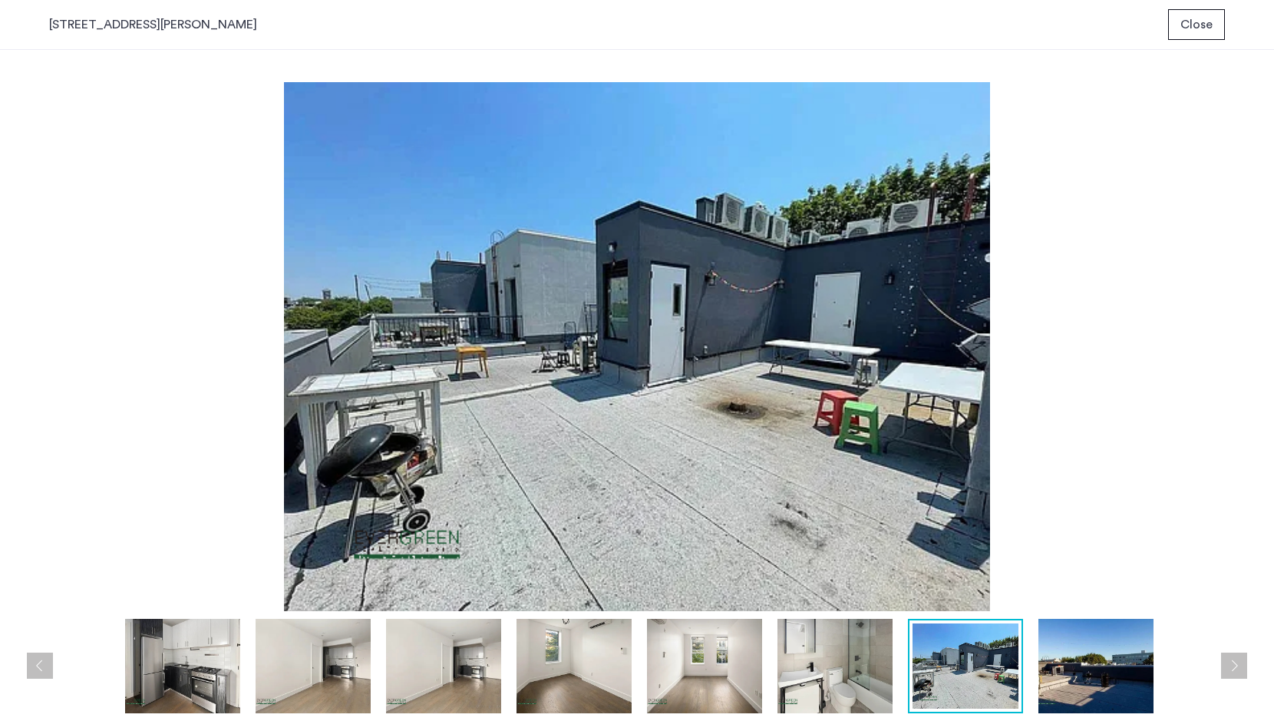
click at [43, 663] on button "Previous apartment" at bounding box center [40, 666] width 26 height 26
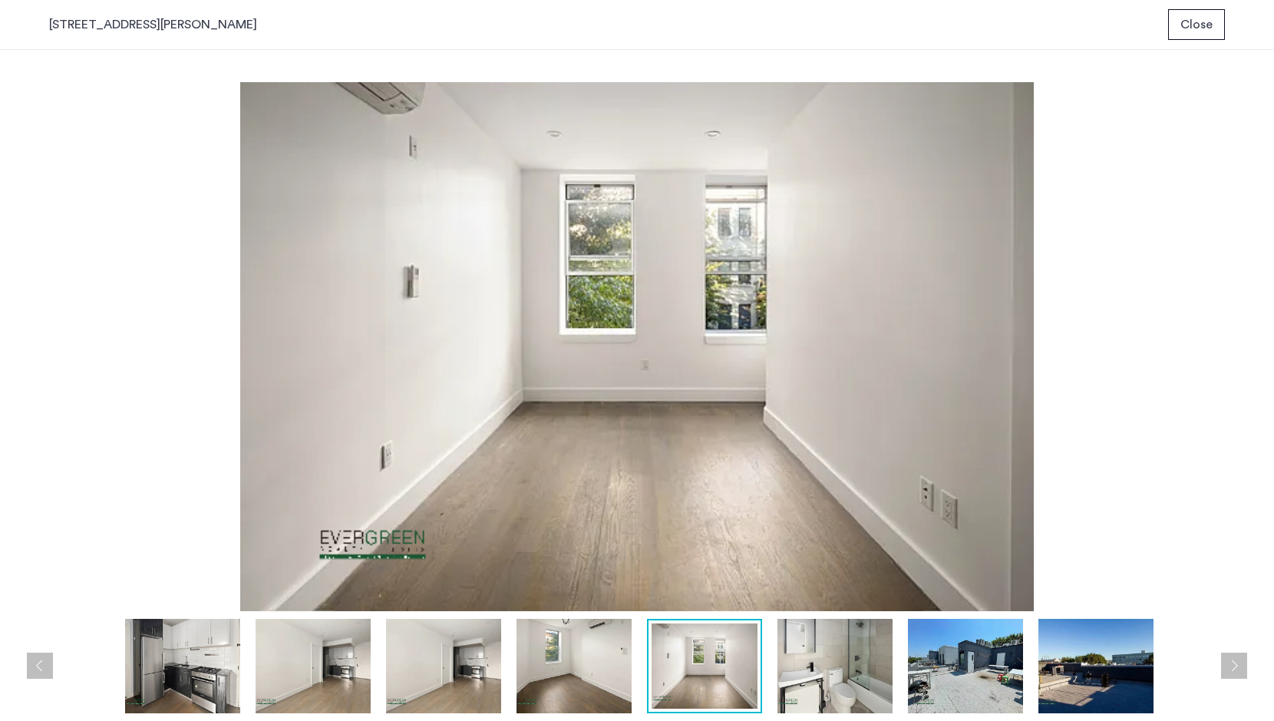
click at [43, 663] on button "Previous apartment" at bounding box center [40, 666] width 26 height 26
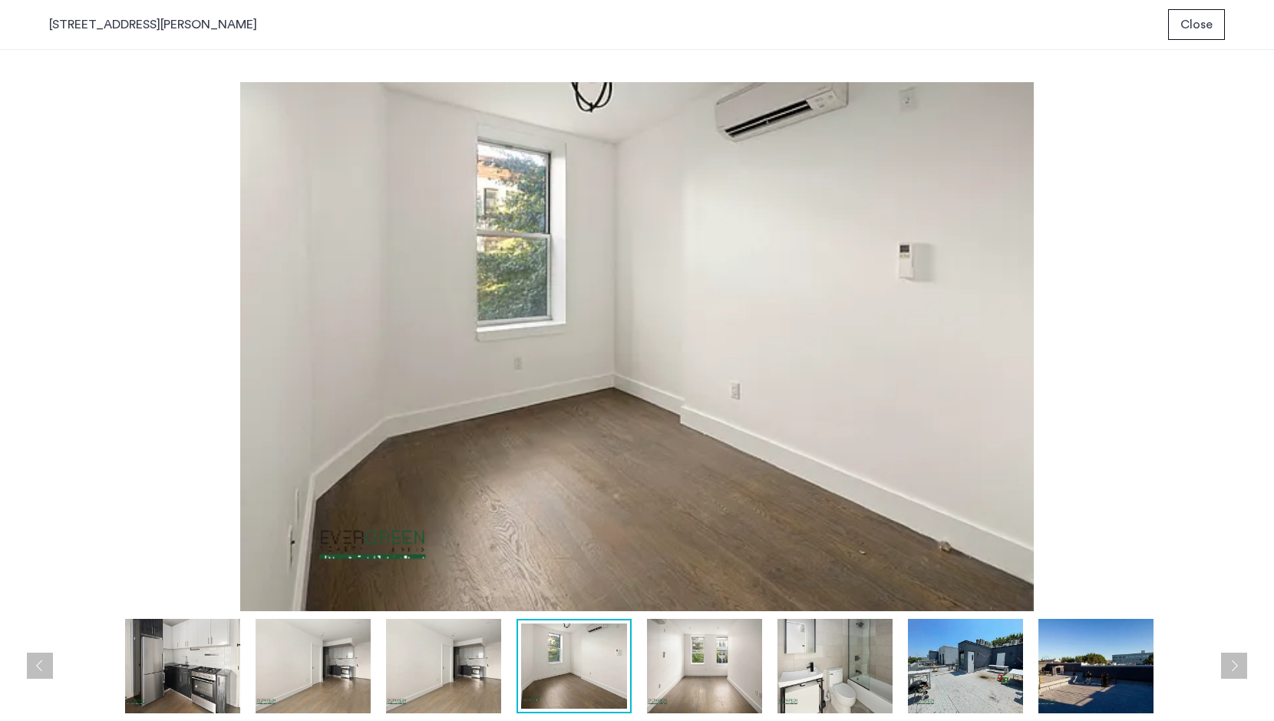
click at [43, 663] on button "Previous apartment" at bounding box center [40, 666] width 26 height 26
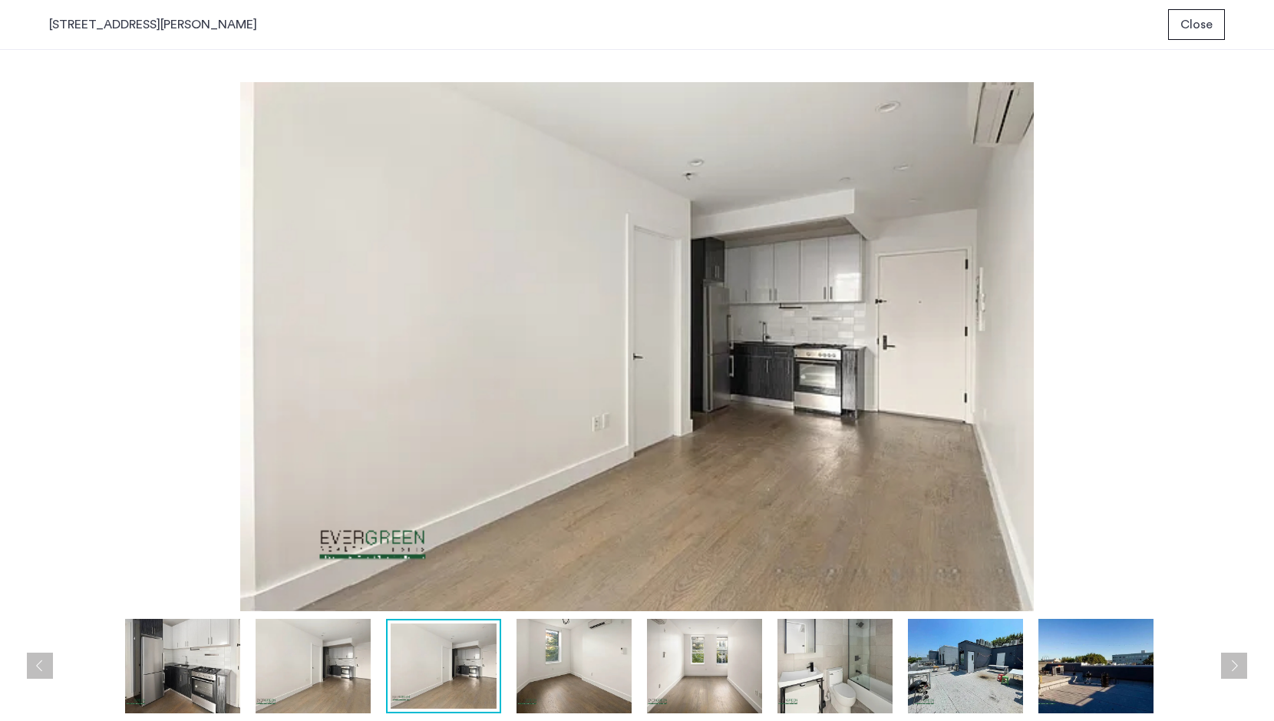
click at [43, 663] on button "Previous apartment" at bounding box center [40, 666] width 26 height 26
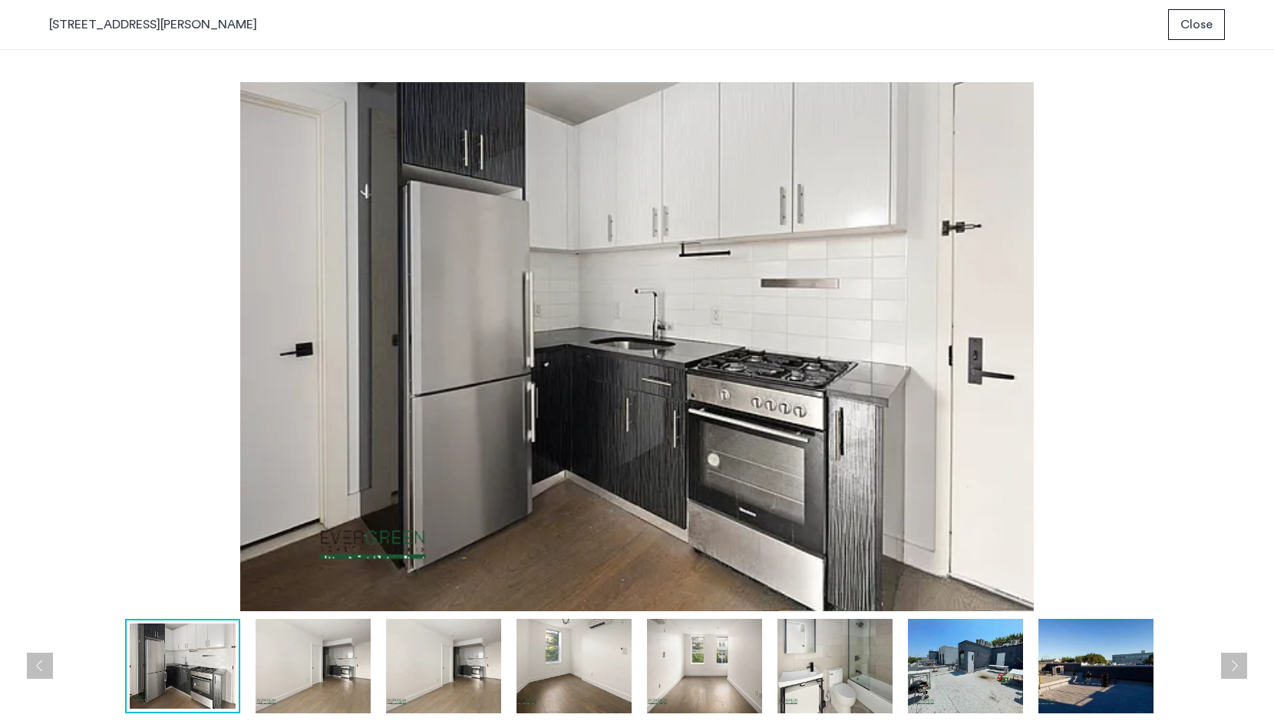
click at [43, 663] on button "Previous apartment" at bounding box center [40, 666] width 26 height 26
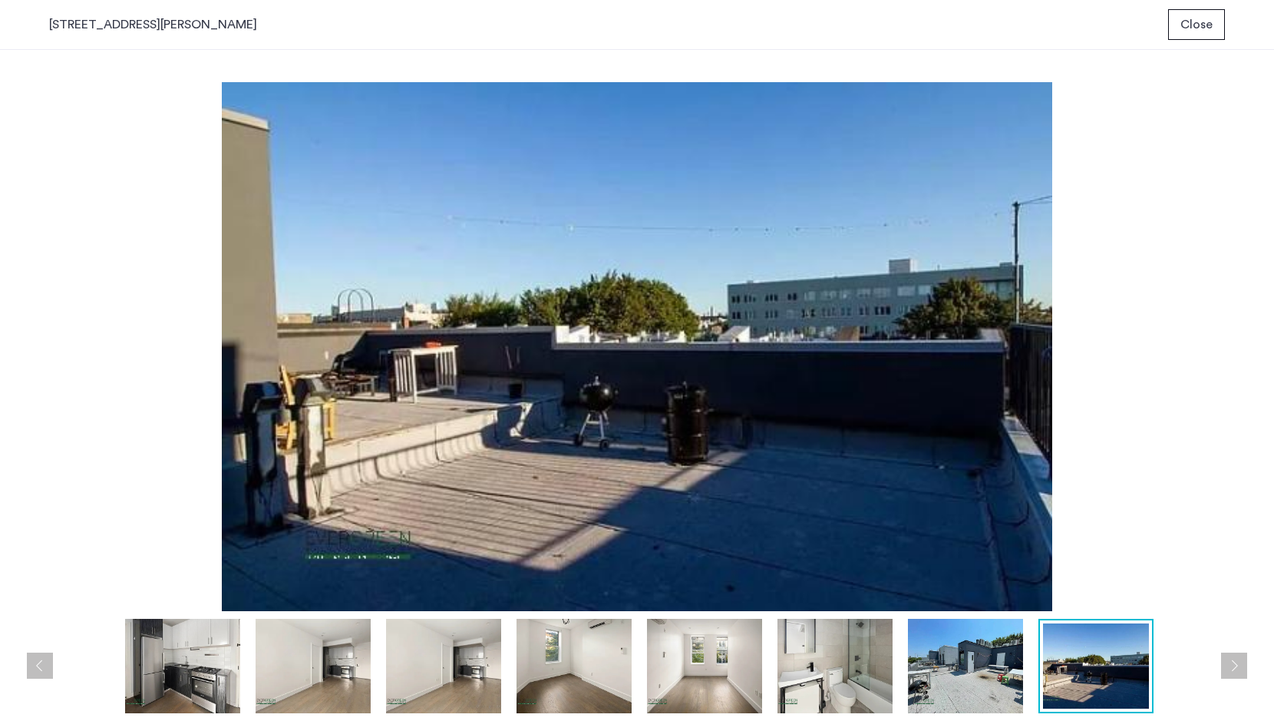
click at [43, 663] on button "Previous apartment" at bounding box center [40, 666] width 26 height 26
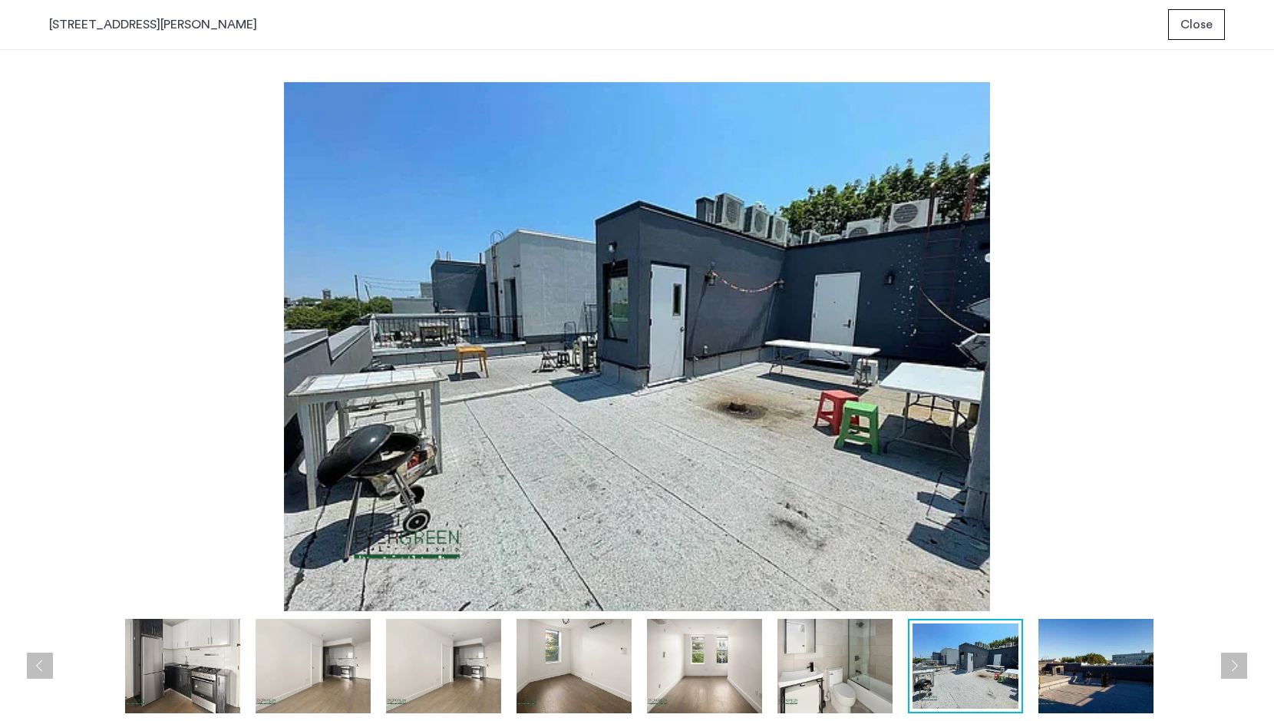
click at [38, 659] on button "Previous apartment" at bounding box center [40, 666] width 26 height 26
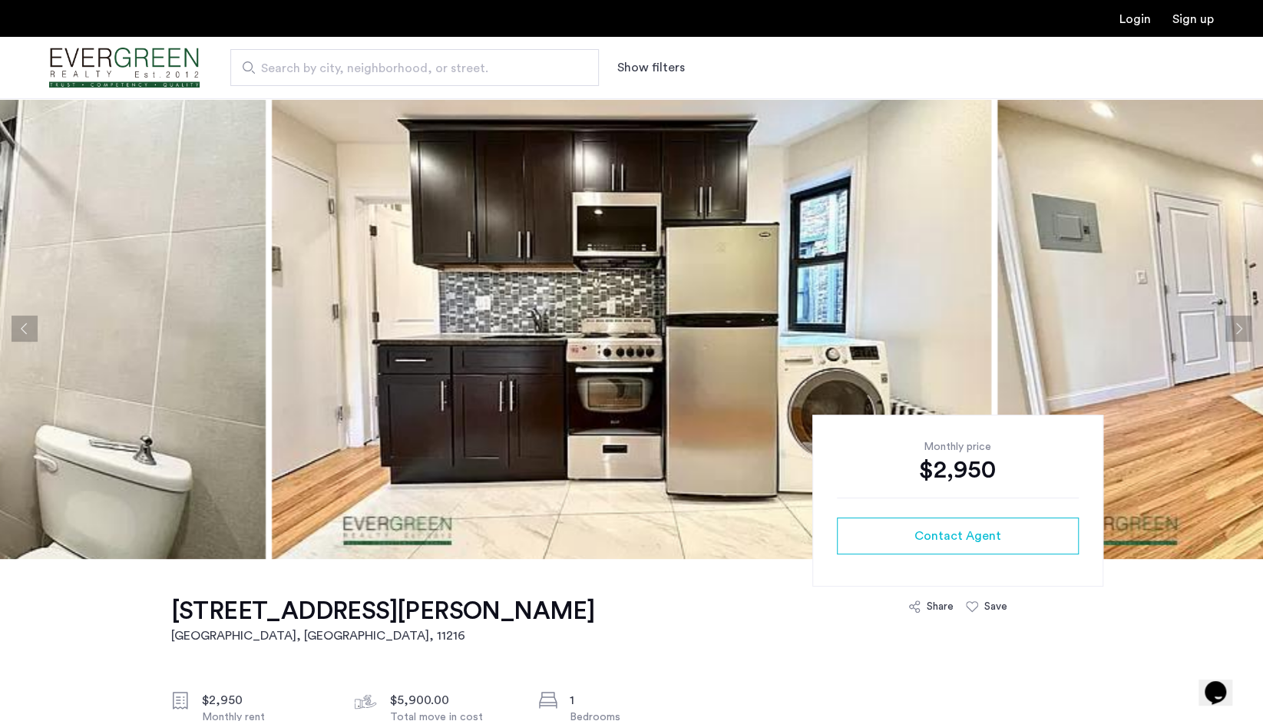
click at [1237, 326] on button "Next apartment" at bounding box center [1238, 329] width 26 height 26
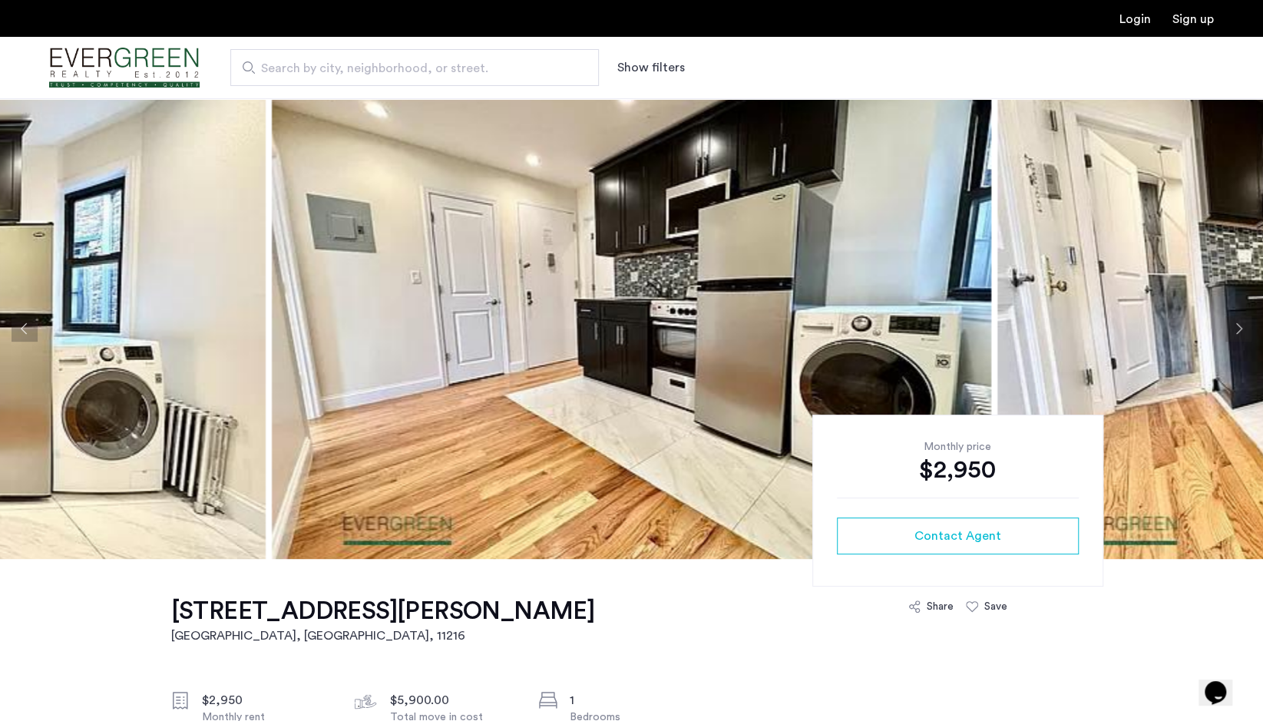
click at [1238, 326] on button "Next apartment" at bounding box center [1238, 329] width 26 height 26
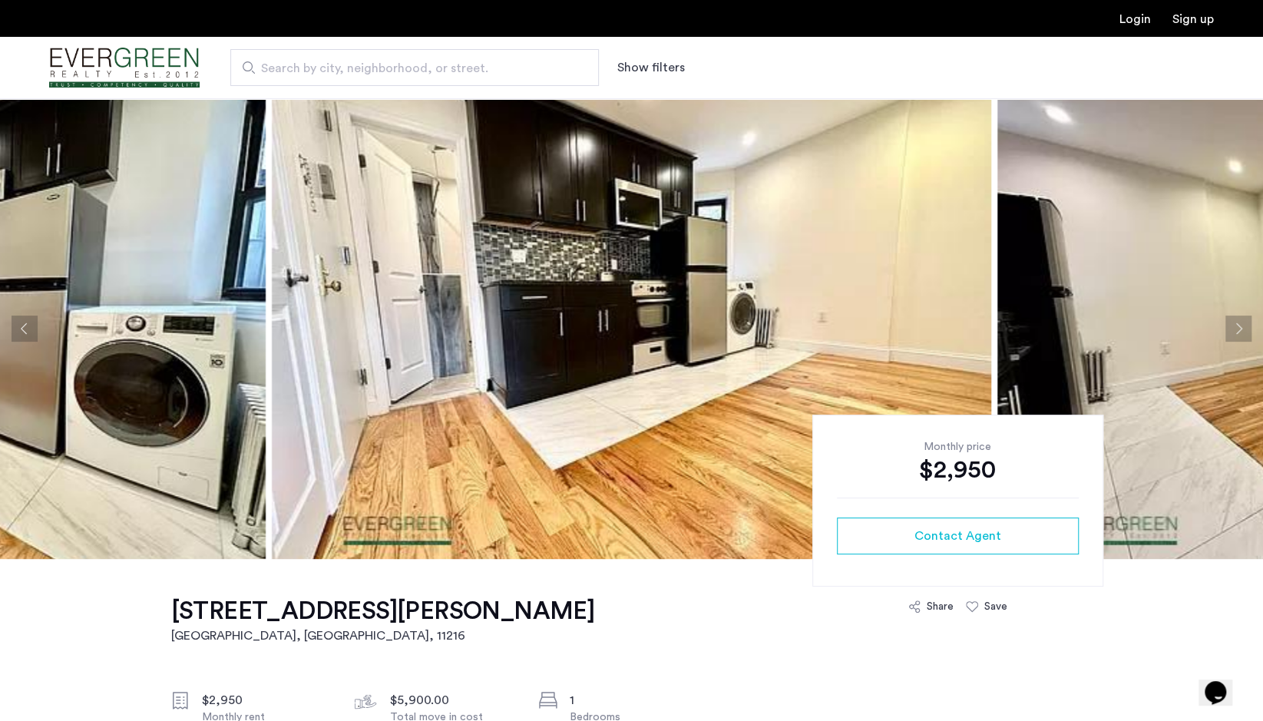
click at [1238, 326] on button "Next apartment" at bounding box center [1238, 329] width 26 height 26
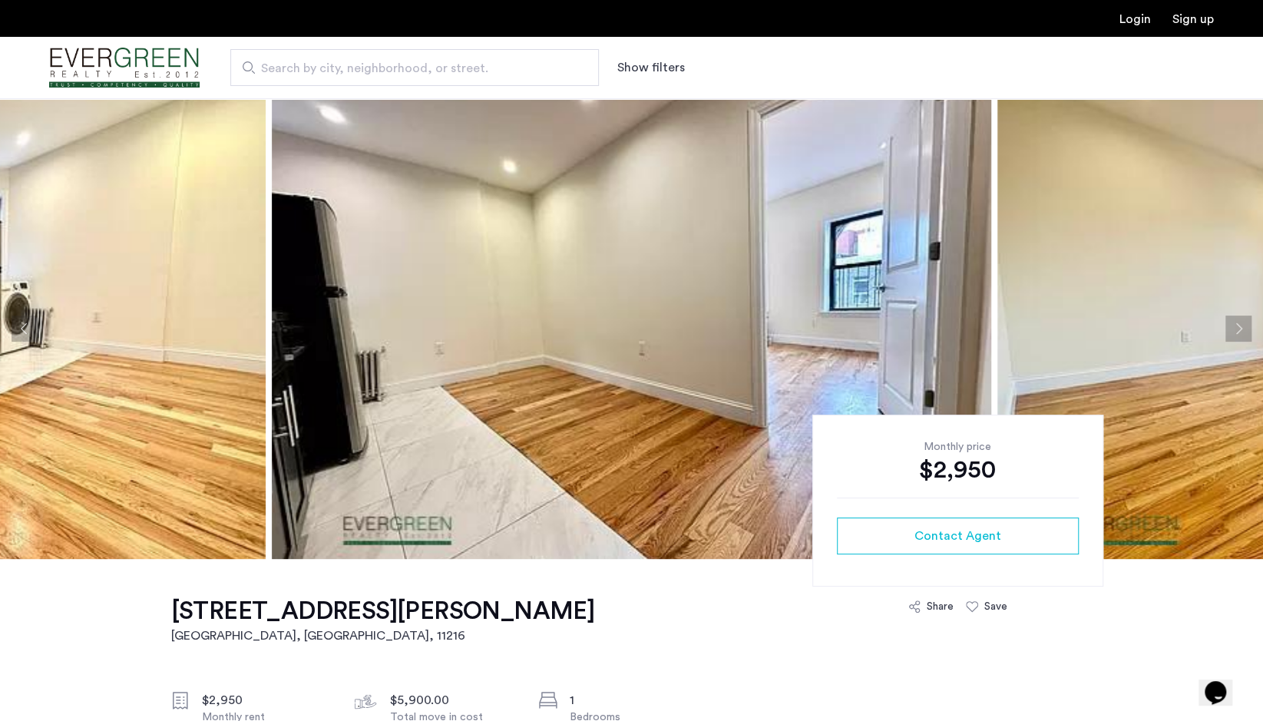
click at [1238, 326] on button "Next apartment" at bounding box center [1238, 329] width 26 height 26
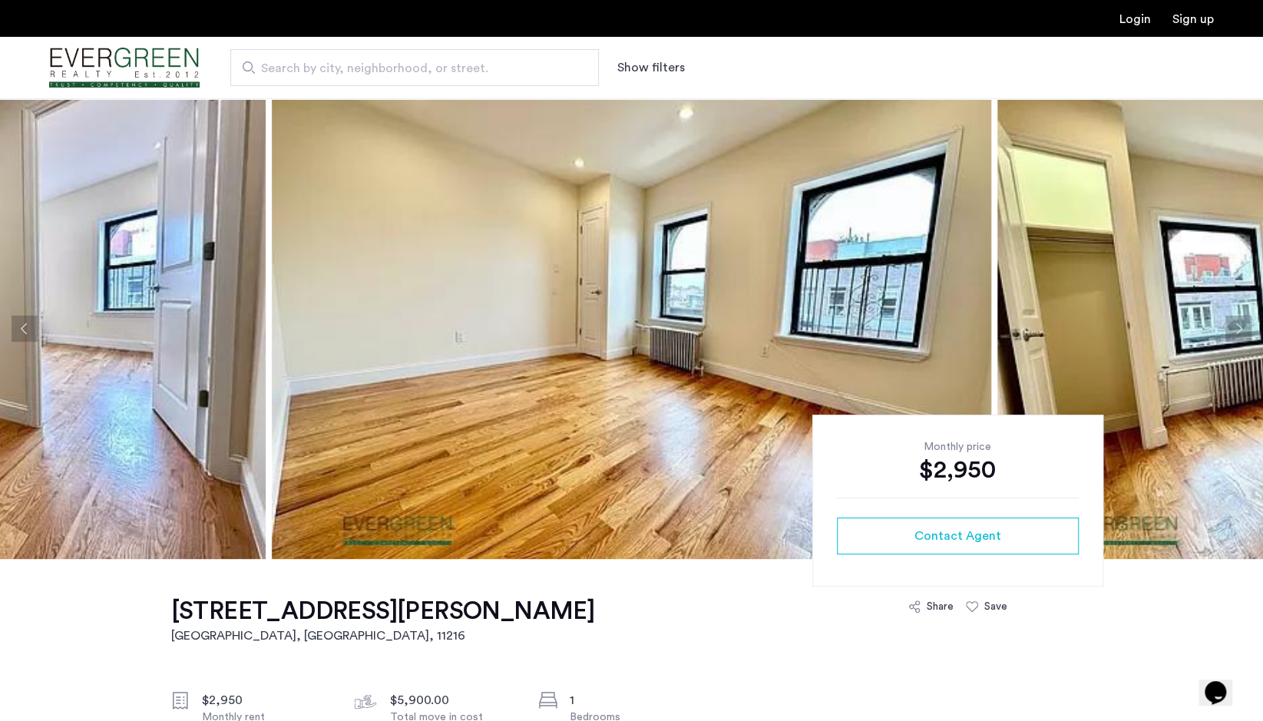
click at [1238, 326] on button "Next apartment" at bounding box center [1238, 329] width 26 height 26
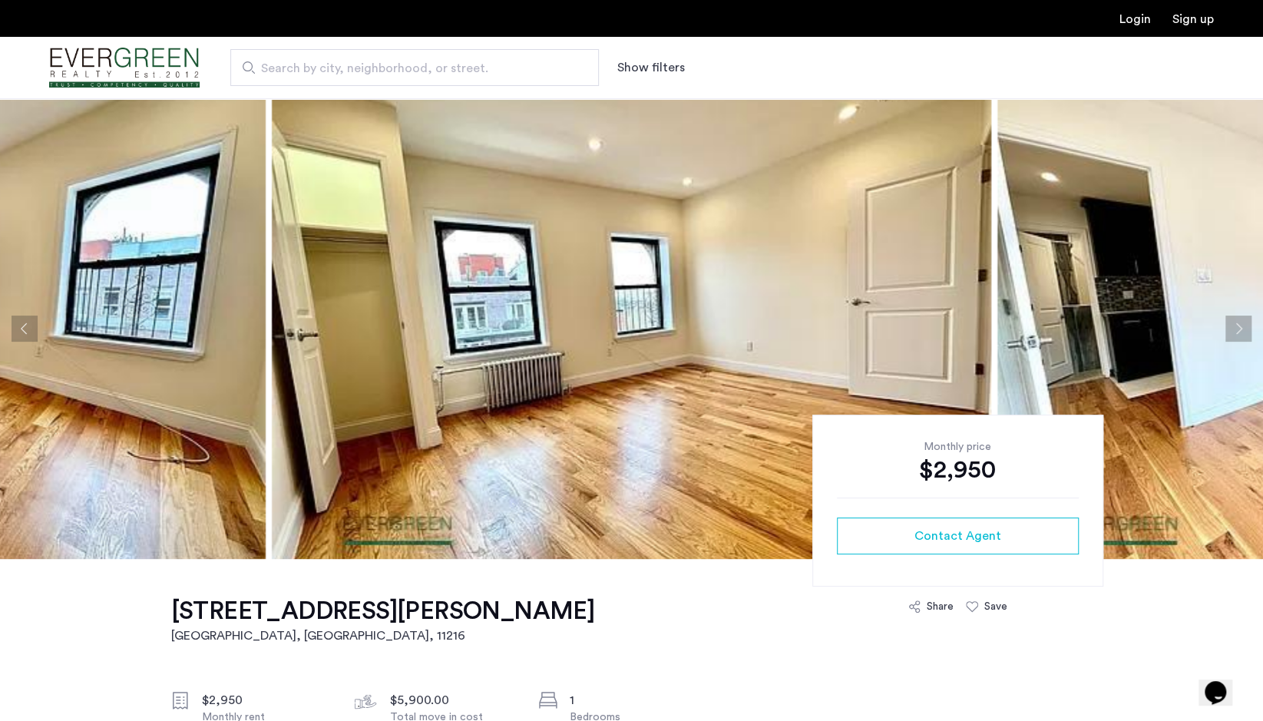
click at [1239, 326] on button "Next apartment" at bounding box center [1238, 329] width 26 height 26
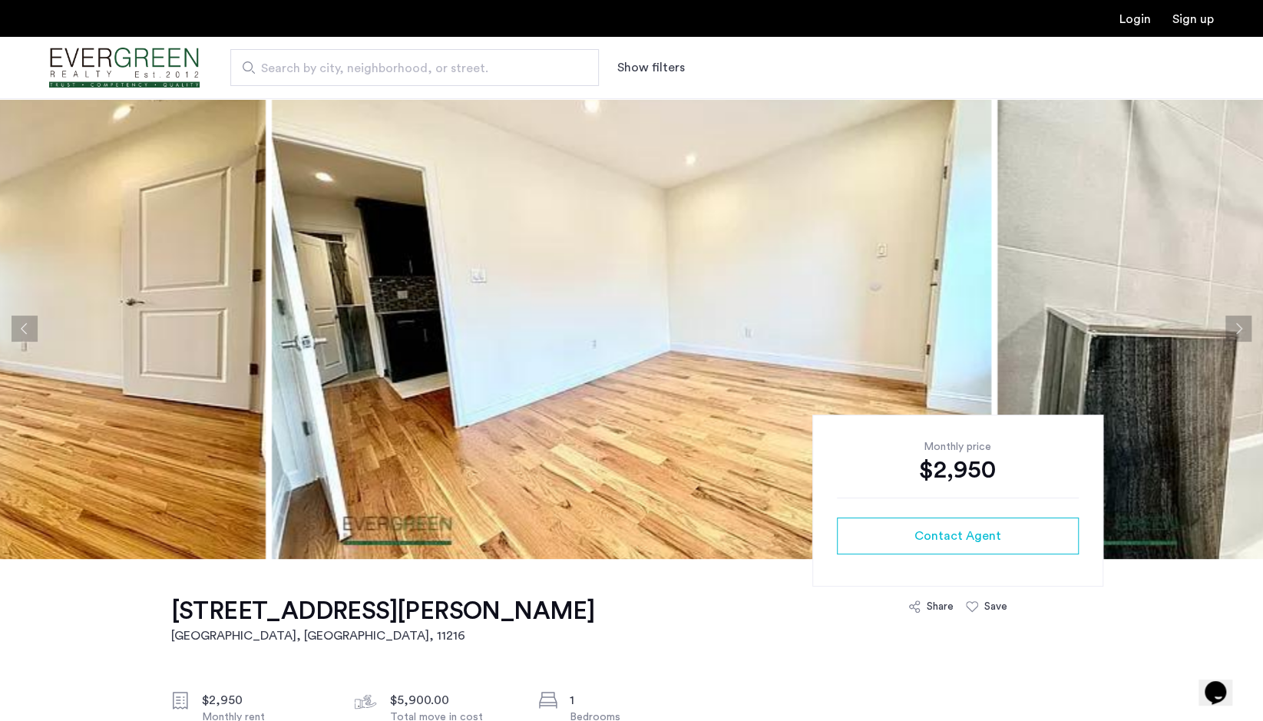
click at [1239, 326] on button "Next apartment" at bounding box center [1238, 329] width 26 height 26
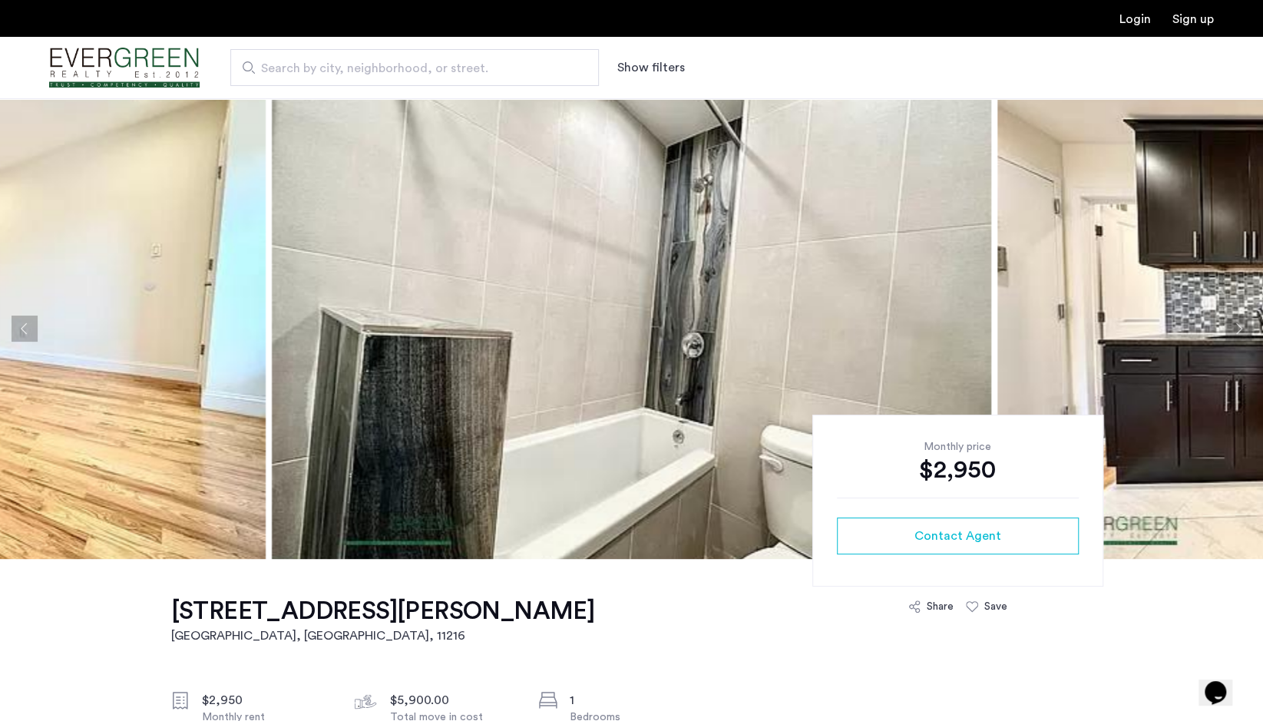
click at [1239, 326] on button "Next apartment" at bounding box center [1238, 329] width 26 height 26
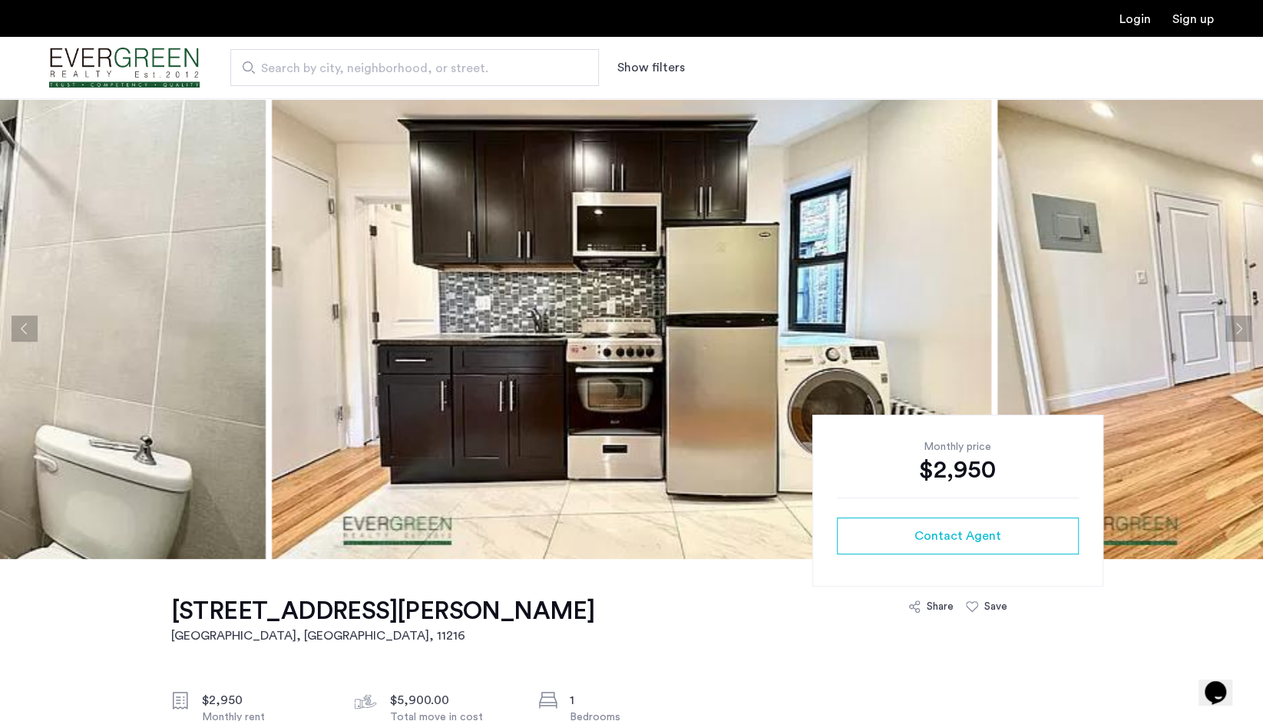
click at [1239, 326] on button "Next apartment" at bounding box center [1238, 329] width 26 height 26
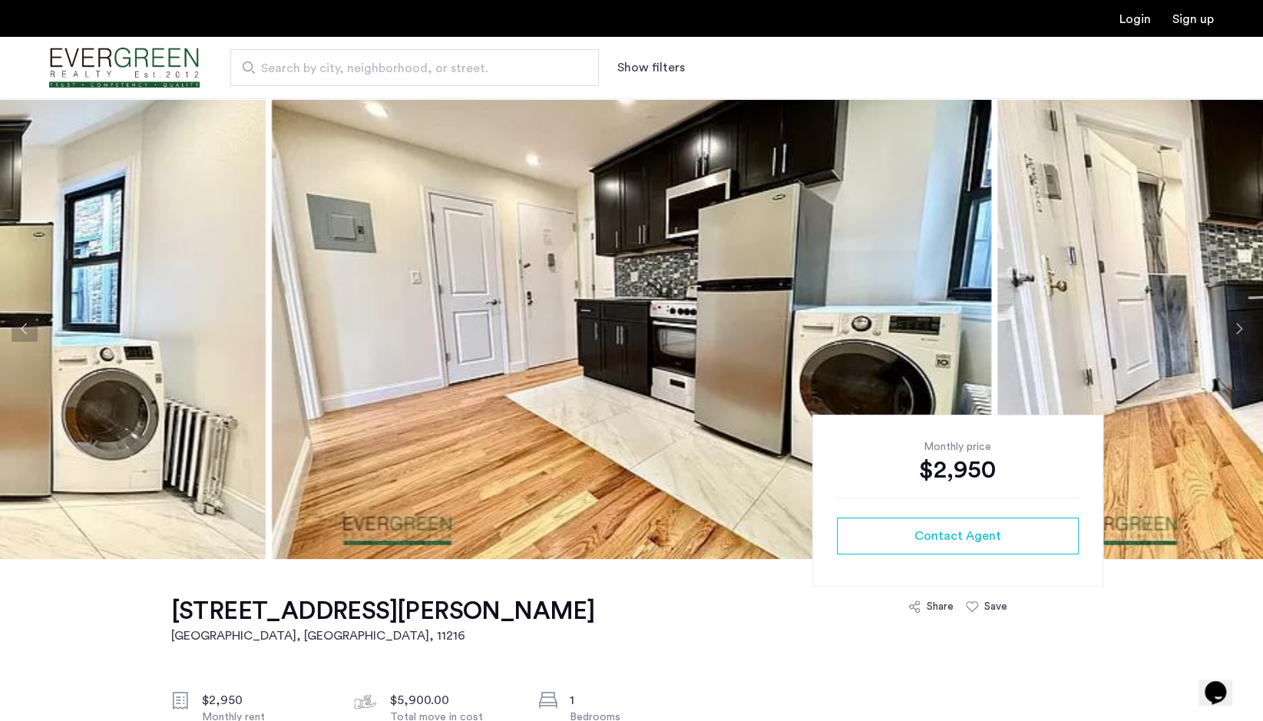
click at [1239, 326] on button "Next apartment" at bounding box center [1238, 329] width 26 height 26
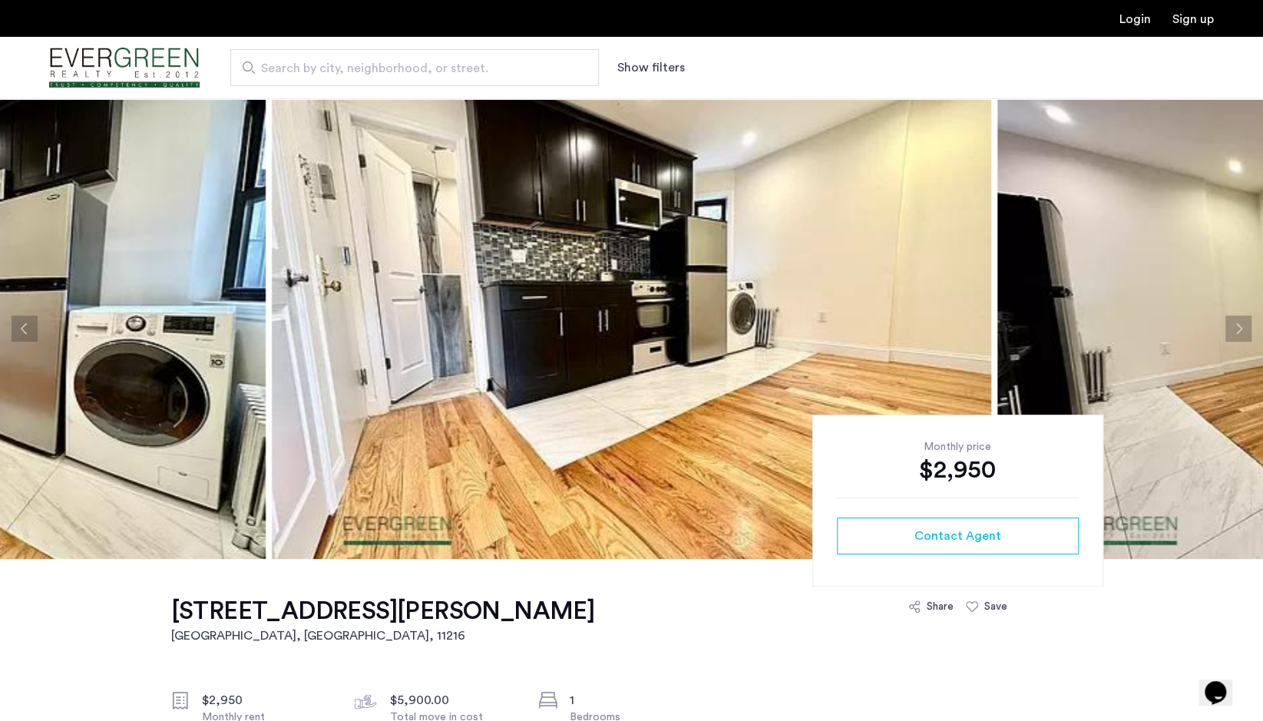
click at [1239, 326] on button "Next apartment" at bounding box center [1238, 329] width 26 height 26
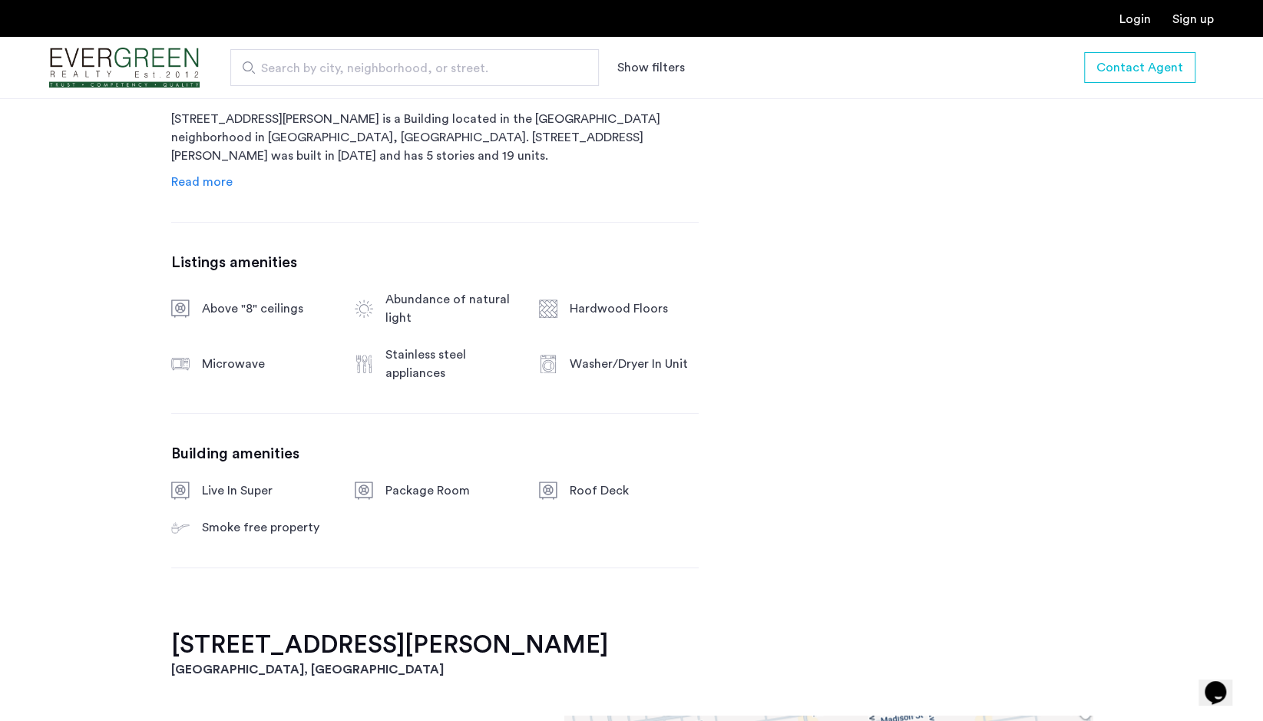
scroll to position [845, 0]
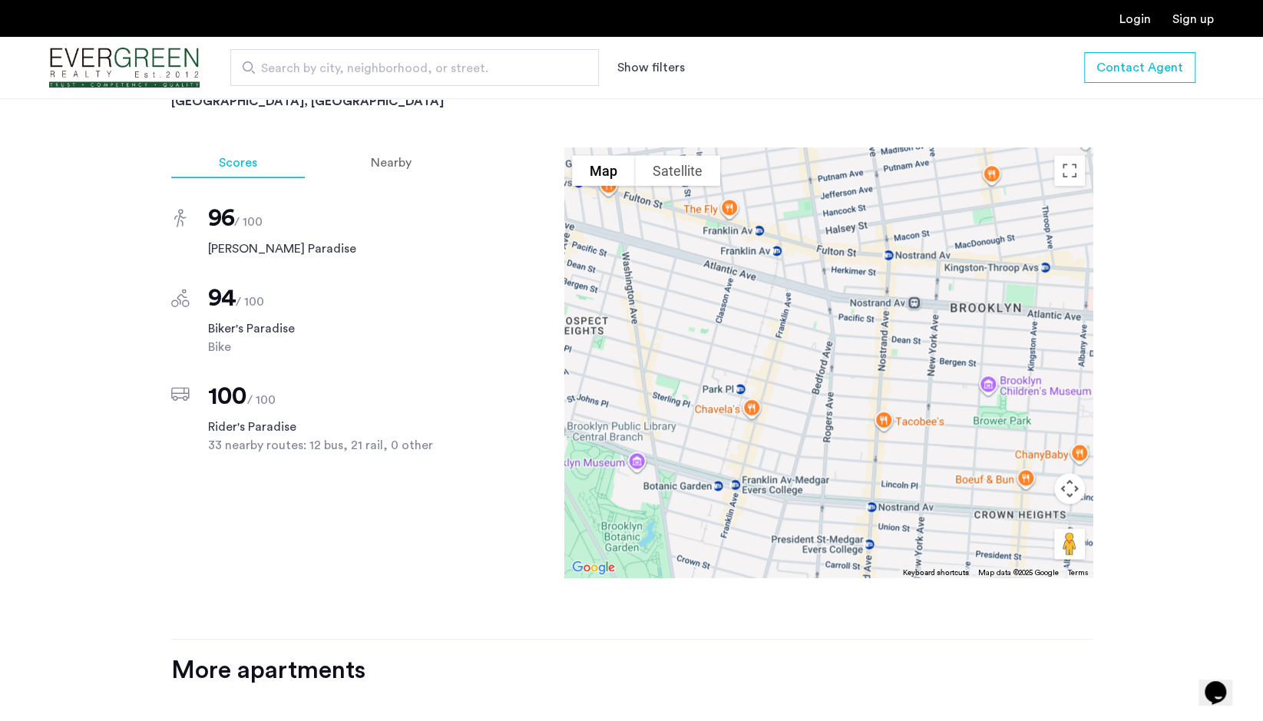
scroll to position [1152, 0]
click at [398, 169] on span "Nearby" at bounding box center [391, 163] width 41 height 12
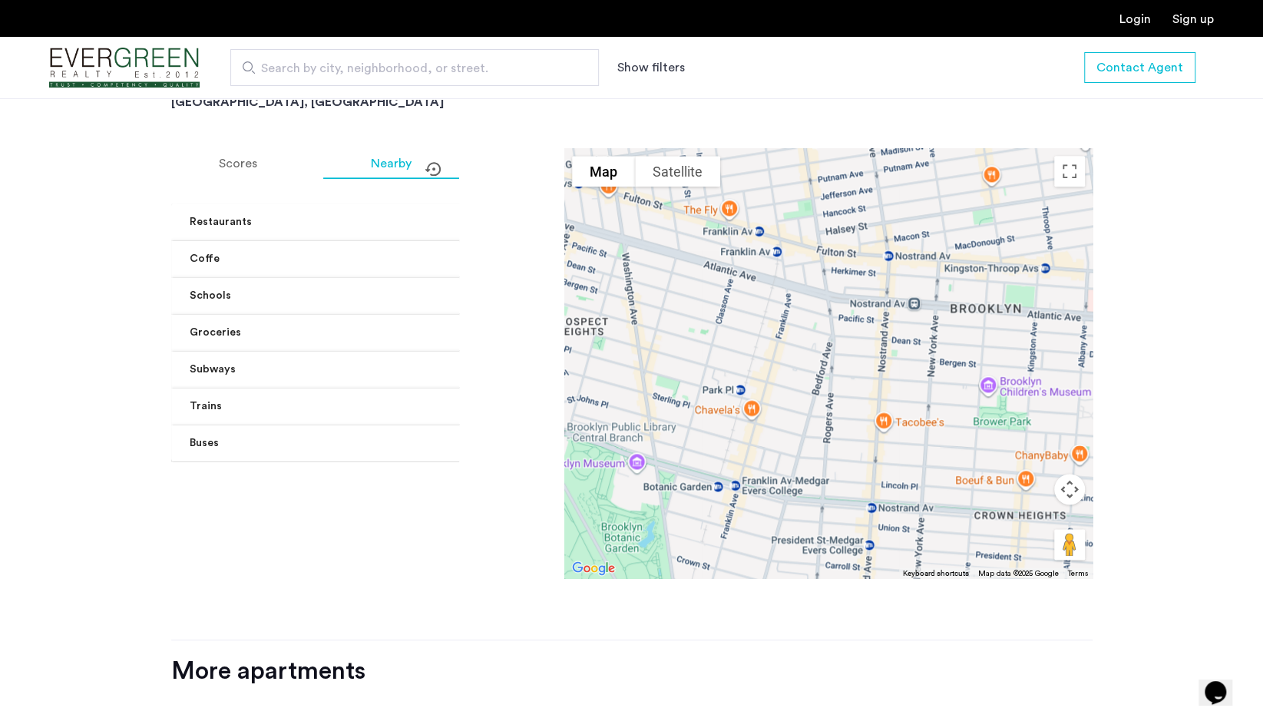
click at [431, 234] on mat-expansion-panel-header "Restaurants" at bounding box center [362, 221] width 383 height 37
click at [427, 402] on span "Coffe" at bounding box center [360, 393] width 340 height 16
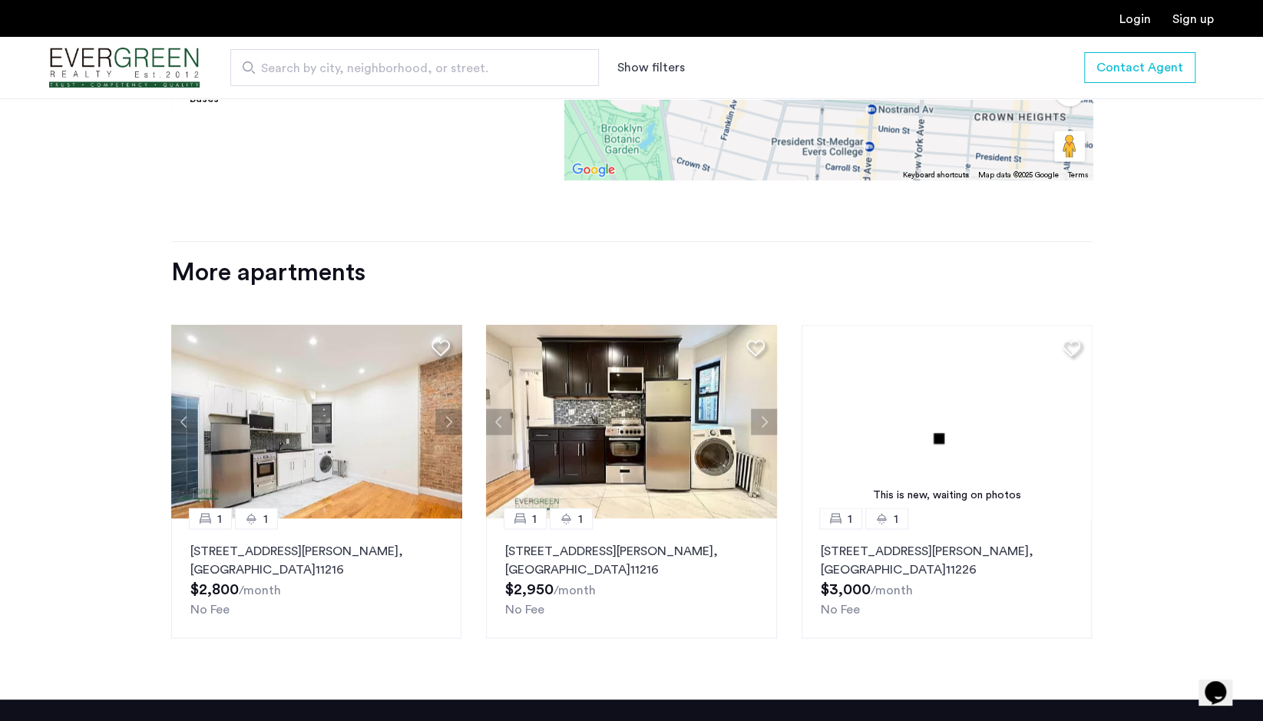
scroll to position [1750, 0]
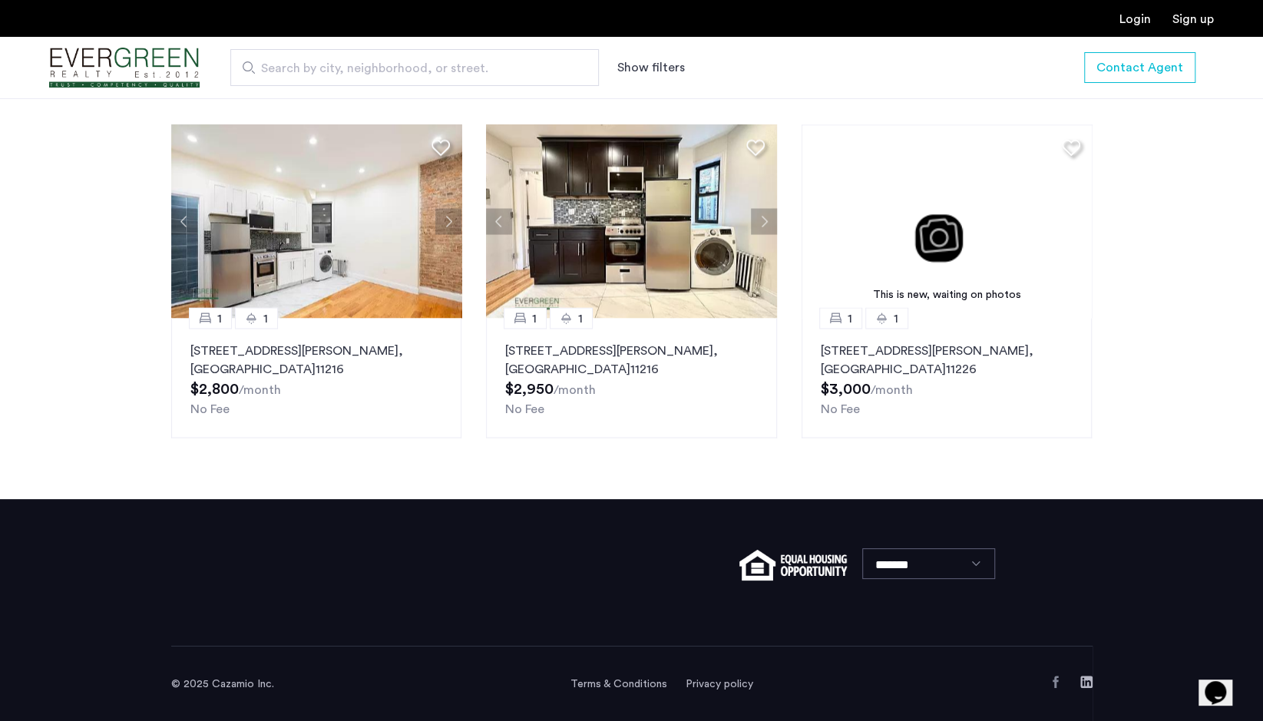
click at [921, 236] on img at bounding box center [947, 220] width 291 height 193
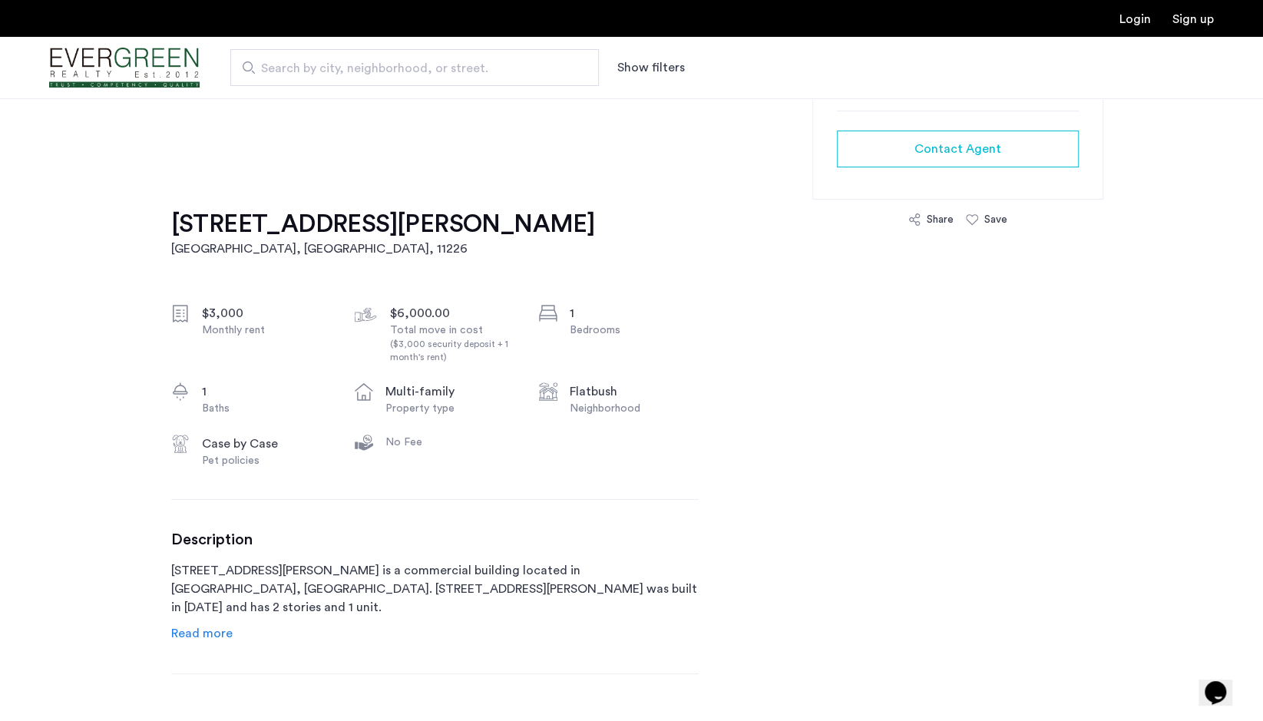
scroll to position [388, 0]
